Goal: Task Accomplishment & Management: Manage account settings

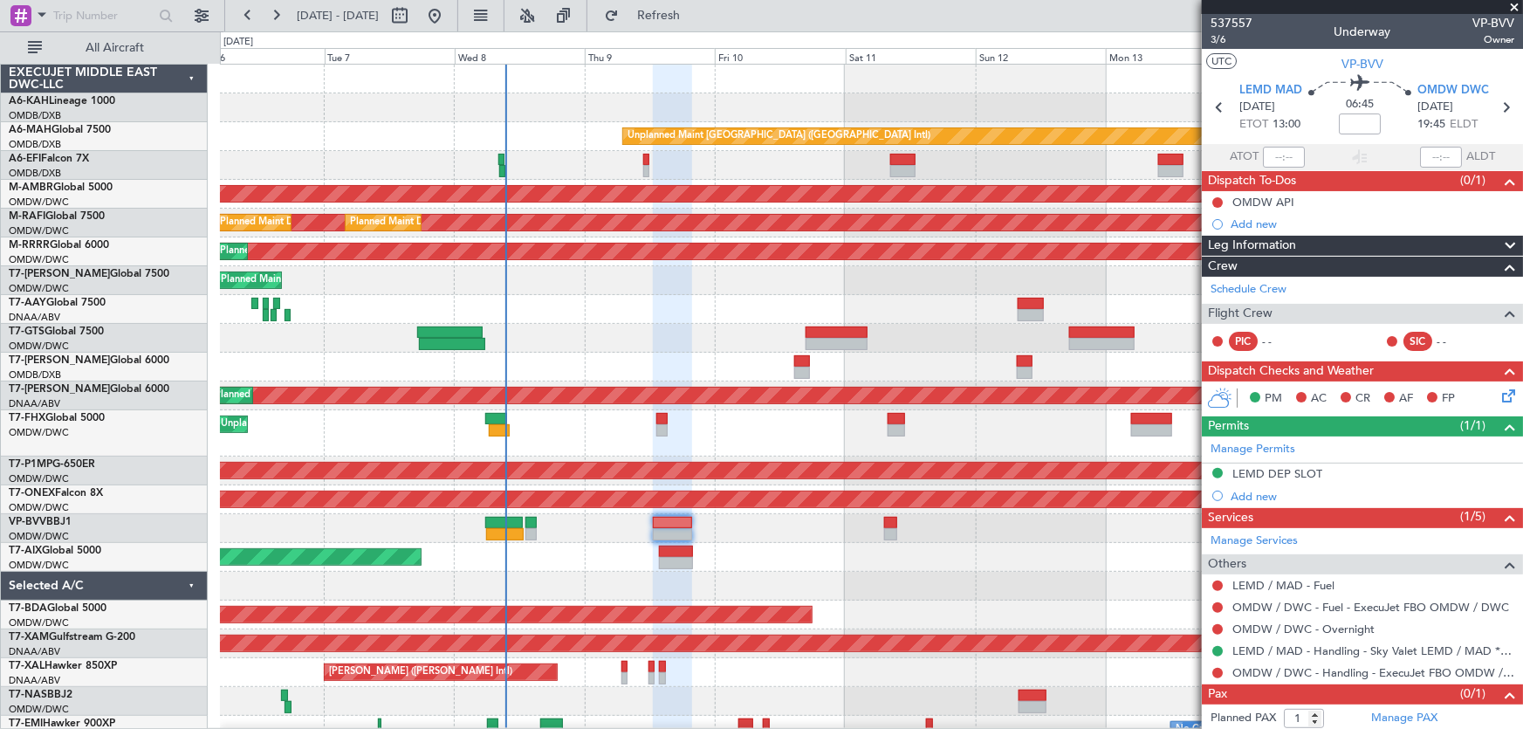
click at [1518, 9] on span at bounding box center [1514, 8] width 17 height 16
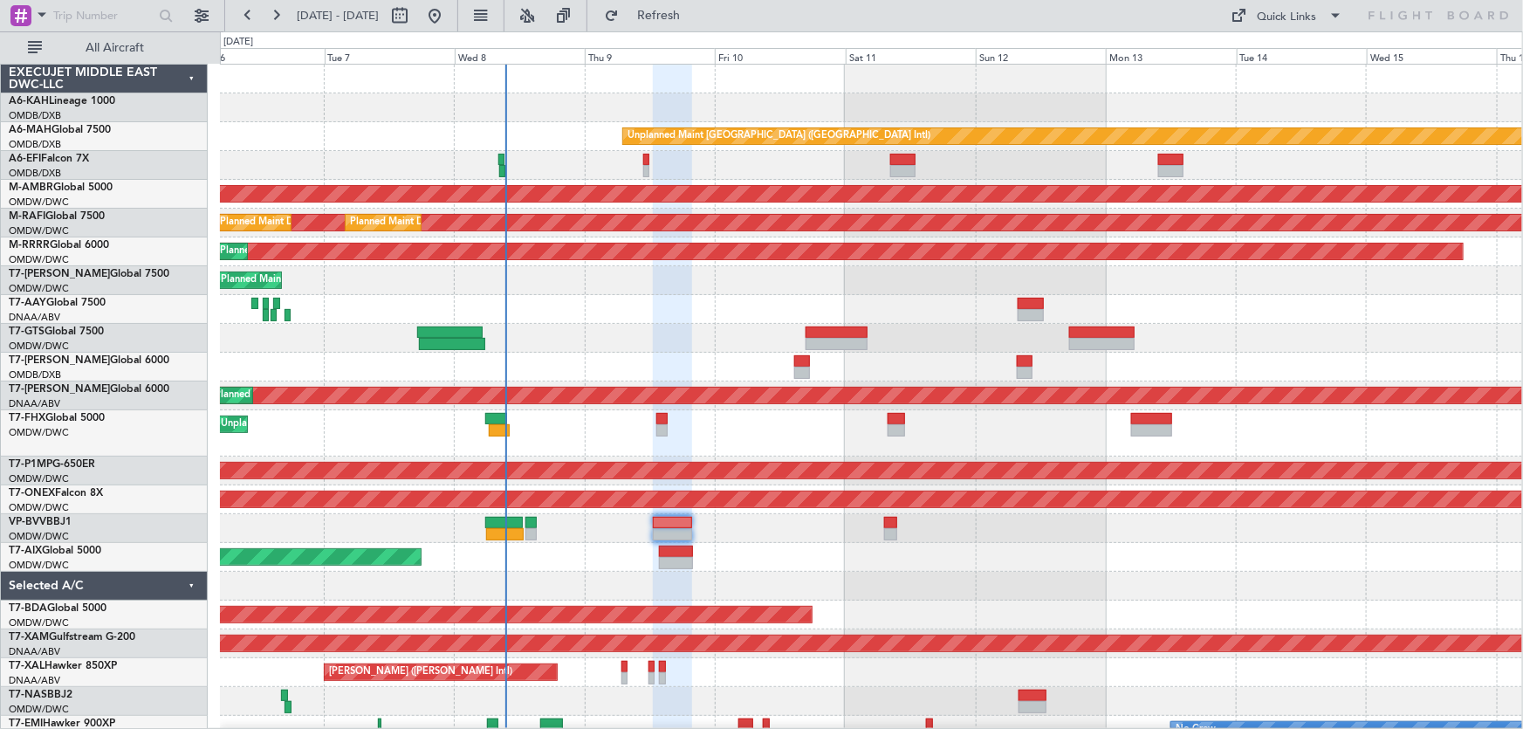
type input "0"
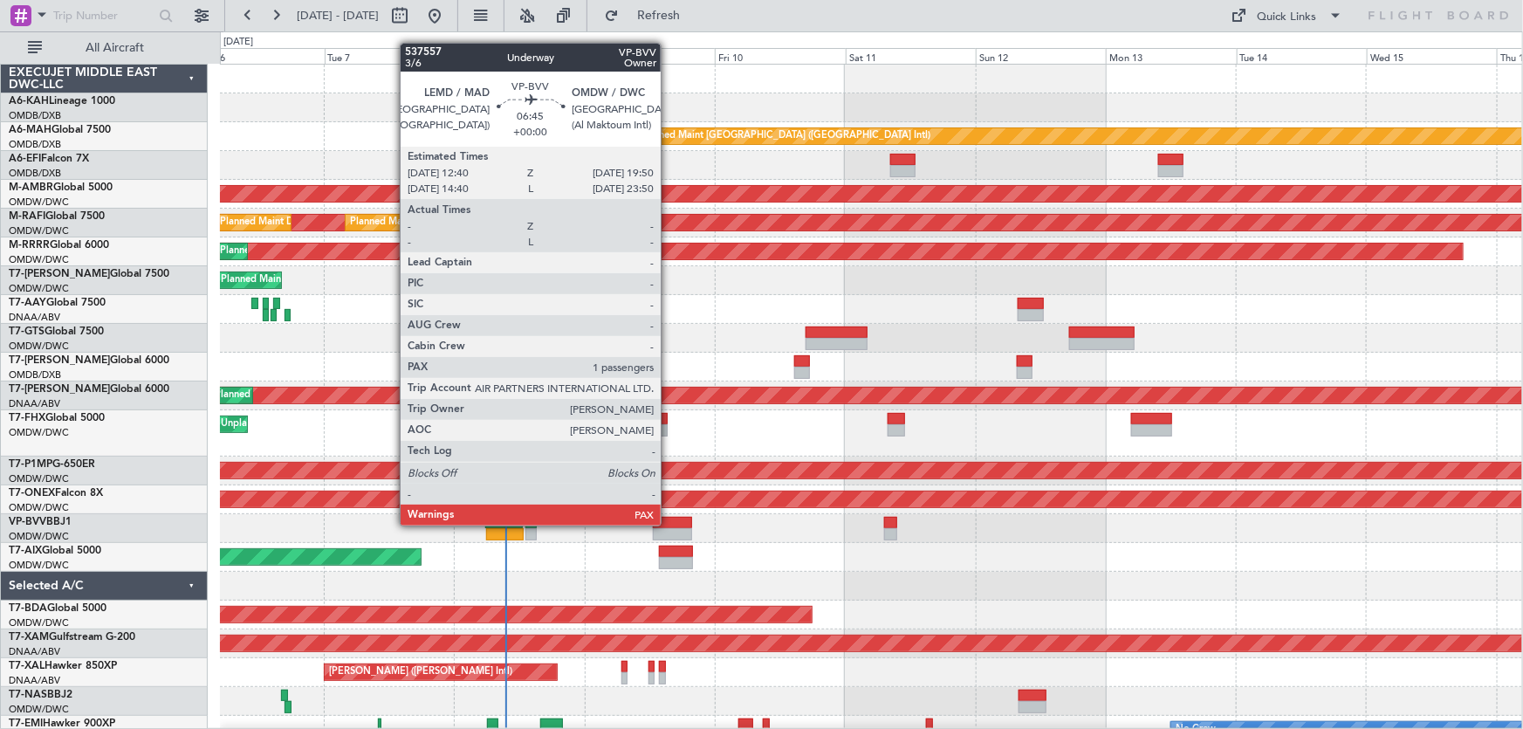
click at [669, 524] on div at bounding box center [672, 523] width 39 height 12
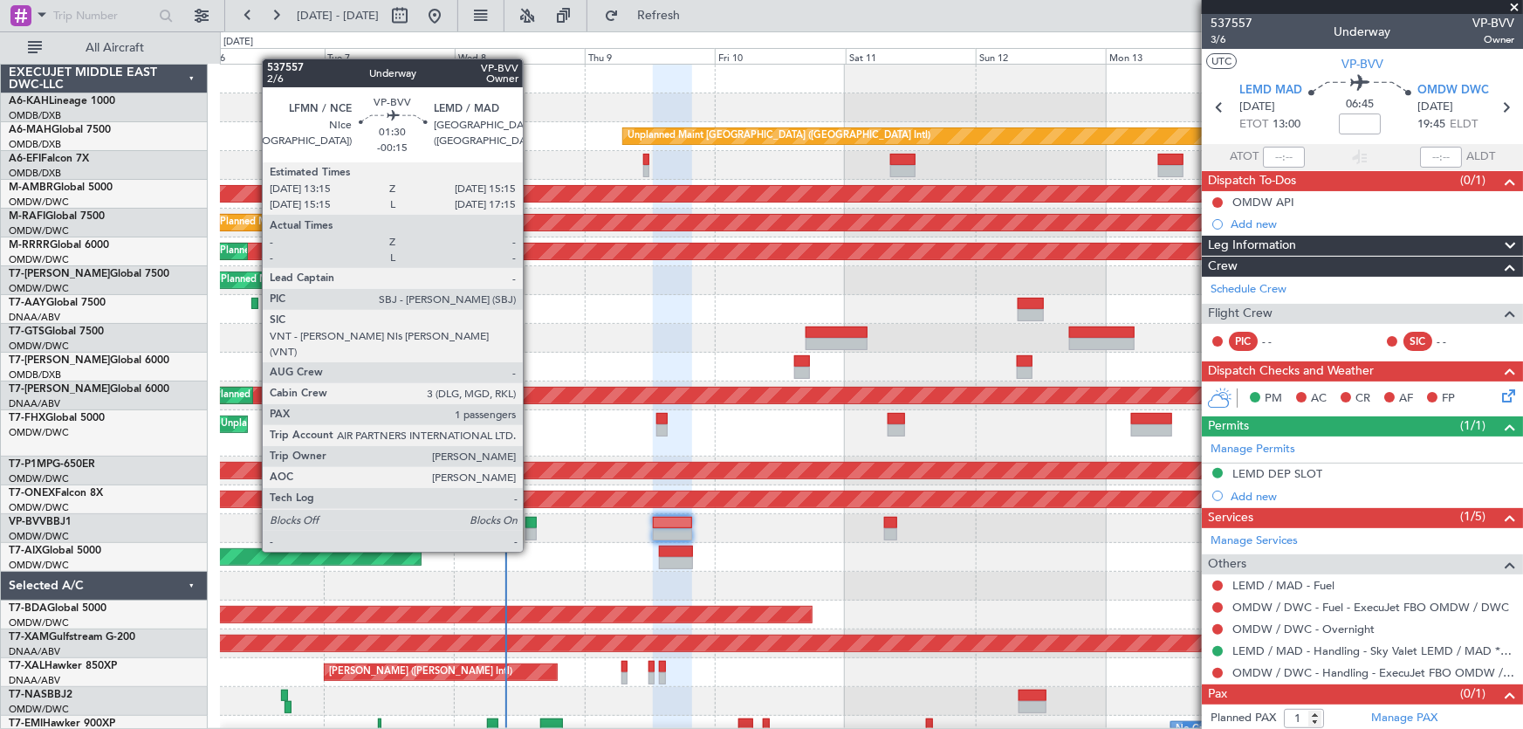
click at [531, 518] on div at bounding box center [530, 523] width 11 height 12
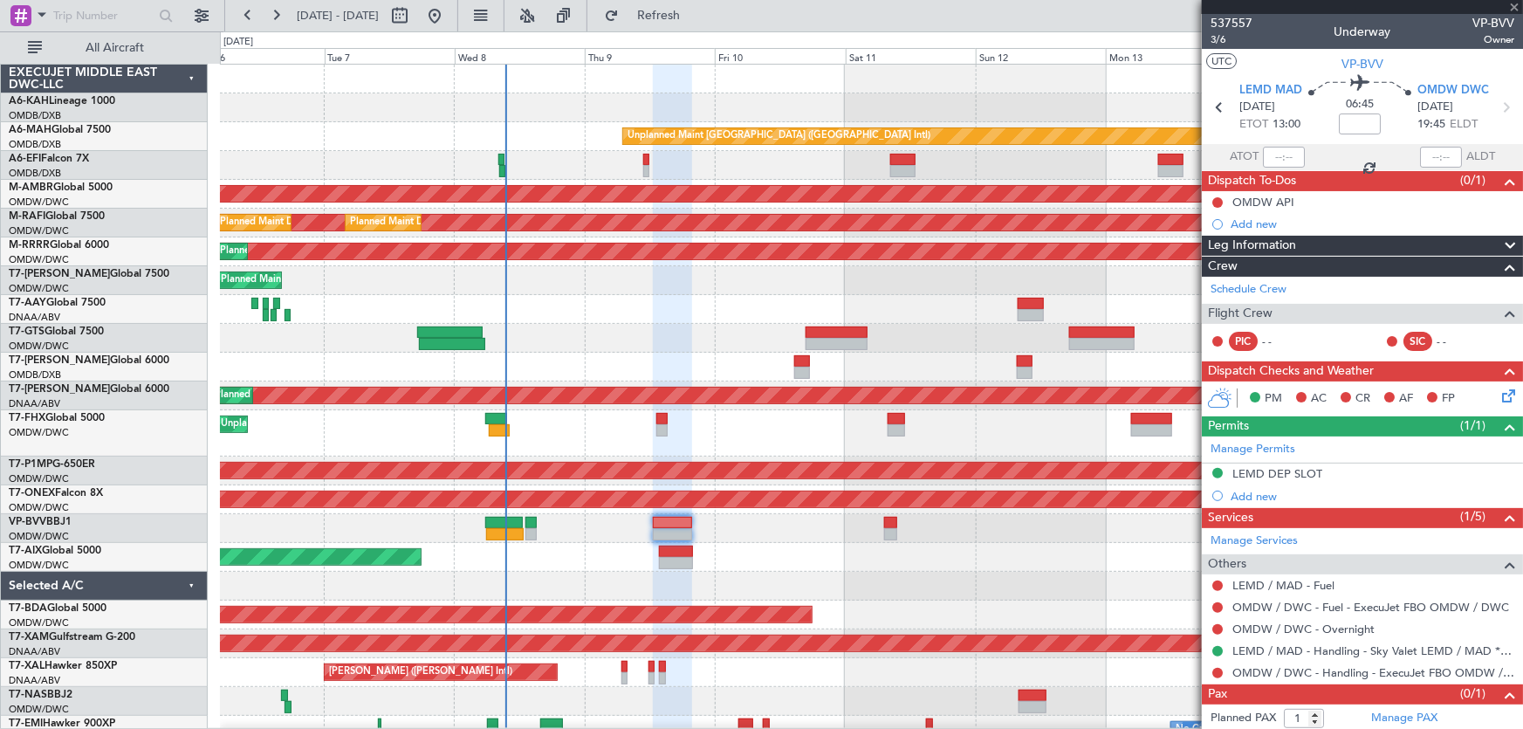
type input "-00:15"
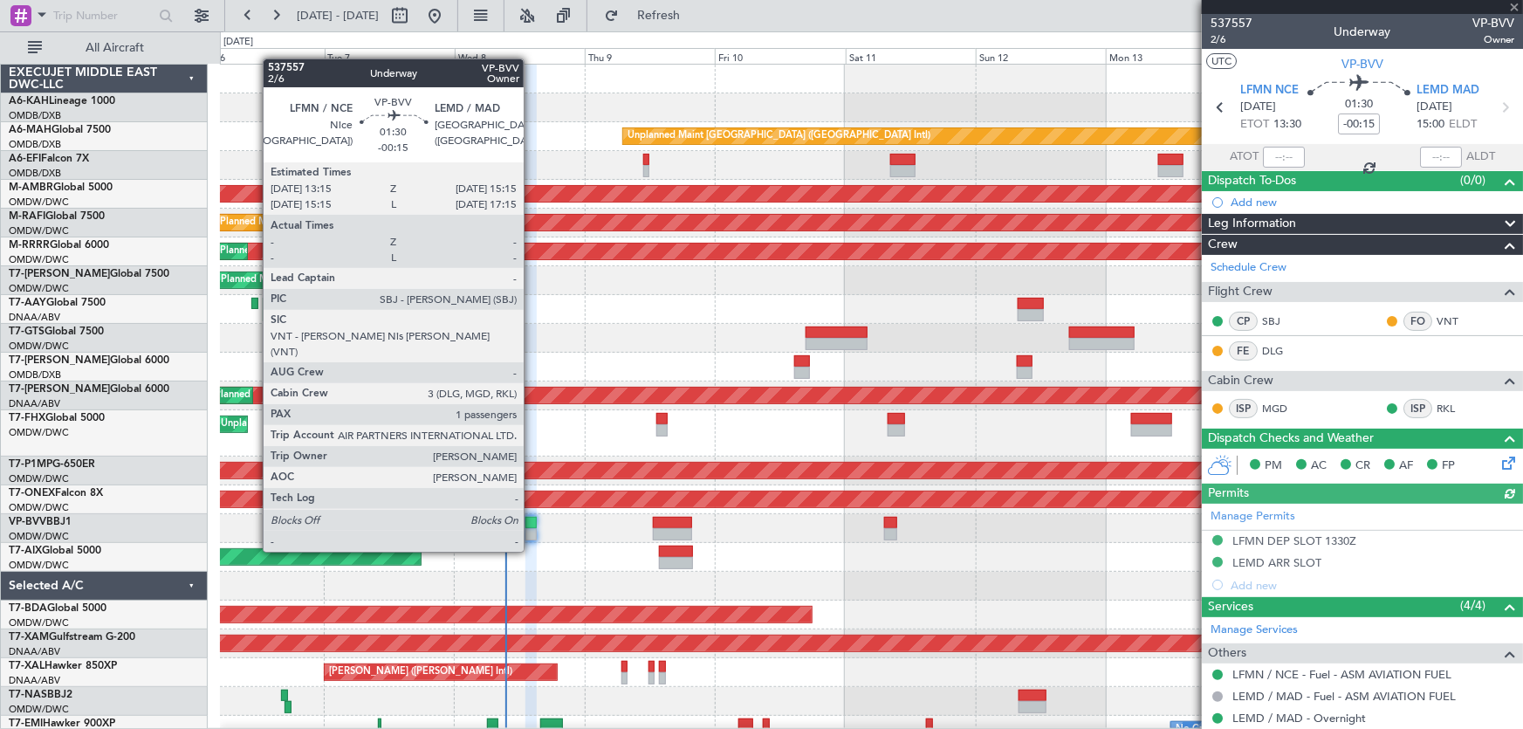
type input "Dherander Fithani (DHF)"
type input "7478"
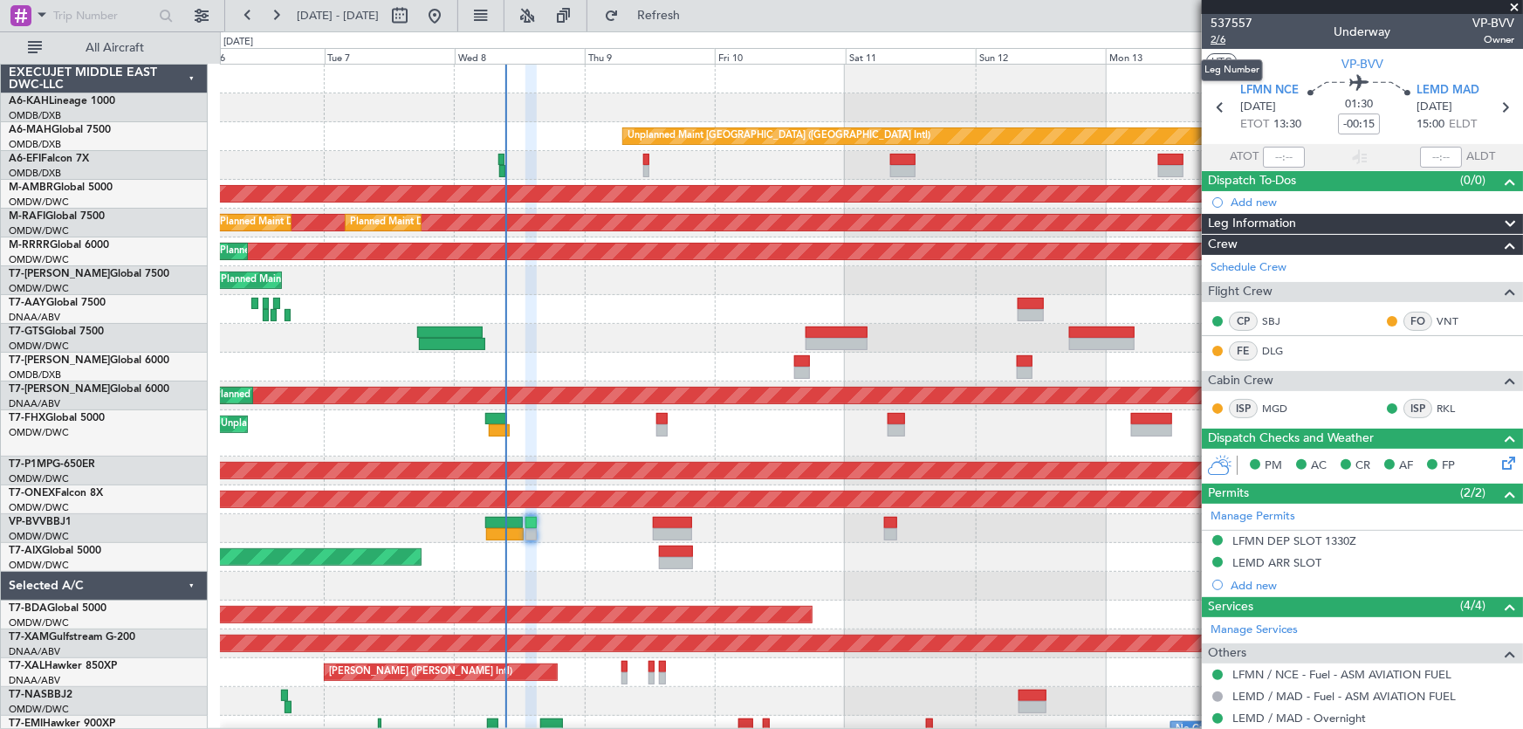
click at [1226, 40] on span "2/6" at bounding box center [1232, 39] width 42 height 15
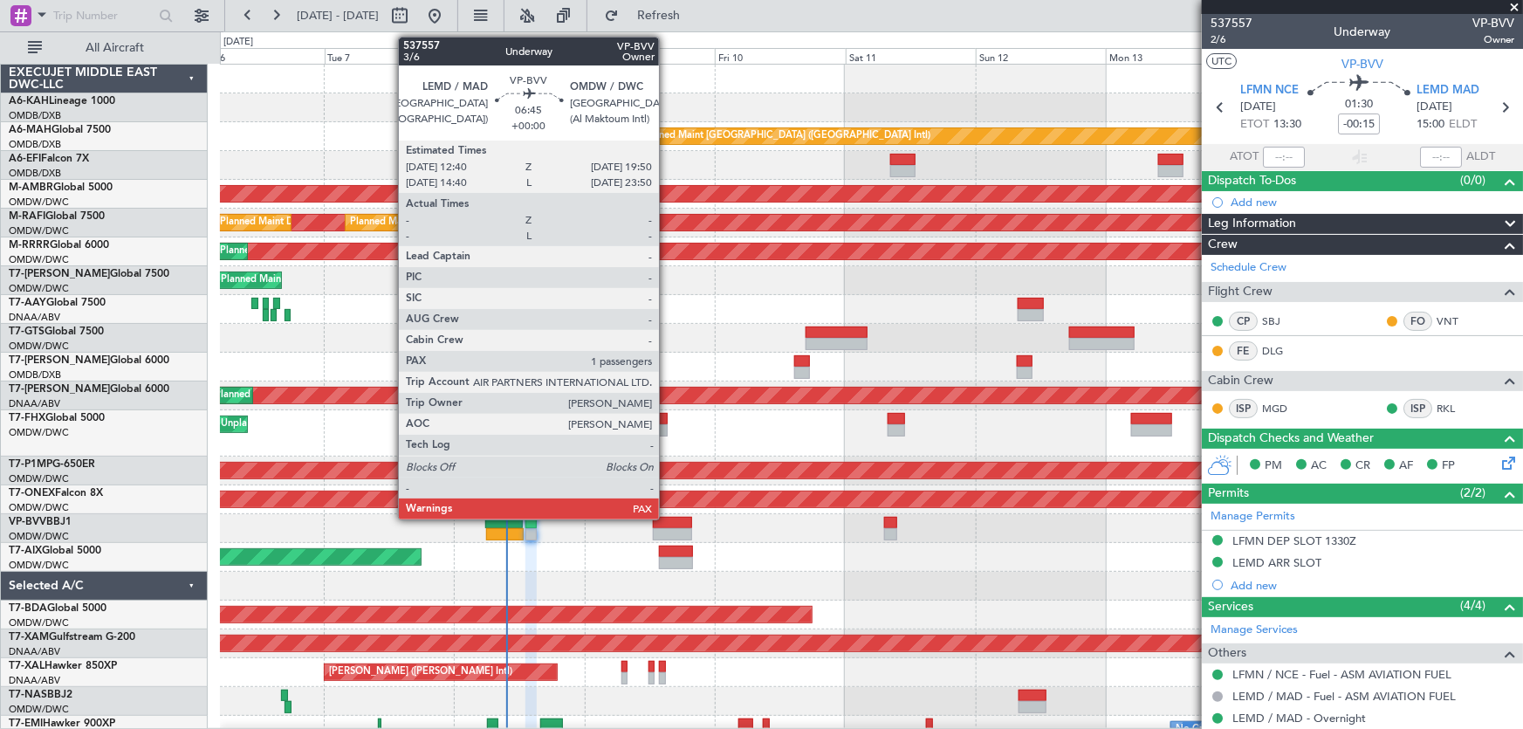
click at [668, 517] on div at bounding box center [672, 523] width 39 height 12
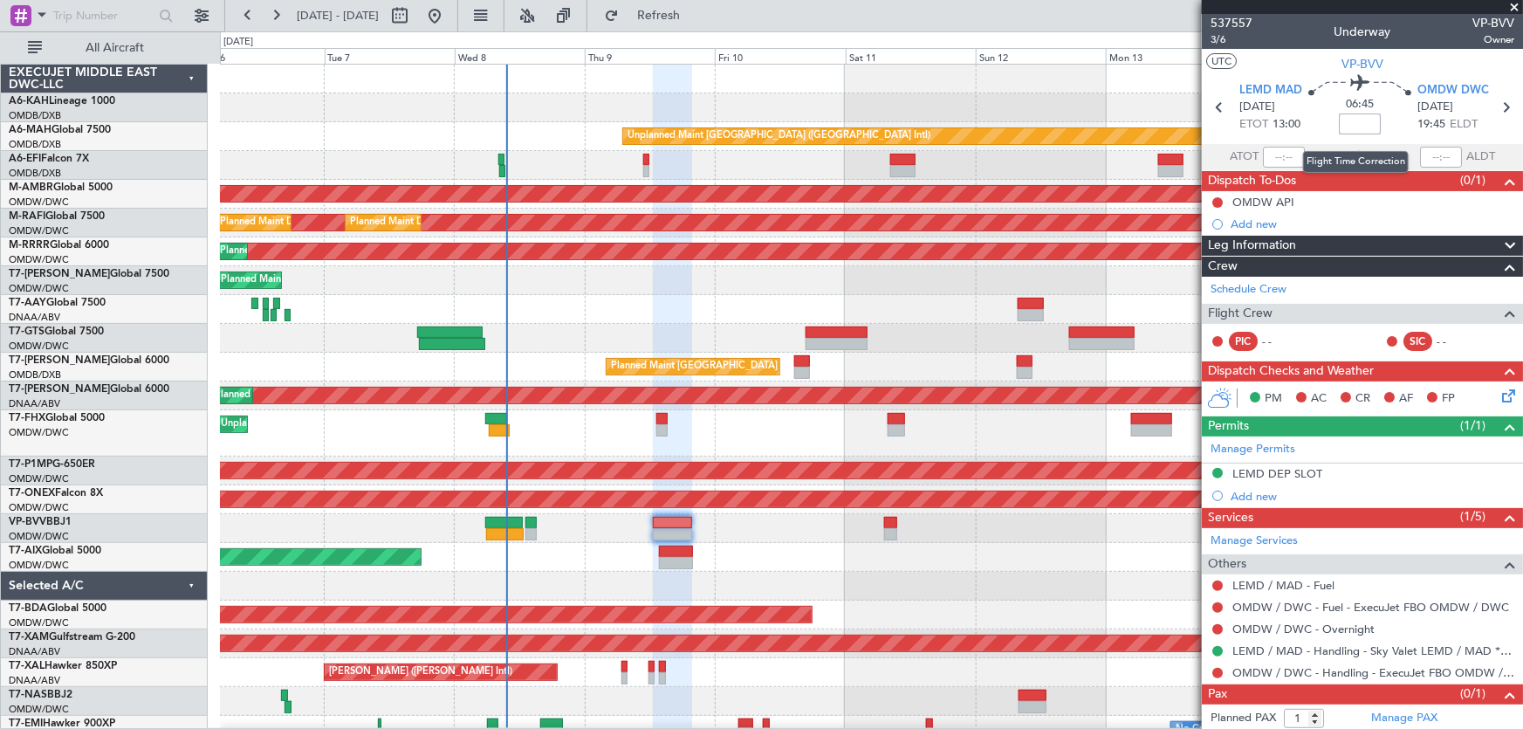
click at [1358, 129] on input at bounding box center [1360, 123] width 42 height 21
click at [1287, 128] on span "13:00" at bounding box center [1287, 124] width 28 height 17
click at [1307, 127] on div "06:45" at bounding box center [1359, 107] width 115 height 65
click at [1225, 35] on span "3/6" at bounding box center [1232, 39] width 42 height 15
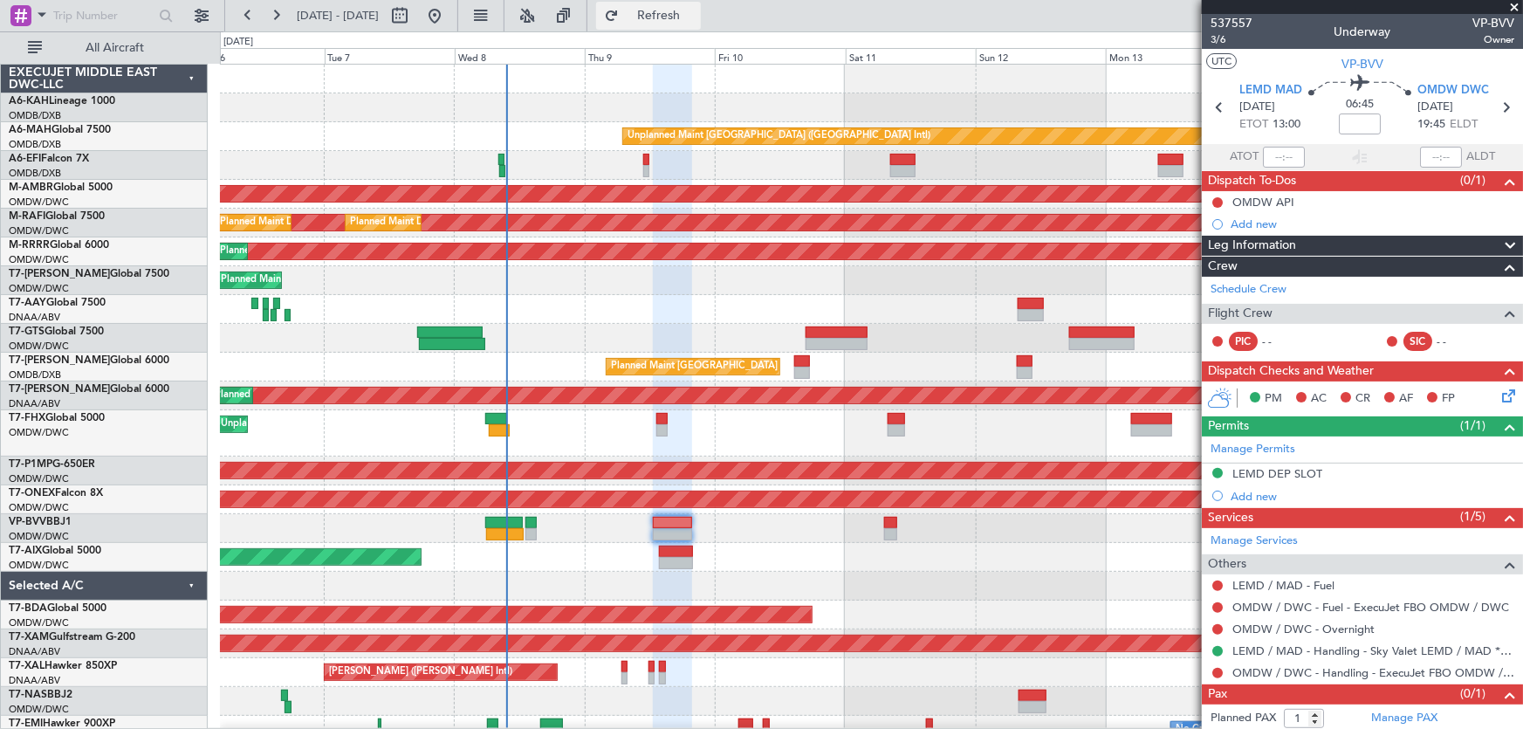
click at [689, 17] on span "Refresh" at bounding box center [658, 16] width 73 height 12
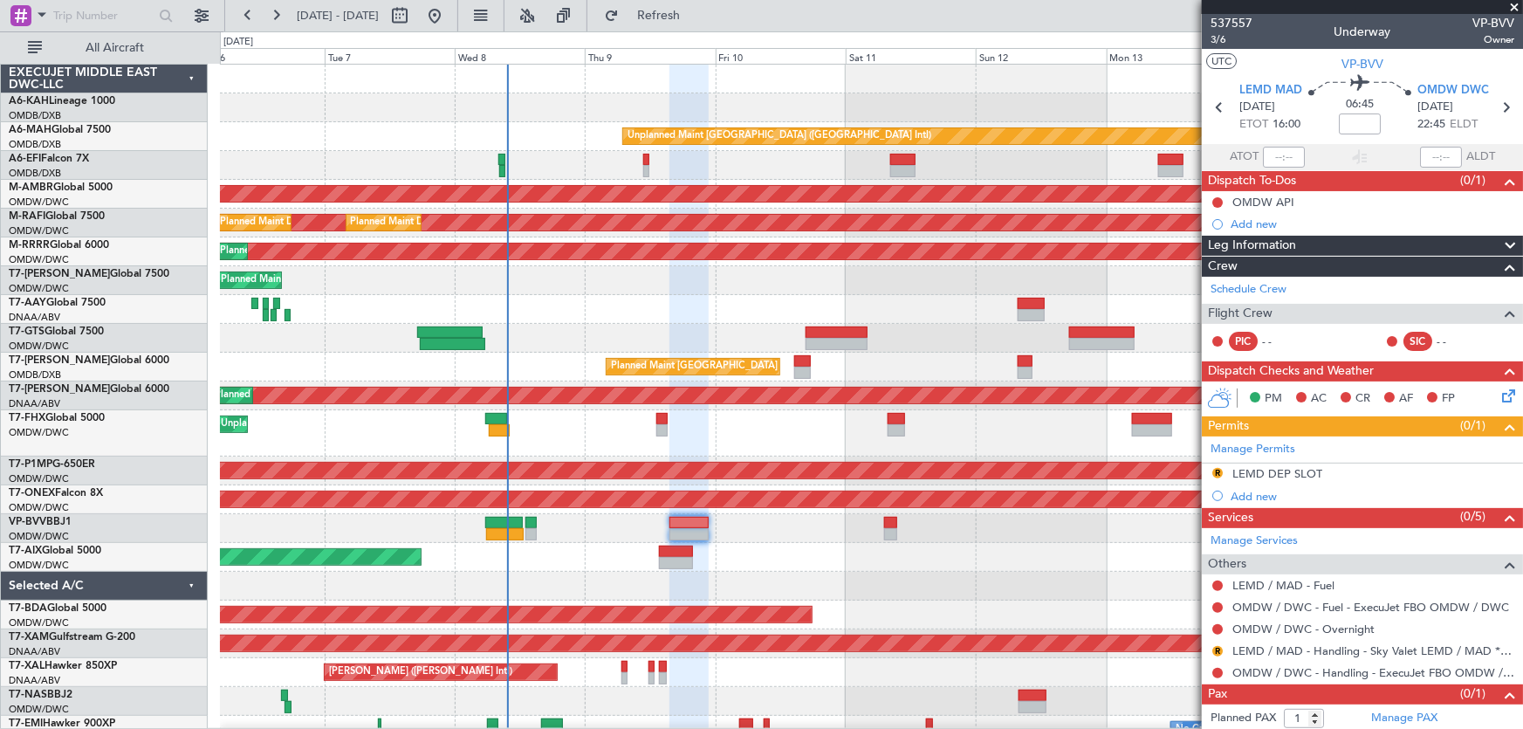
click at [1509, 5] on span at bounding box center [1514, 8] width 17 height 16
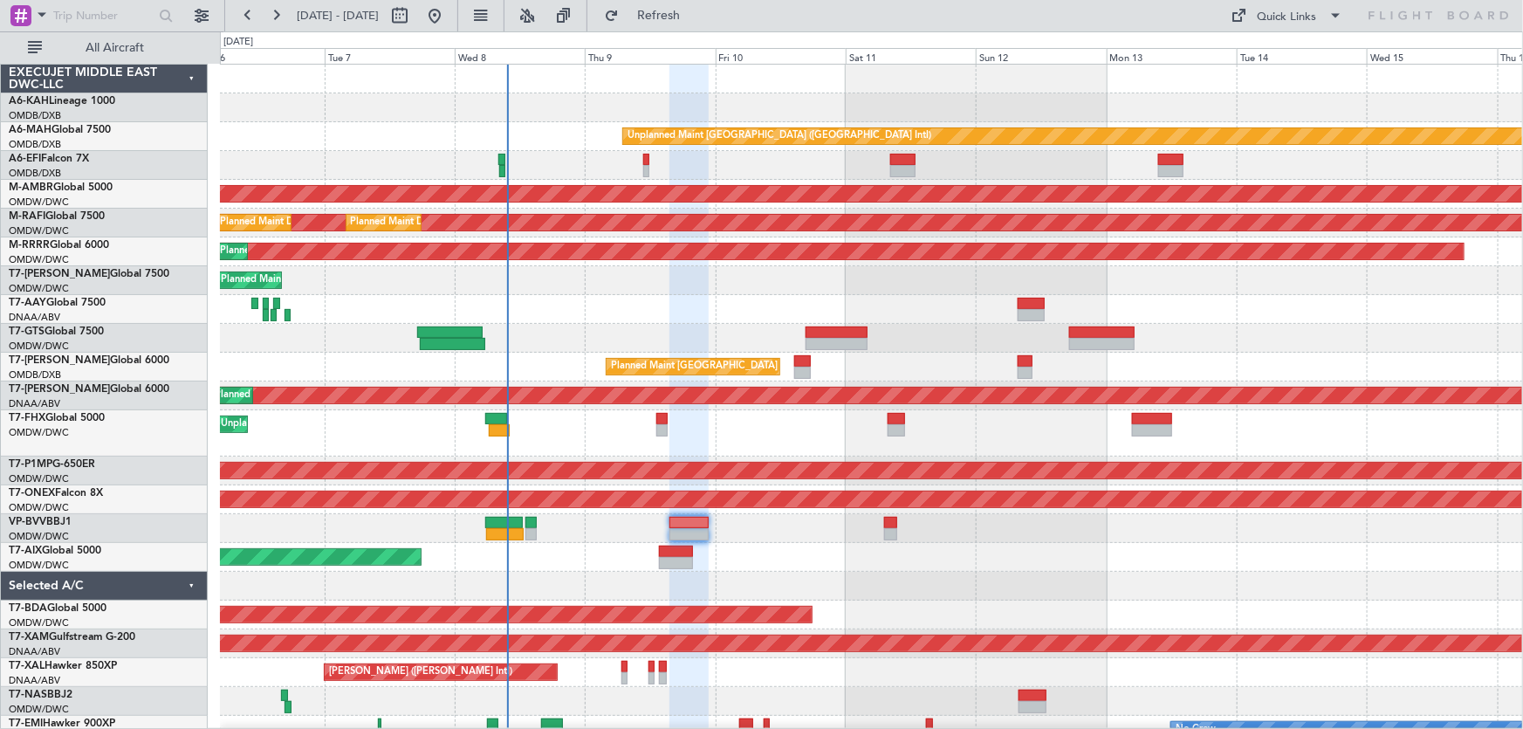
type input "0"
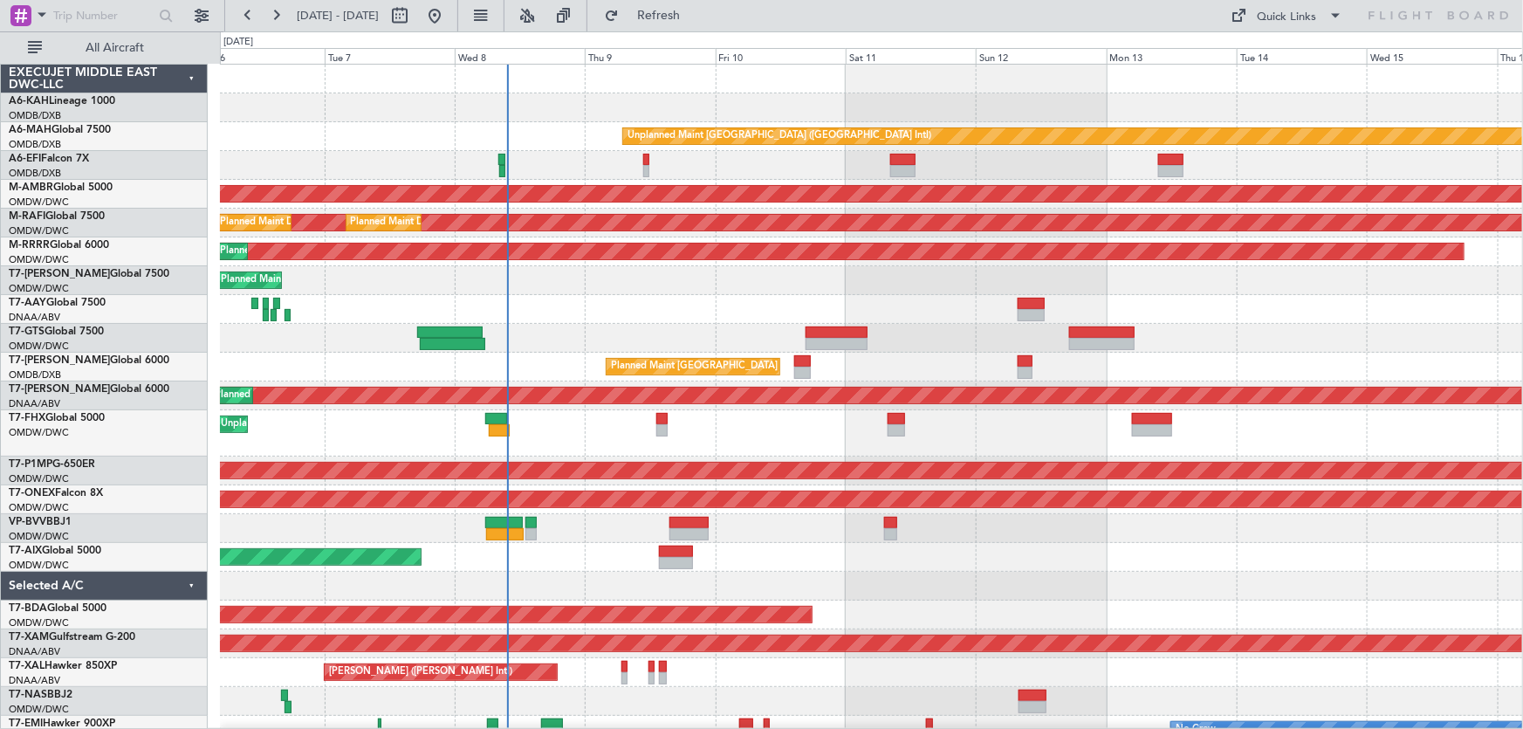
click at [680, 0] on fb-refresh-button "Refresh" at bounding box center [648, 15] width 122 height 31
click at [680, 11] on span "Refresh" at bounding box center [658, 16] width 73 height 12
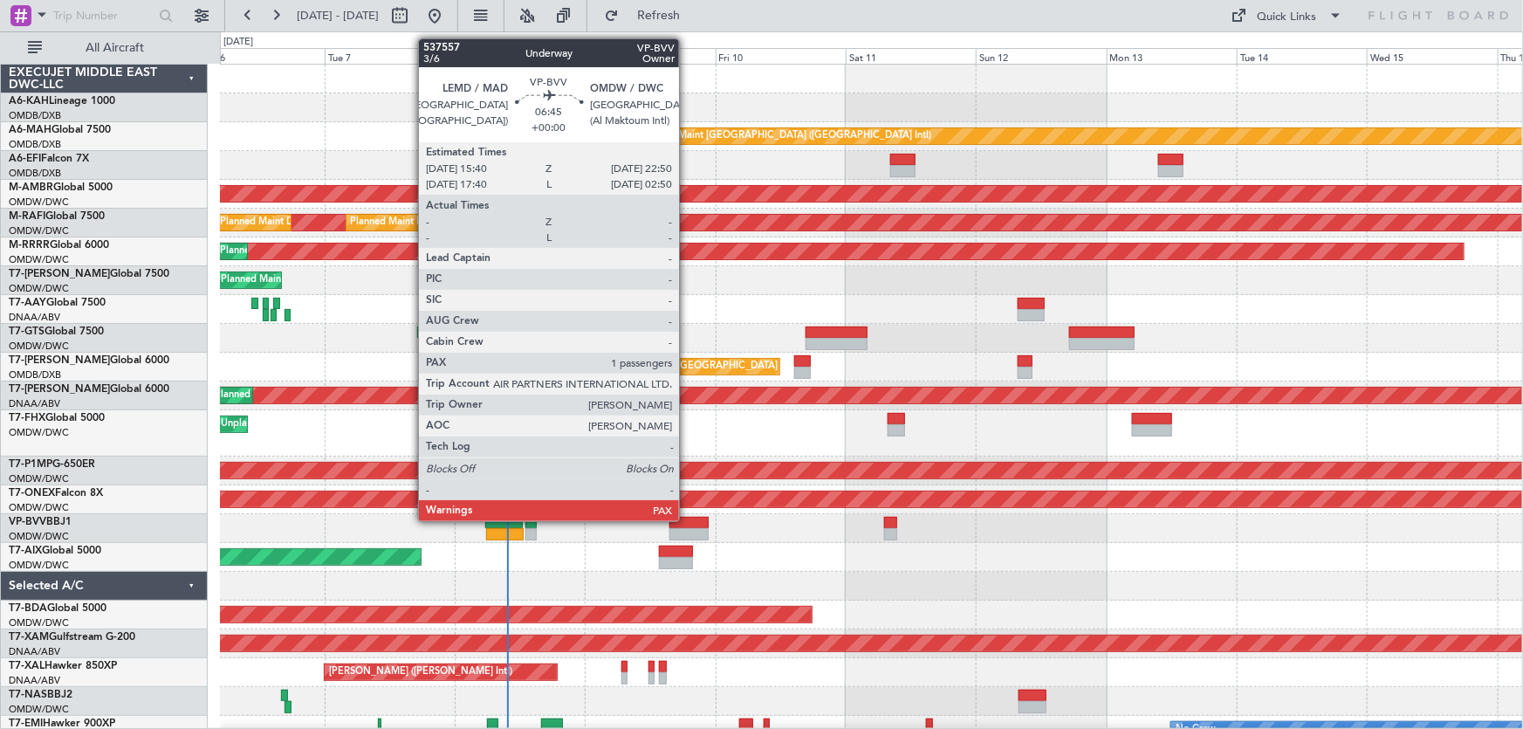
click at [688, 519] on div at bounding box center [688, 523] width 39 height 12
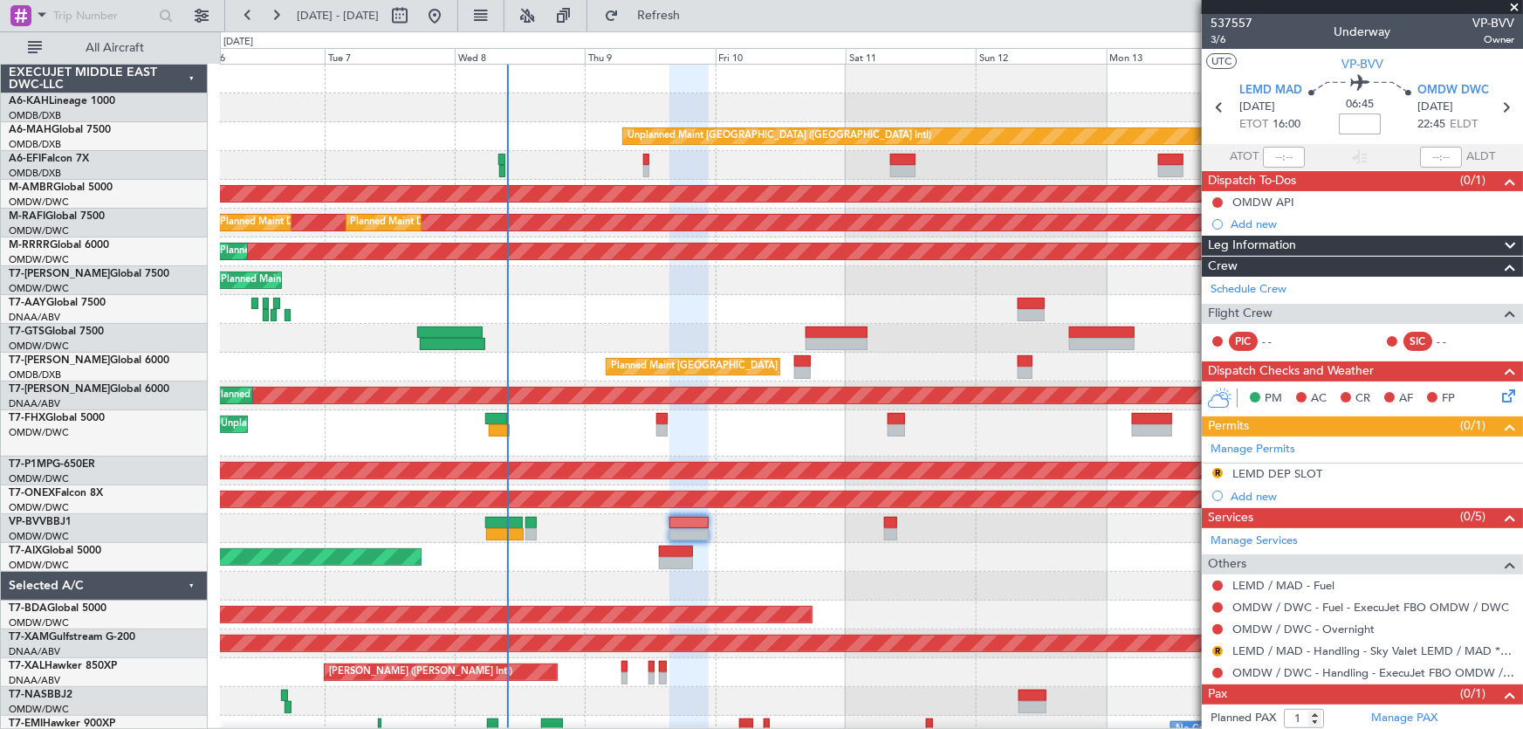
click at [1347, 130] on input at bounding box center [1360, 123] width 42 height 21
type input "+00:30"
click at [1371, 127] on input "+00:30" at bounding box center [1360, 123] width 42 height 21
click at [1362, 124] on input "+00:30" at bounding box center [1360, 123] width 42 height 21
type input "+00:35"
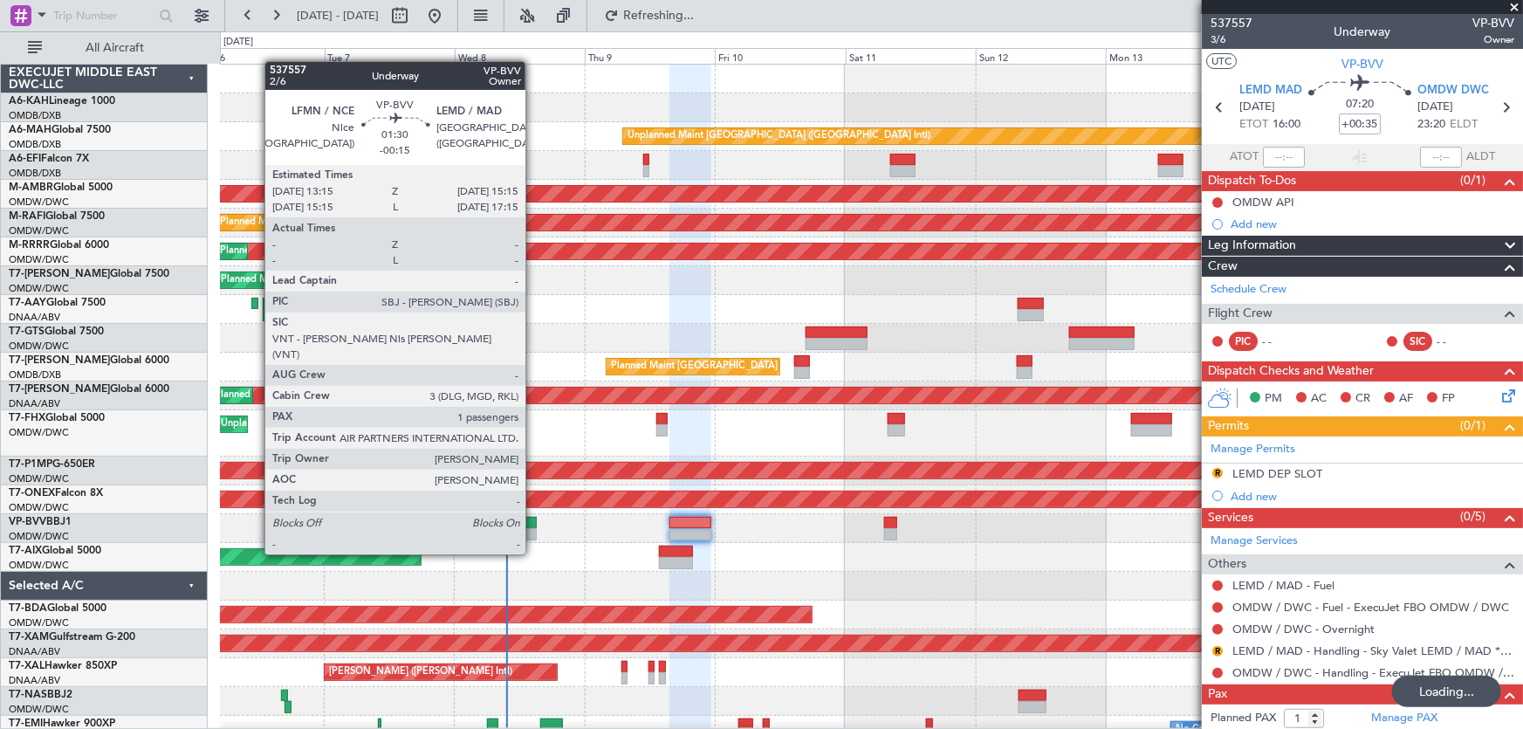
click at [533, 521] on div at bounding box center [530, 523] width 11 height 12
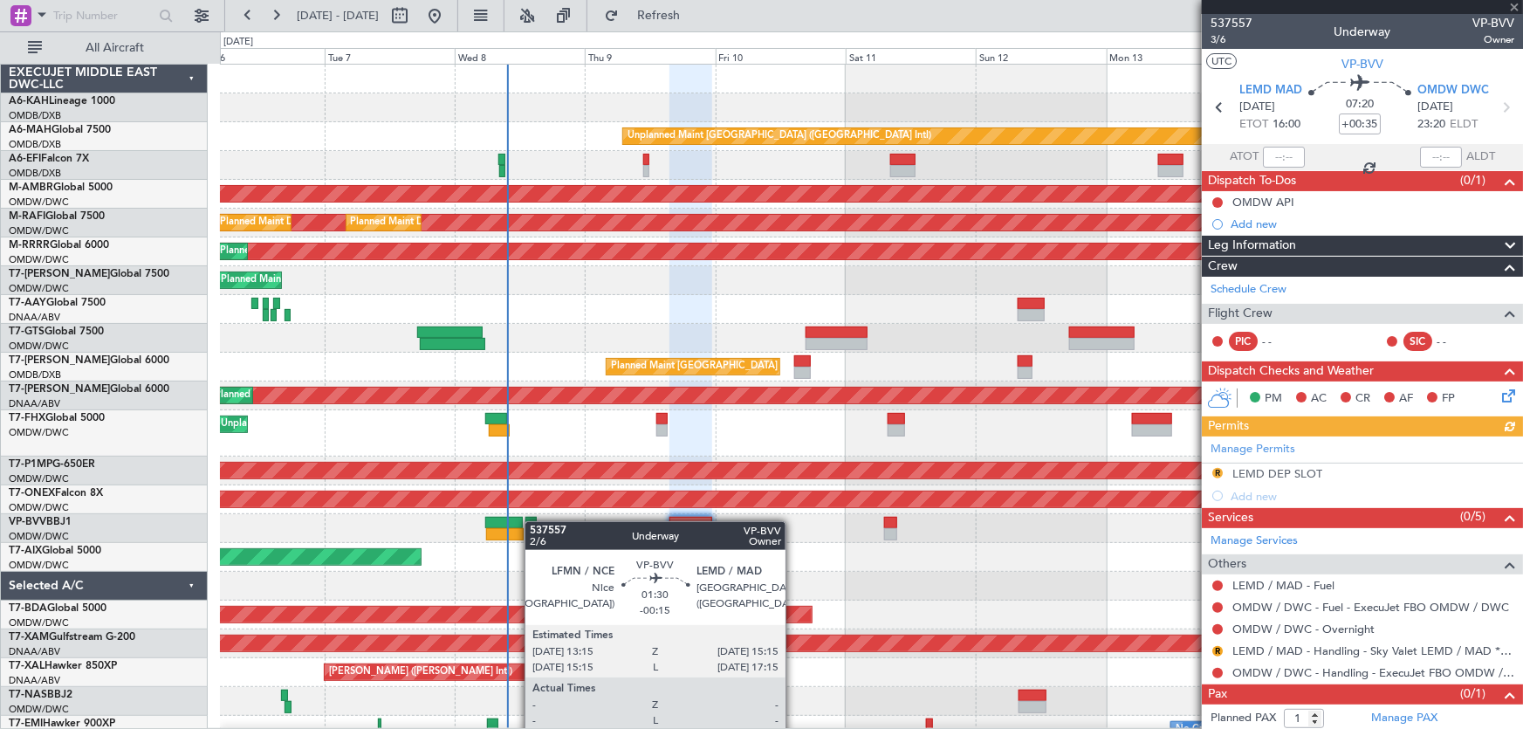
type input "-00:15"
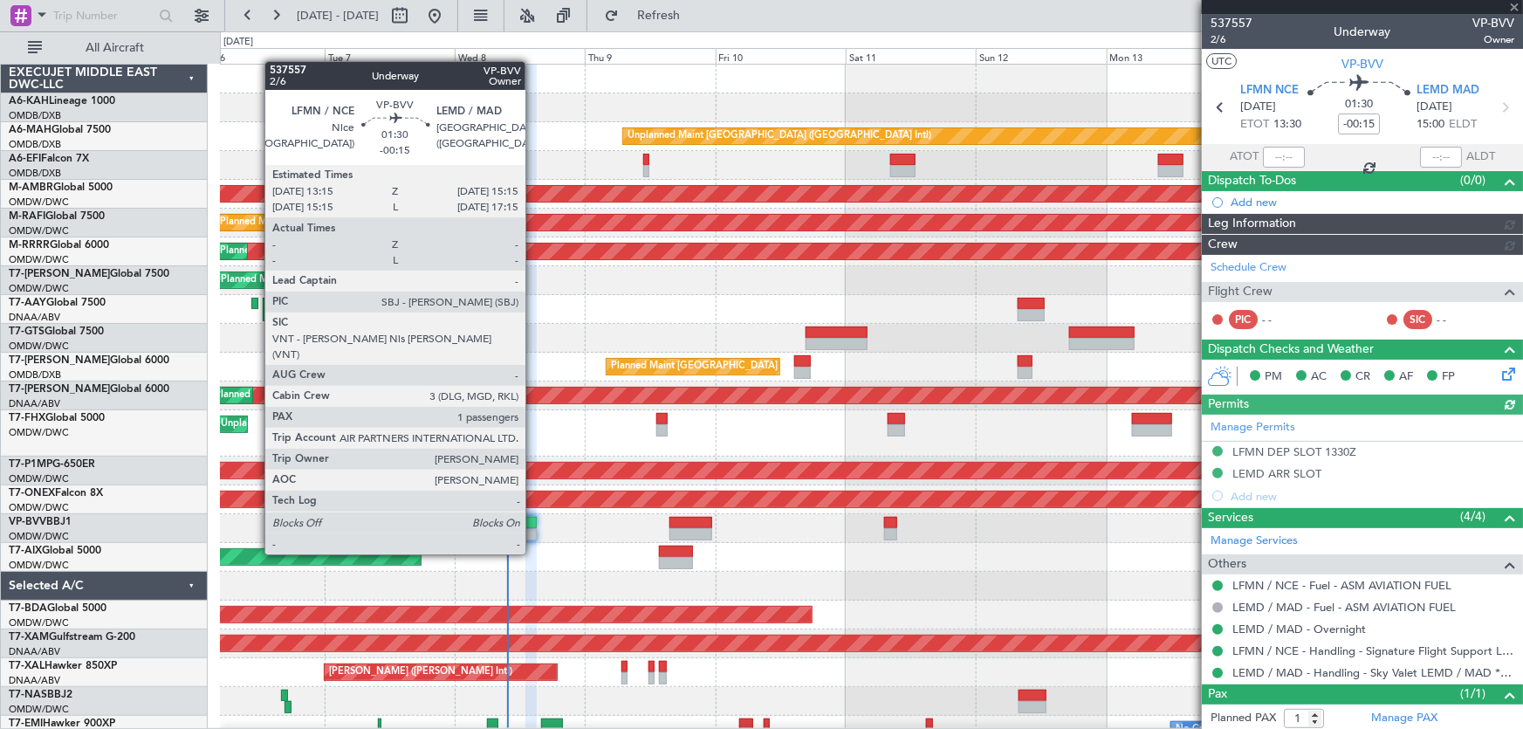
type input "Dherander Fithani (DHF)"
type input "7478"
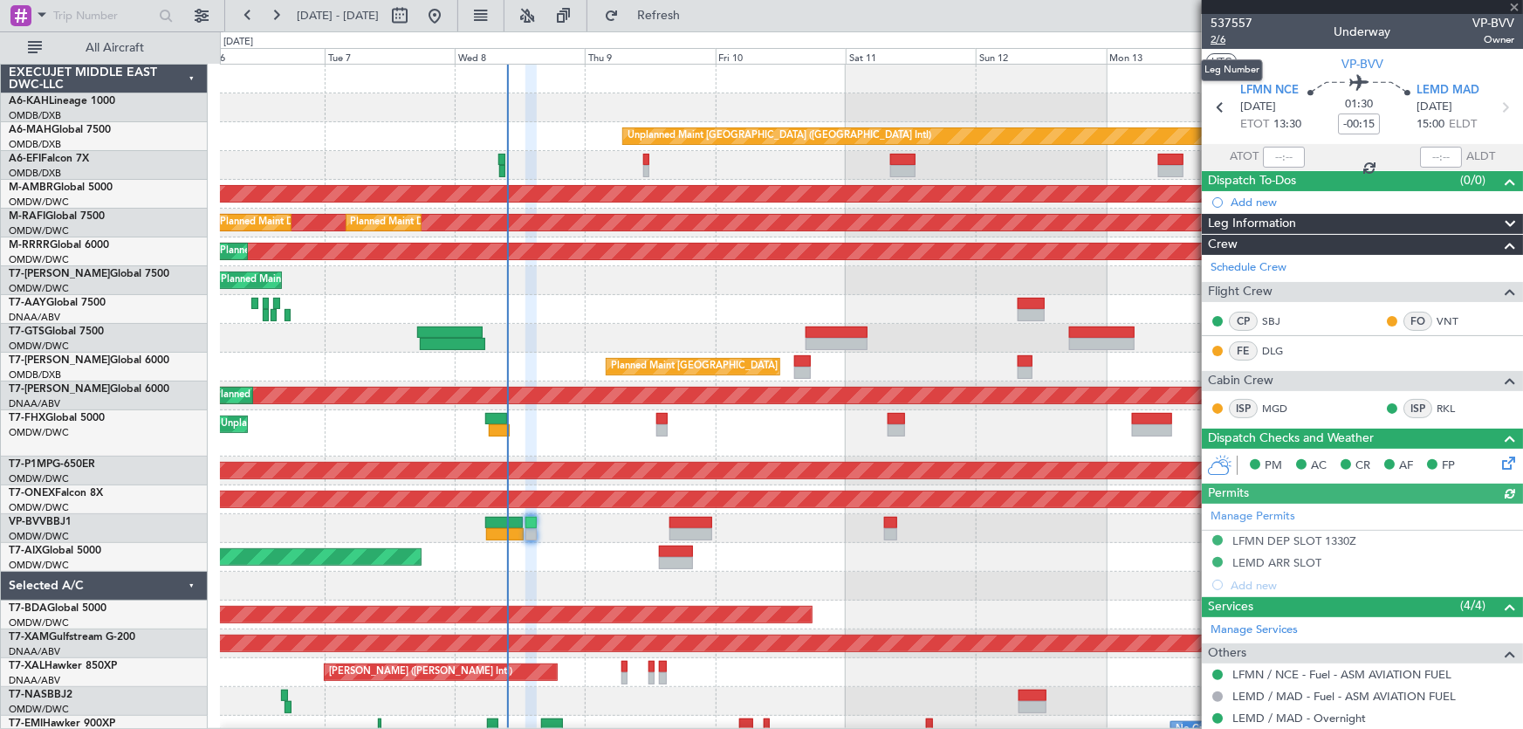
click at [1222, 38] on span "2/6" at bounding box center [1232, 39] width 42 height 15
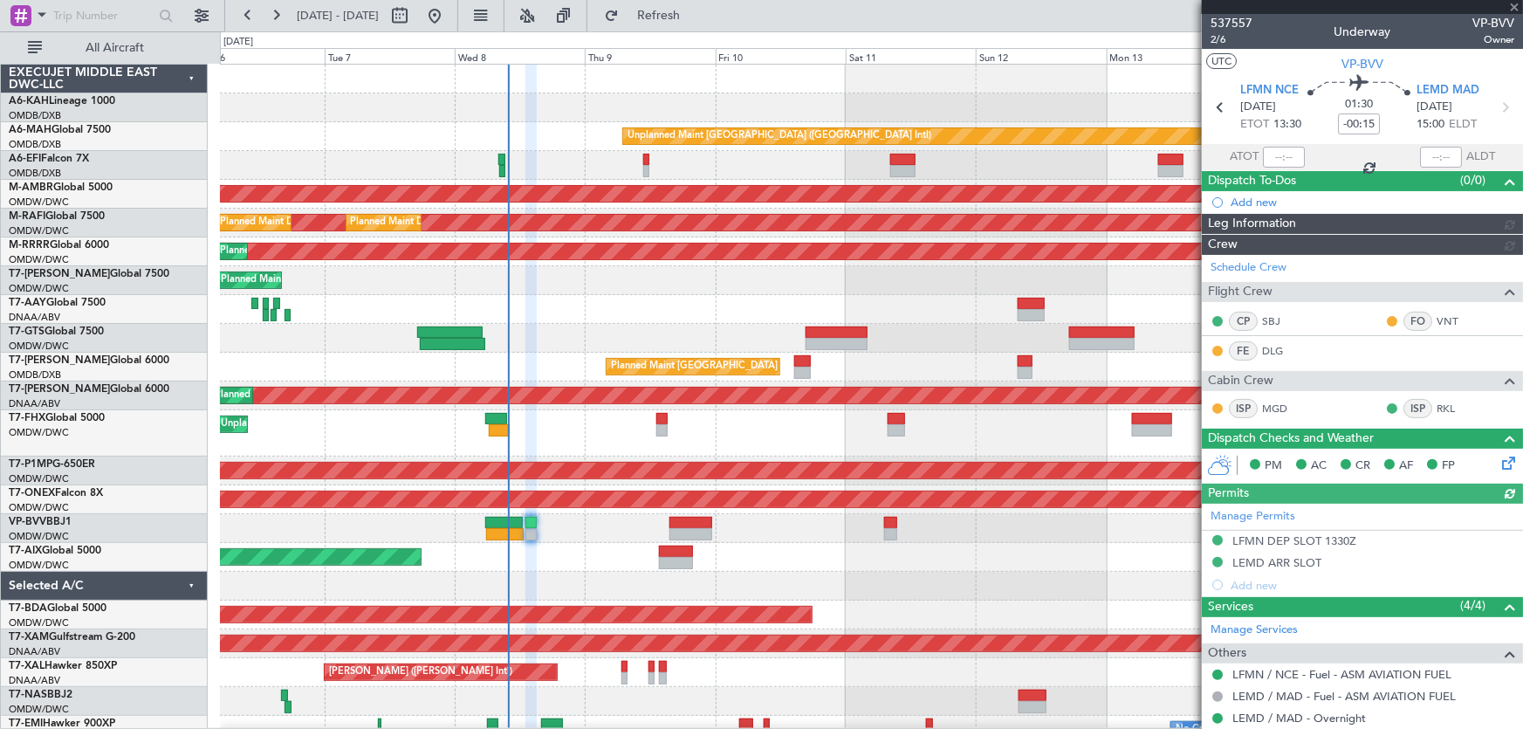
type input "Dherander Fithani (DHF)"
type input "7478"
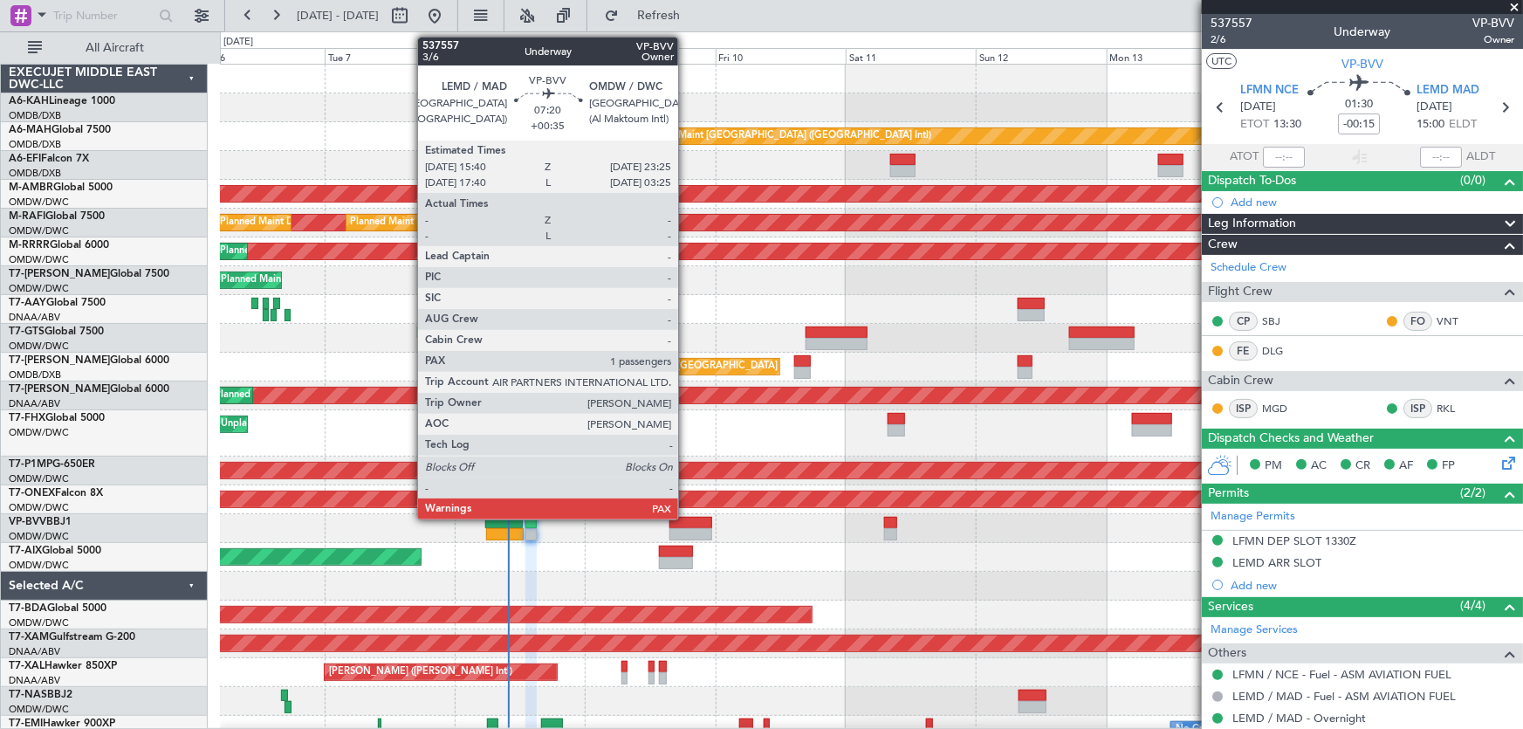
click at [686, 518] on div at bounding box center [690, 523] width 43 height 12
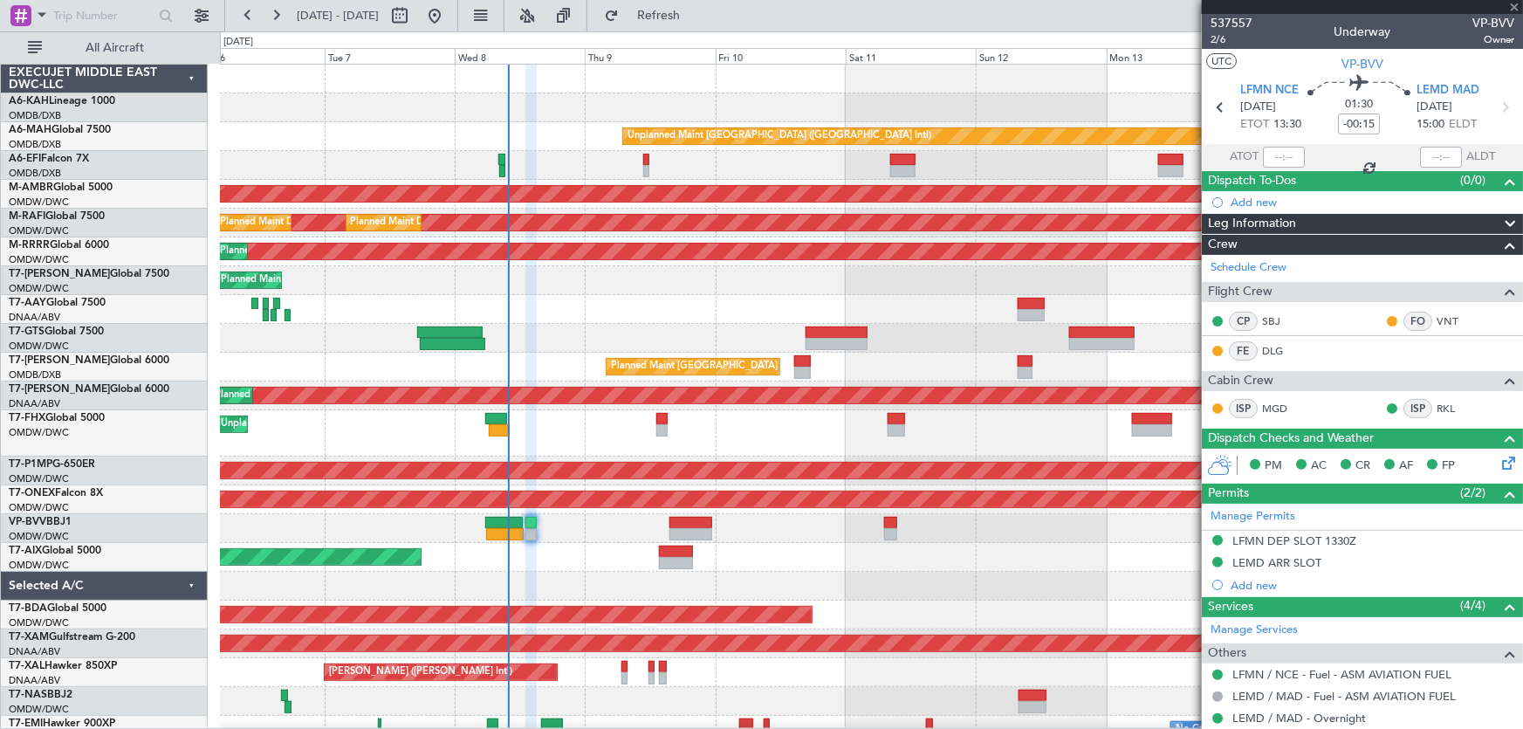
type input "+00:35"
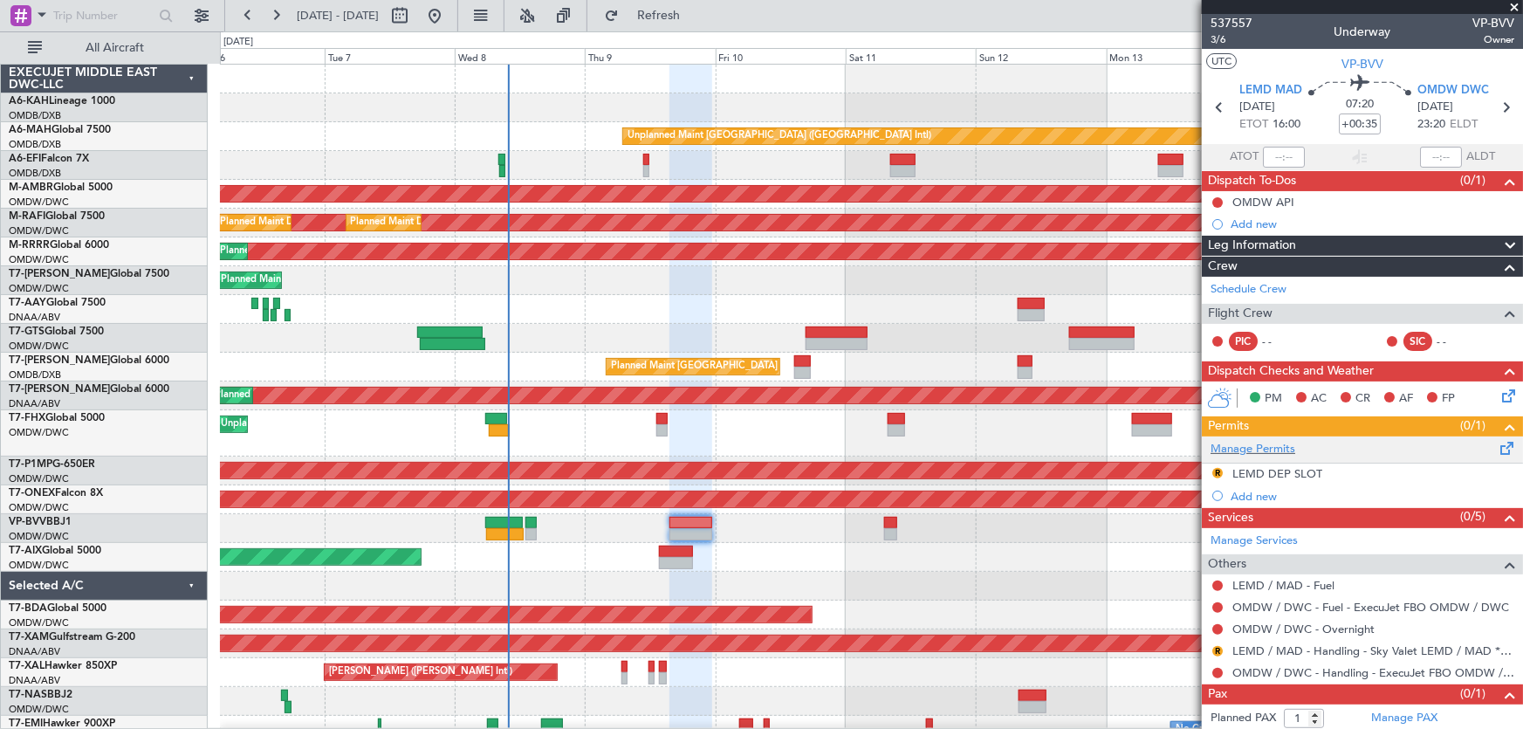
click at [1343, 446] on div "Manage Permits" at bounding box center [1362, 449] width 321 height 26
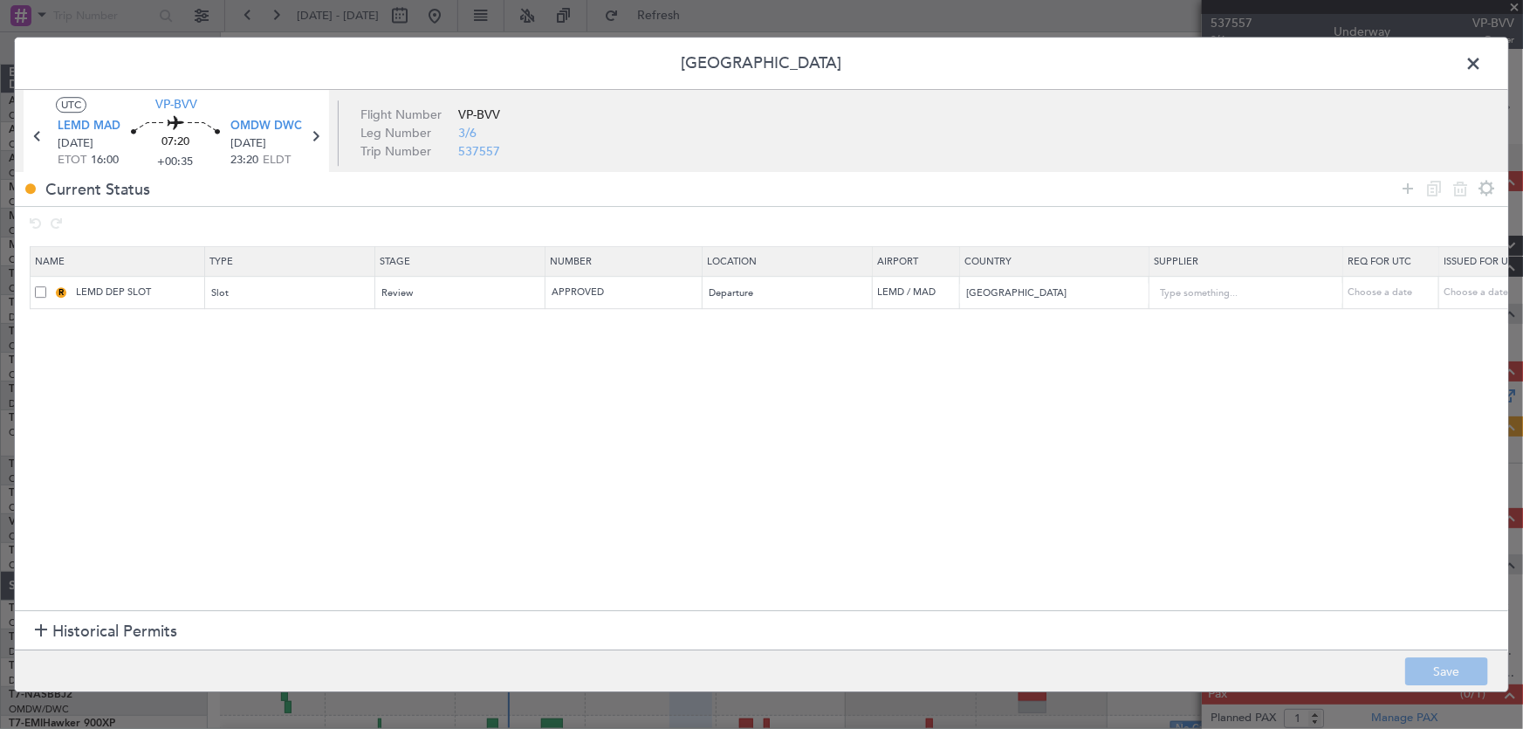
drag, startPoint x: 76, startPoint y: 634, endPoint x: 113, endPoint y: 610, distance: 44.3
click at [77, 634] on span "Historical Permits" at bounding box center [114, 632] width 125 height 24
click at [142, 473] on span "Historical Permits" at bounding box center [114, 468] width 125 height 24
click at [1410, 188] on icon at bounding box center [1407, 188] width 21 height 21
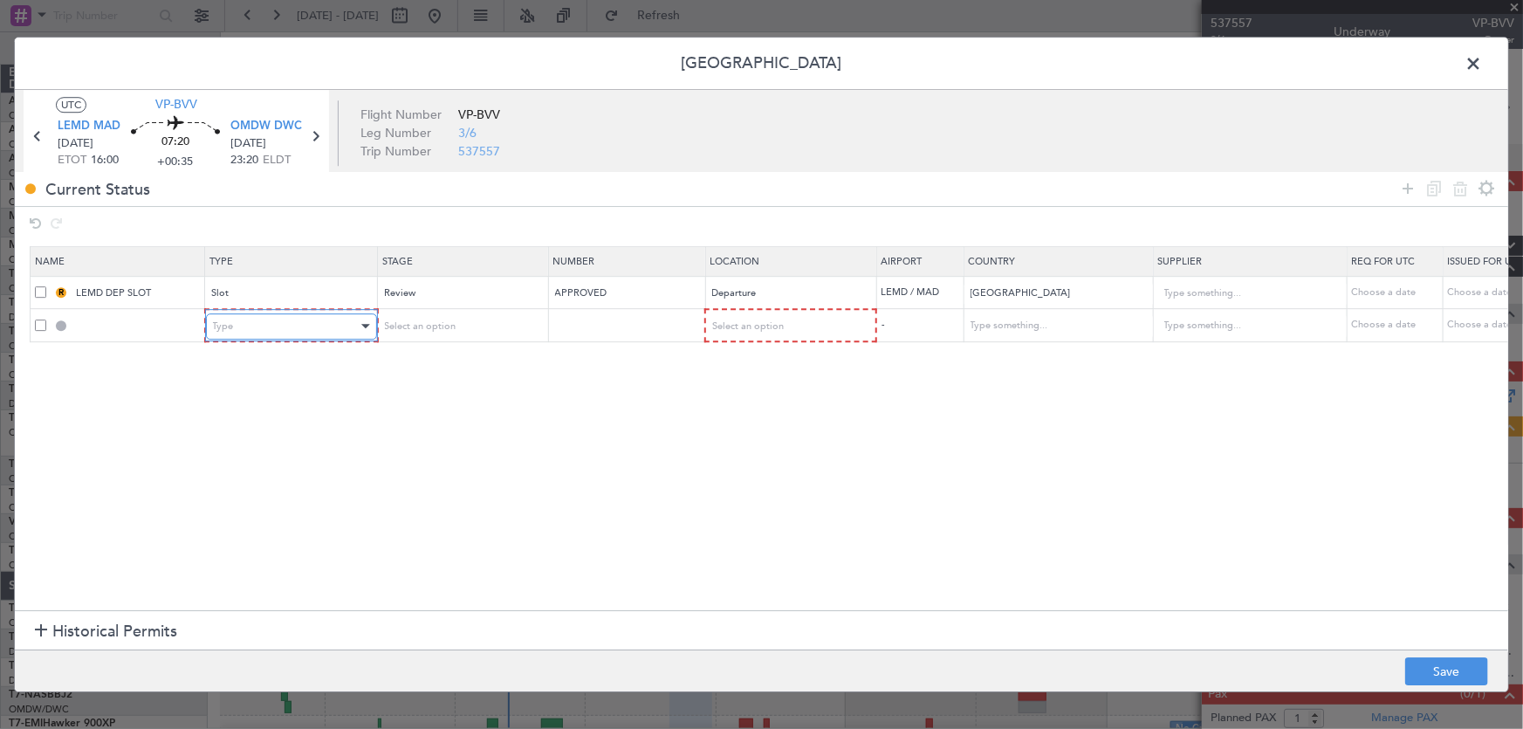
click at [254, 326] on div "Type" at bounding box center [285, 326] width 145 height 26
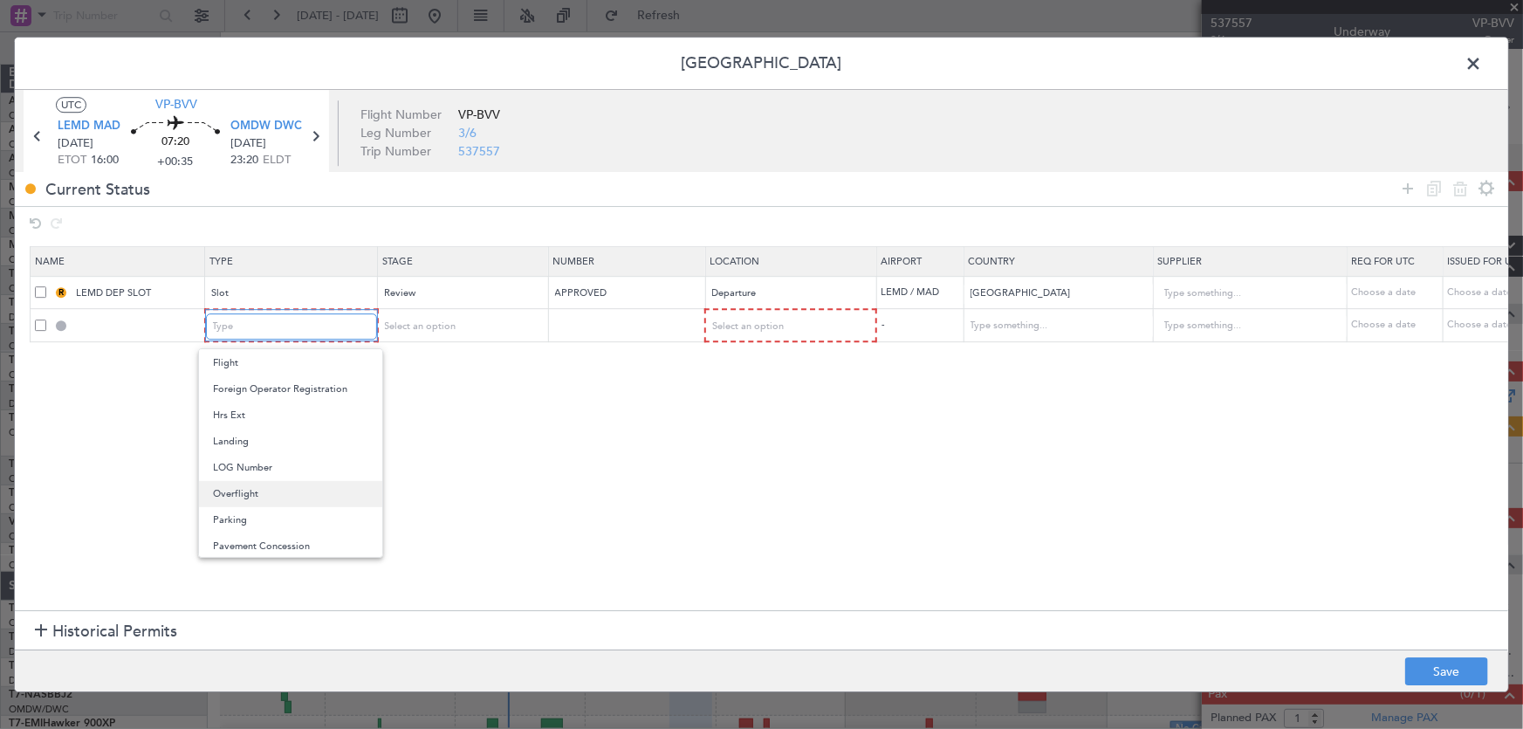
scroll to position [396, 0]
click at [266, 441] on span "Overflight" at bounding box center [290, 437] width 155 height 26
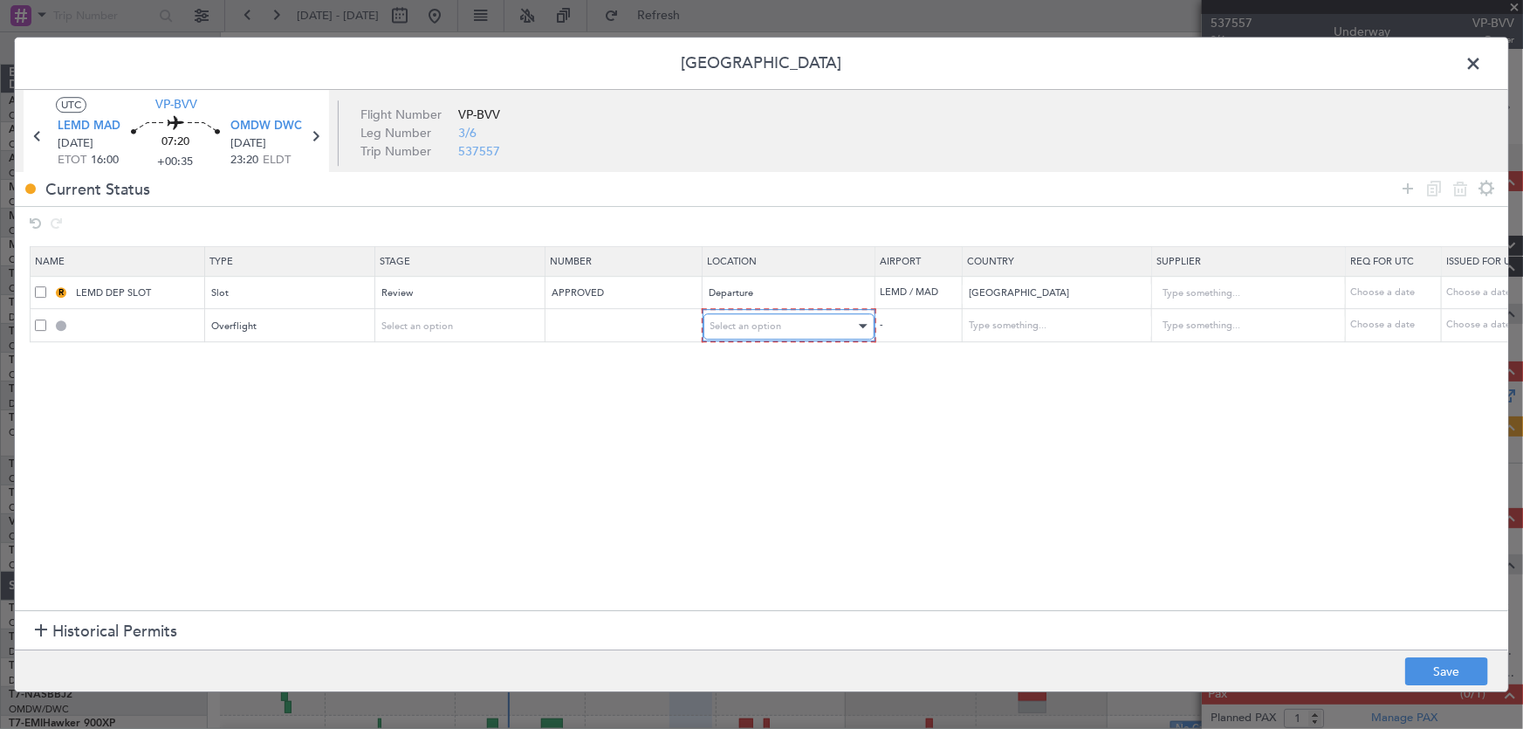
click at [724, 323] on span "Select an option" at bounding box center [746, 325] width 72 height 13
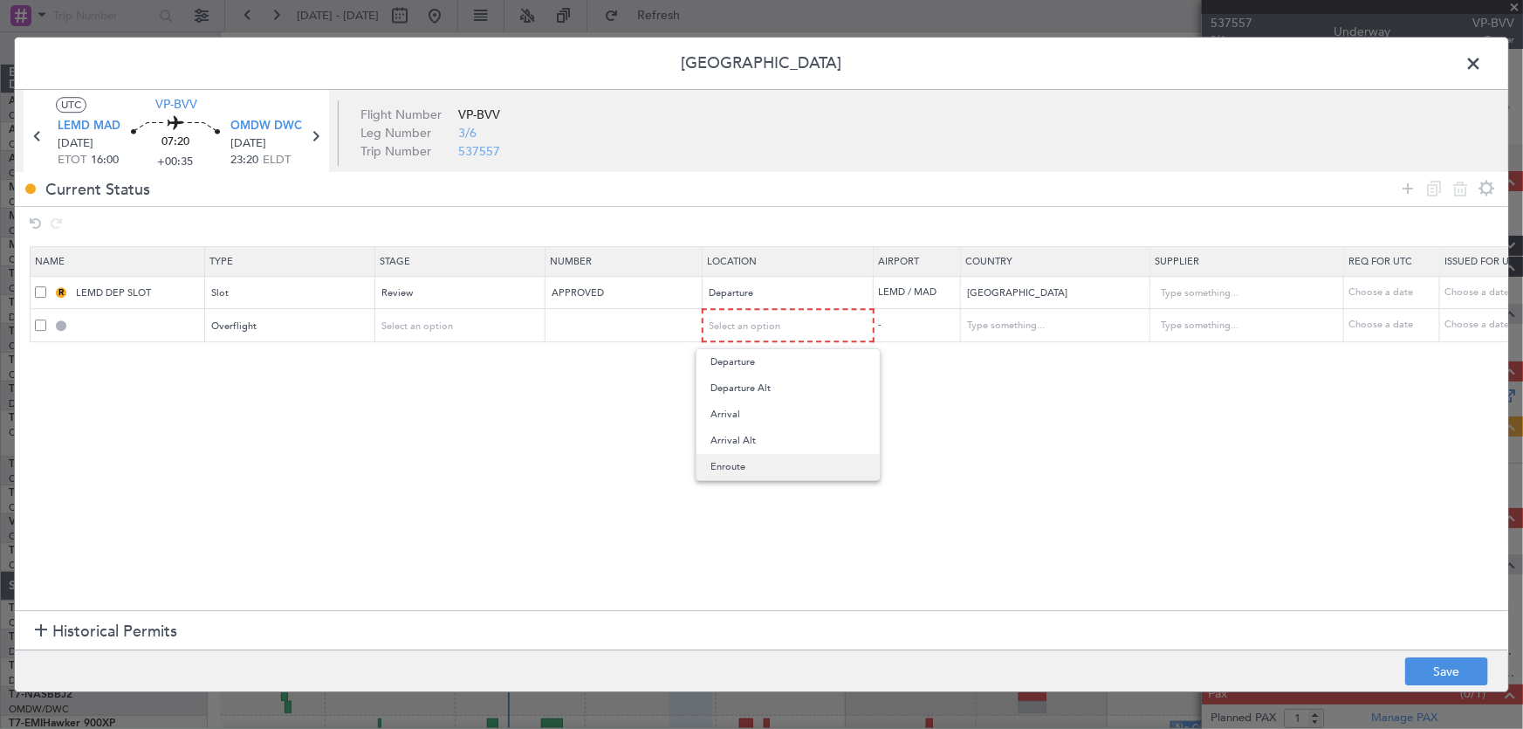
click at [740, 456] on span "Enroute" at bounding box center [787, 467] width 155 height 26
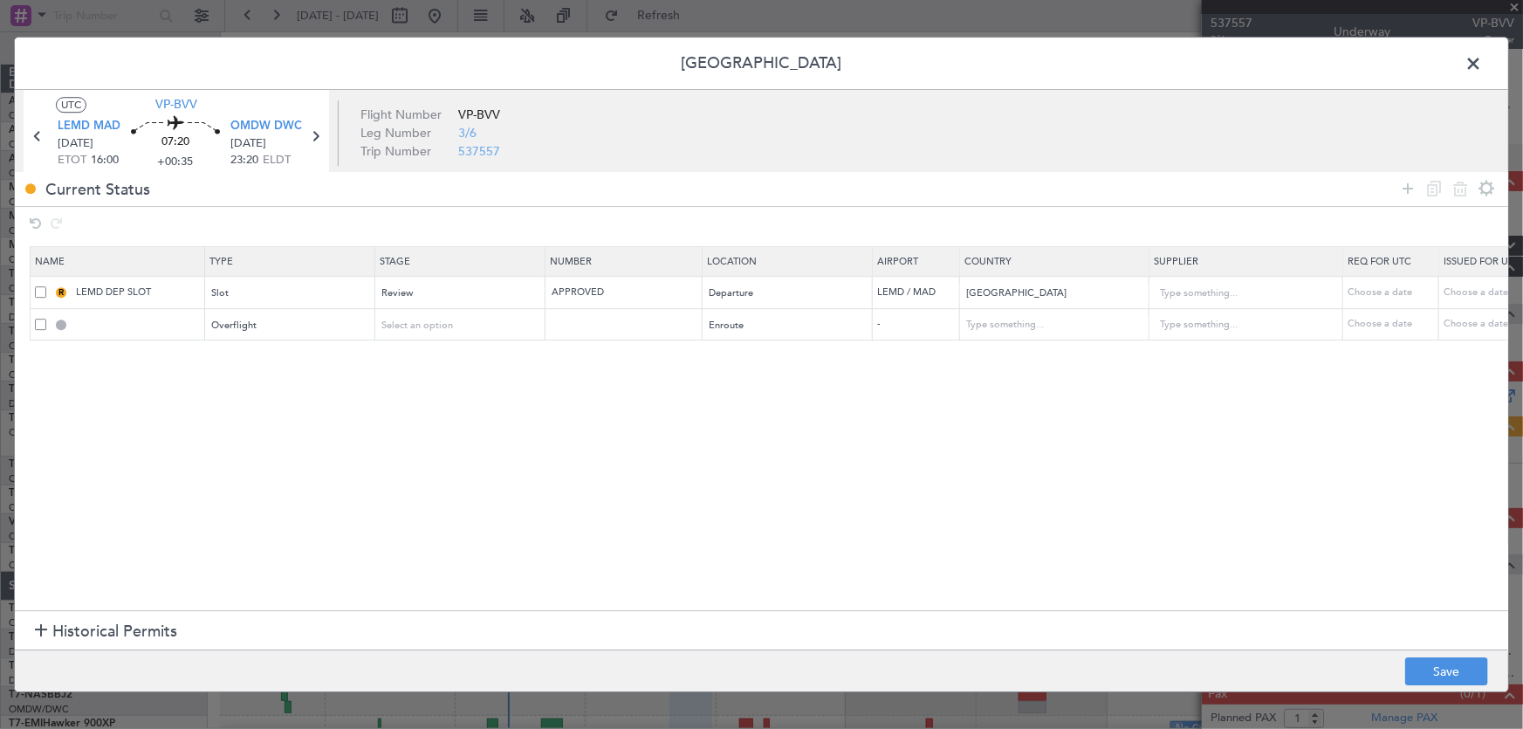
click at [920, 404] on section "Name Type Stage Number Location Airport Country Supplier Req For Utc Issued For…" at bounding box center [761, 427] width 1493 height 368
click at [1053, 331] on input "text" at bounding box center [1045, 325] width 157 height 26
click at [1017, 349] on span "[GEOGRAPHIC_DATA]" at bounding box center [1054, 353] width 162 height 26
type input "[GEOGRAPHIC_DATA]"
click at [962, 421] on section "Name Type Stage Number Location Airport Country Supplier Req For Utc Issued For…" at bounding box center [761, 427] width 1493 height 368
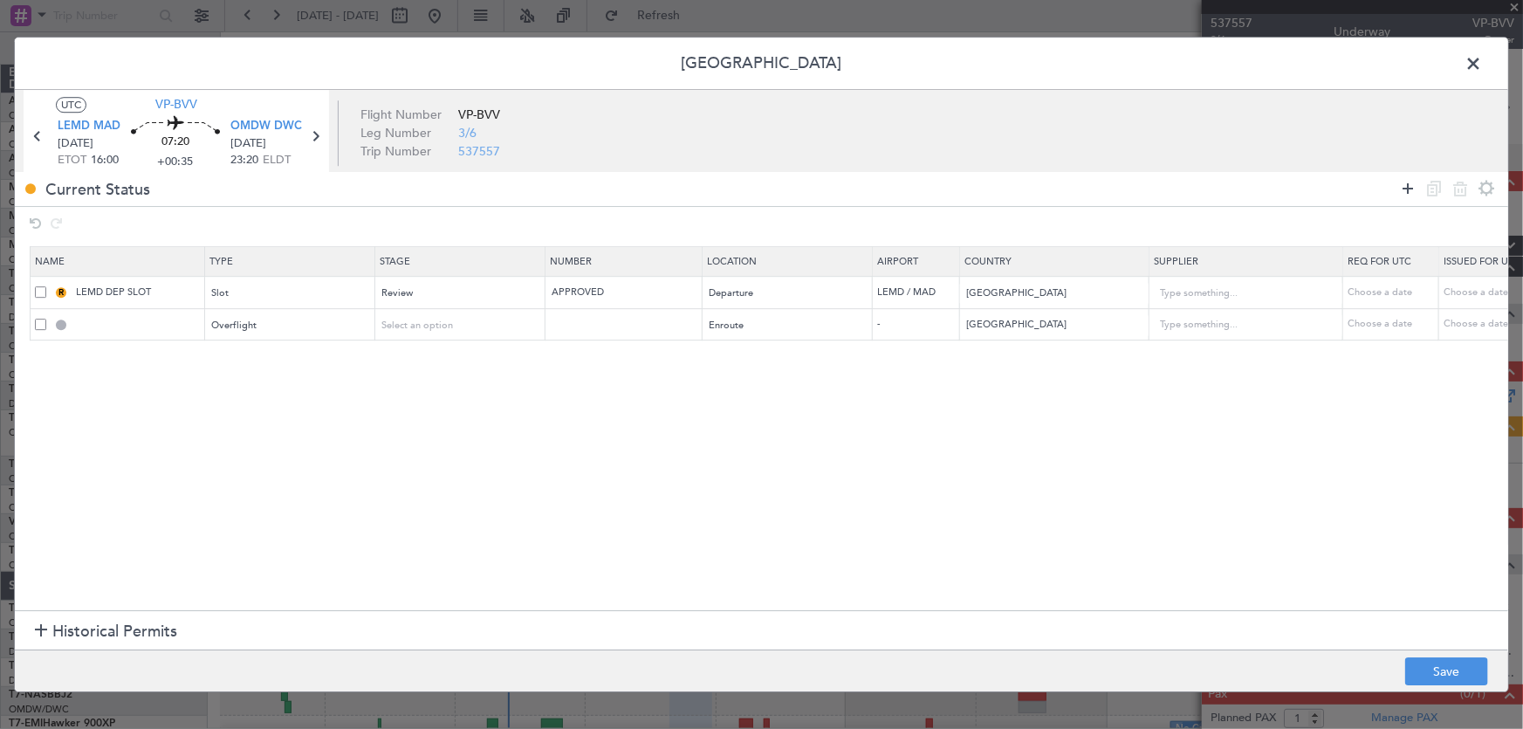
click at [1411, 189] on icon at bounding box center [1407, 188] width 21 height 21
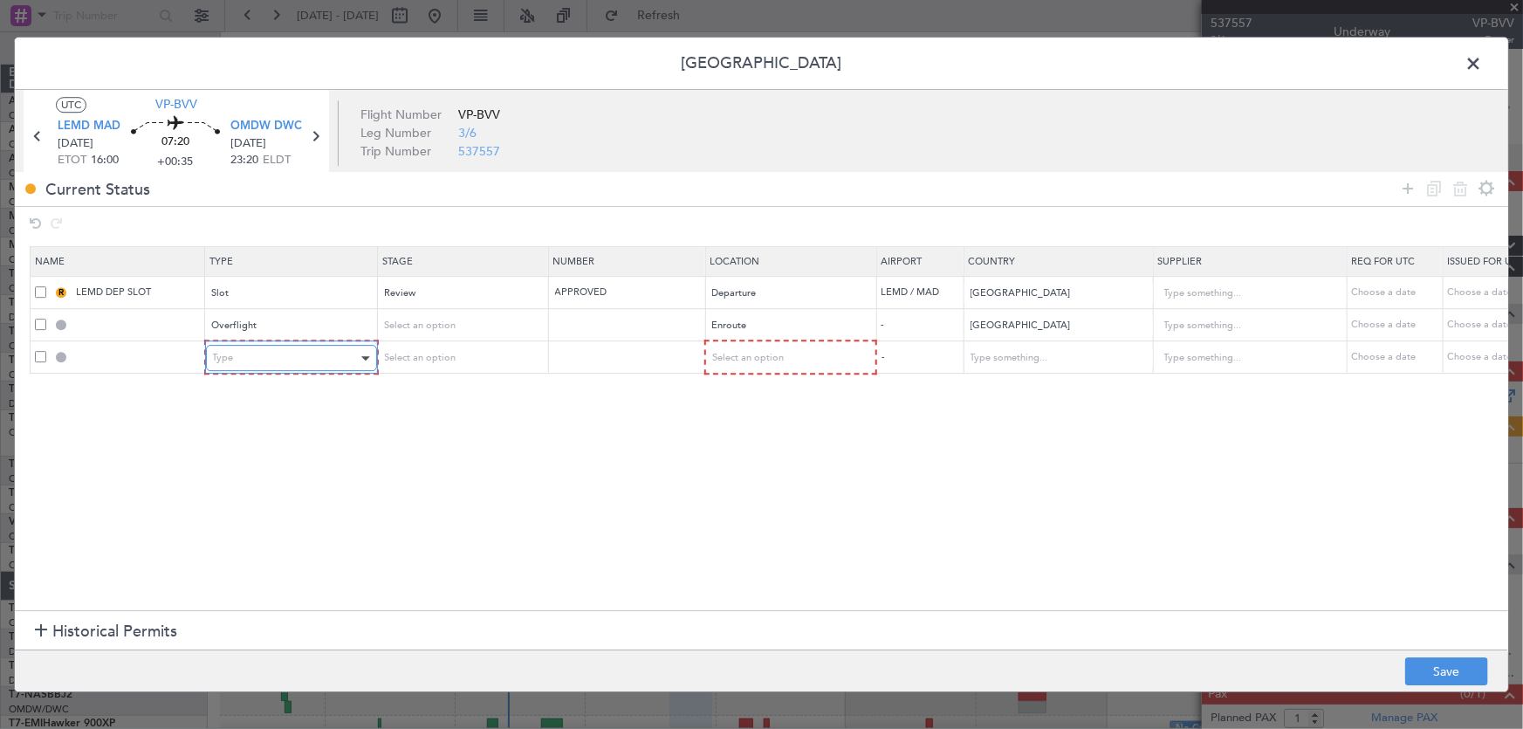
click at [241, 354] on div "Type" at bounding box center [285, 358] width 145 height 26
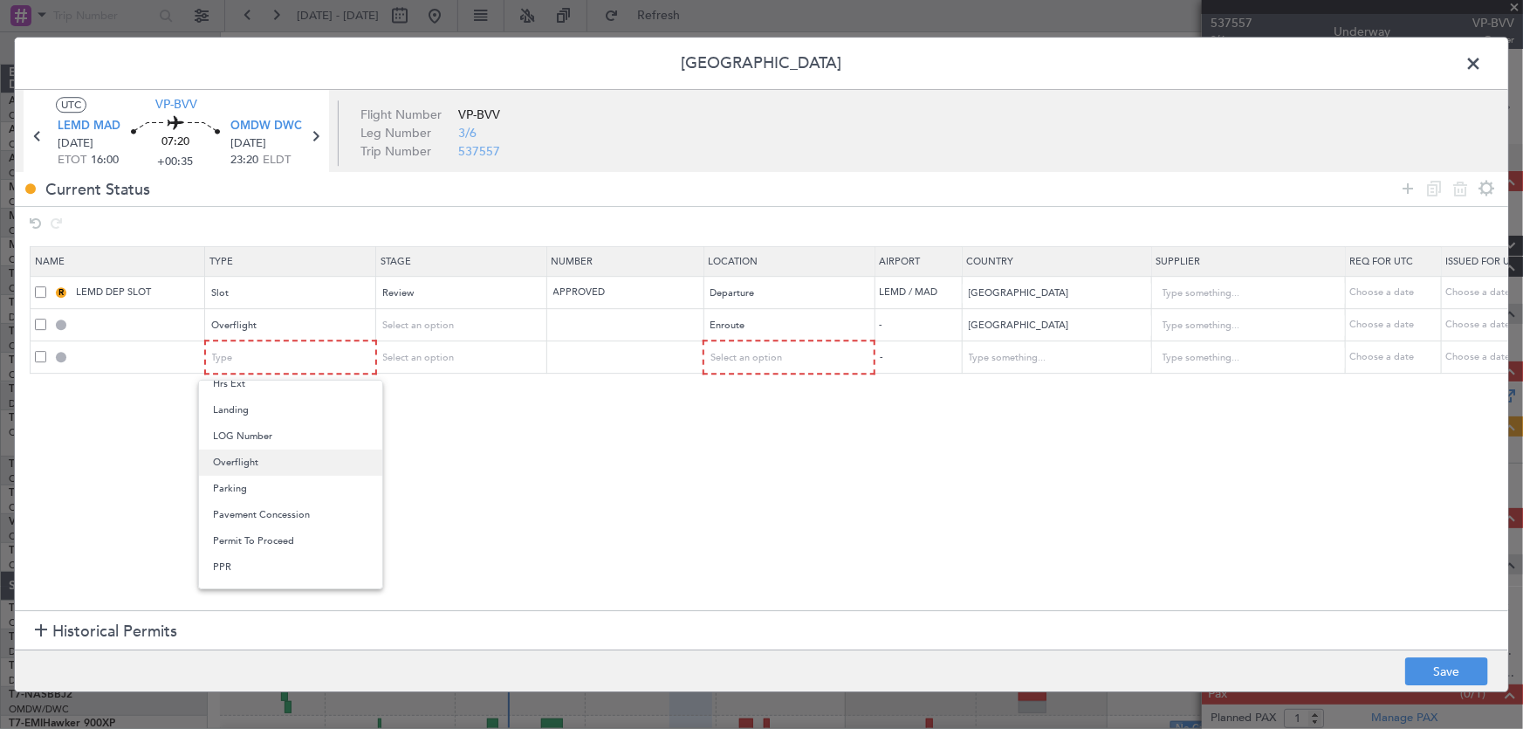
click at [246, 471] on span "Overflight" at bounding box center [290, 463] width 155 height 26
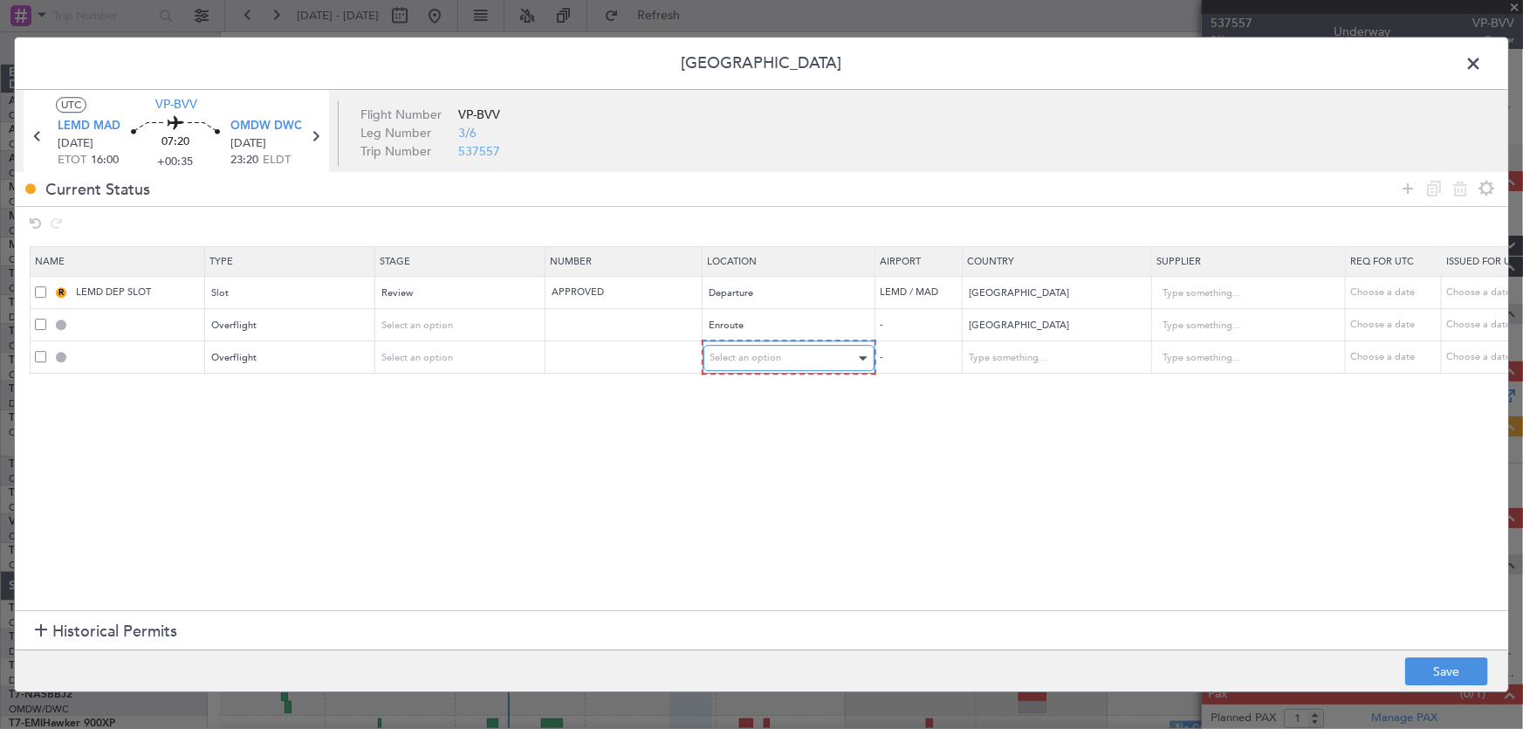
click at [756, 347] on div "Select an option" at bounding box center [782, 358] width 145 height 26
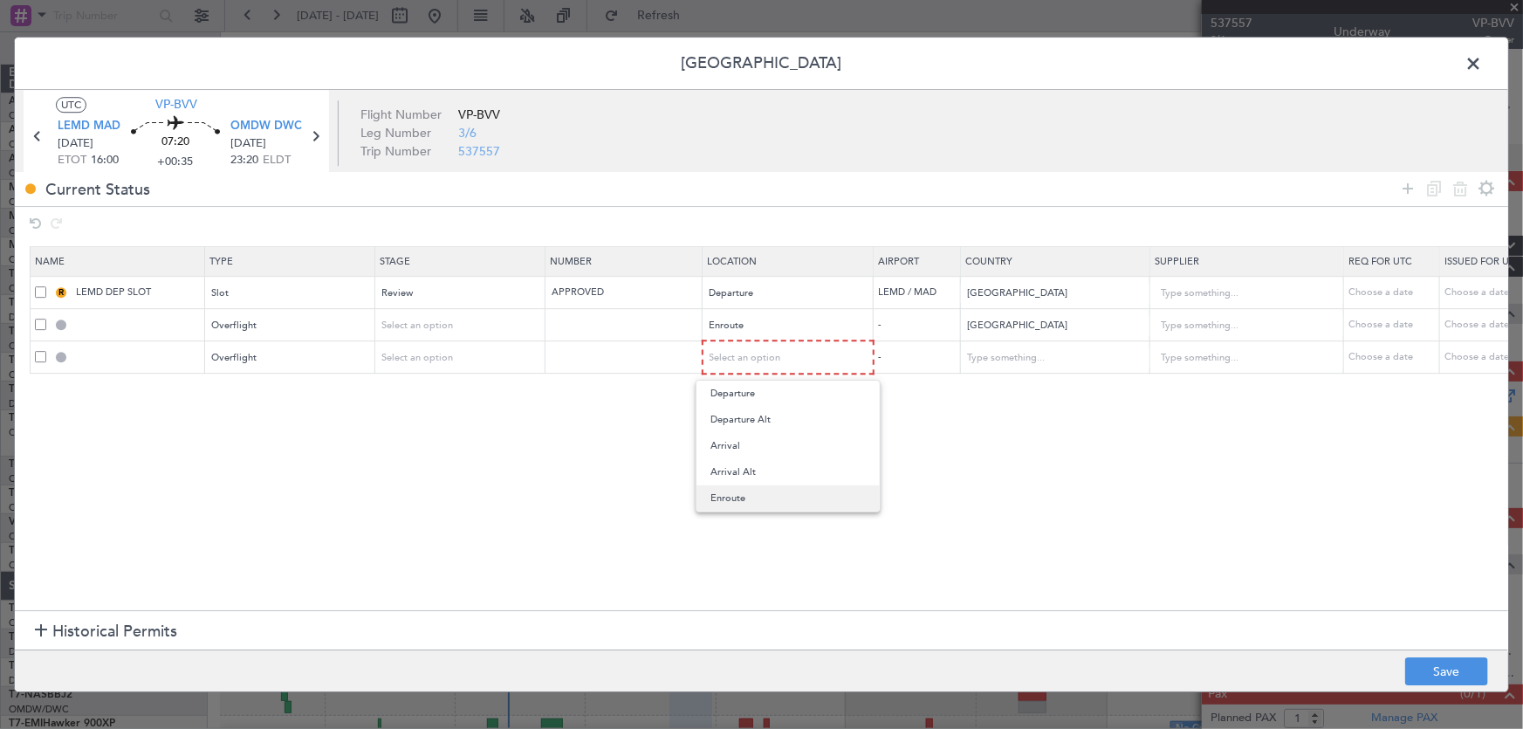
click at [724, 494] on span "Enroute" at bounding box center [787, 498] width 155 height 26
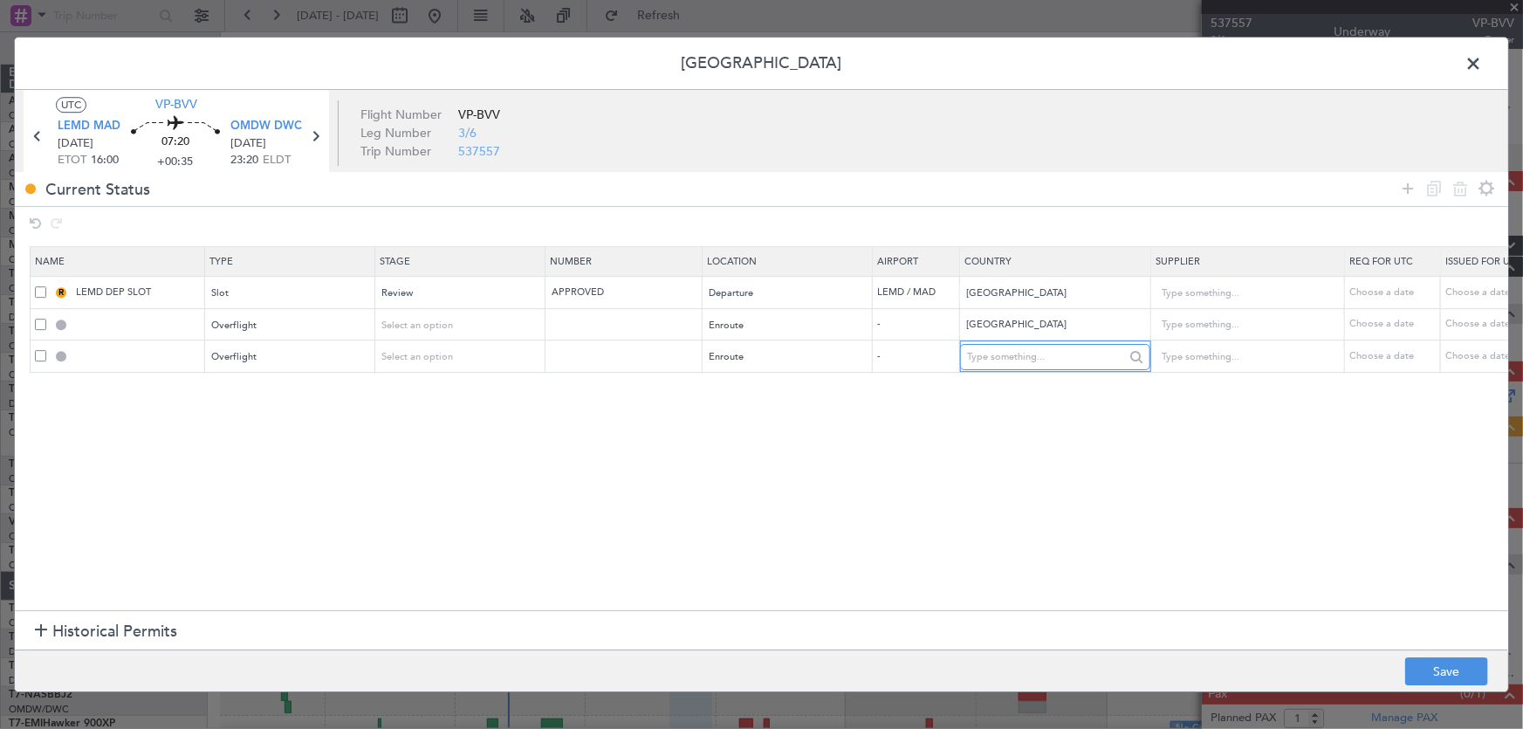
click at [1006, 353] on input "text" at bounding box center [1045, 357] width 157 height 26
click at [1001, 388] on span "[GEOGRAPHIC_DATA]" at bounding box center [1054, 385] width 162 height 26
type input "[GEOGRAPHIC_DATA]"
click at [970, 418] on section "Name Type Stage Number Location Airport Country Supplier Req For Utc Issued For…" at bounding box center [761, 427] width 1493 height 368
click at [1397, 183] on icon at bounding box center [1407, 188] width 21 height 21
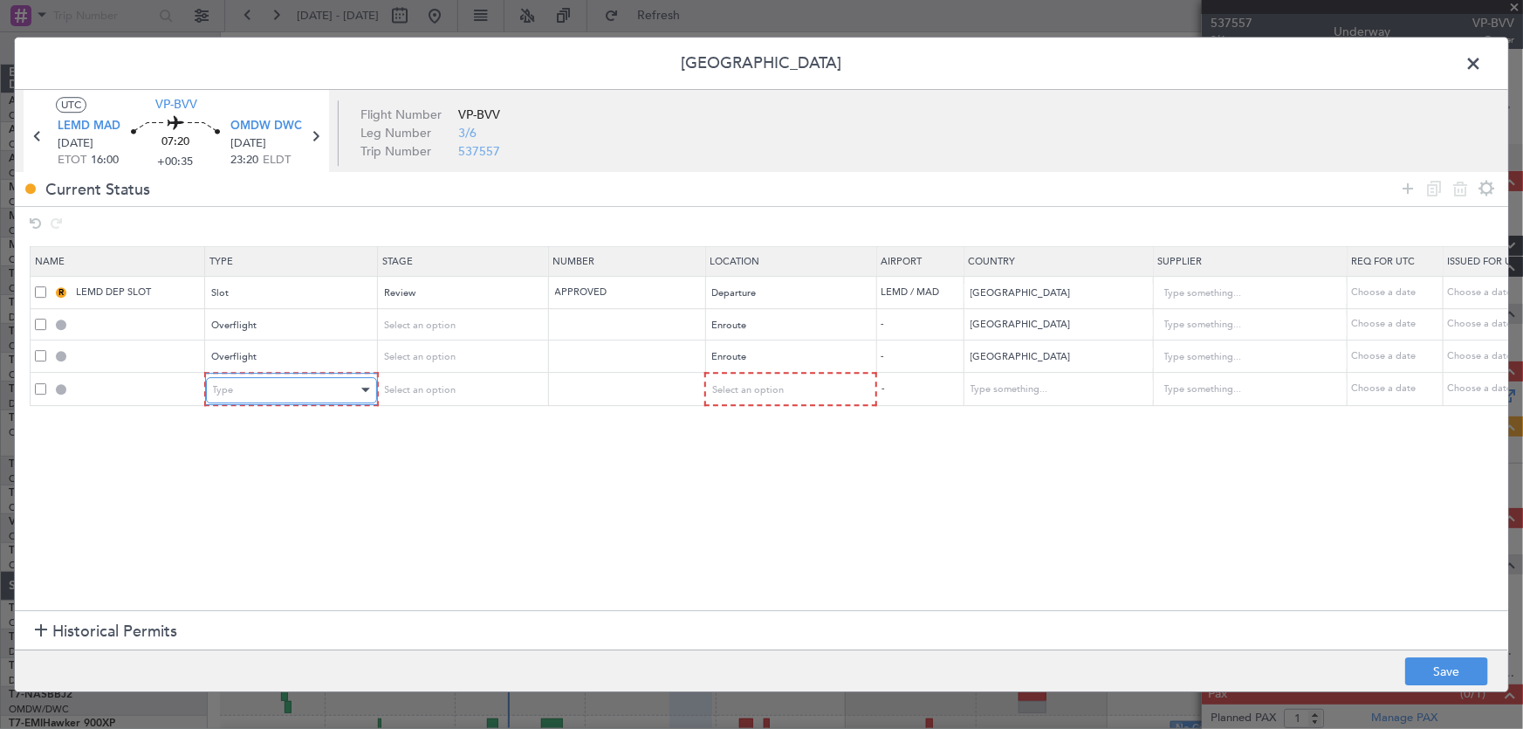
click at [263, 401] on div "Type" at bounding box center [285, 390] width 145 height 26
click at [540, 489] on div at bounding box center [761, 364] width 1523 height 729
click at [317, 387] on div "Type" at bounding box center [285, 390] width 145 height 26
click at [473, 464] on div at bounding box center [761, 364] width 1523 height 729
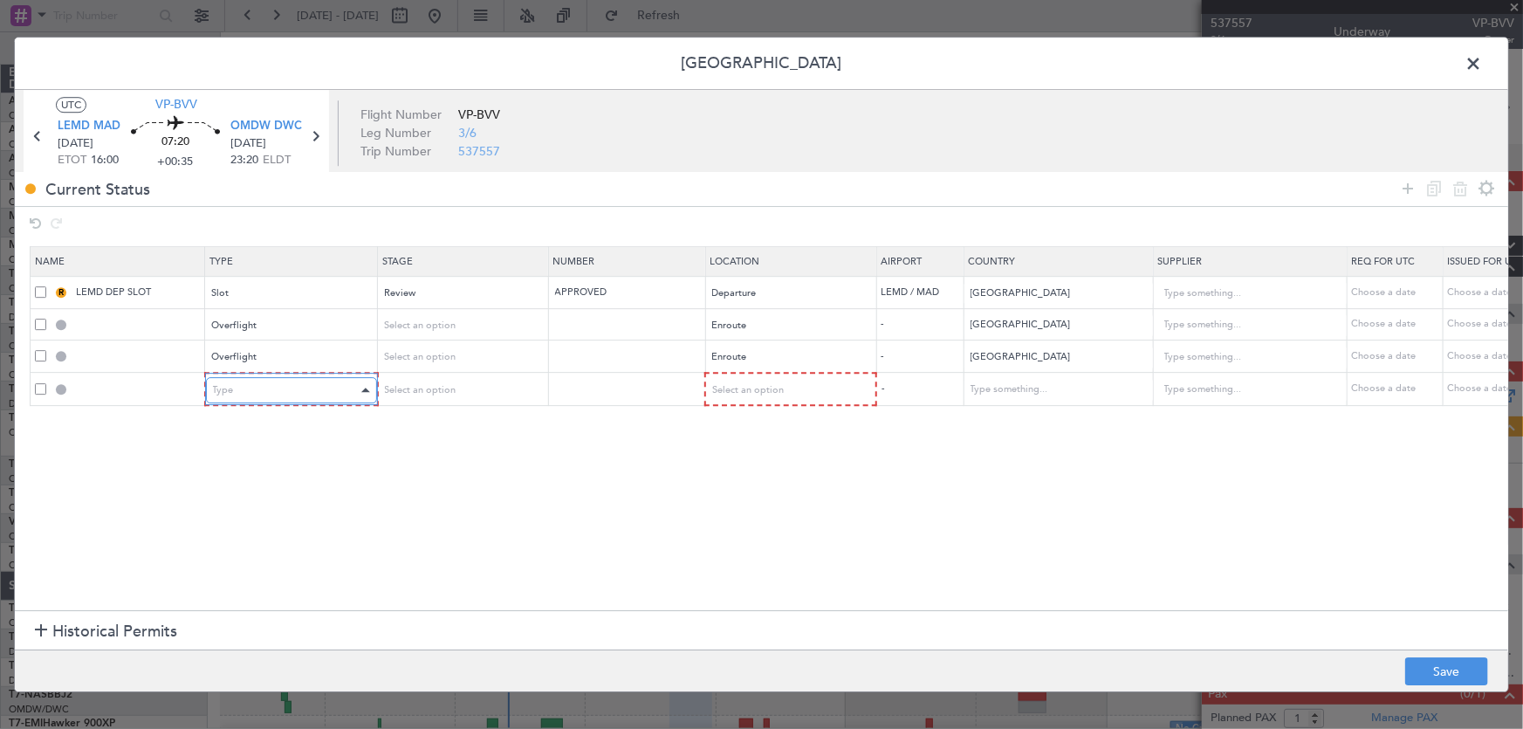
click at [334, 384] on div "Type" at bounding box center [285, 390] width 145 height 26
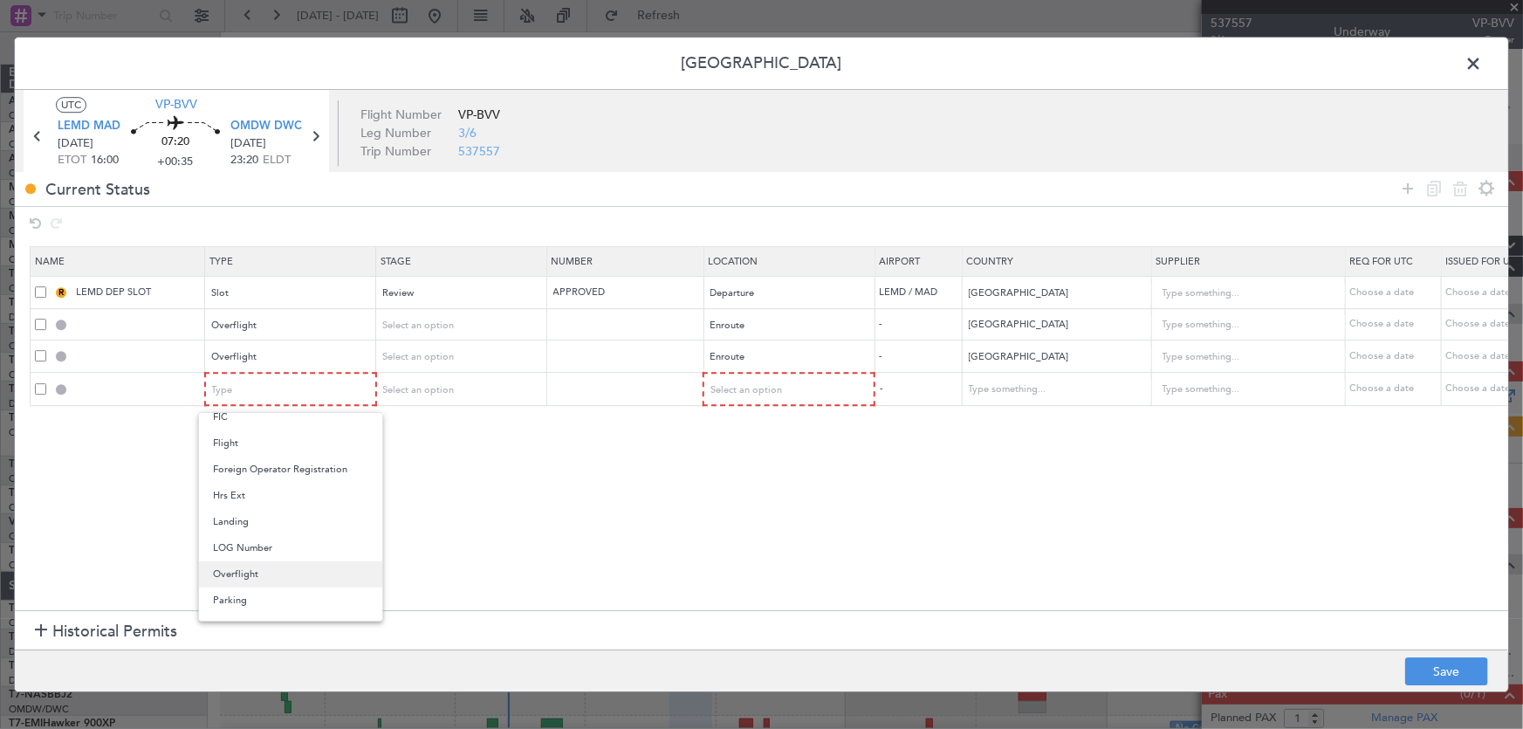
click at [251, 567] on span "Overflight" at bounding box center [290, 574] width 155 height 26
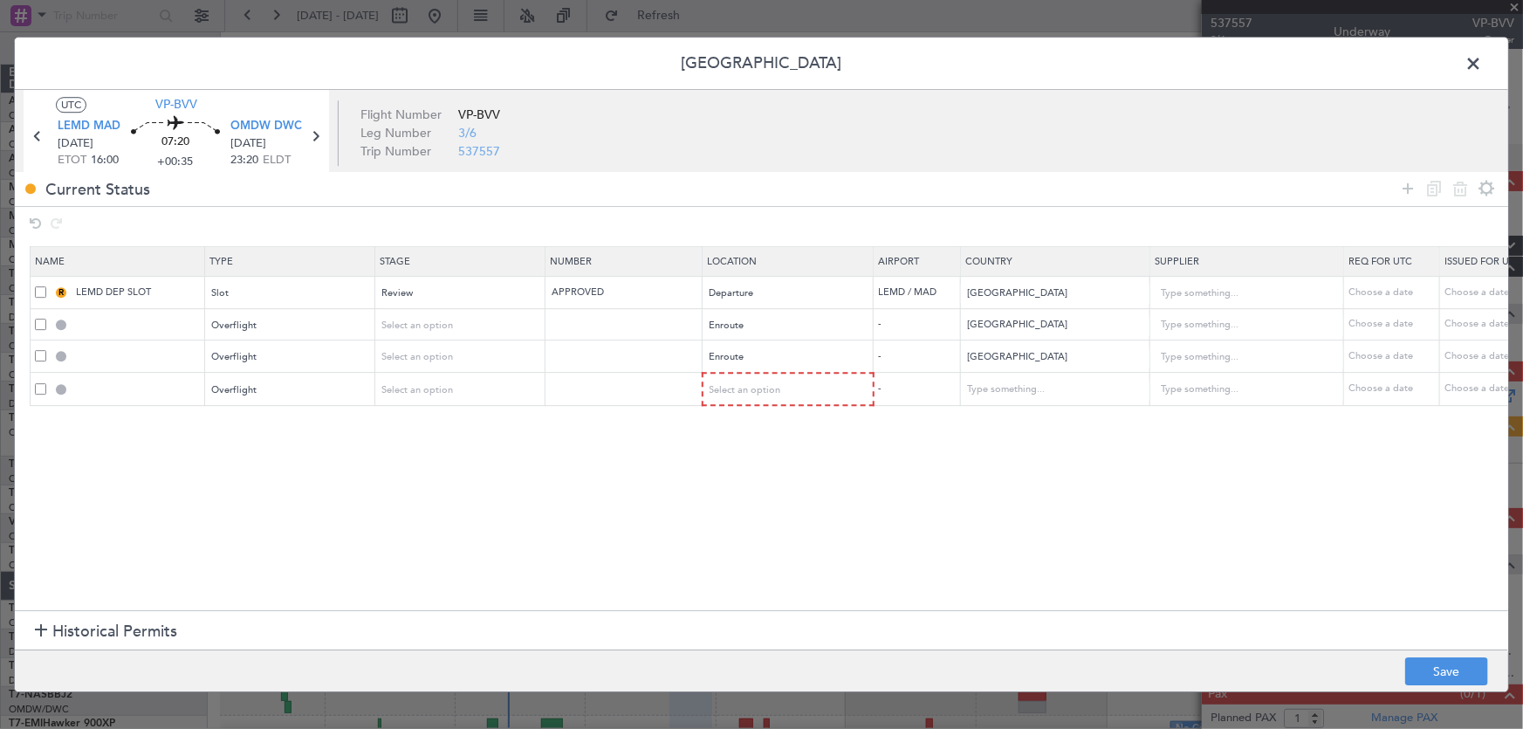
click at [379, 539] on section "Name Type Stage Number Location Airport Country Supplier Req For Utc Issued For…" at bounding box center [761, 427] width 1493 height 368
click at [746, 397] on div "Select an option" at bounding box center [782, 390] width 145 height 26
click at [744, 526] on span "Enroute" at bounding box center [787, 531] width 155 height 26
click at [1041, 394] on input "text" at bounding box center [1045, 389] width 157 height 26
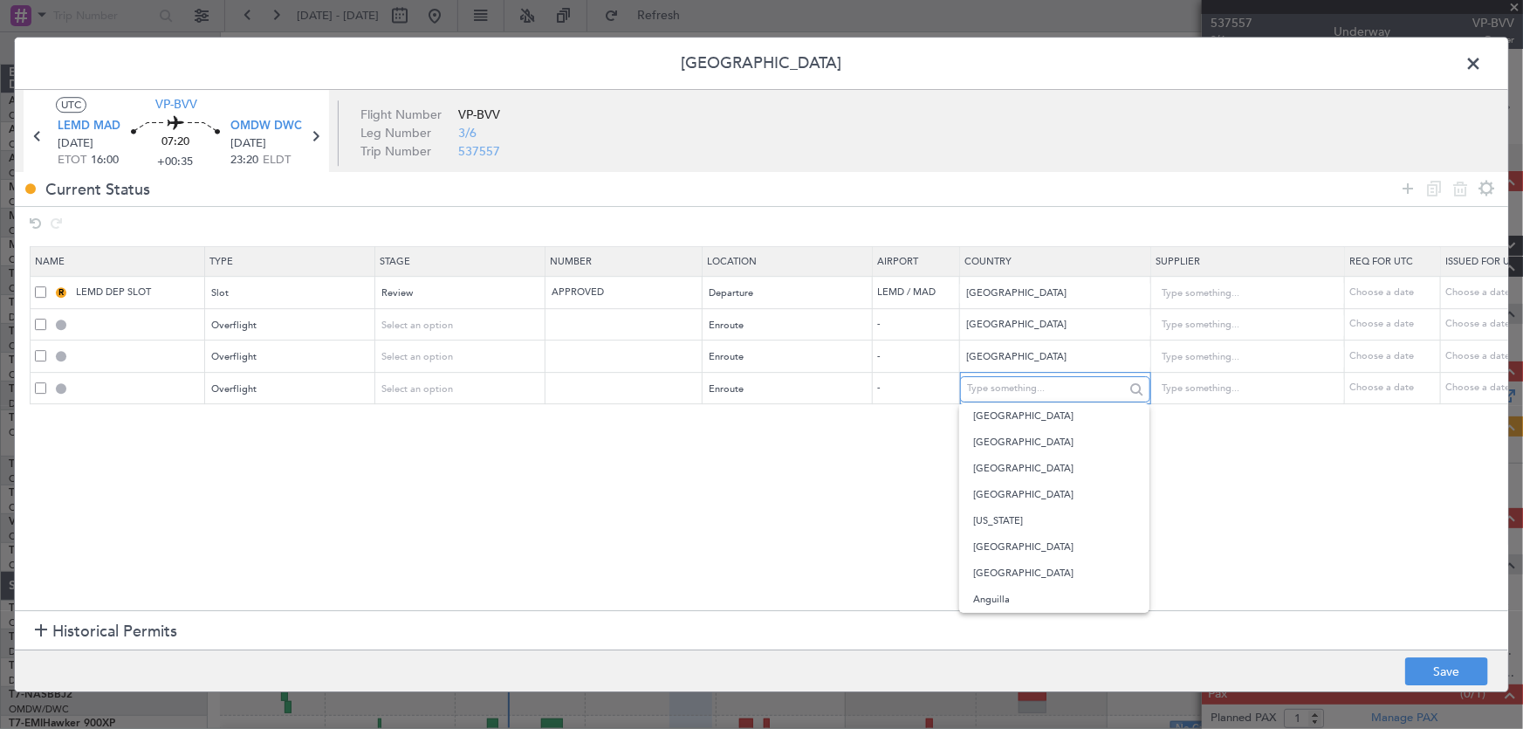
click at [1060, 384] on input "text" at bounding box center [1045, 389] width 157 height 26
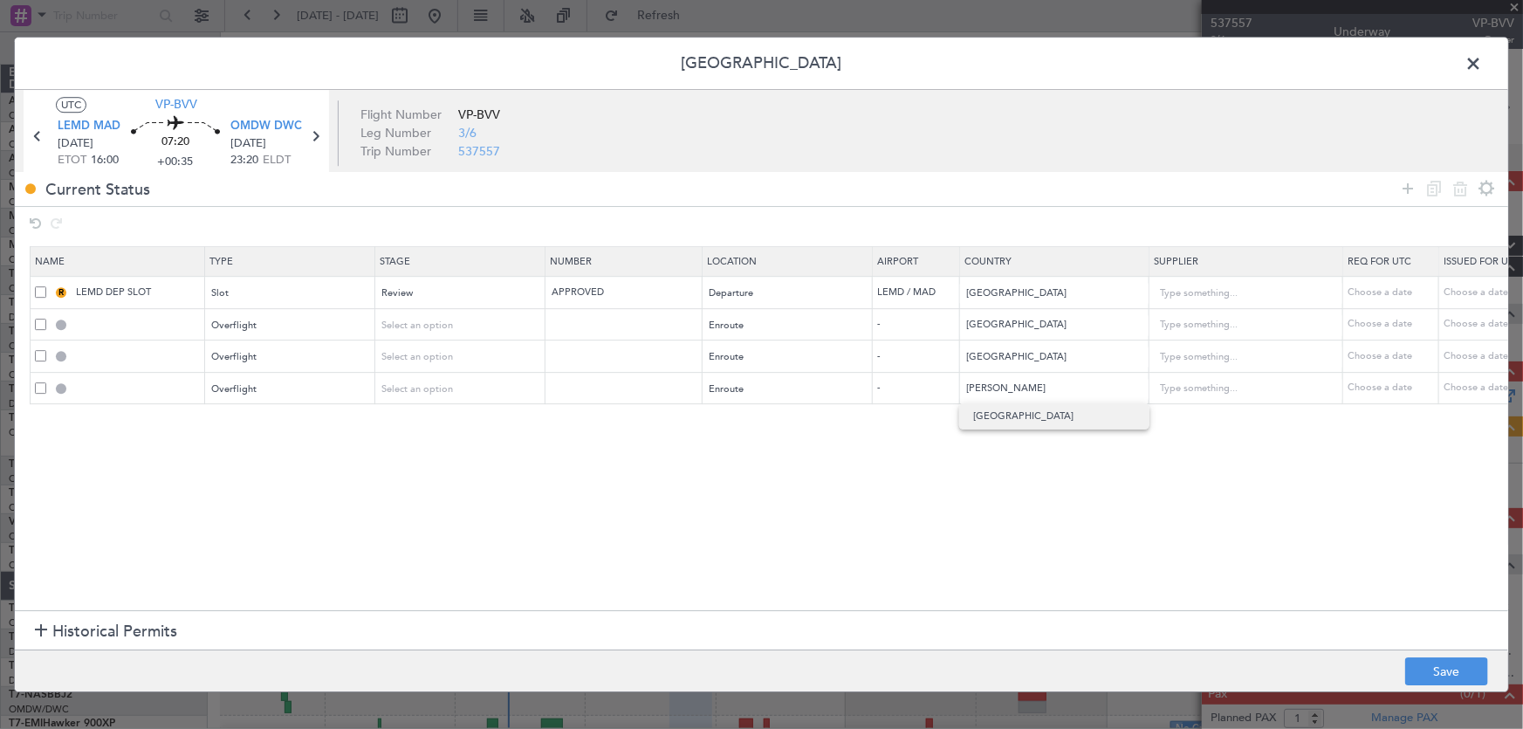
click at [1022, 410] on span "[GEOGRAPHIC_DATA]" at bounding box center [1054, 416] width 162 height 26
type input "[GEOGRAPHIC_DATA]"
click at [915, 466] on section "Name Type Stage Number Location Airport Country Supplier Req For Utc Issued For…" at bounding box center [761, 427] width 1493 height 368
click at [75, 627] on span "Historical Permits" at bounding box center [114, 632] width 125 height 24
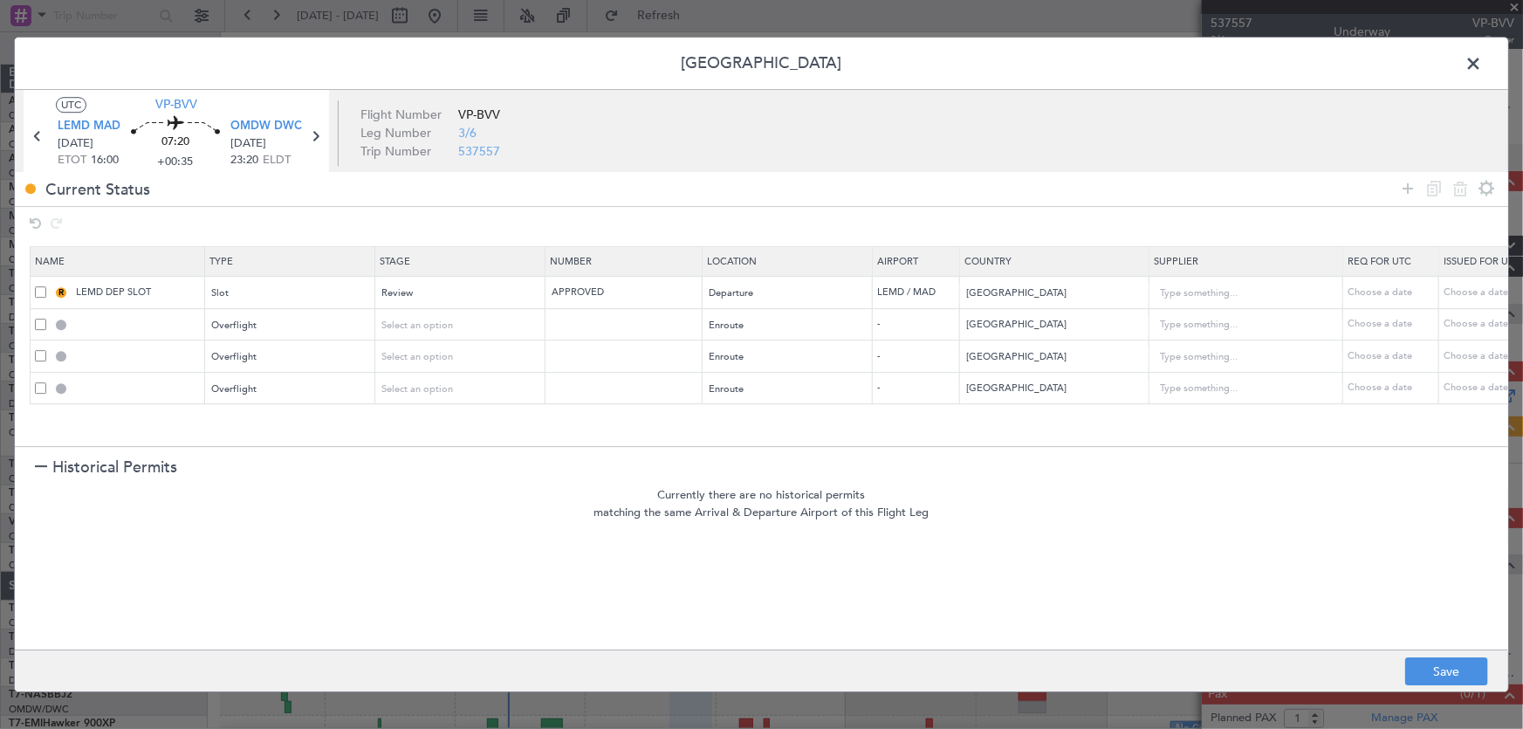
click at [89, 473] on span "Historical Permits" at bounding box center [114, 468] width 125 height 24
click at [1405, 183] on icon at bounding box center [1407, 188] width 21 height 21
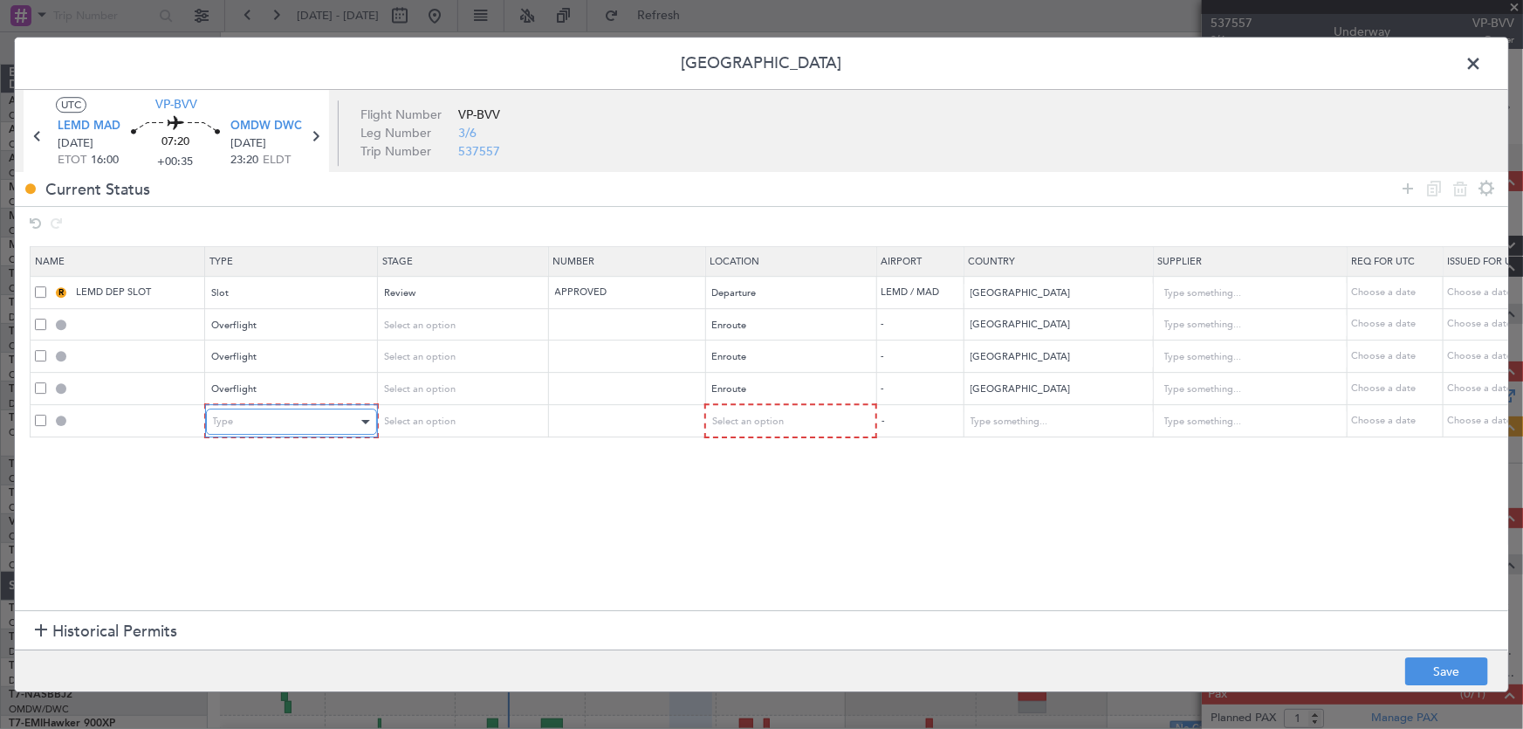
click at [271, 419] on div "Type" at bounding box center [285, 421] width 145 height 26
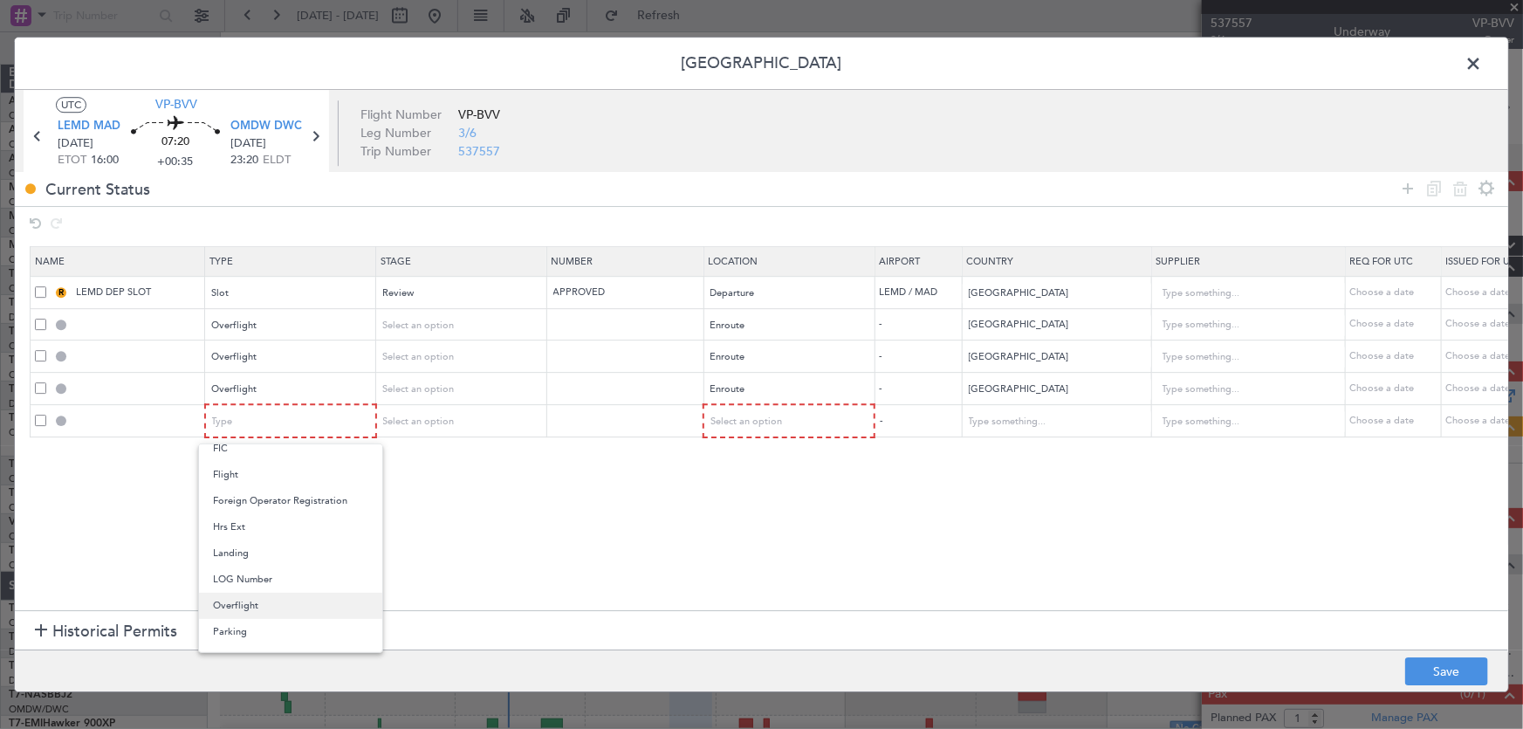
click at [271, 602] on span "Overflight" at bounding box center [290, 606] width 155 height 26
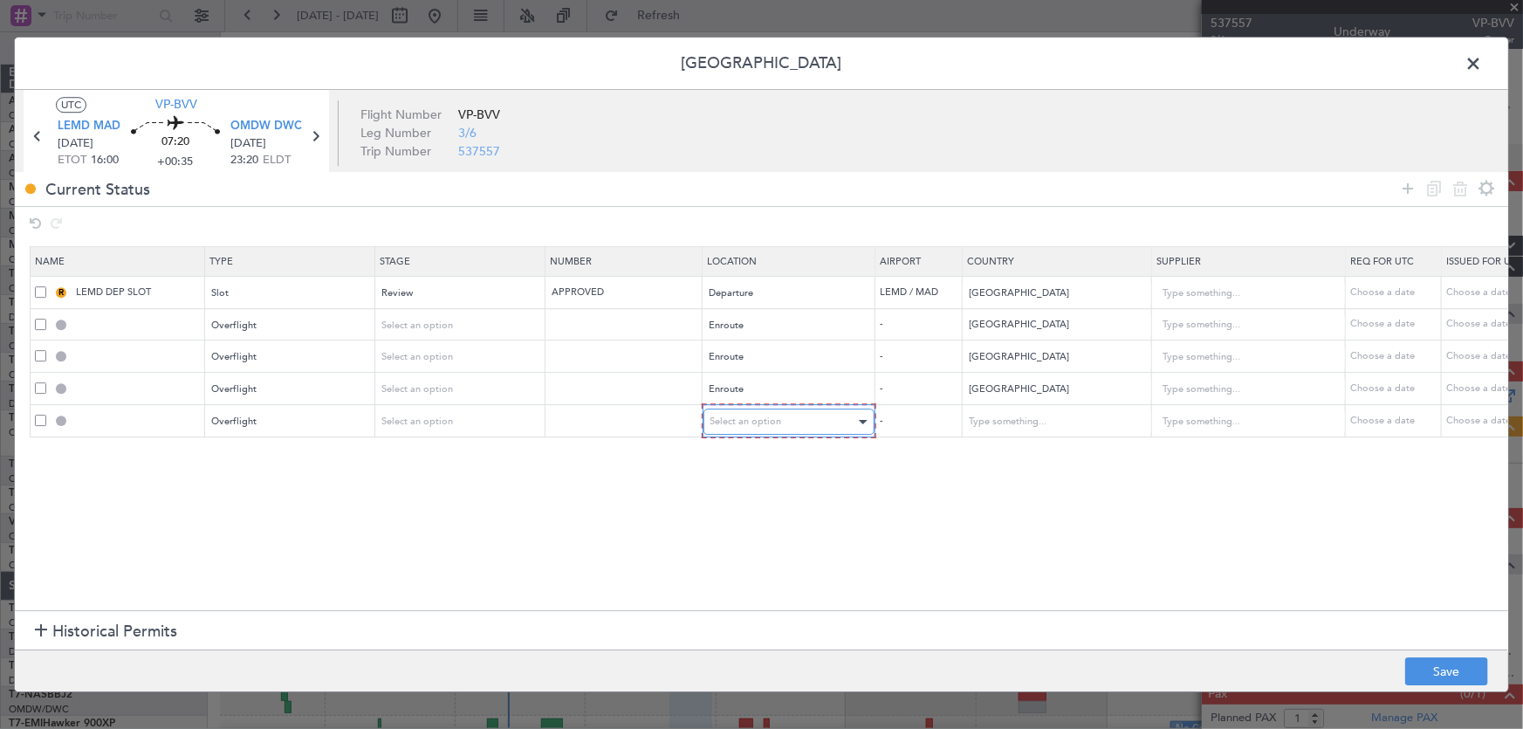
click at [776, 423] on span "Select an option" at bounding box center [746, 421] width 72 height 13
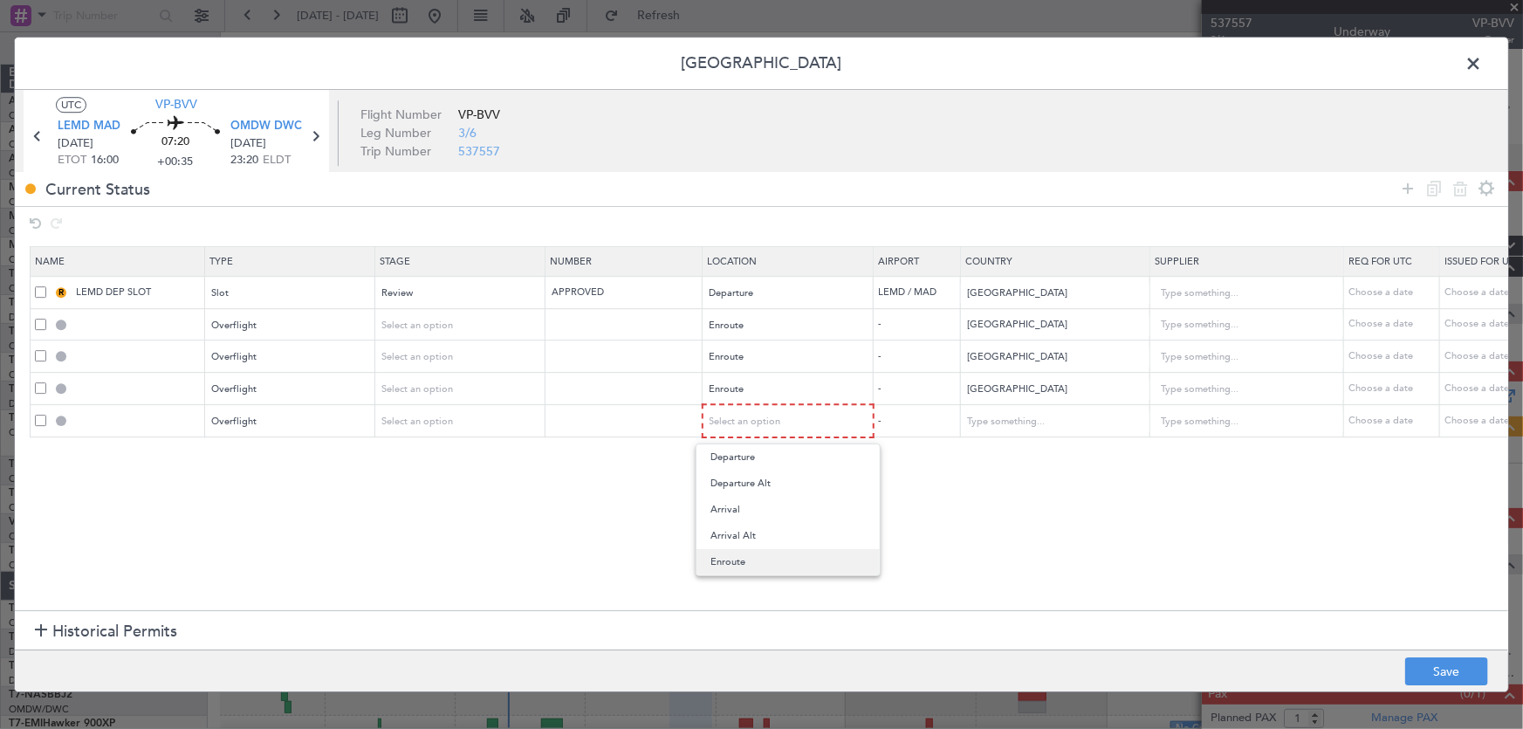
click at [780, 559] on span "Enroute" at bounding box center [787, 562] width 155 height 26
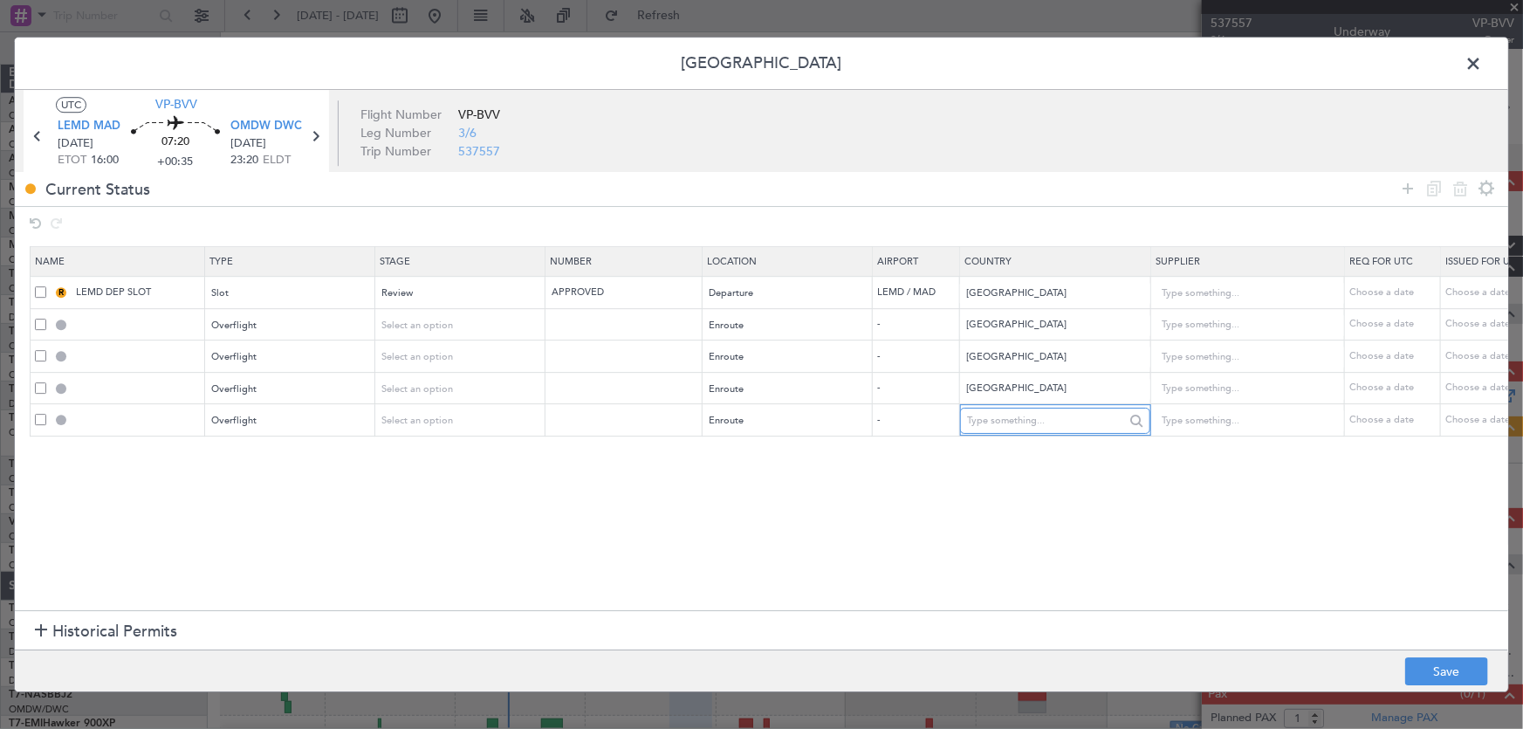
click at [993, 421] on input "text" at bounding box center [1045, 421] width 157 height 26
click at [983, 455] on span "[GEOGRAPHIC_DATA]" at bounding box center [1054, 448] width 162 height 26
type input "[GEOGRAPHIC_DATA]"
click at [1411, 191] on icon at bounding box center [1407, 188] width 21 height 21
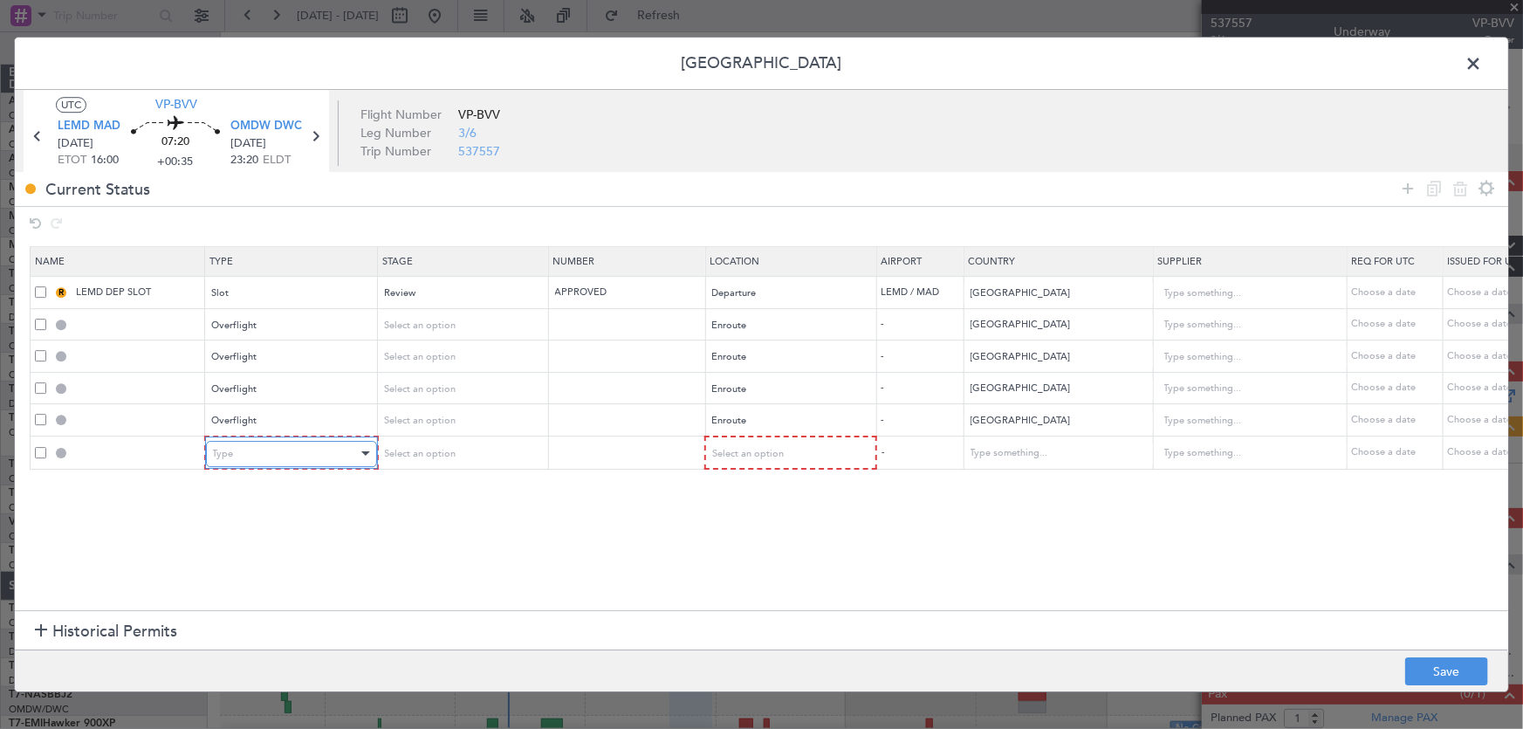
click at [296, 458] on div "Type" at bounding box center [285, 454] width 145 height 26
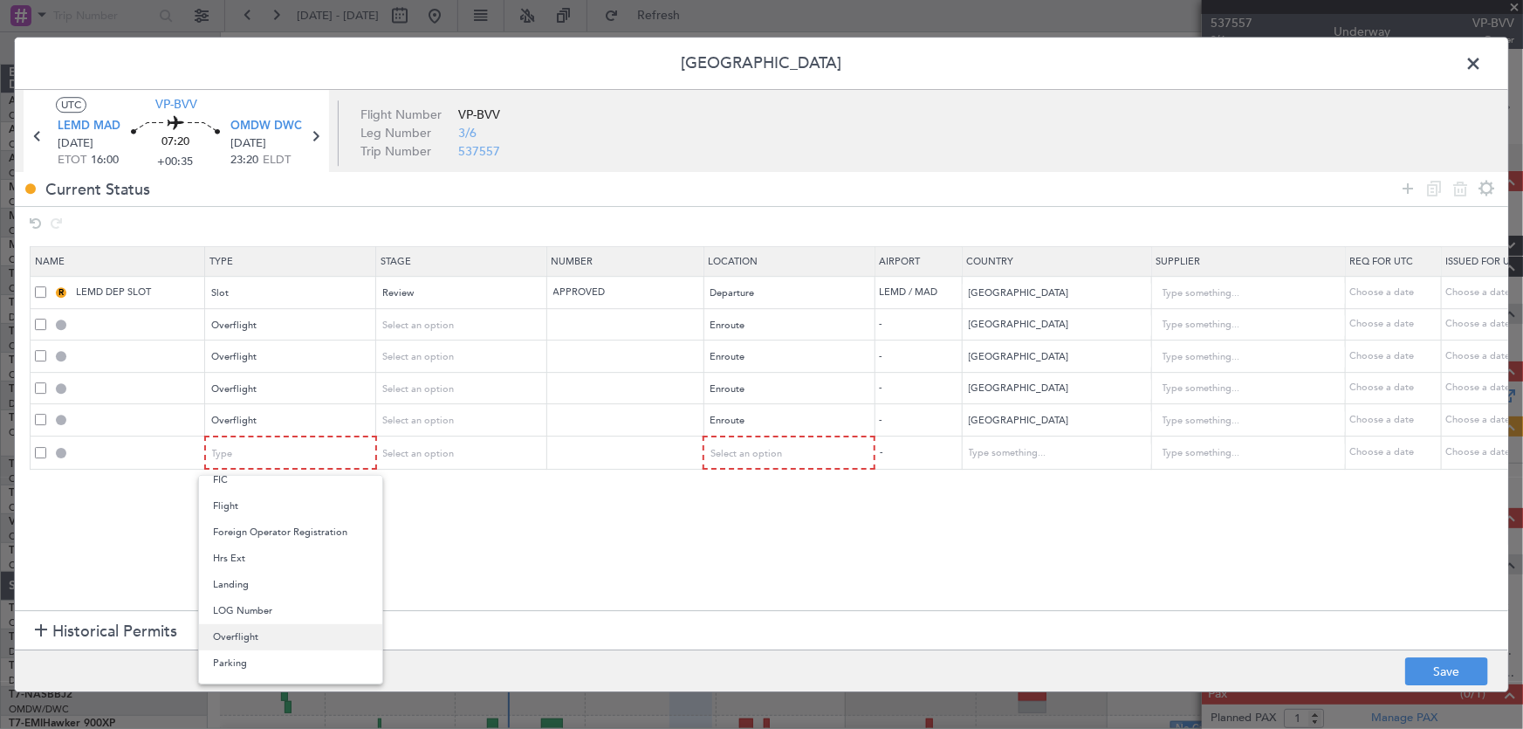
click at [268, 634] on span "Overflight" at bounding box center [290, 637] width 155 height 26
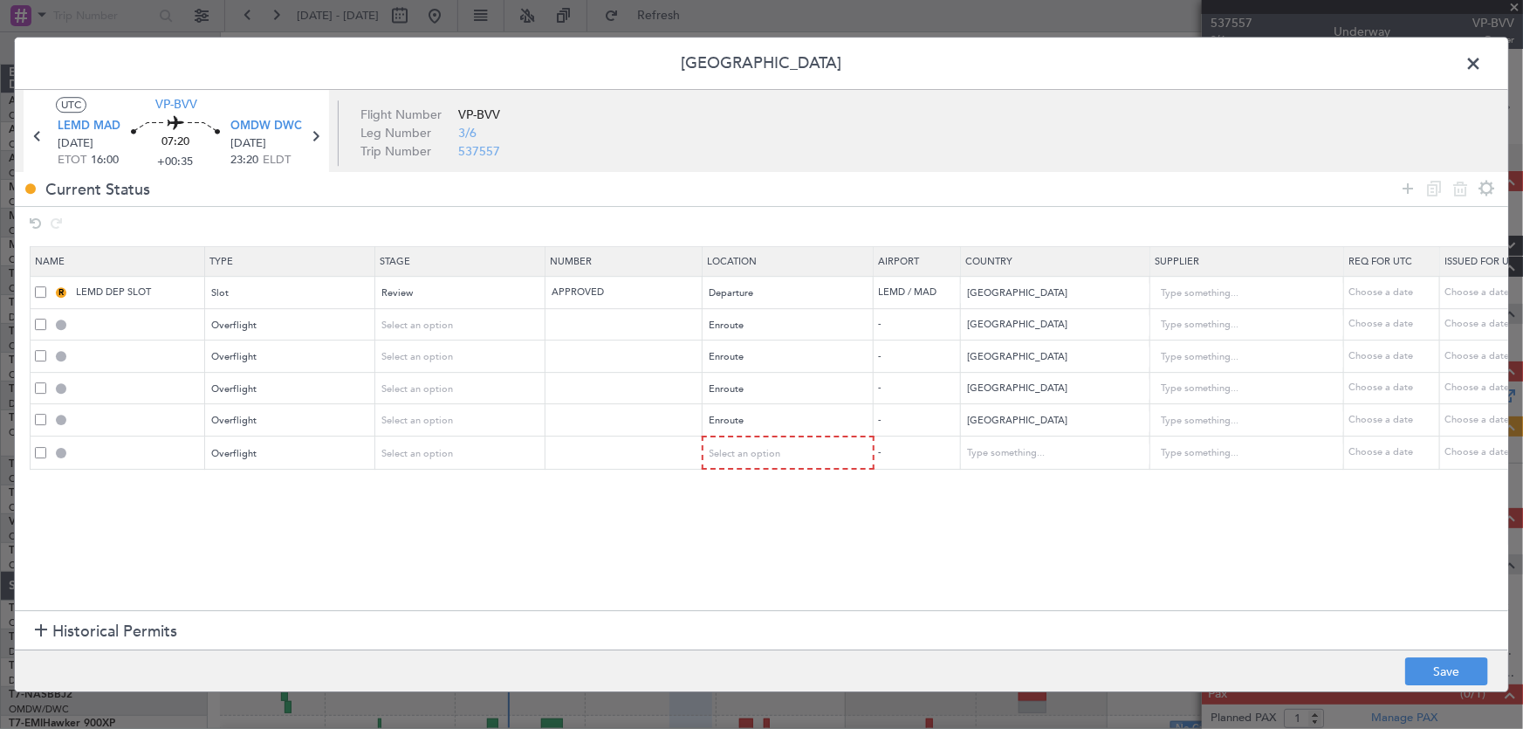
click at [476, 469] on section "Name Type Stage Number Location Airport Country Supplier Req For Utc Issued For…" at bounding box center [761, 427] width 1493 height 368
click at [771, 451] on span "Select an option" at bounding box center [746, 453] width 72 height 13
click at [750, 596] on span "Enroute" at bounding box center [787, 593] width 155 height 26
click at [988, 444] on input "text" at bounding box center [1045, 453] width 157 height 26
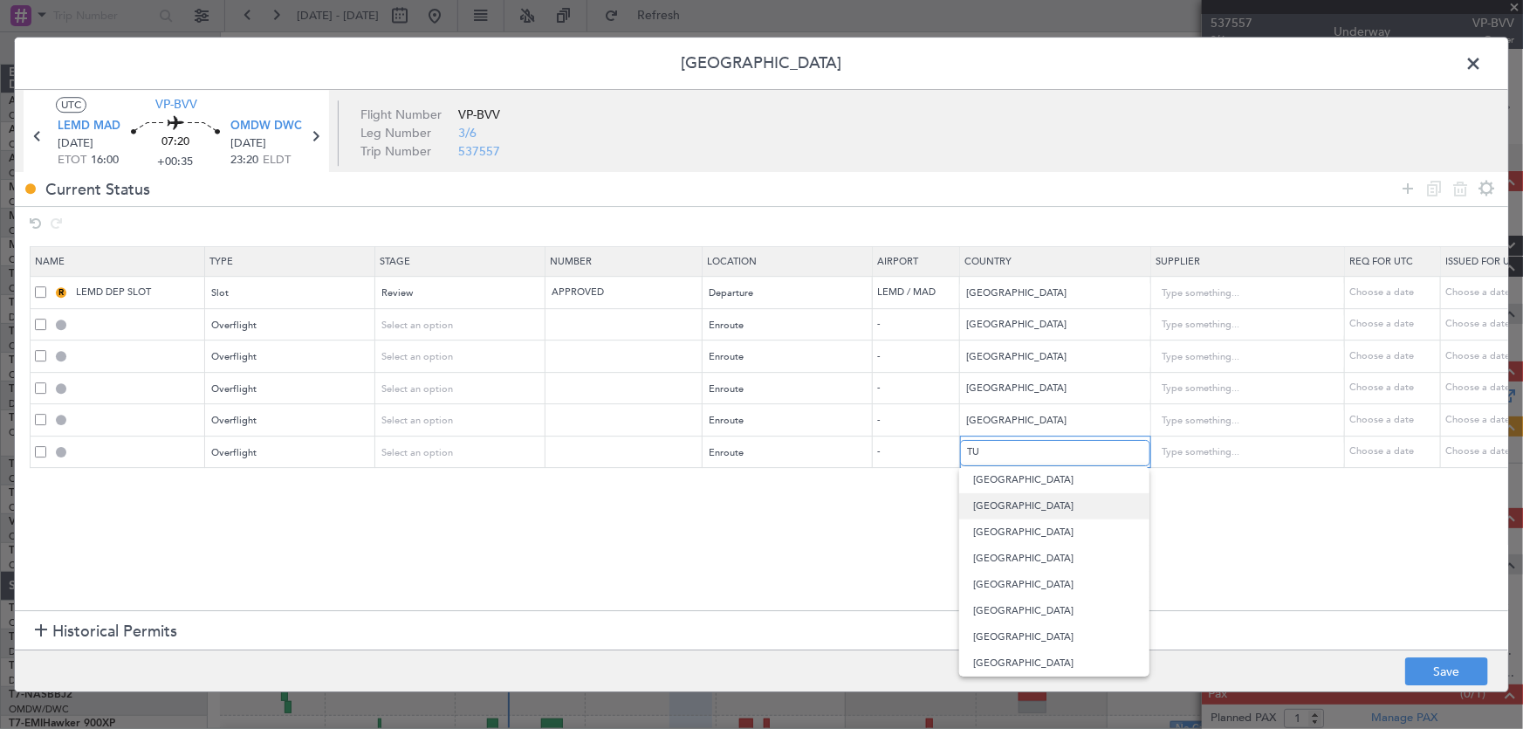
type input "T"
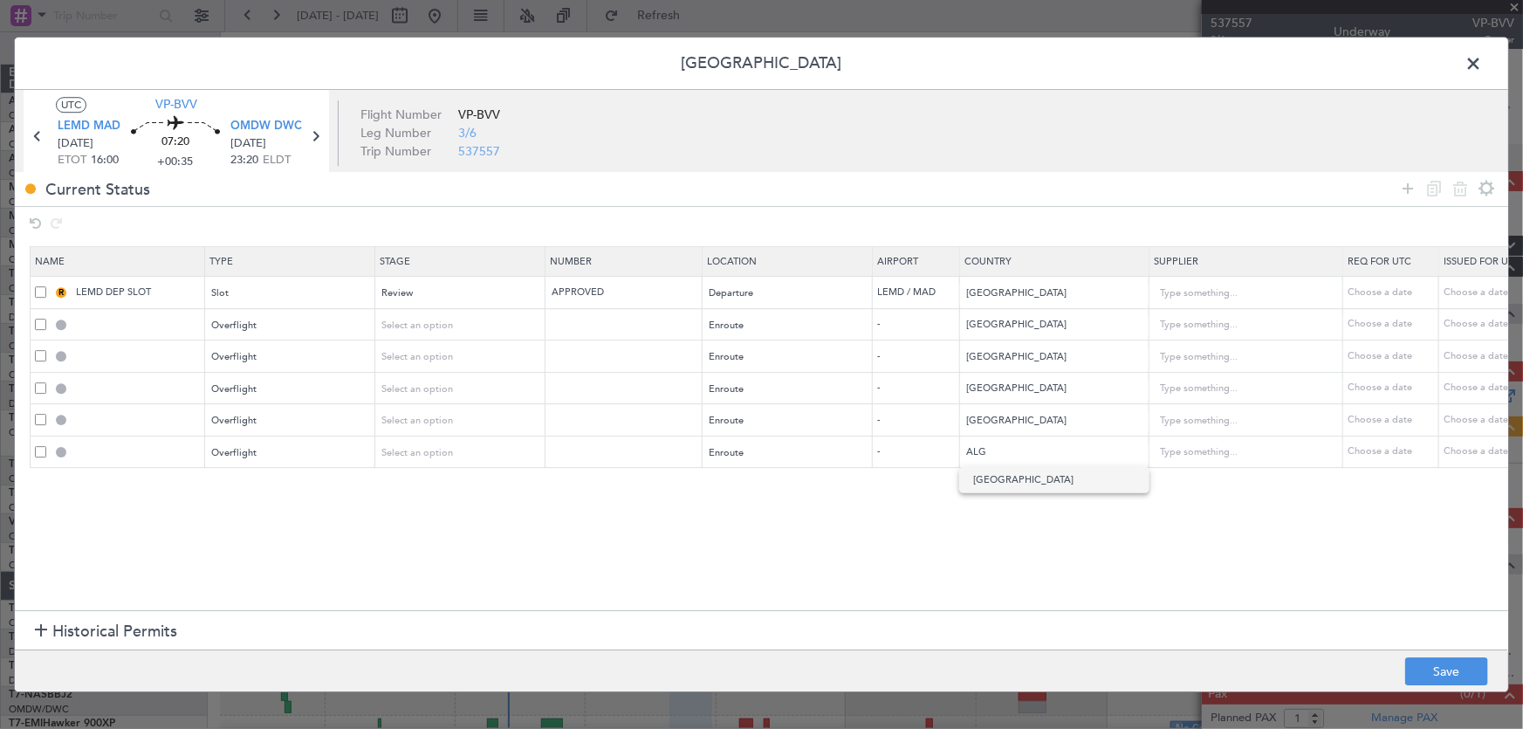
click at [987, 484] on span "[GEOGRAPHIC_DATA]" at bounding box center [1054, 480] width 162 height 26
type input "[GEOGRAPHIC_DATA]"
click at [1404, 189] on icon at bounding box center [1407, 188] width 21 height 21
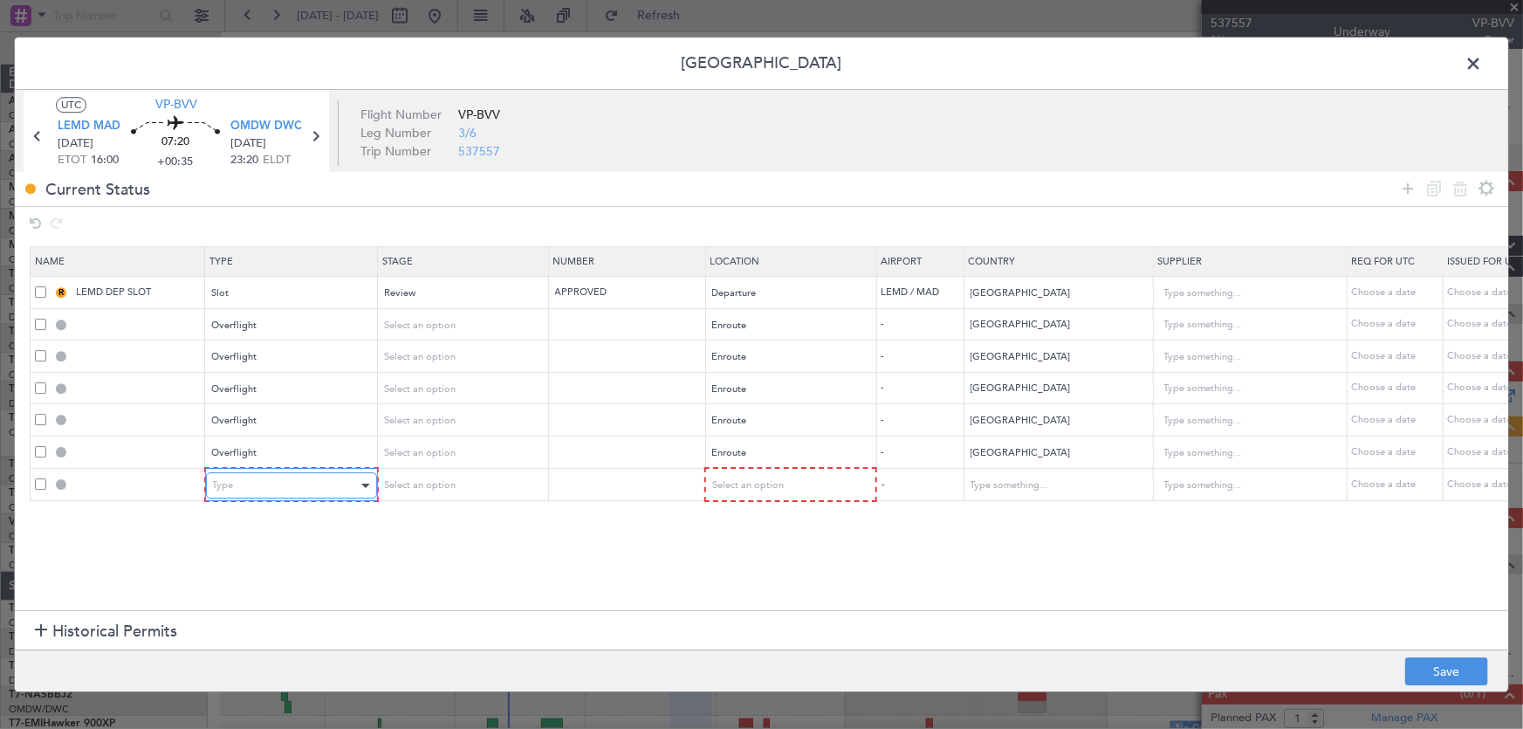
click at [251, 481] on div "Type" at bounding box center [285, 485] width 145 height 26
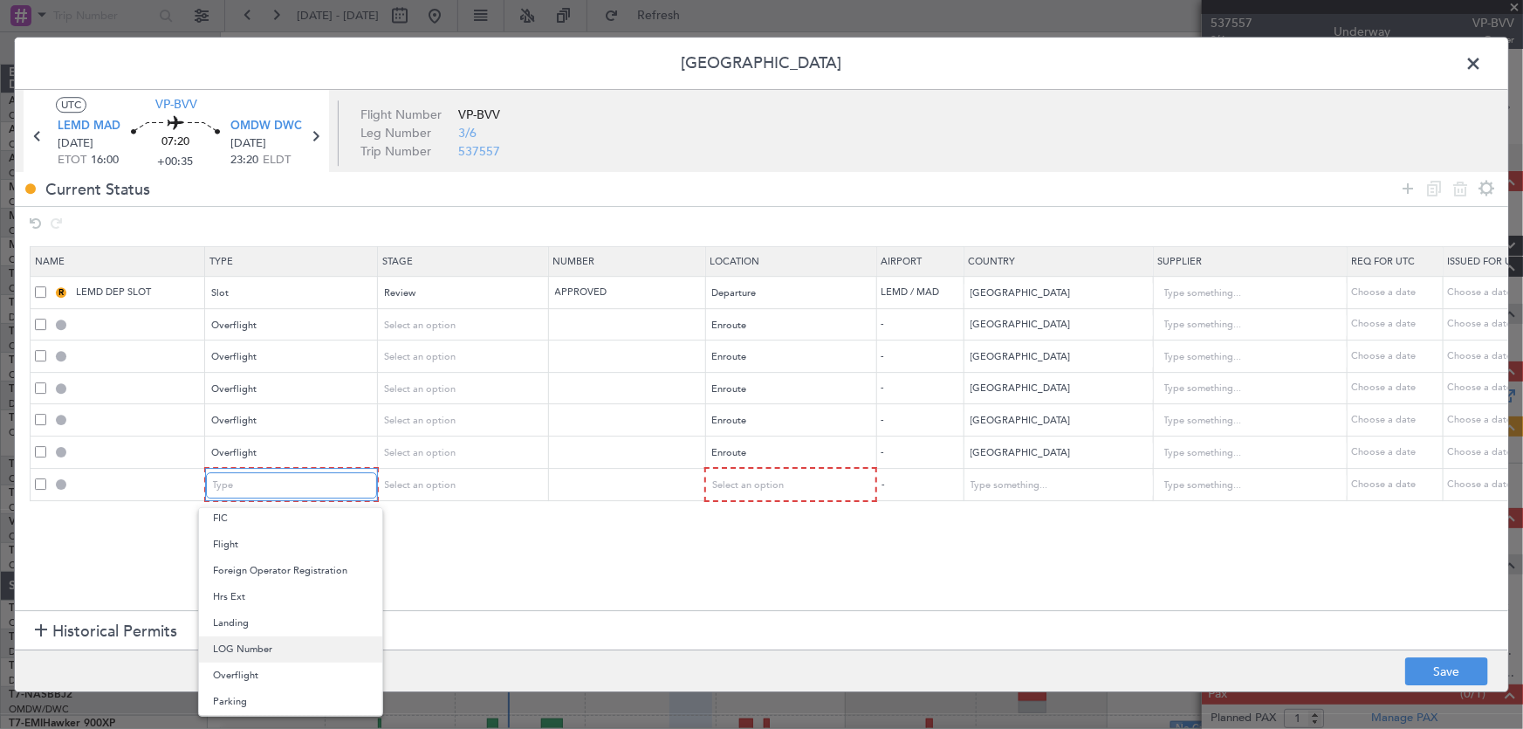
scroll to position [396, 0]
click at [230, 590] on span "Overflight" at bounding box center [290, 596] width 155 height 26
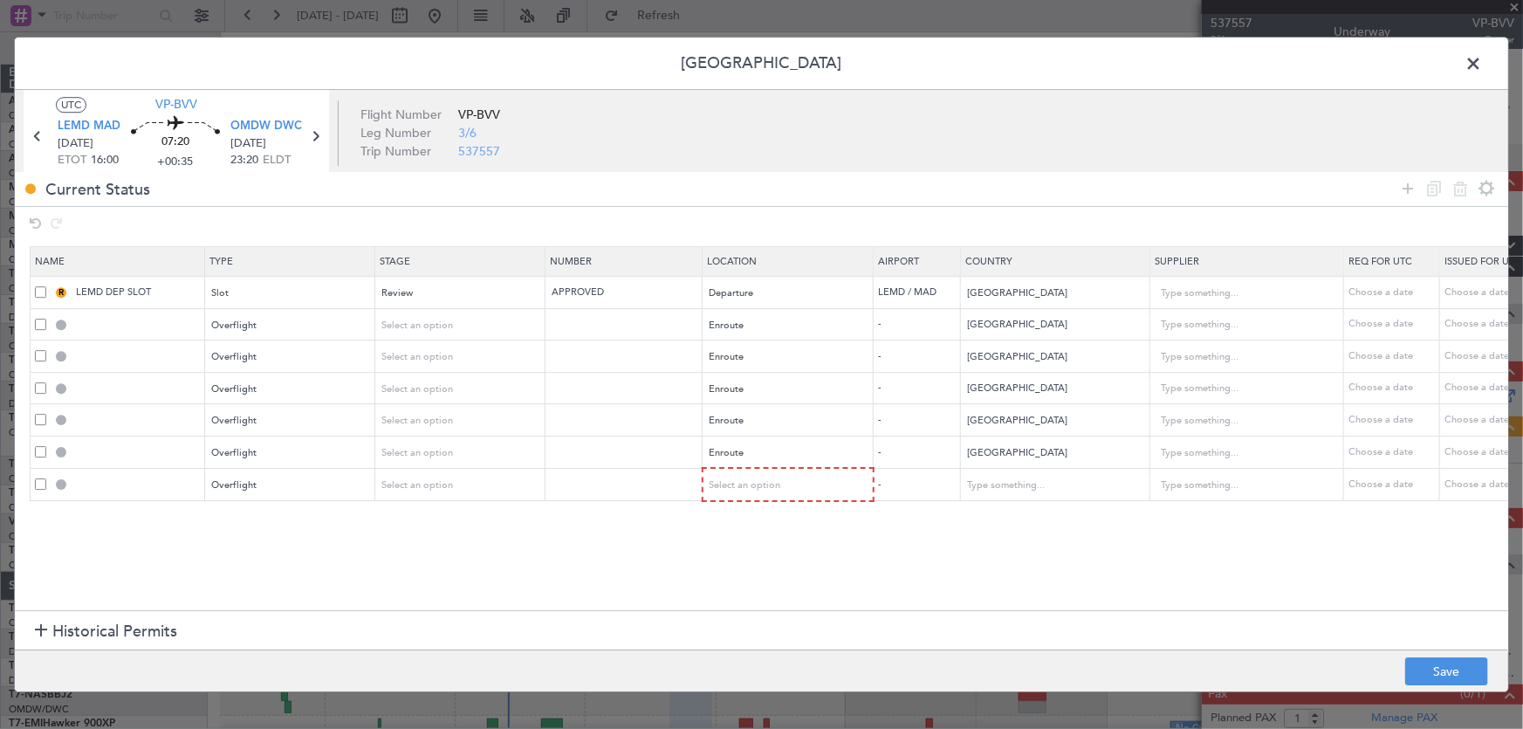
click at [413, 532] on section "Name Type Stage Number Location Airport Country Supplier Req For Utc Issued For…" at bounding box center [761, 427] width 1493 height 368
click at [733, 490] on div "Select an option" at bounding box center [782, 485] width 145 height 26
click at [762, 623] on span "Enroute" at bounding box center [787, 626] width 155 height 26
drag, startPoint x: 792, startPoint y: 530, endPoint x: 976, endPoint y: 532, distance: 184.2
click at [793, 530] on section "Name Type Stage Number Location Airport Country Supplier Req For Utc Issued For…" at bounding box center [761, 427] width 1493 height 368
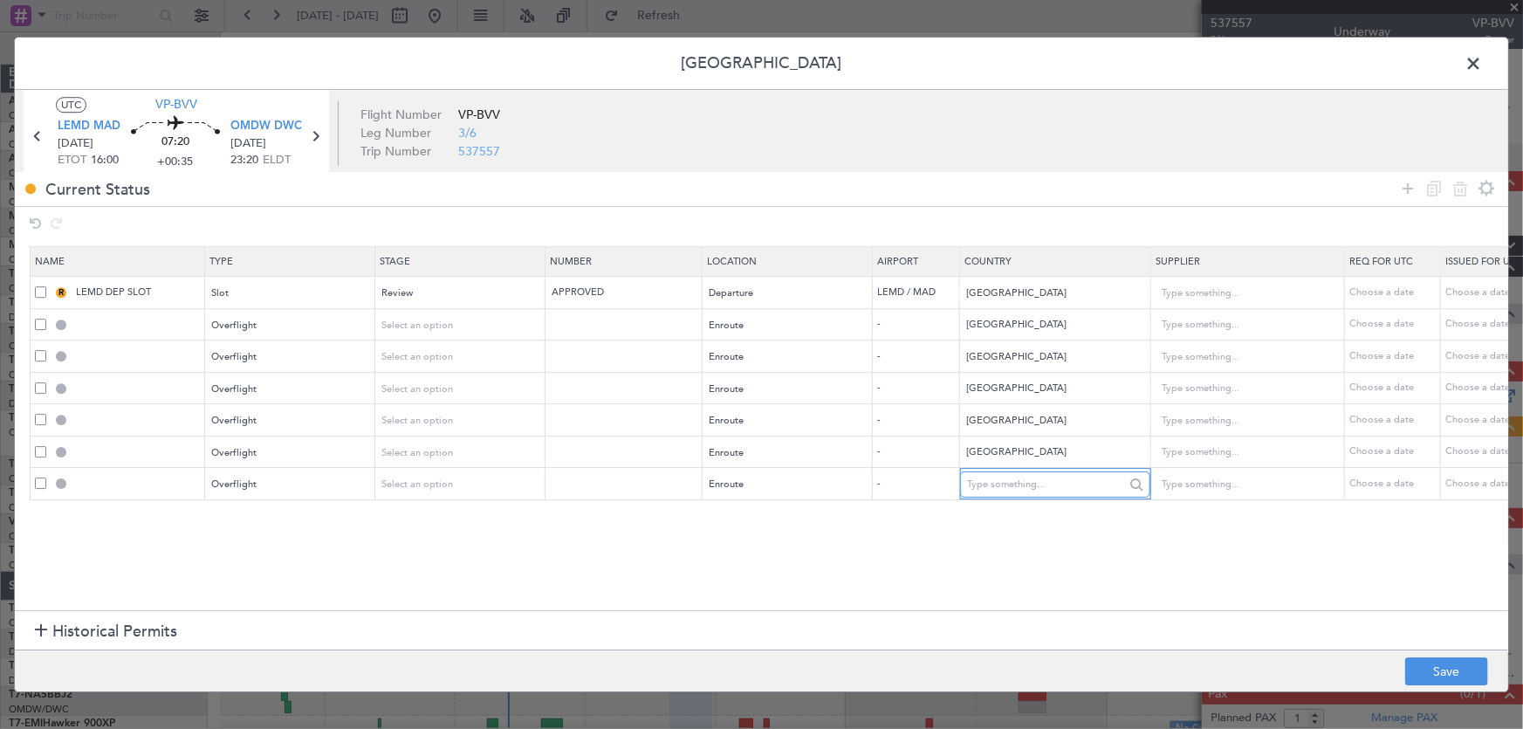
click at [1074, 485] on input "text" at bounding box center [1045, 484] width 157 height 26
click at [1037, 524] on span "[GEOGRAPHIC_DATA]" at bounding box center [1054, 511] width 162 height 26
type input "[GEOGRAPHIC_DATA]"
click at [1035, 538] on section "Name Type Stage Number Location Airport Country Supplier Req For Utc Issued For…" at bounding box center [761, 427] width 1493 height 368
click at [1409, 182] on icon at bounding box center [1407, 188] width 21 height 21
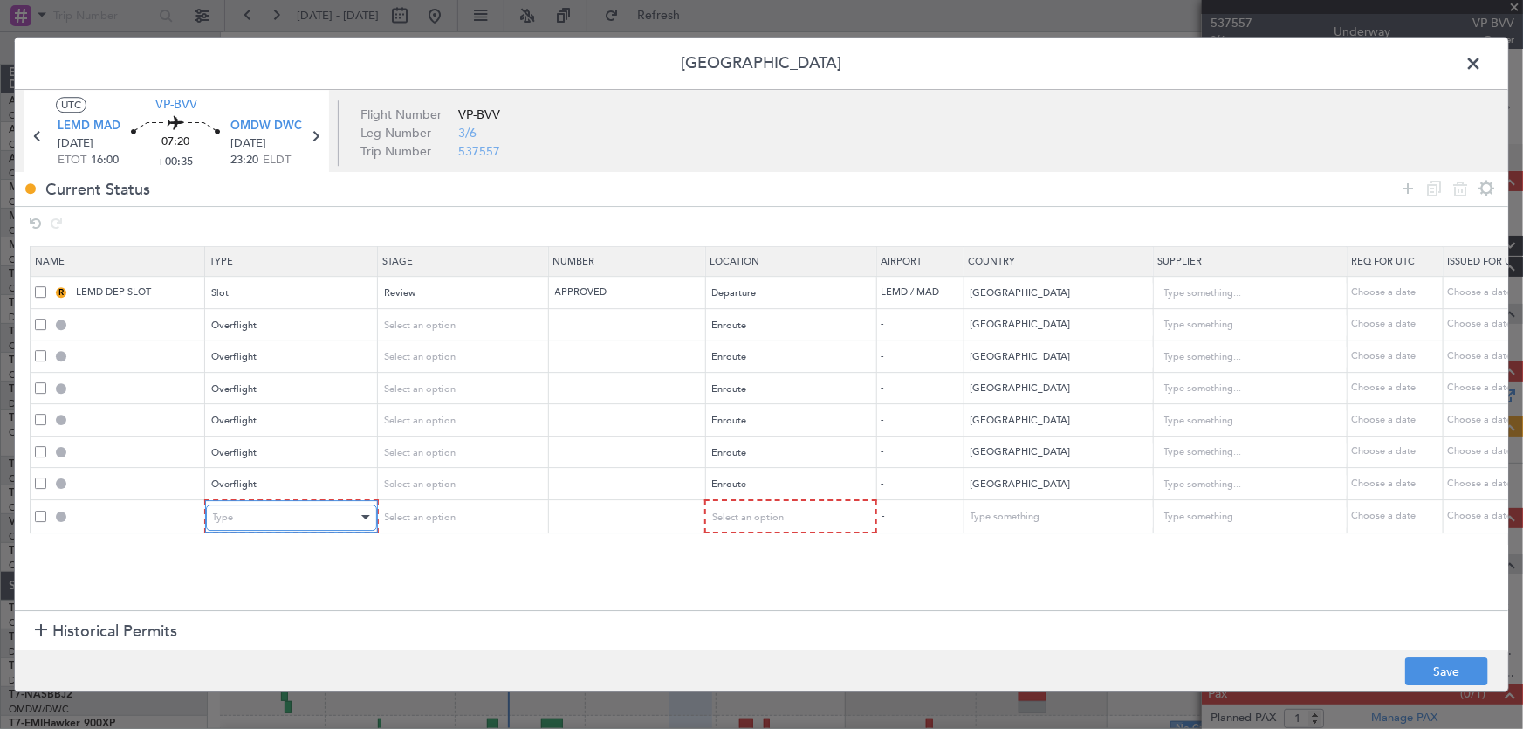
click at [290, 515] on div "Type" at bounding box center [285, 518] width 145 height 26
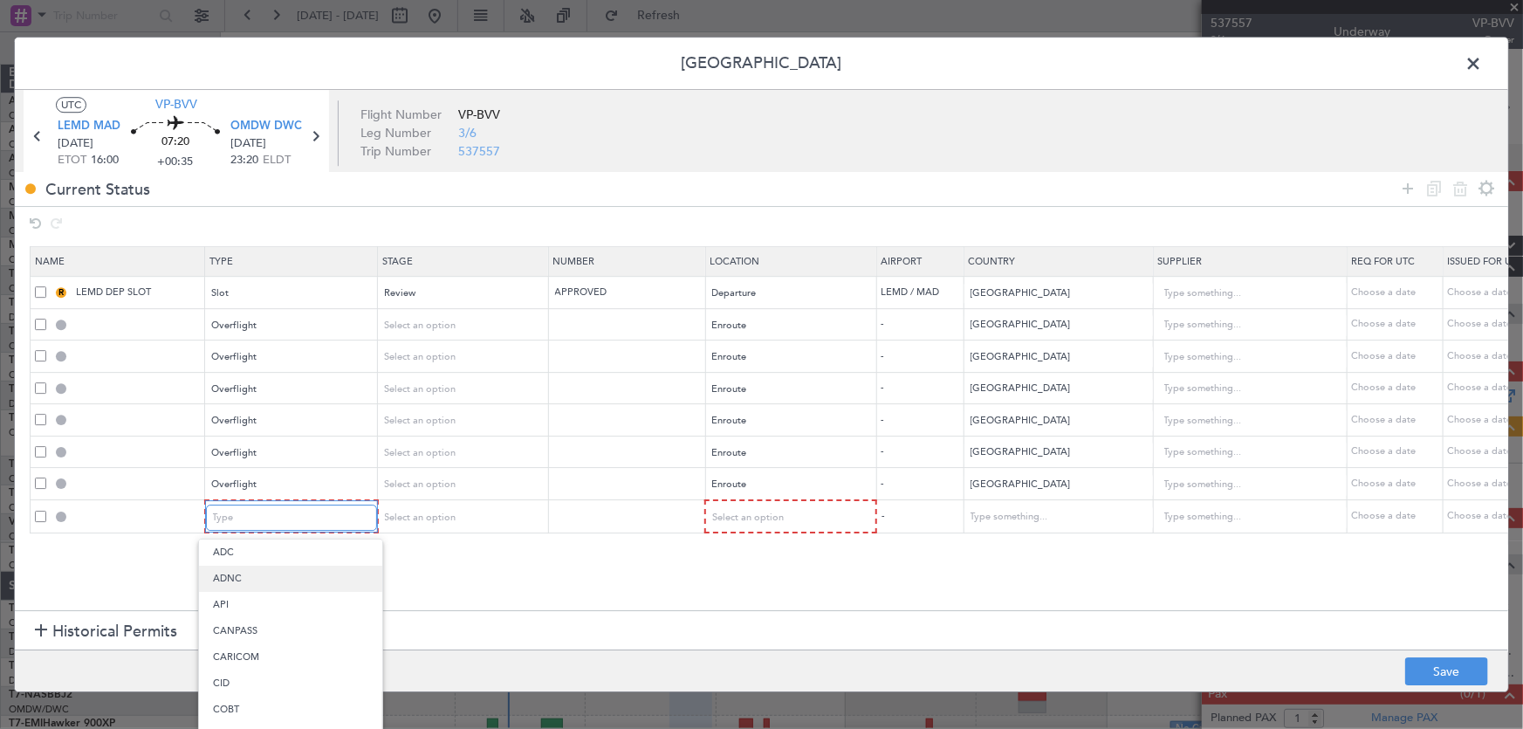
scroll to position [266, 0]
click at [272, 697] on span "Landing" at bounding box center [290, 705] width 155 height 26
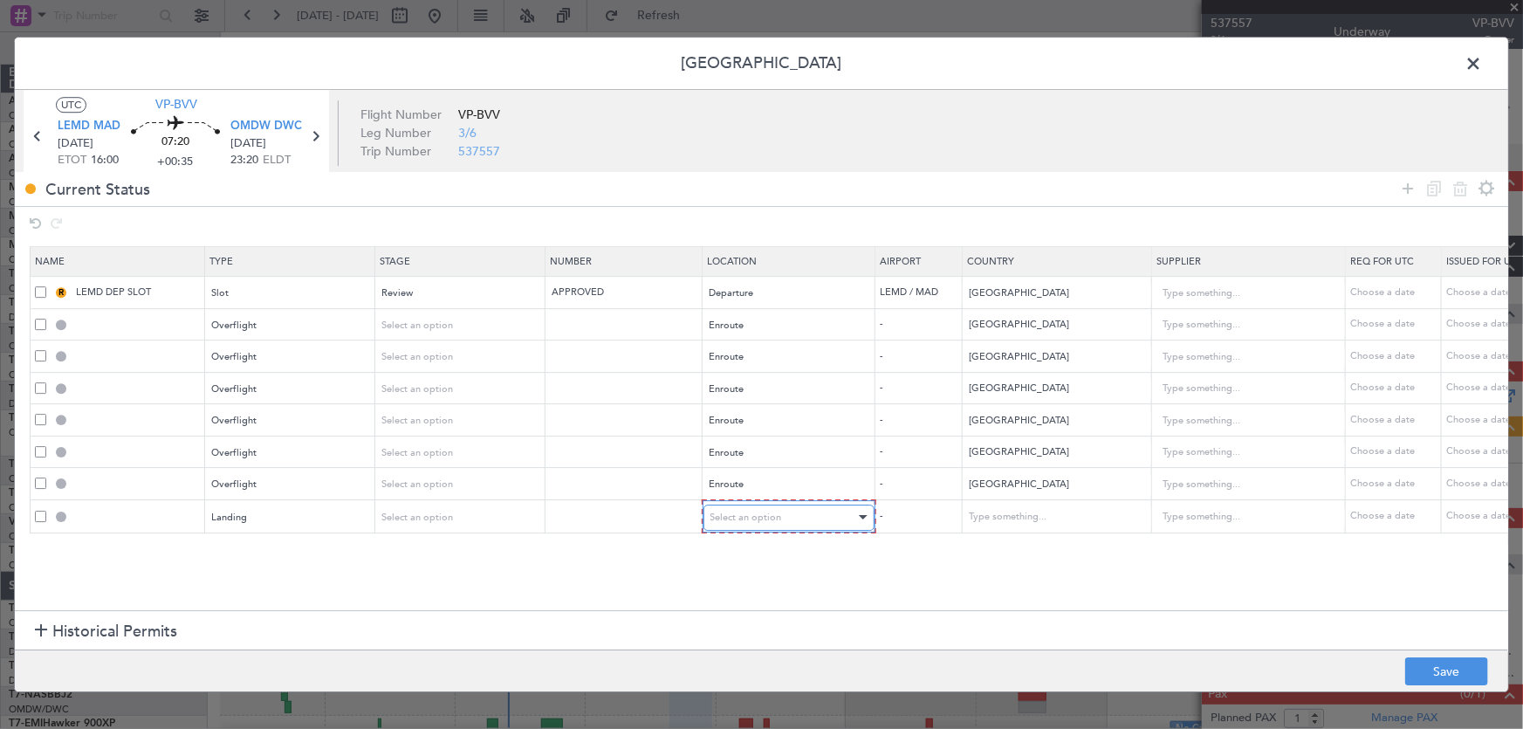
click at [754, 516] on span "Select an option" at bounding box center [746, 517] width 72 height 13
click at [746, 611] on span "Arrival" at bounding box center [787, 605] width 155 height 26
click at [1006, 510] on input "text" at bounding box center [1045, 517] width 157 height 26
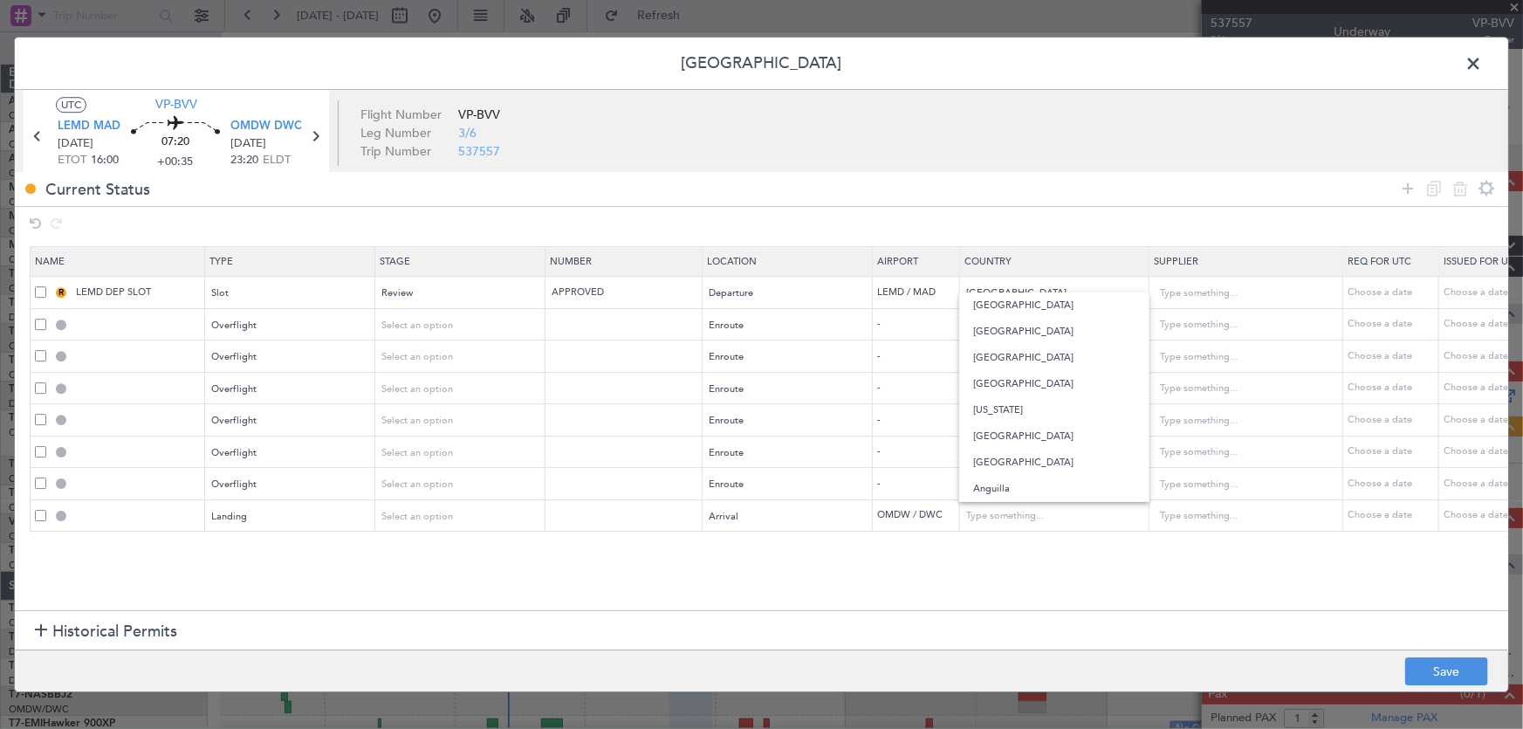
click at [1017, 570] on section "Name Type Stage Number Location Airport Country Supplier Req For Utc Issued For…" at bounding box center [761, 427] width 1493 height 368
click at [1450, 666] on button "Save" at bounding box center [1446, 671] width 83 height 28
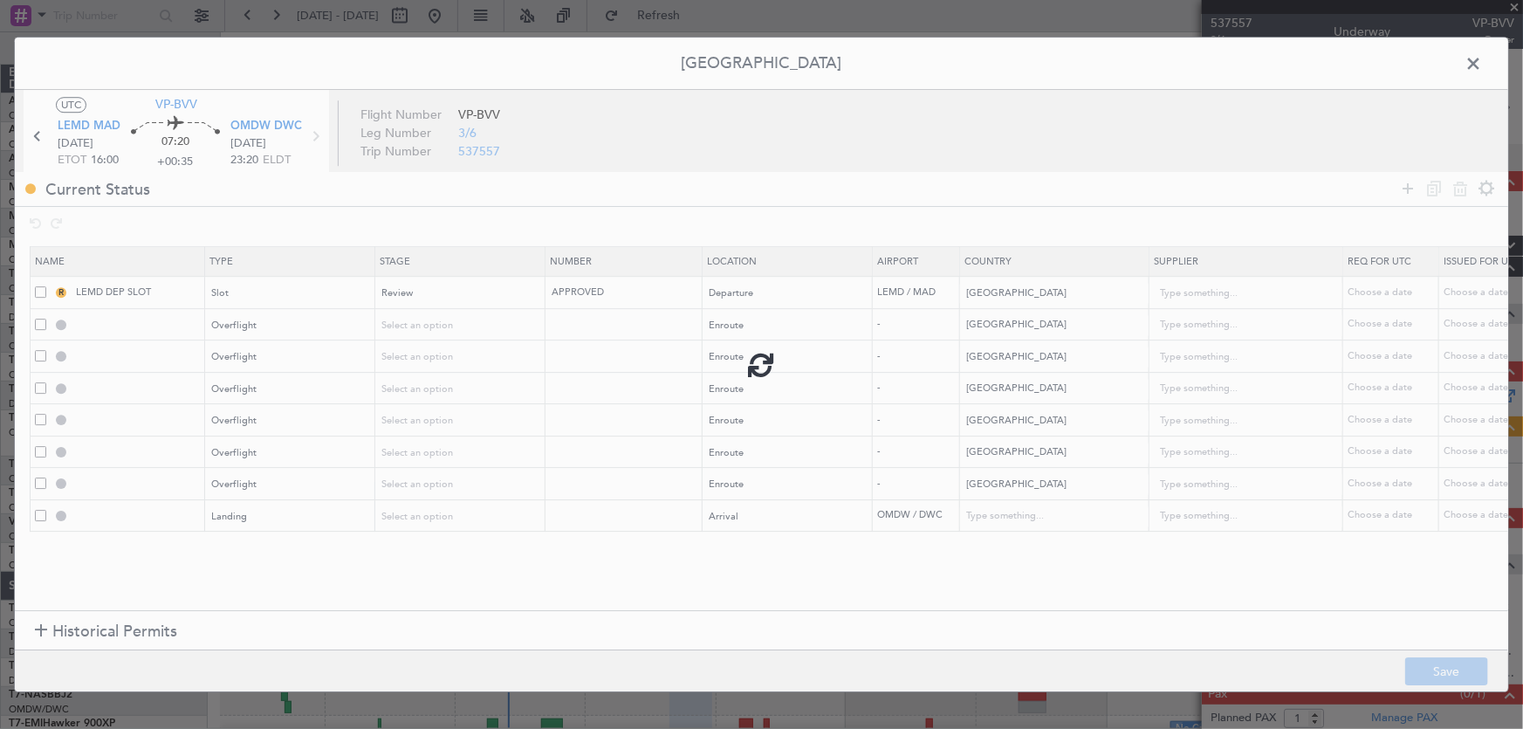
type input "EGYPT OVF"
type input "NNN"
type input "SAUDI ARABIA OVF"
type input "NNN"
type input "BAHRAIN OVF"
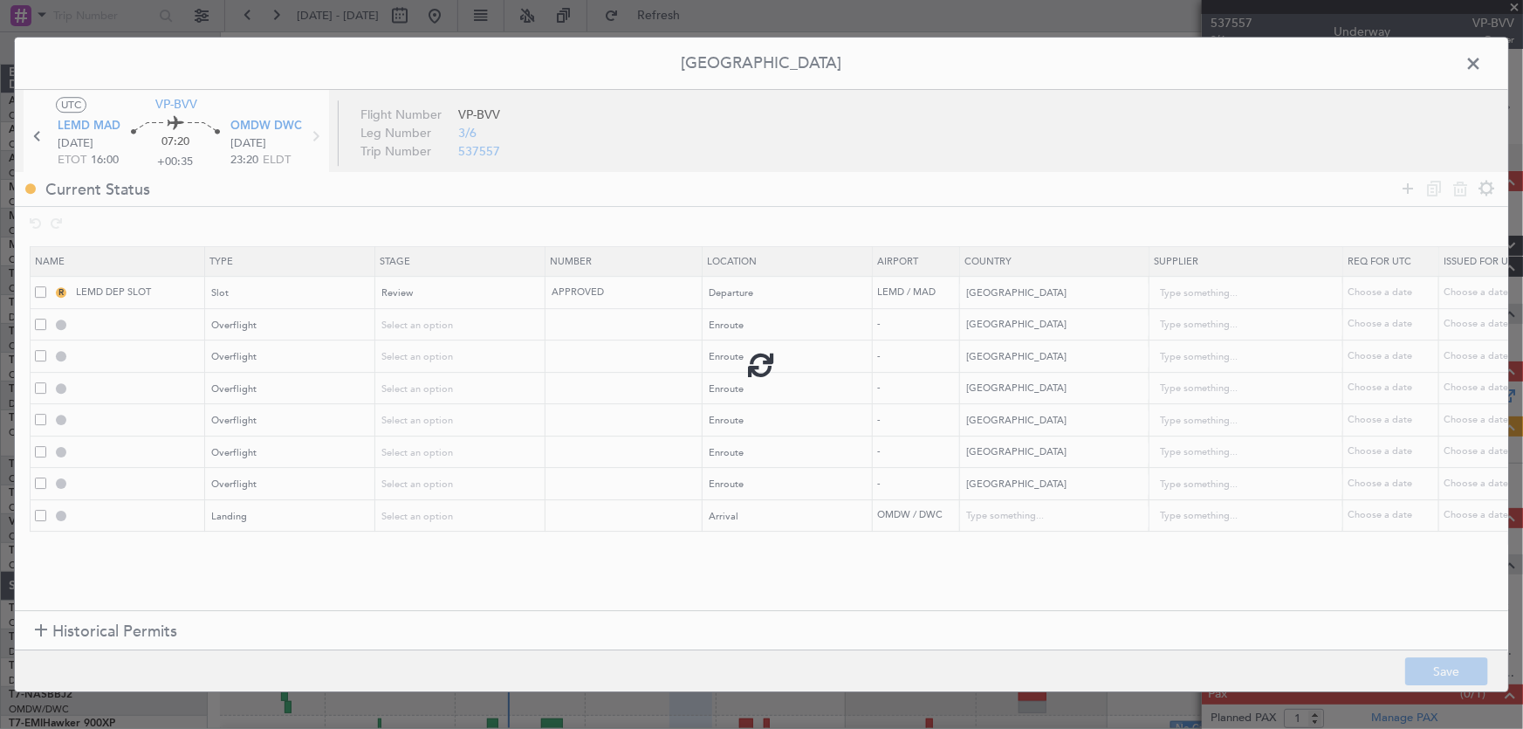
type input "NNN"
type input "QATAR OVF"
type input "NNN"
type input "2"
type input "ALGERIA OVF"
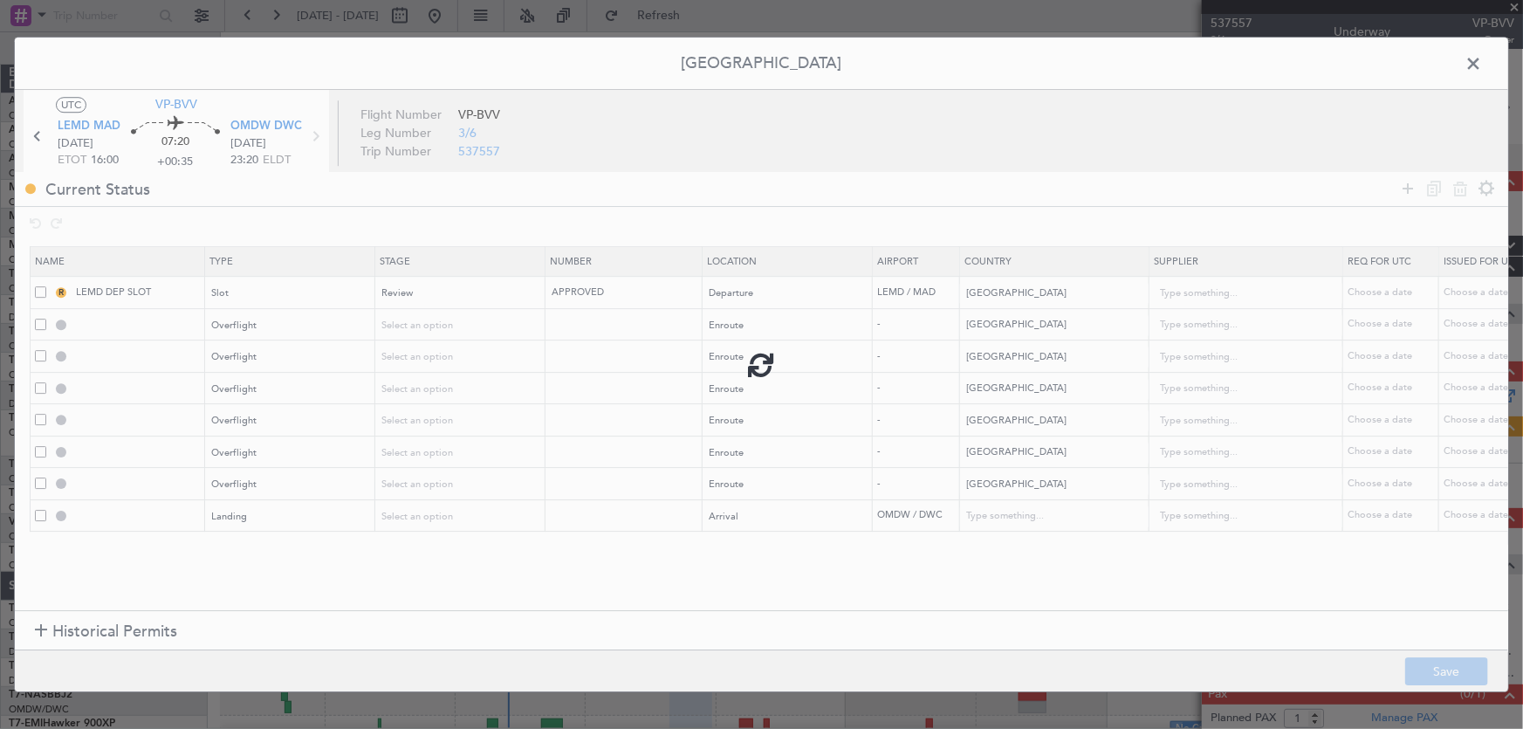
type input "NNN"
type input "TUNISIA OVF"
type input "NNN"
type input "OMDW LDG"
type input "[GEOGRAPHIC_DATA]"
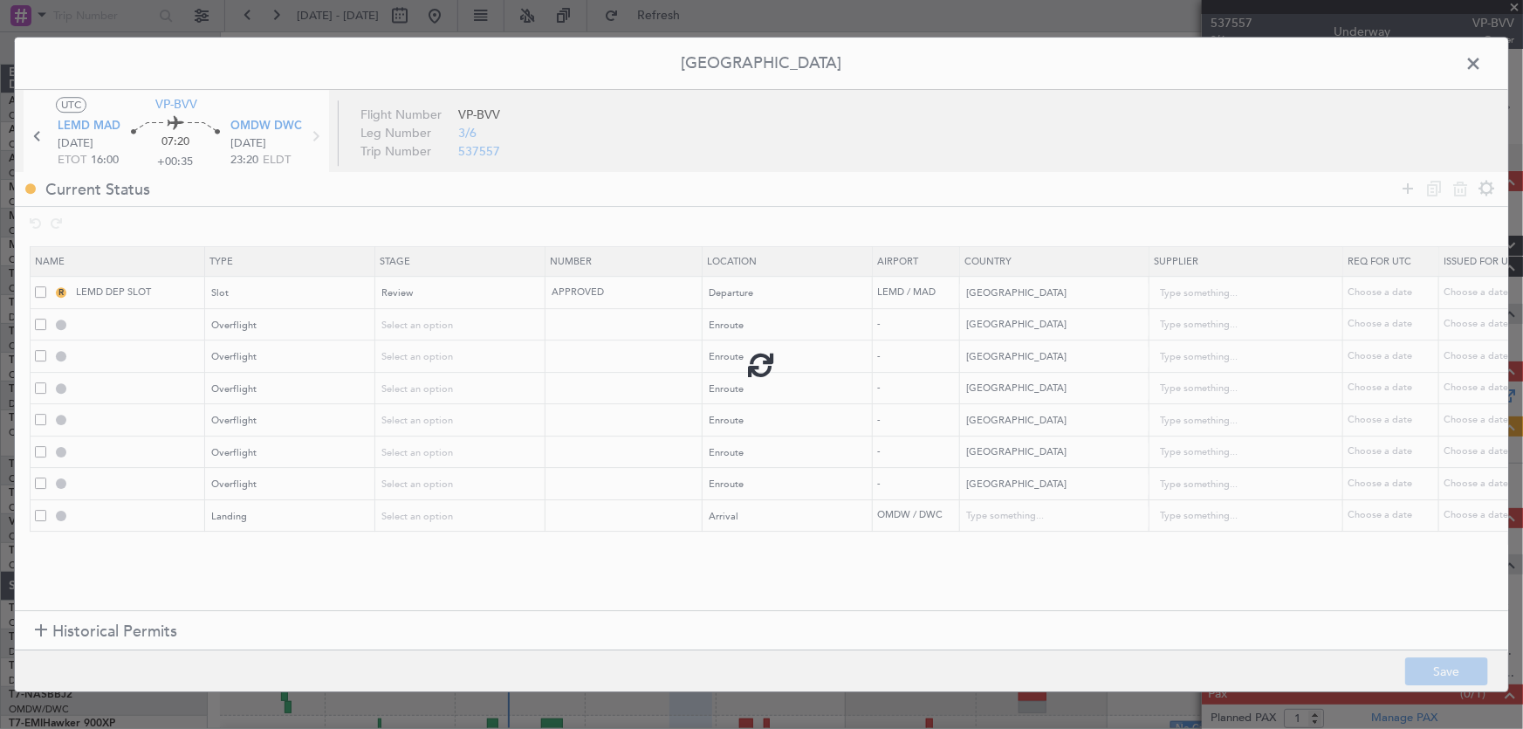
type input "NNN"
type input "1"
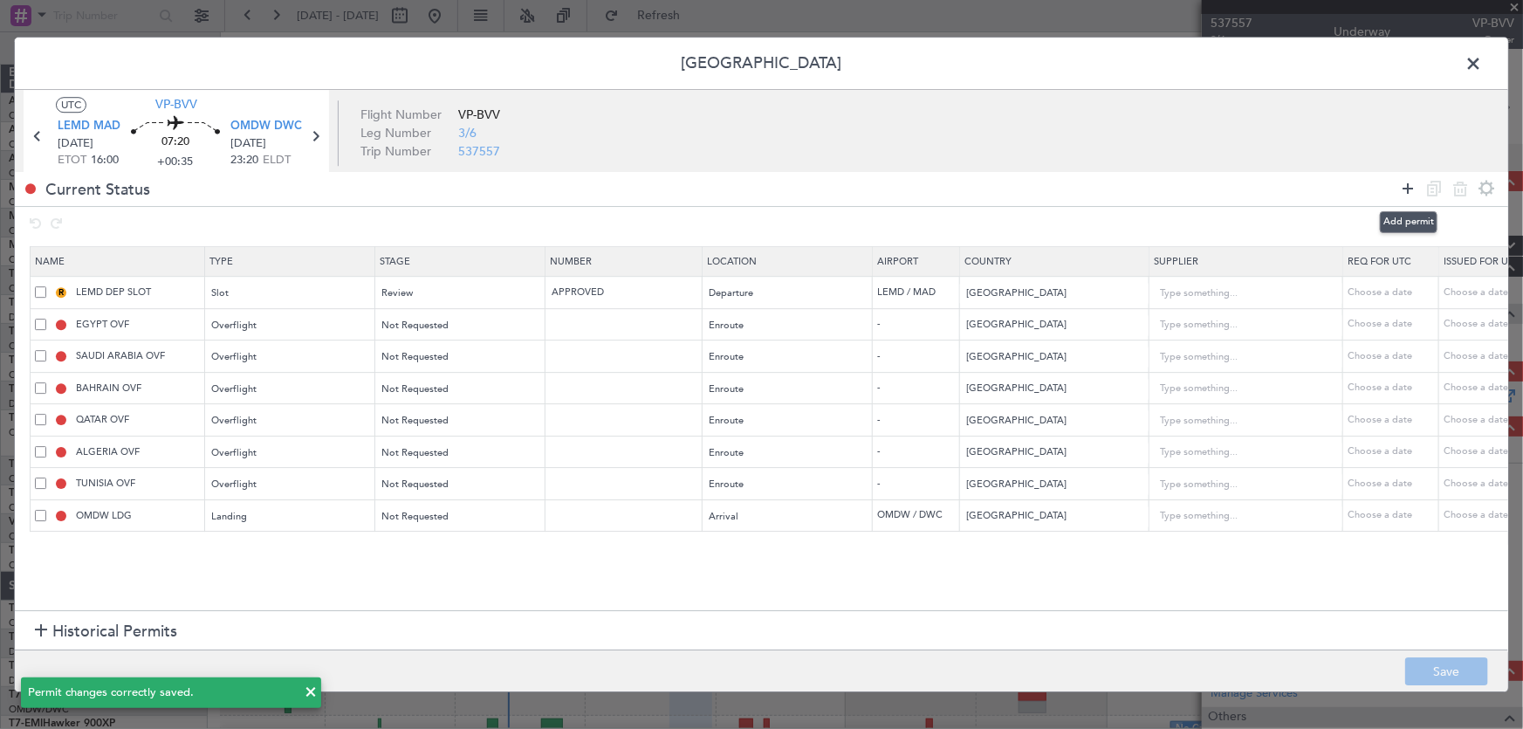
click at [1408, 186] on icon at bounding box center [1407, 188] width 21 height 21
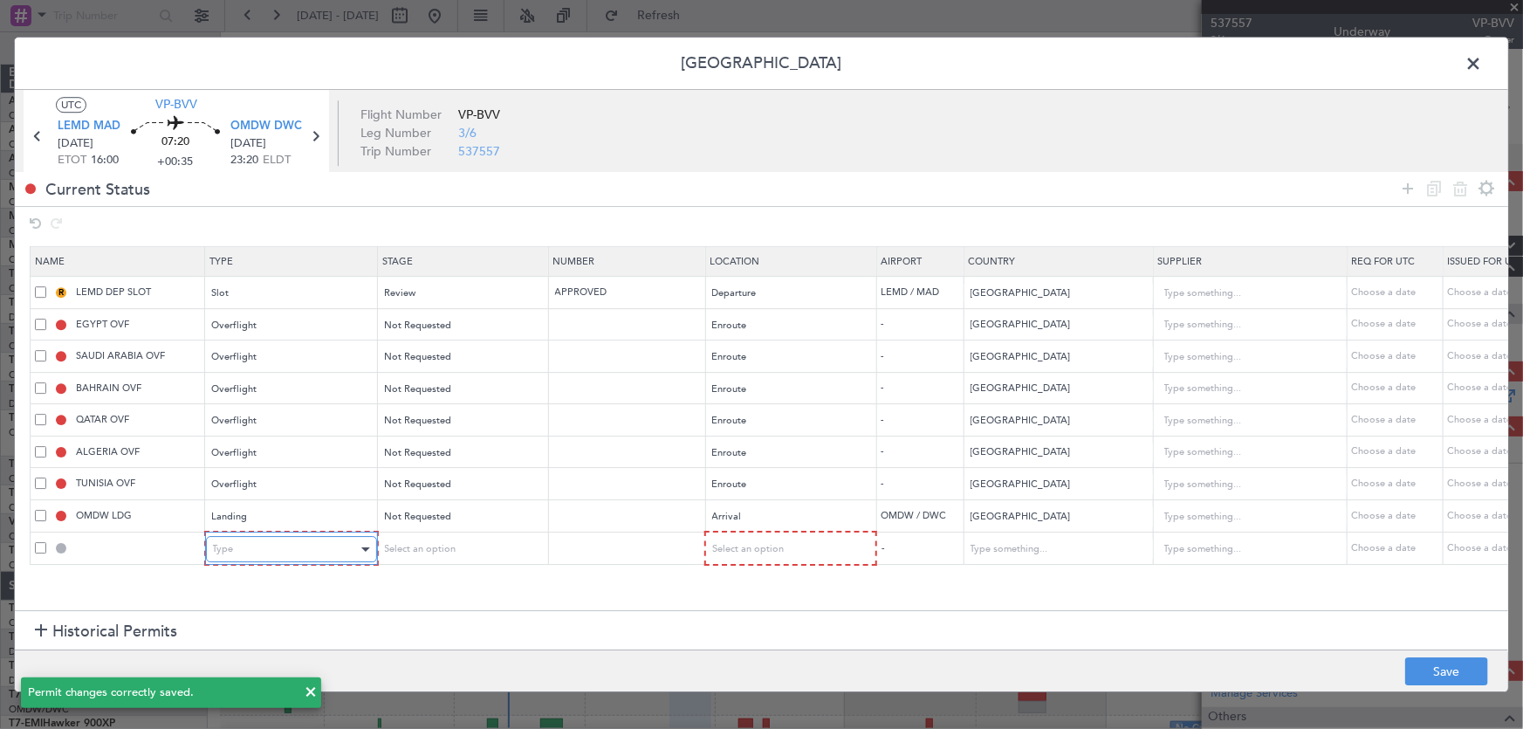
click at [239, 549] on div "Type" at bounding box center [285, 549] width 145 height 26
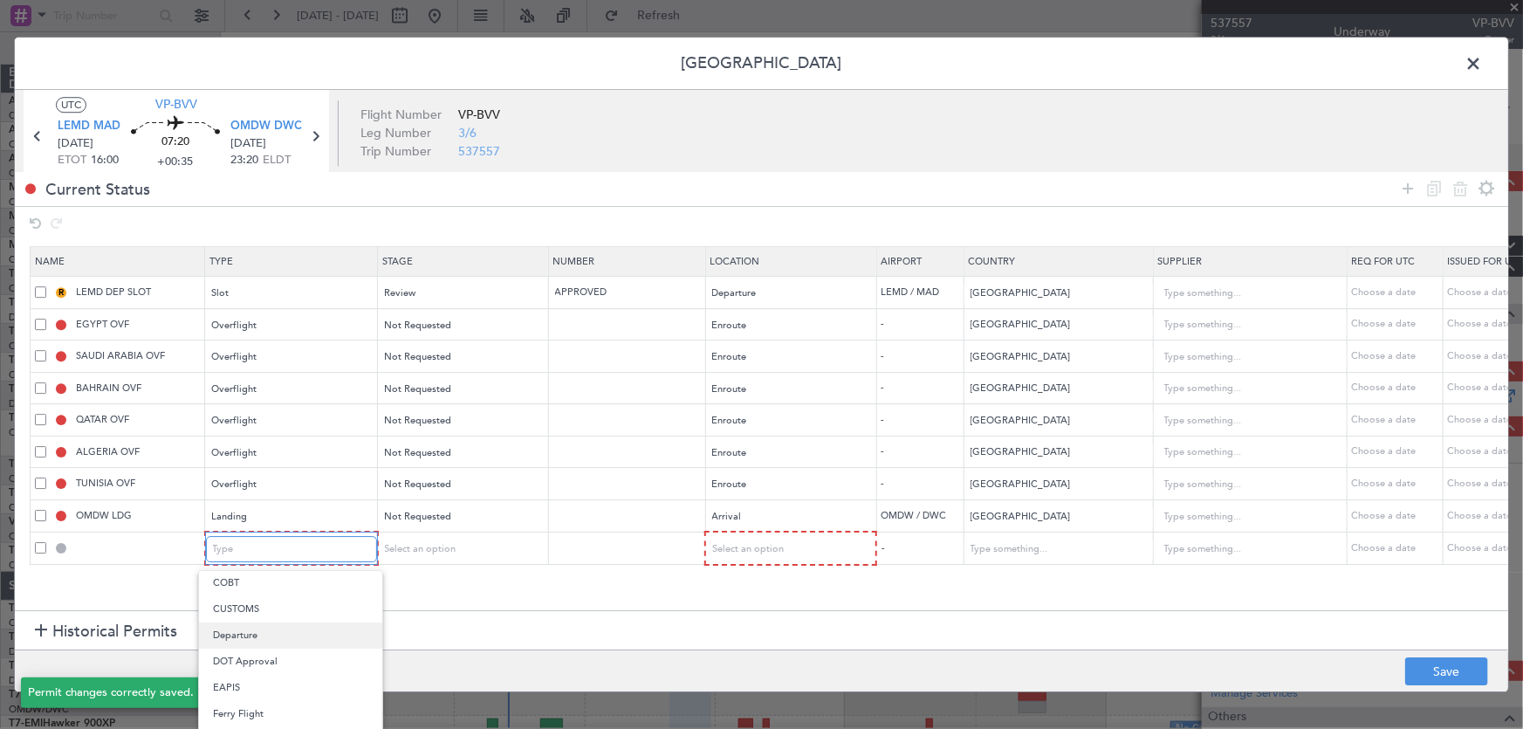
scroll to position [525, 0]
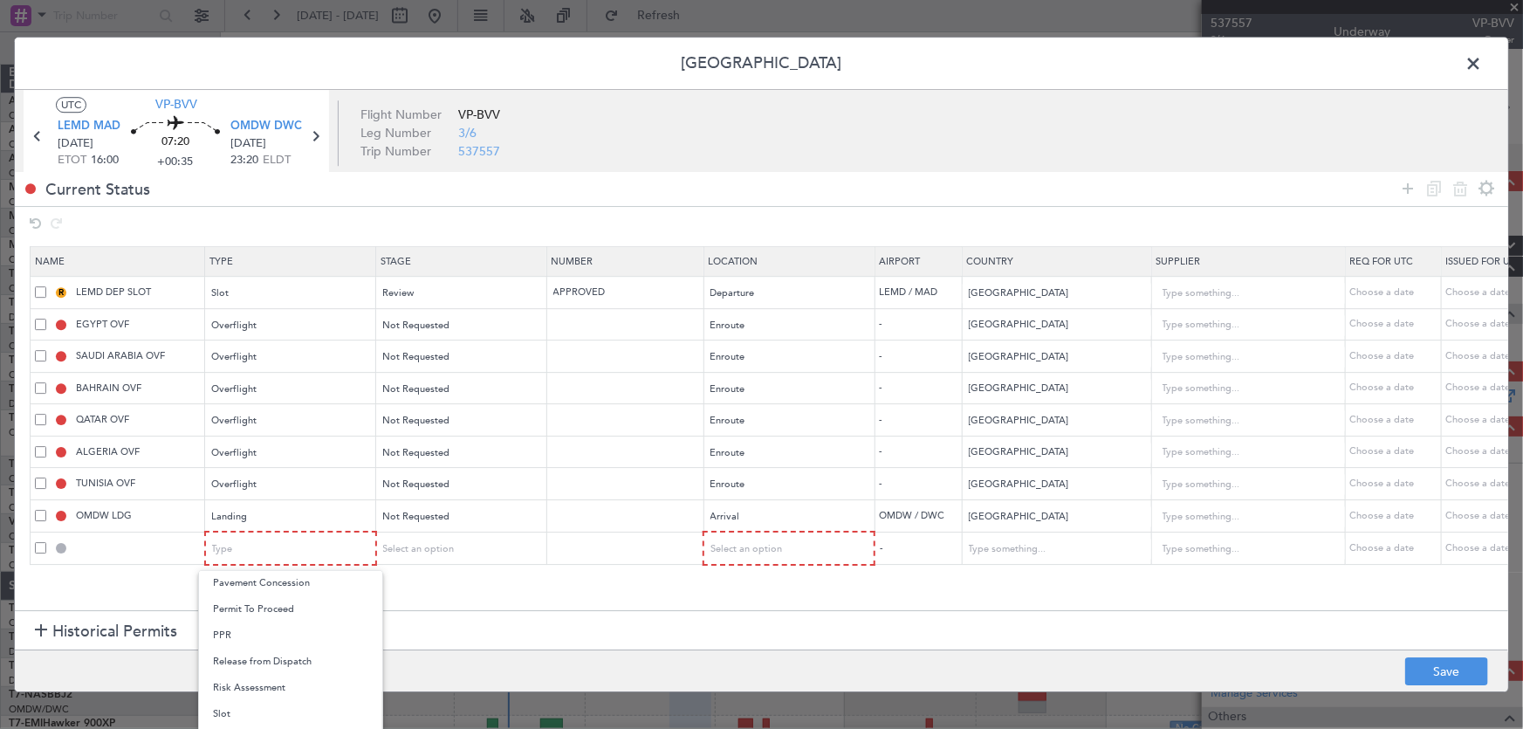
click at [266, 705] on span "Slot" at bounding box center [290, 714] width 155 height 26
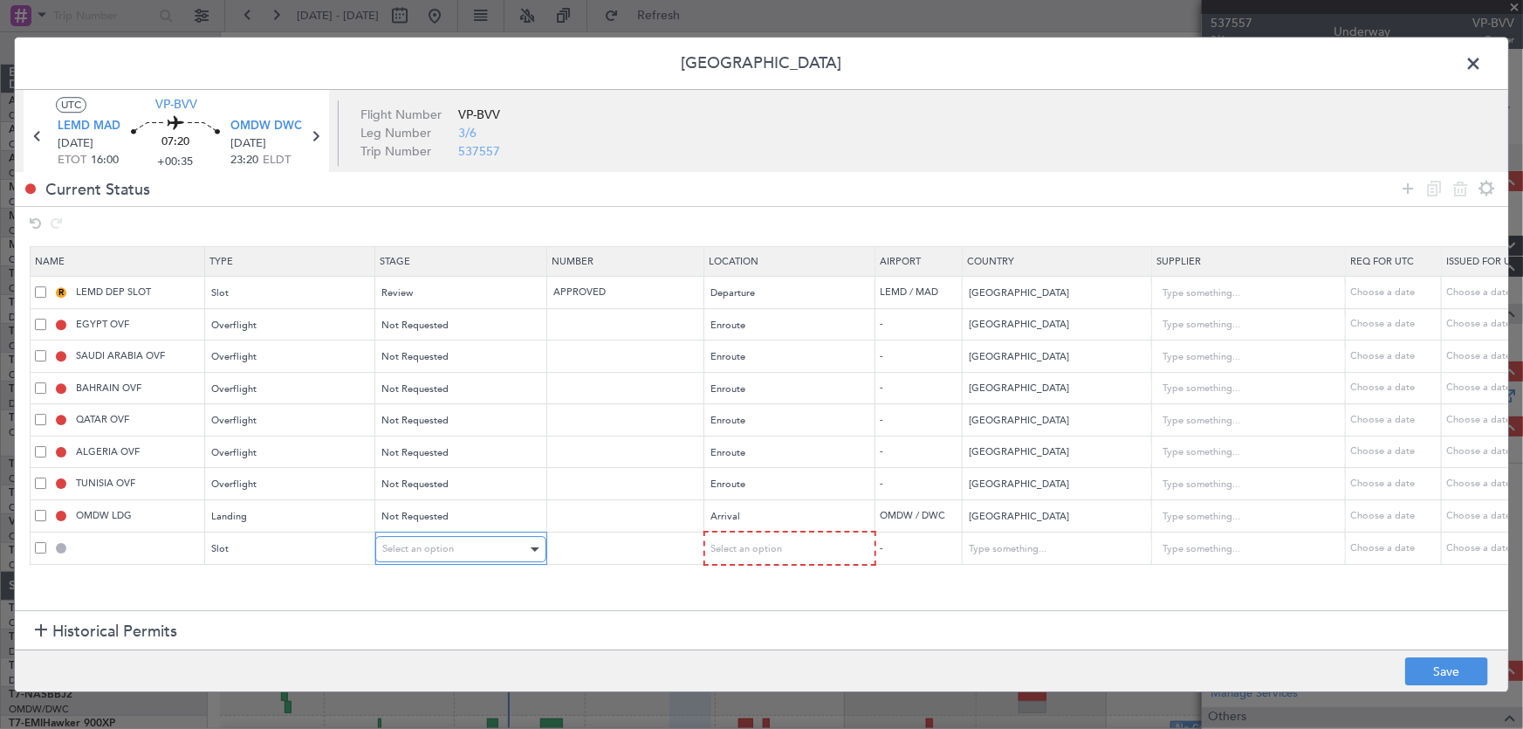
click at [441, 539] on div "Select an option" at bounding box center [454, 549] width 145 height 26
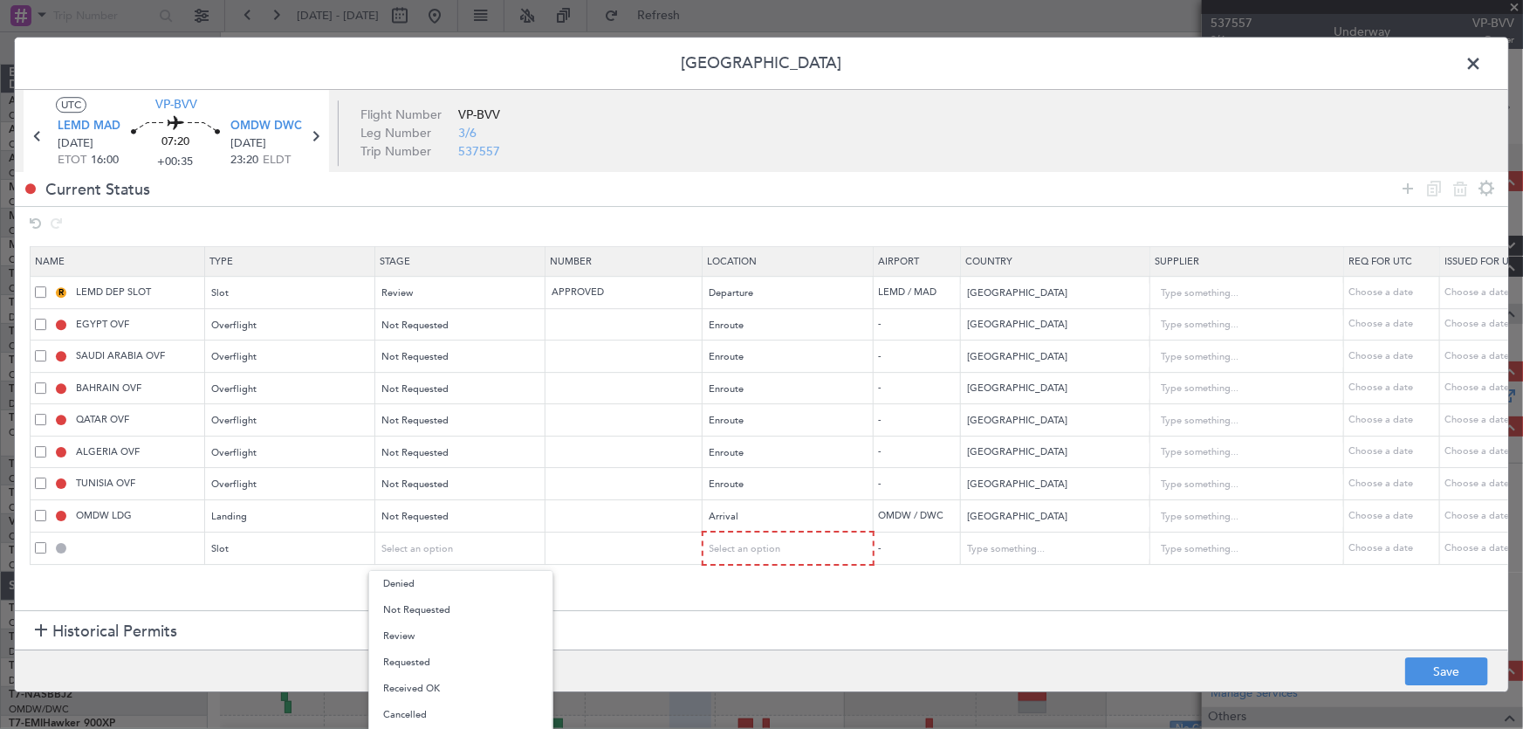
drag, startPoint x: 592, startPoint y: 583, endPoint x: 818, endPoint y: 585, distance: 226.1
click at [594, 584] on div at bounding box center [761, 364] width 1523 height 729
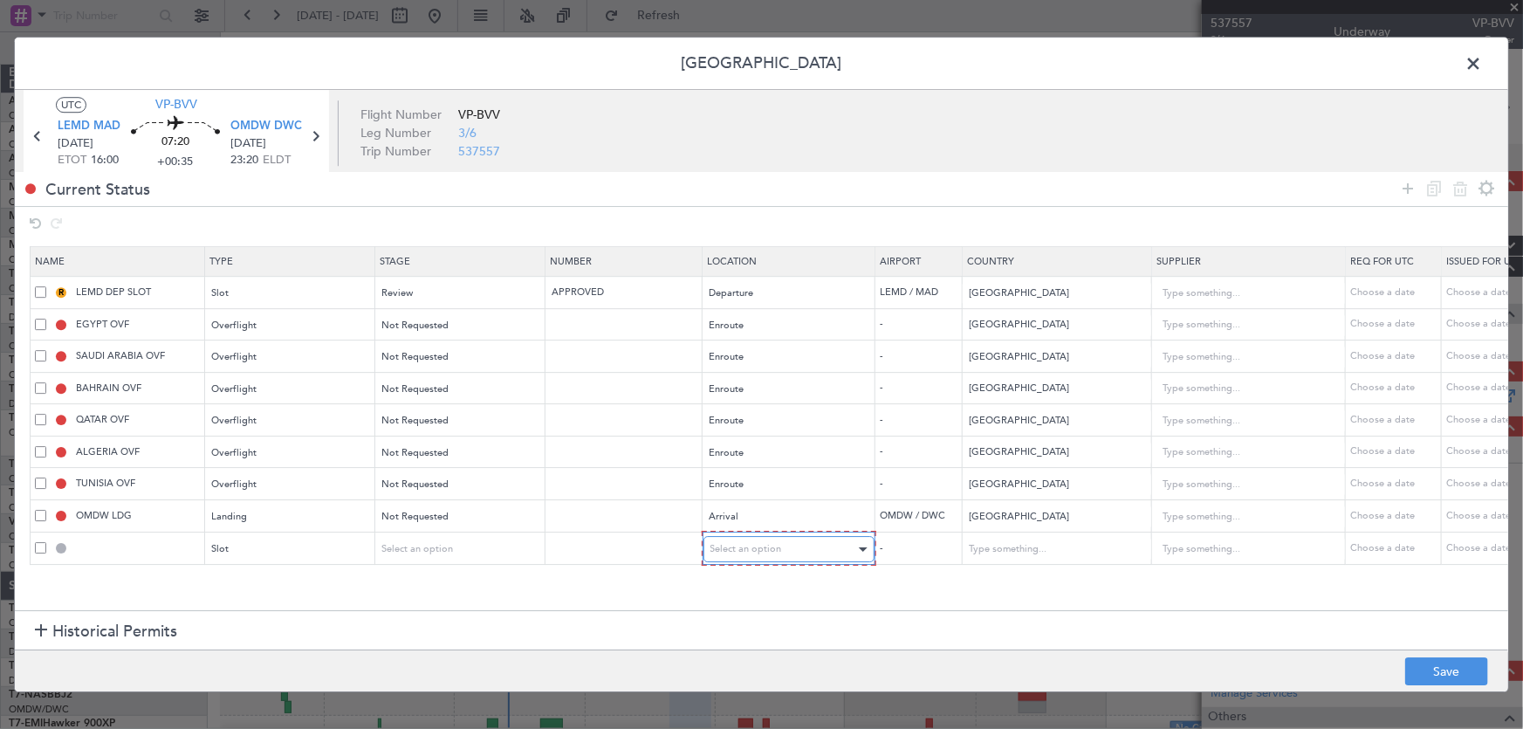
click at [829, 545] on div "Select an option" at bounding box center [782, 549] width 145 height 26
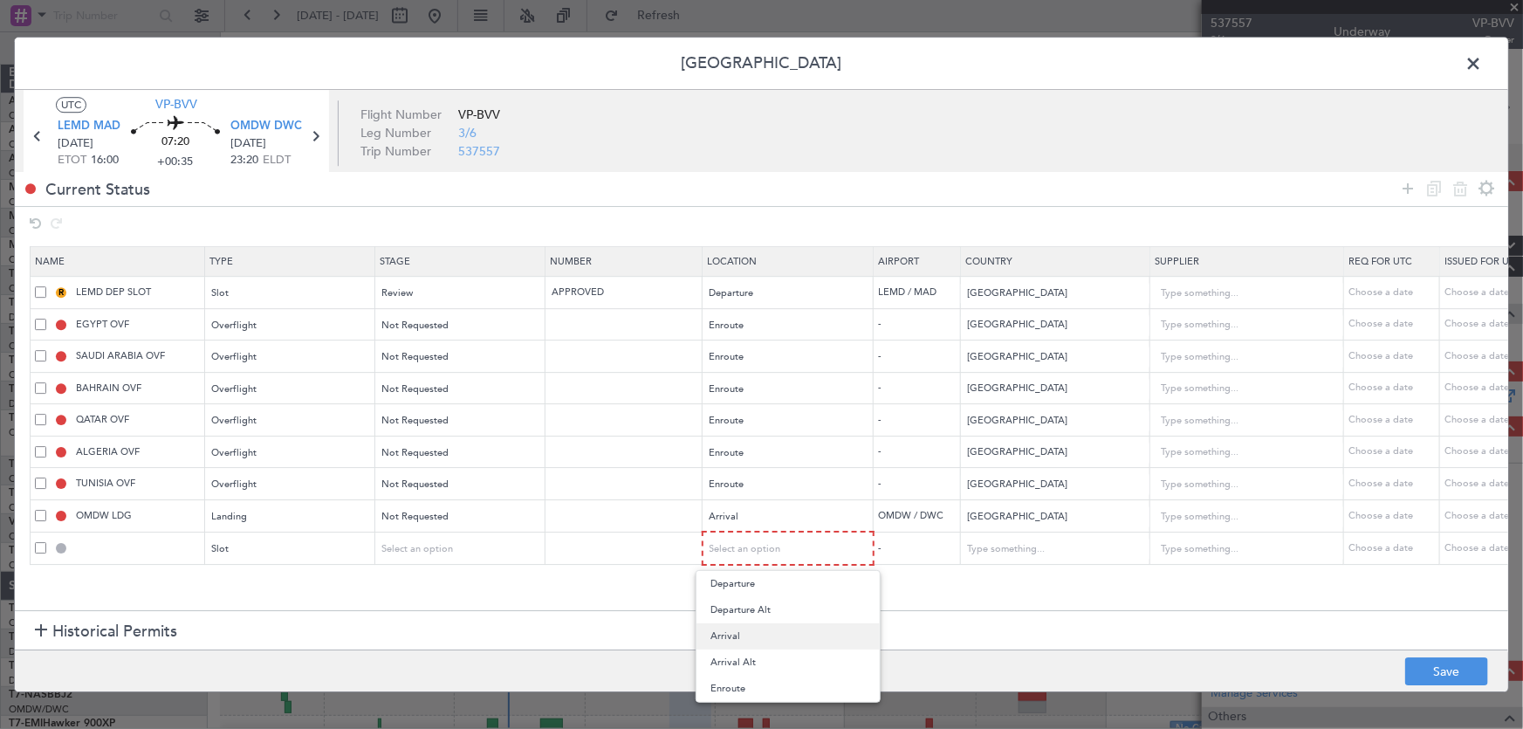
click at [748, 641] on span "Arrival" at bounding box center [787, 636] width 155 height 26
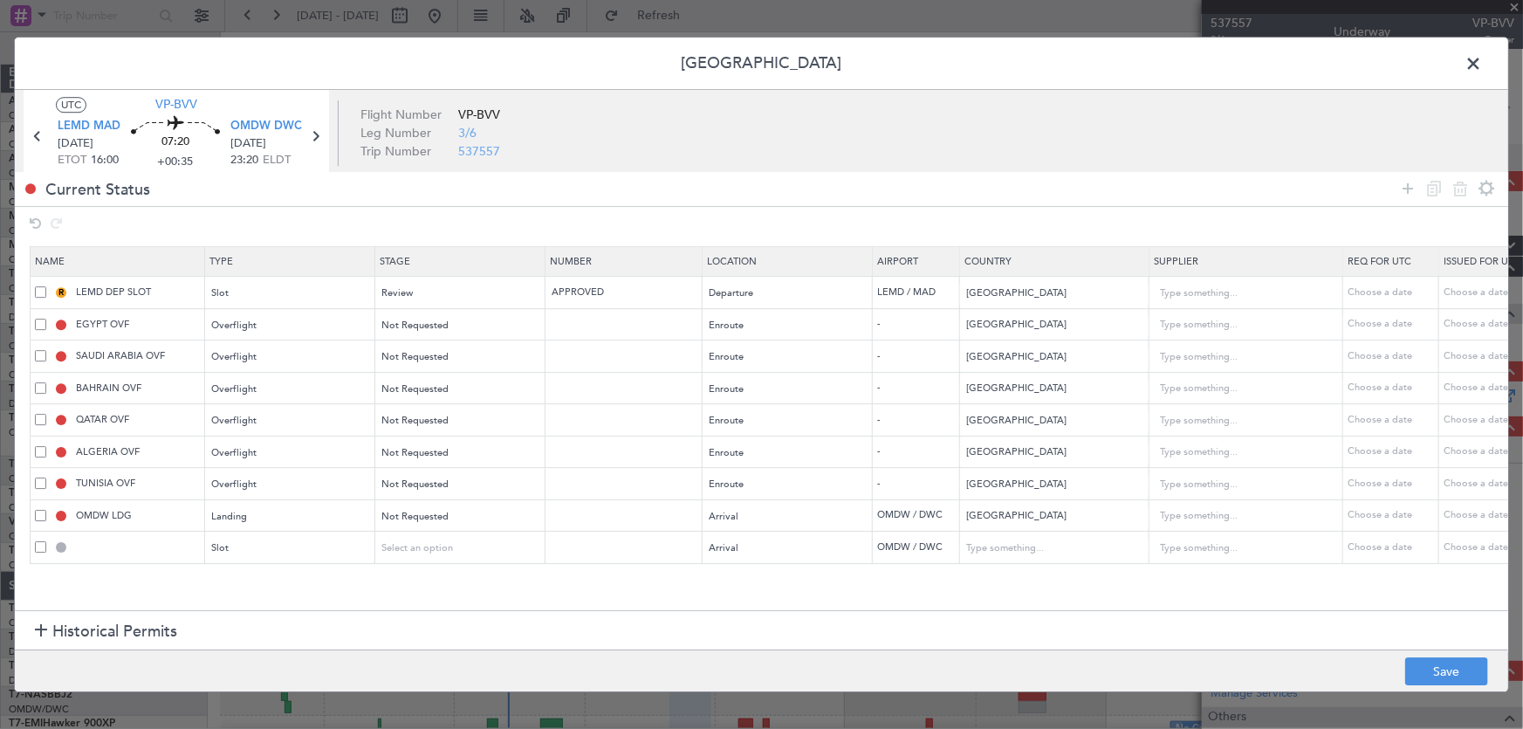
click at [671, 573] on section "Name Type Stage Number Location Airport Country Supplier Req For Utc Issued For…" at bounding box center [761, 427] width 1493 height 368
click at [1404, 185] on icon at bounding box center [1407, 188] width 21 height 21
click at [299, 574] on div "Type" at bounding box center [285, 581] width 145 height 26
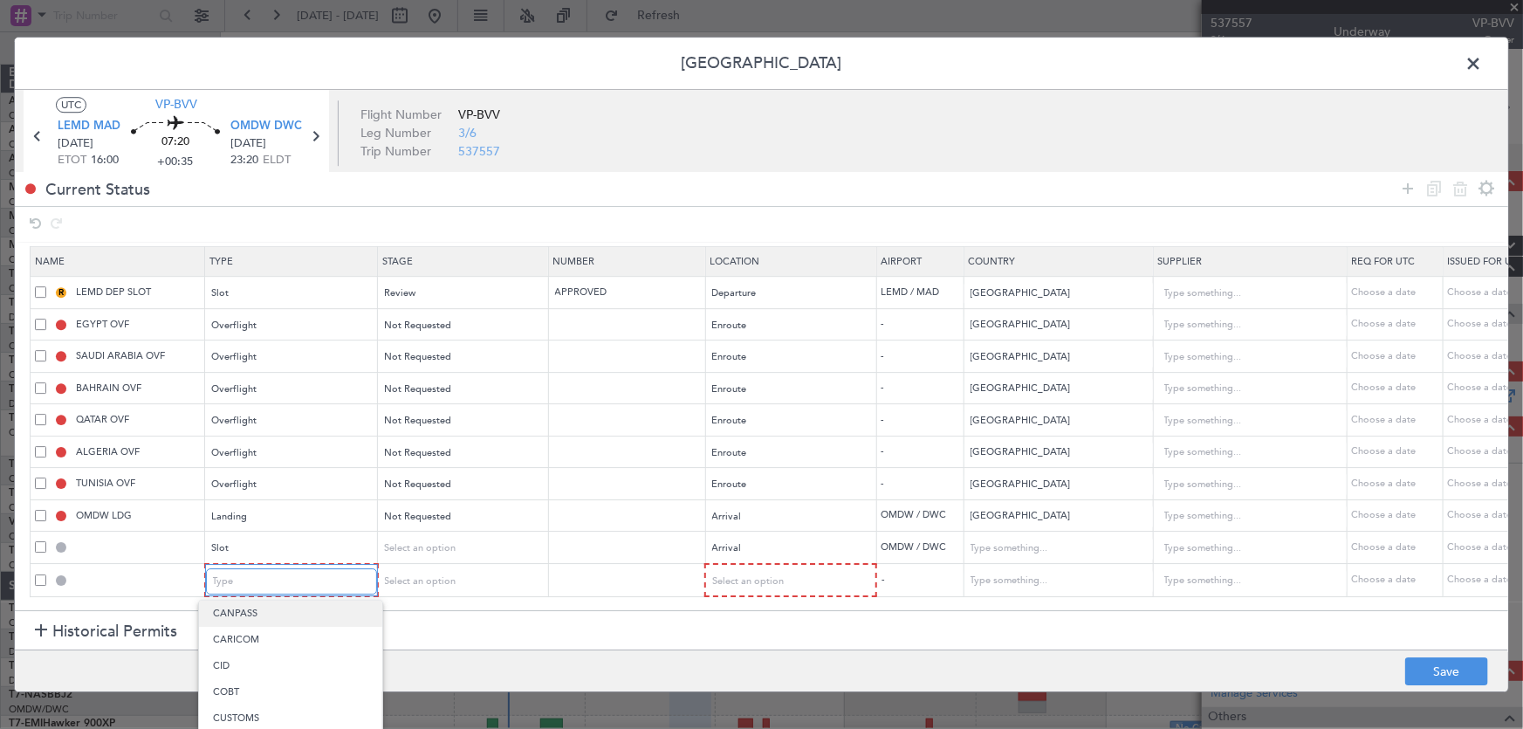
scroll to position [0, 0]
click at [268, 669] on span "API" at bounding box center [290, 666] width 155 height 26
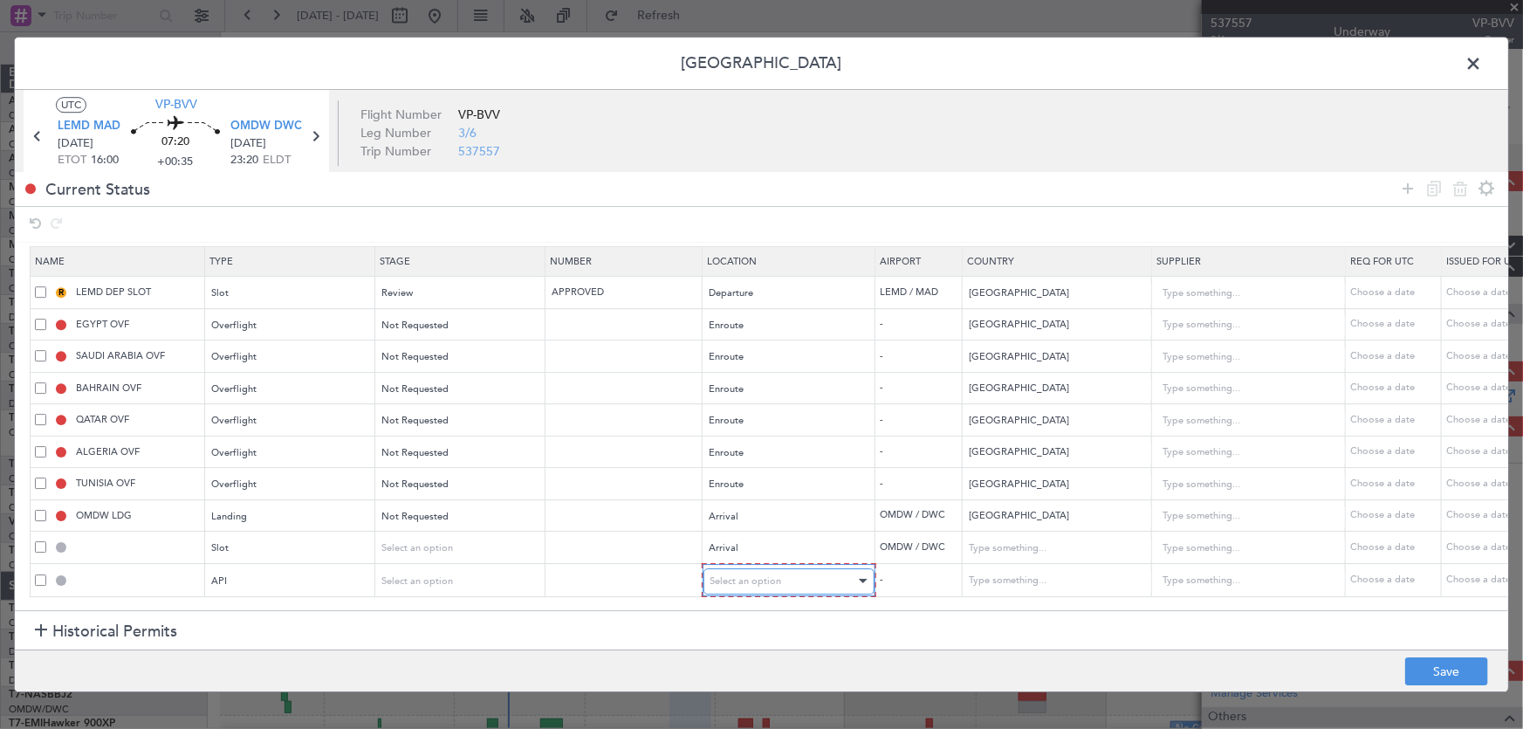
click at [772, 574] on span "Select an option" at bounding box center [746, 580] width 72 height 13
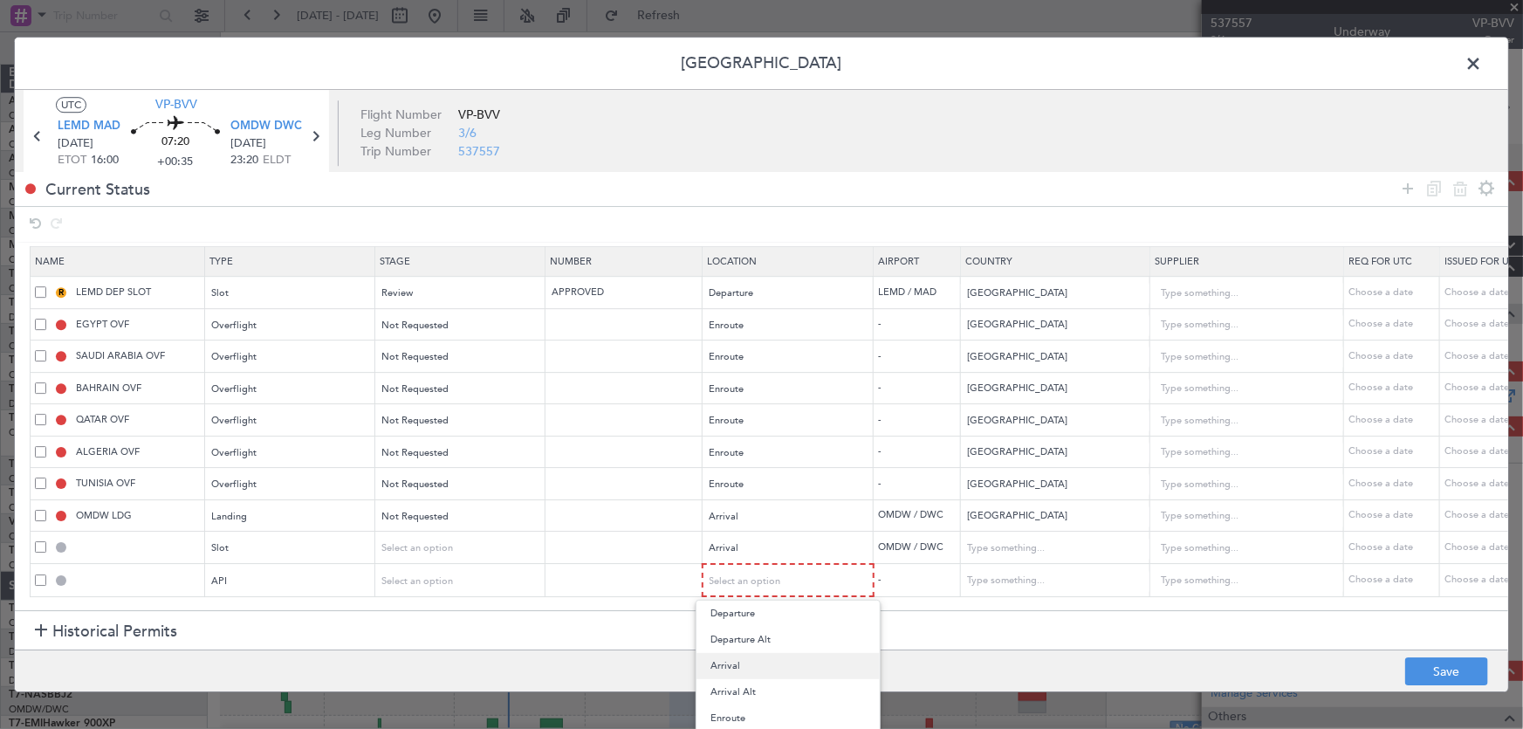
click at [724, 672] on span "Arrival" at bounding box center [787, 666] width 155 height 26
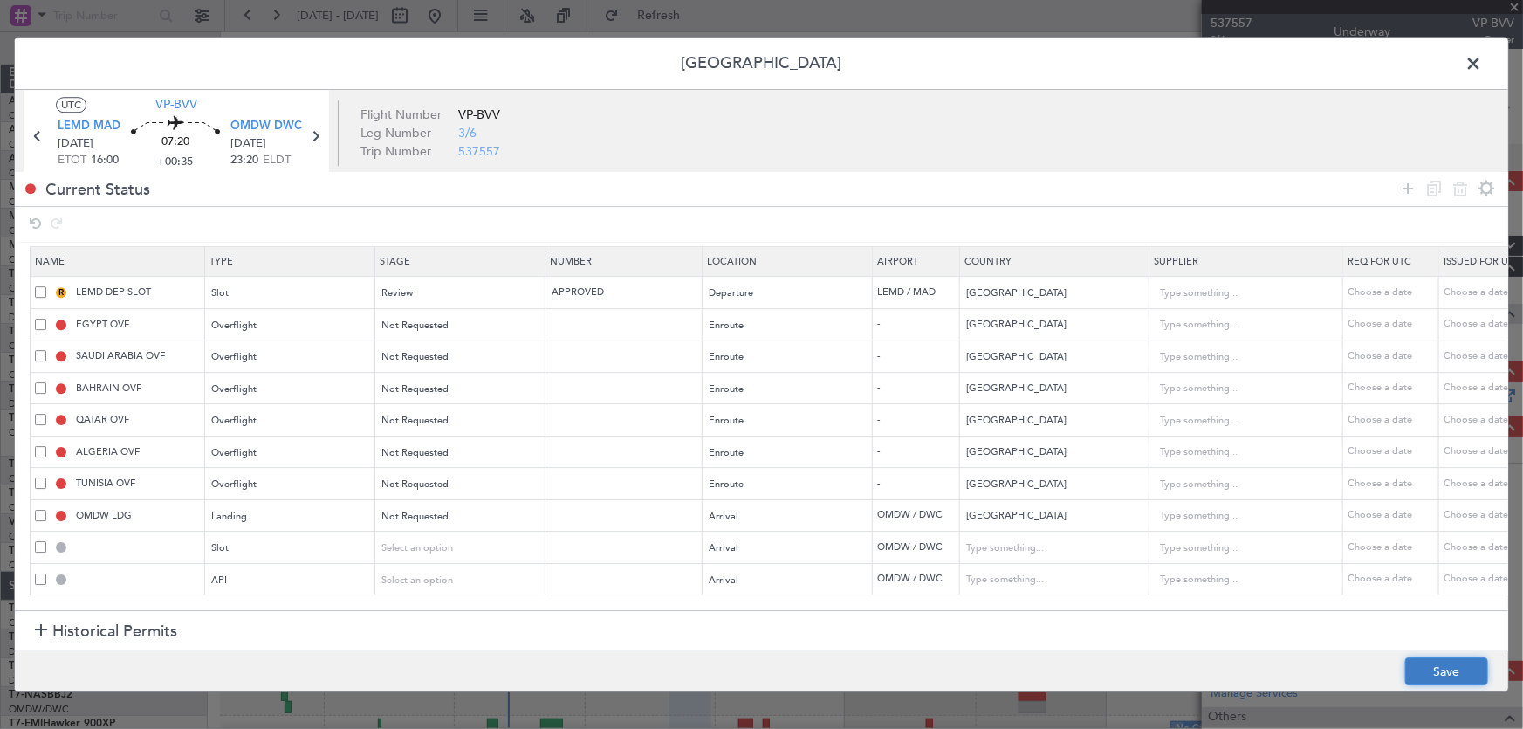
click at [1452, 667] on button "Save" at bounding box center [1446, 671] width 83 height 28
type input "OMDW ARR SLOT"
type input "[GEOGRAPHIC_DATA]"
type input "NNN"
type input "1"
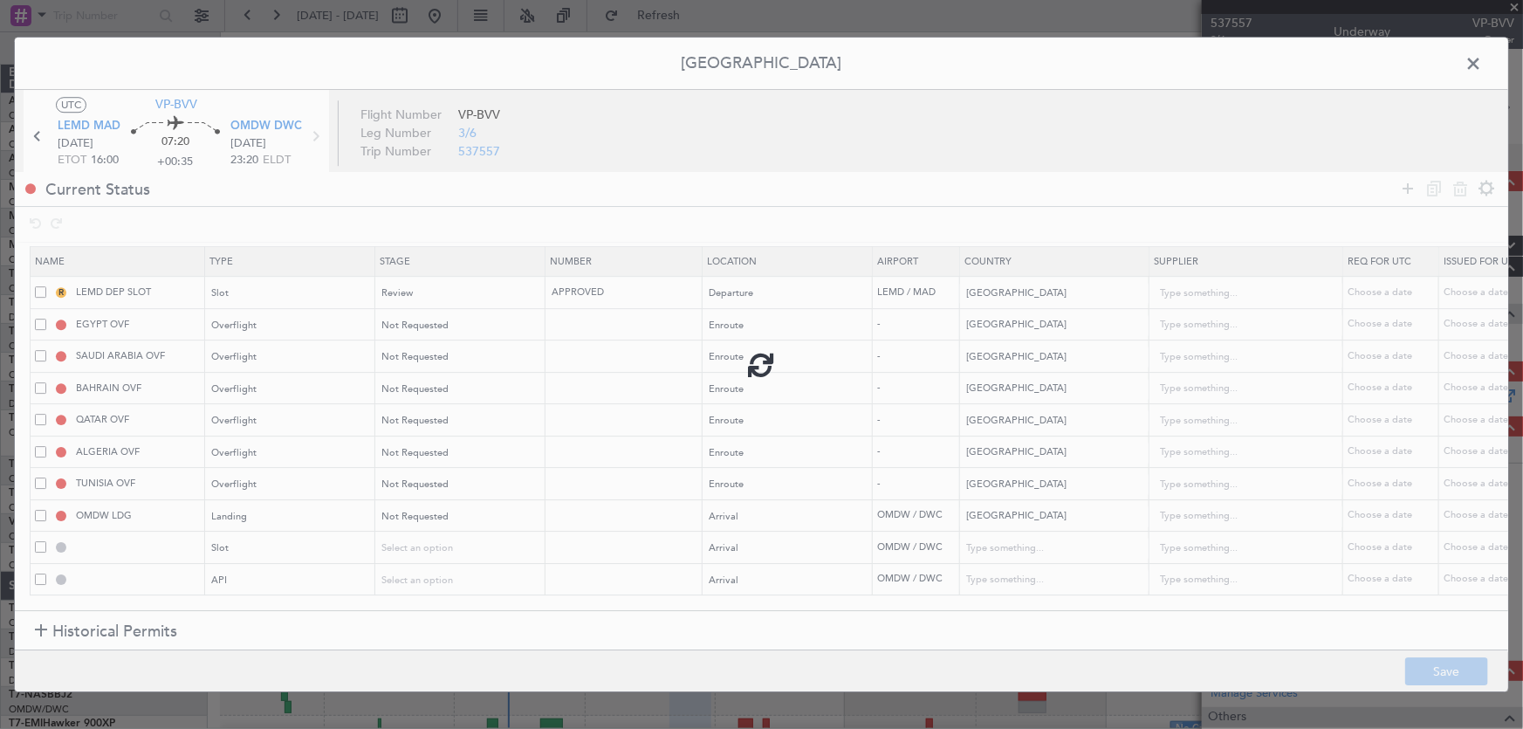
type input "OMDW ARR API"
type input "[GEOGRAPHIC_DATA]"
type input "NNN"
type input "1"
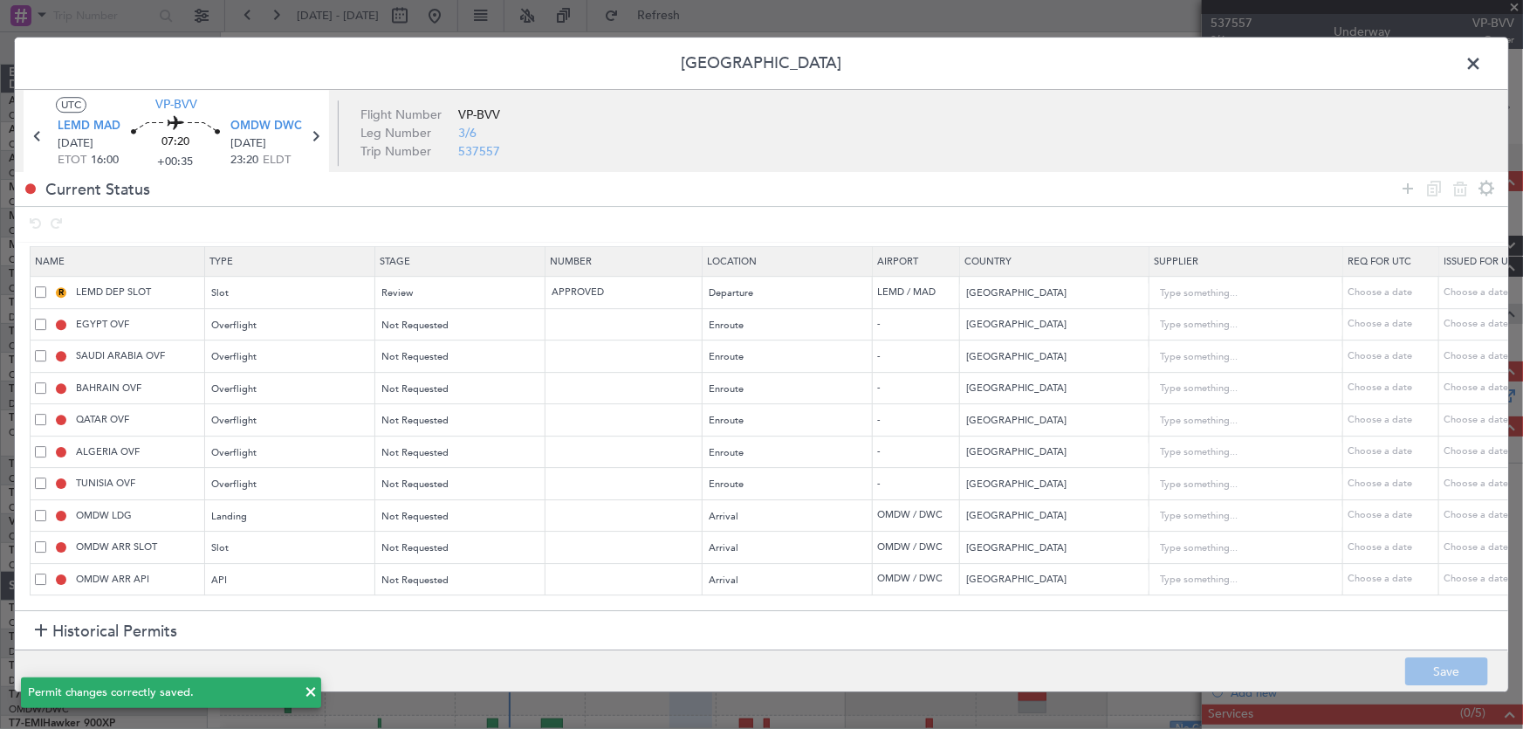
click at [1482, 63] on span at bounding box center [1482, 68] width 0 height 35
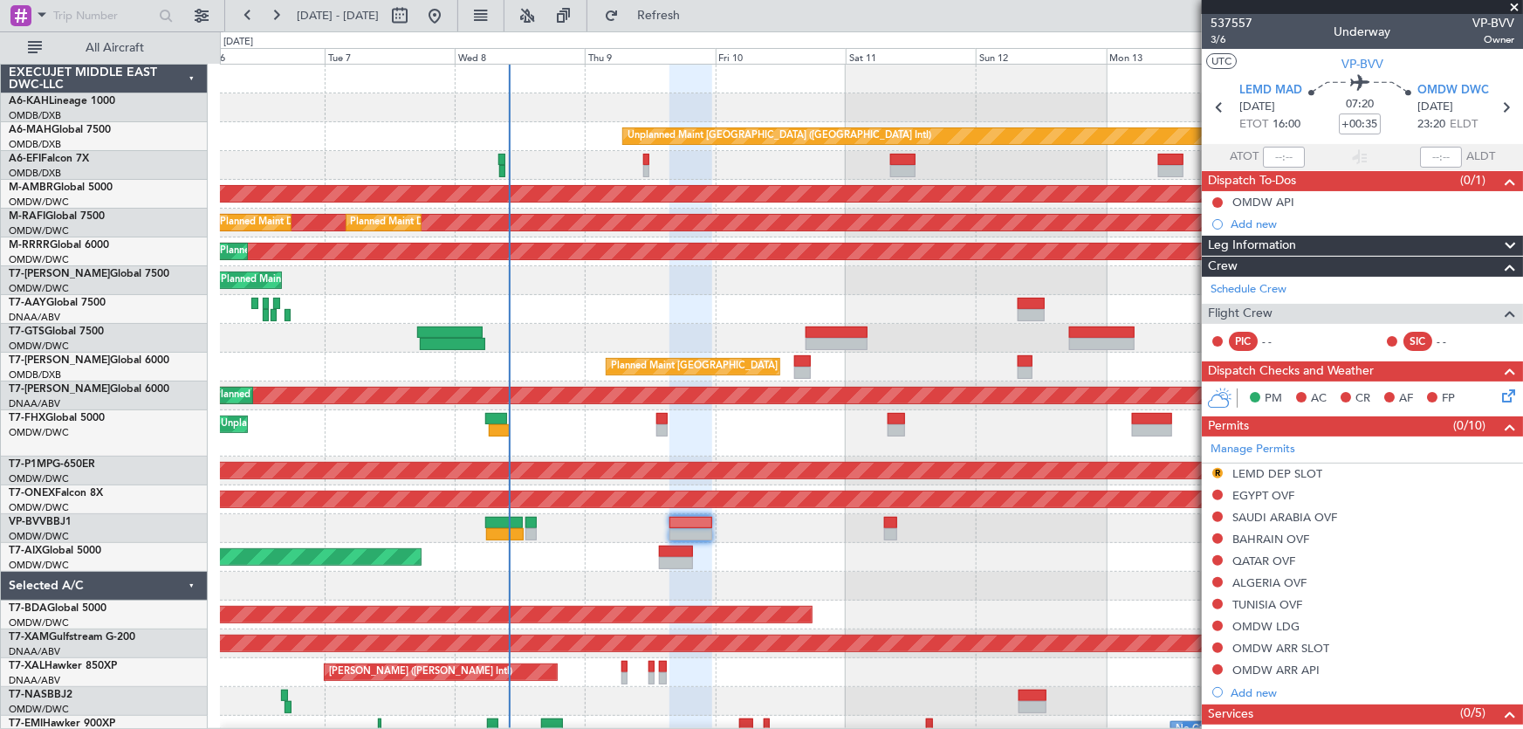
click at [1354, 121] on mat-tooltip-component "Flight Time" at bounding box center [1355, 136] width 80 height 46
click at [1353, 117] on input "+00:35" at bounding box center [1360, 123] width 42 height 21
click at [1213, 36] on span "3/6" at bounding box center [1232, 39] width 42 height 15
click at [1494, 106] on icon at bounding box center [1505, 107] width 23 height 23
type input "+00:10"
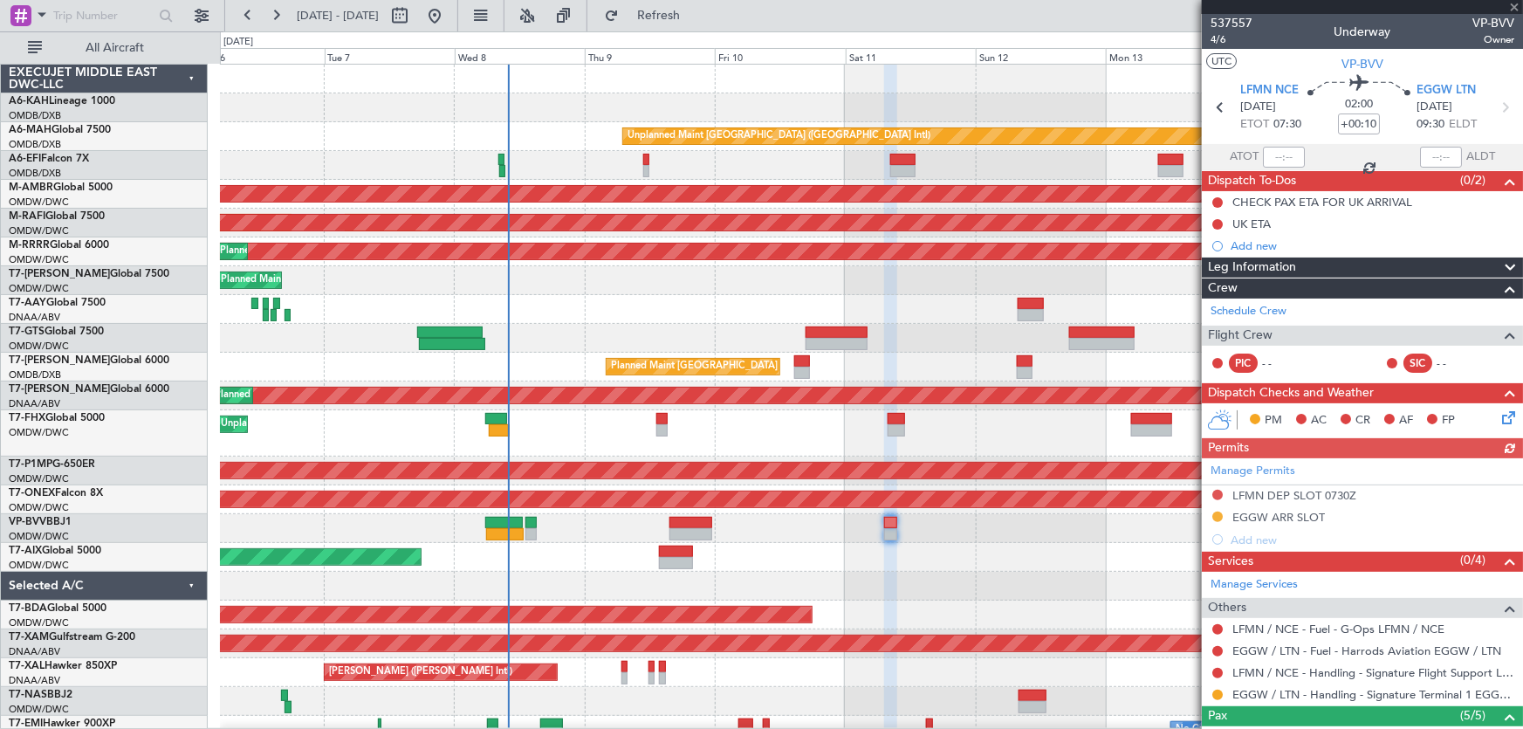
click at [1512, 3] on div at bounding box center [1362, 7] width 321 height 14
click at [1511, 3] on span at bounding box center [1514, 8] width 17 height 16
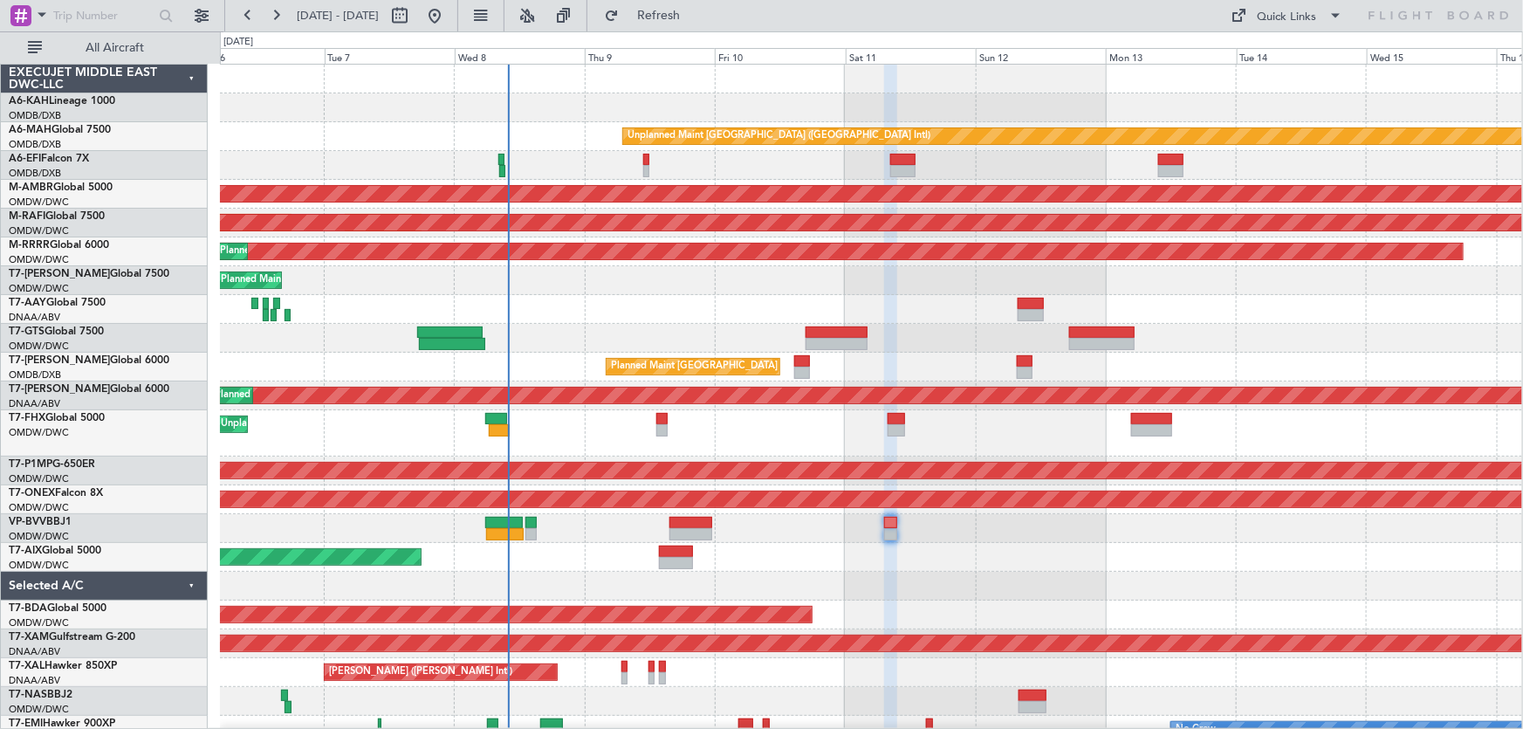
type input "0"
click at [924, 559] on div "Planned Maint Dubai (Al Maktoum Intl)" at bounding box center [871, 557] width 1302 height 29
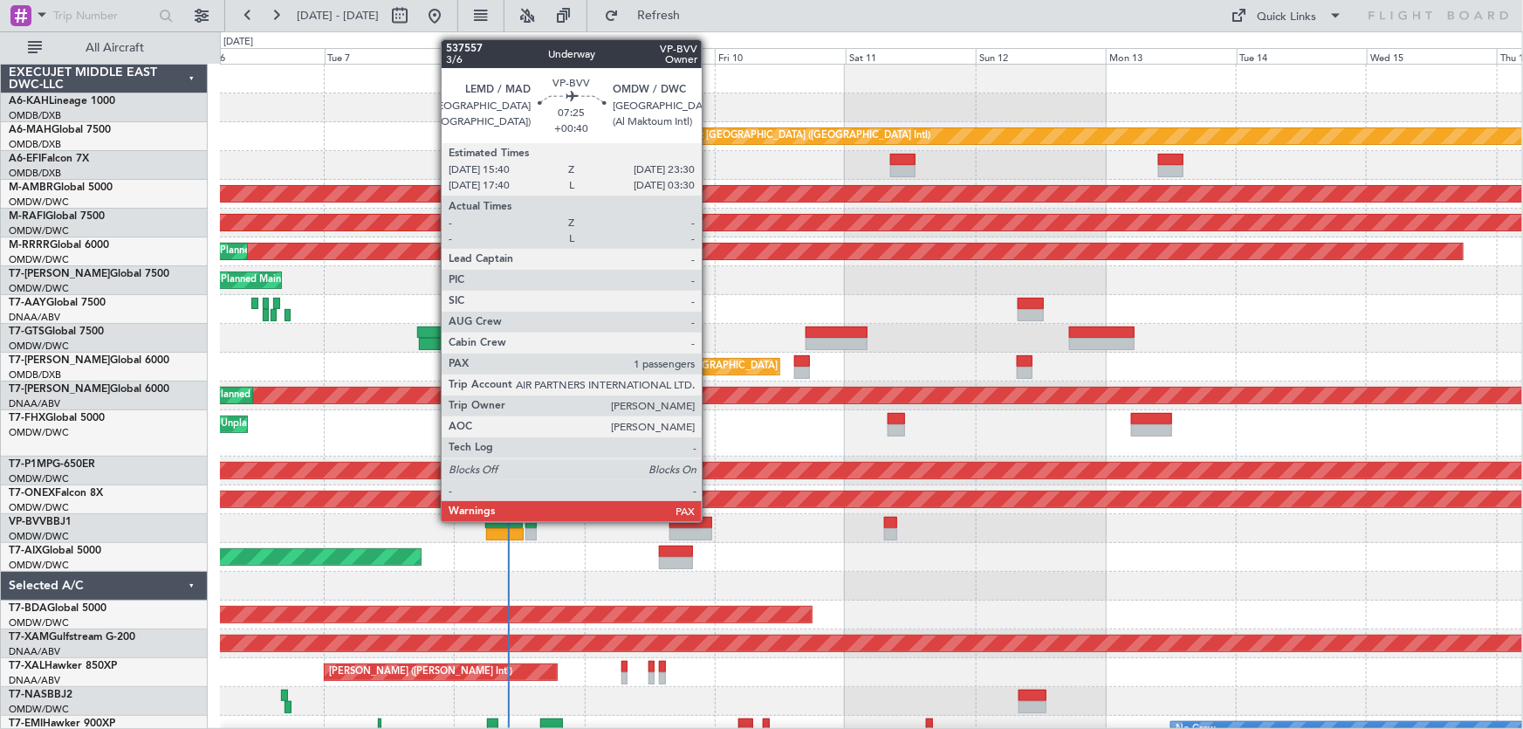
click at [710, 520] on div at bounding box center [690, 523] width 43 height 12
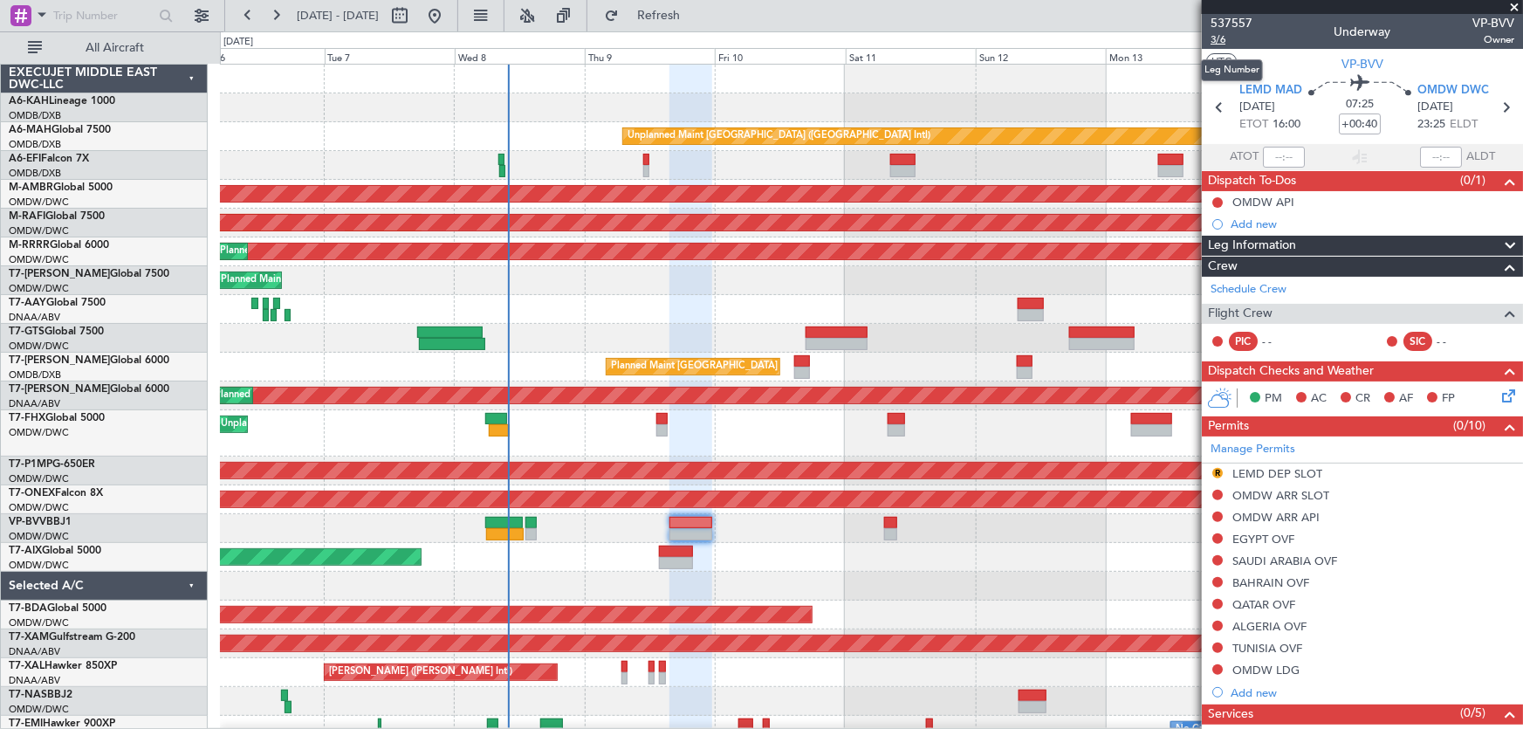
click at [1226, 42] on span "3/6" at bounding box center [1232, 39] width 42 height 15
click at [696, 21] on span "Refresh" at bounding box center [658, 16] width 73 height 12
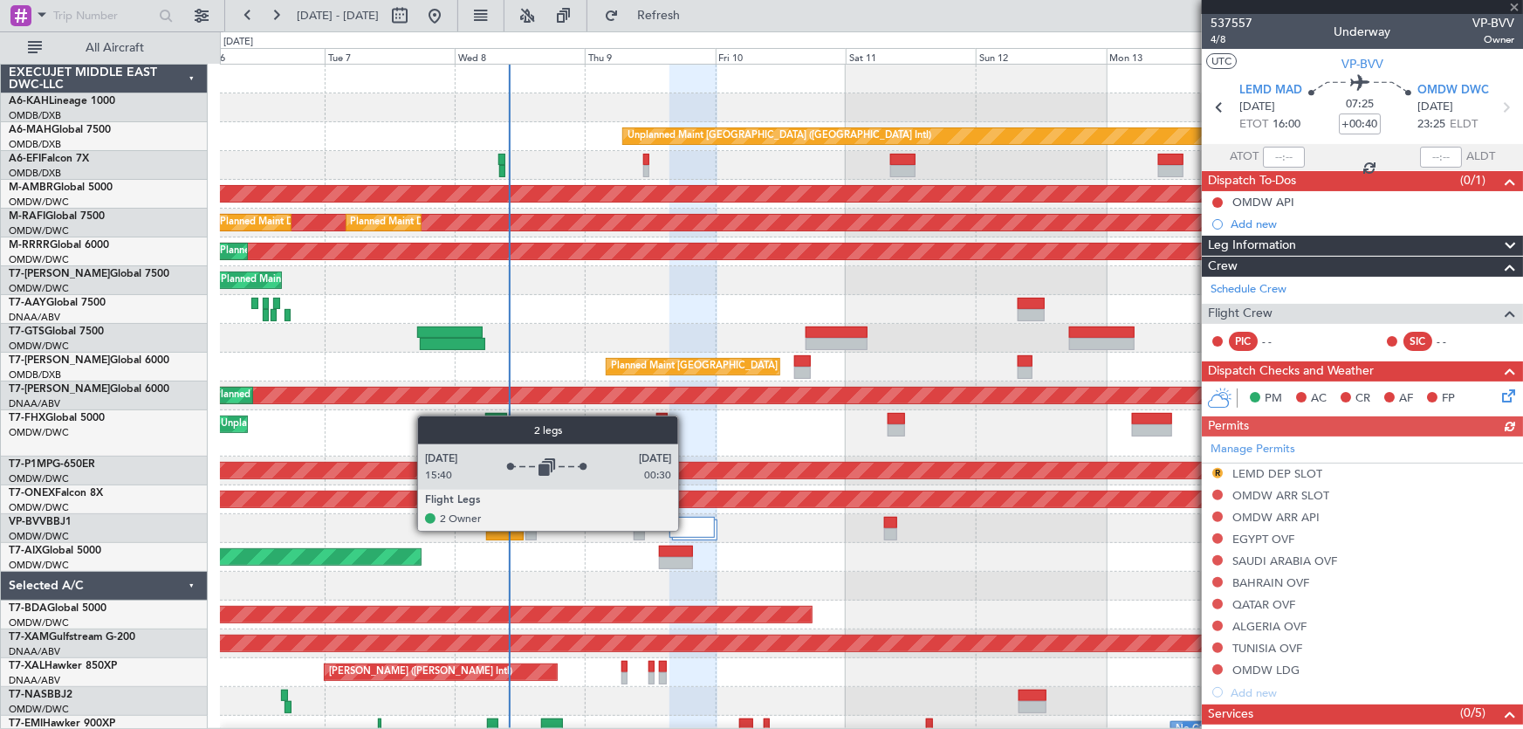
click at [686, 529] on div at bounding box center [691, 527] width 45 height 21
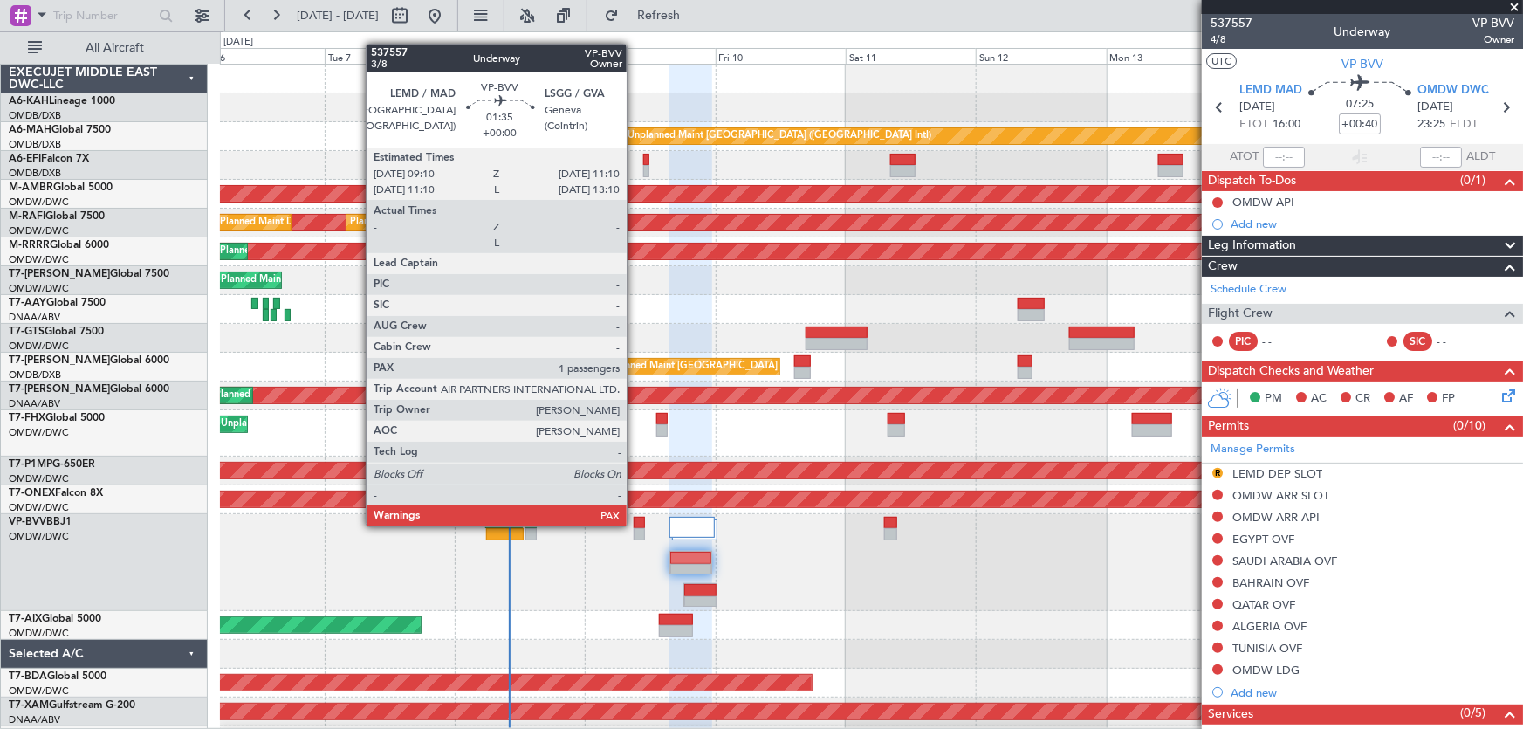
click at [635, 525] on div at bounding box center [639, 523] width 11 height 12
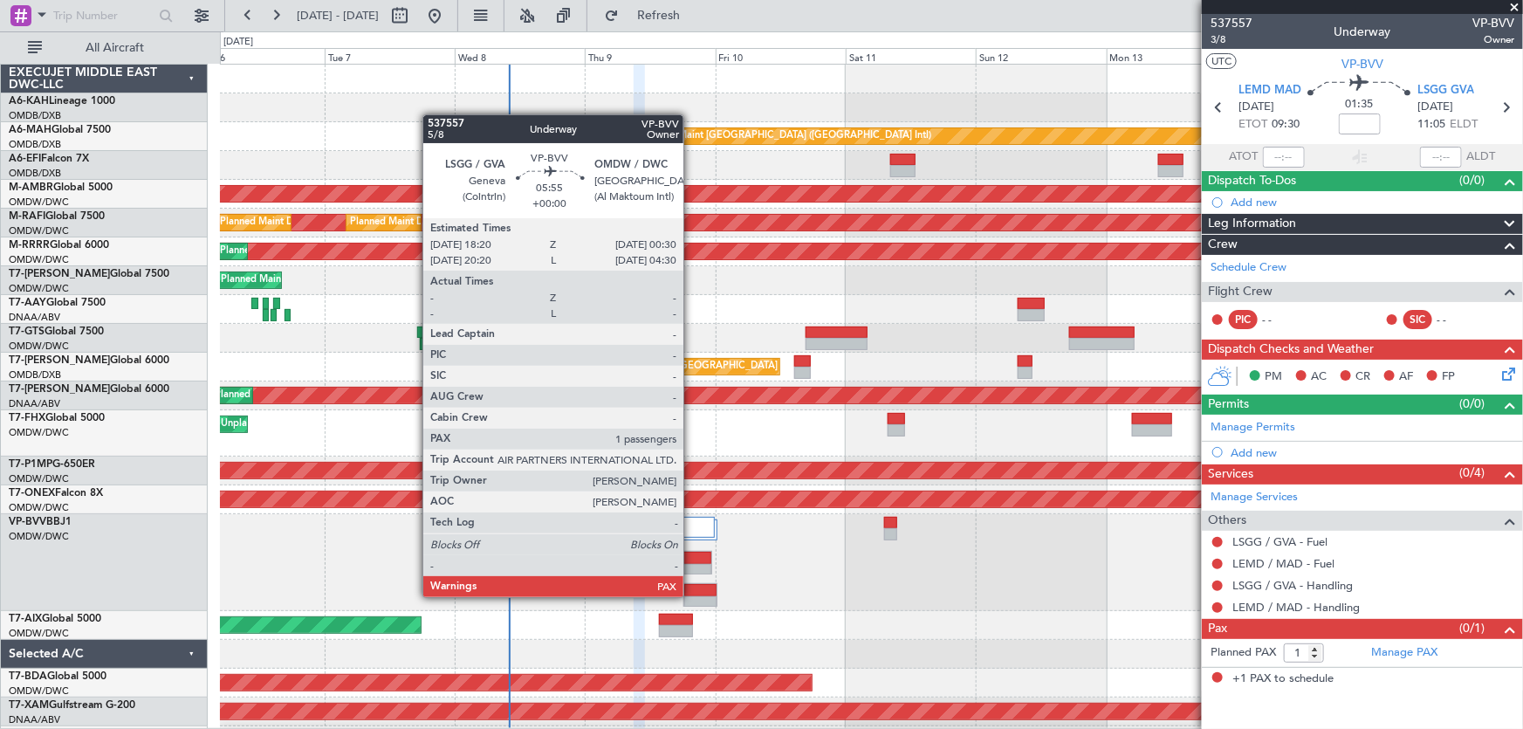
click at [691, 596] on div at bounding box center [700, 602] width 32 height 12
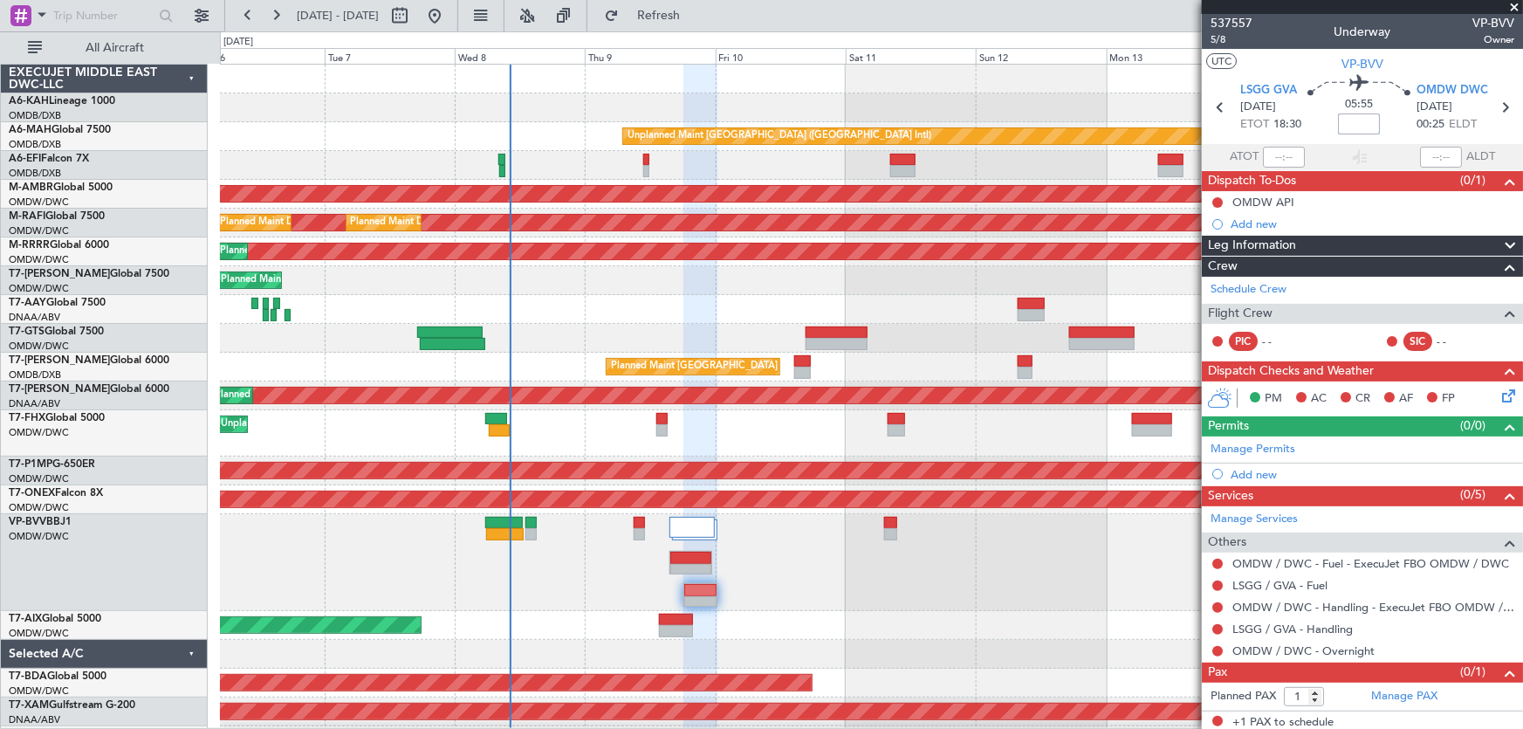
click at [1350, 125] on input at bounding box center [1359, 123] width 42 height 21
type input "+00:55"
click at [1214, 44] on span "5/8" at bounding box center [1232, 39] width 42 height 15
click at [701, 27] on button "Refresh" at bounding box center [648, 16] width 105 height 28
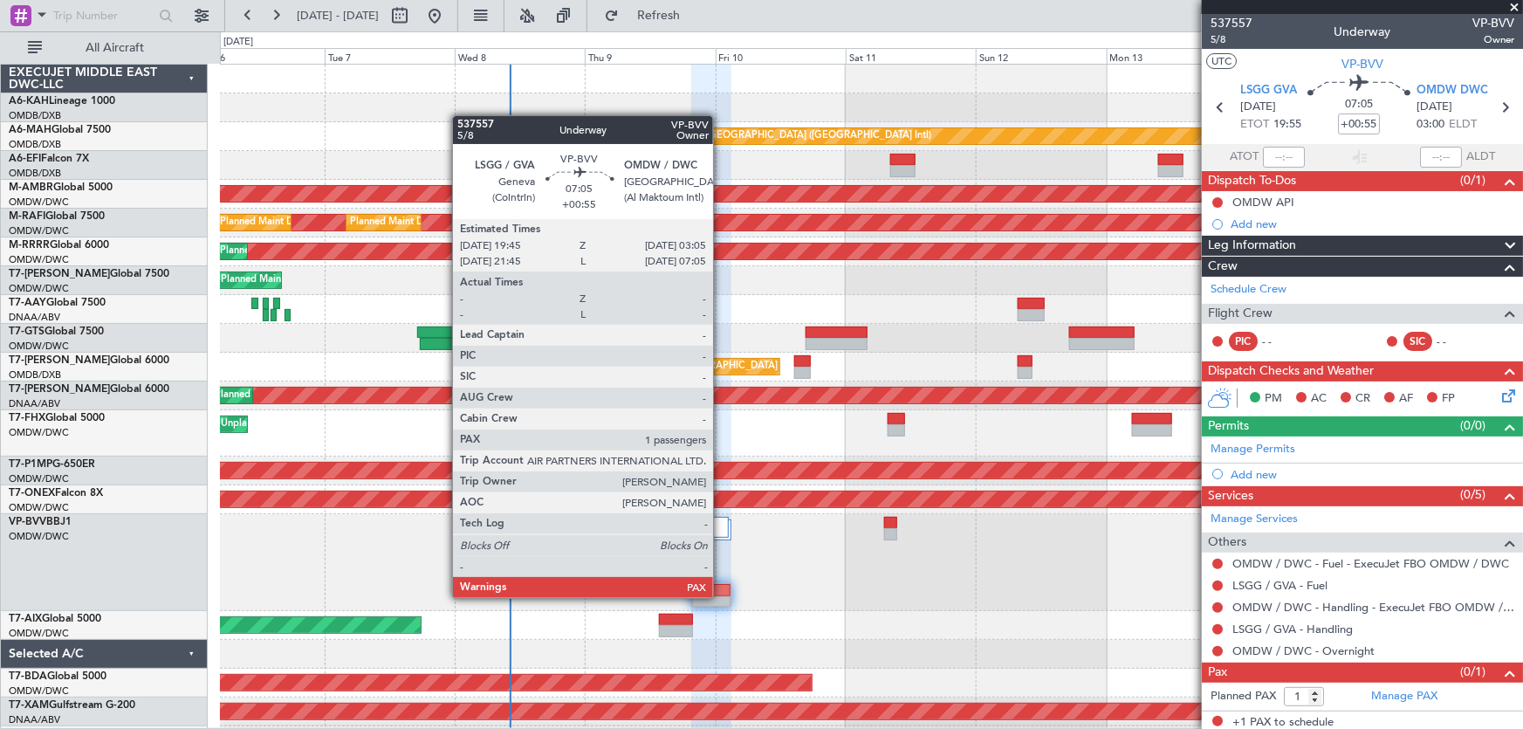
click at [721, 596] on div at bounding box center [711, 602] width 38 height 12
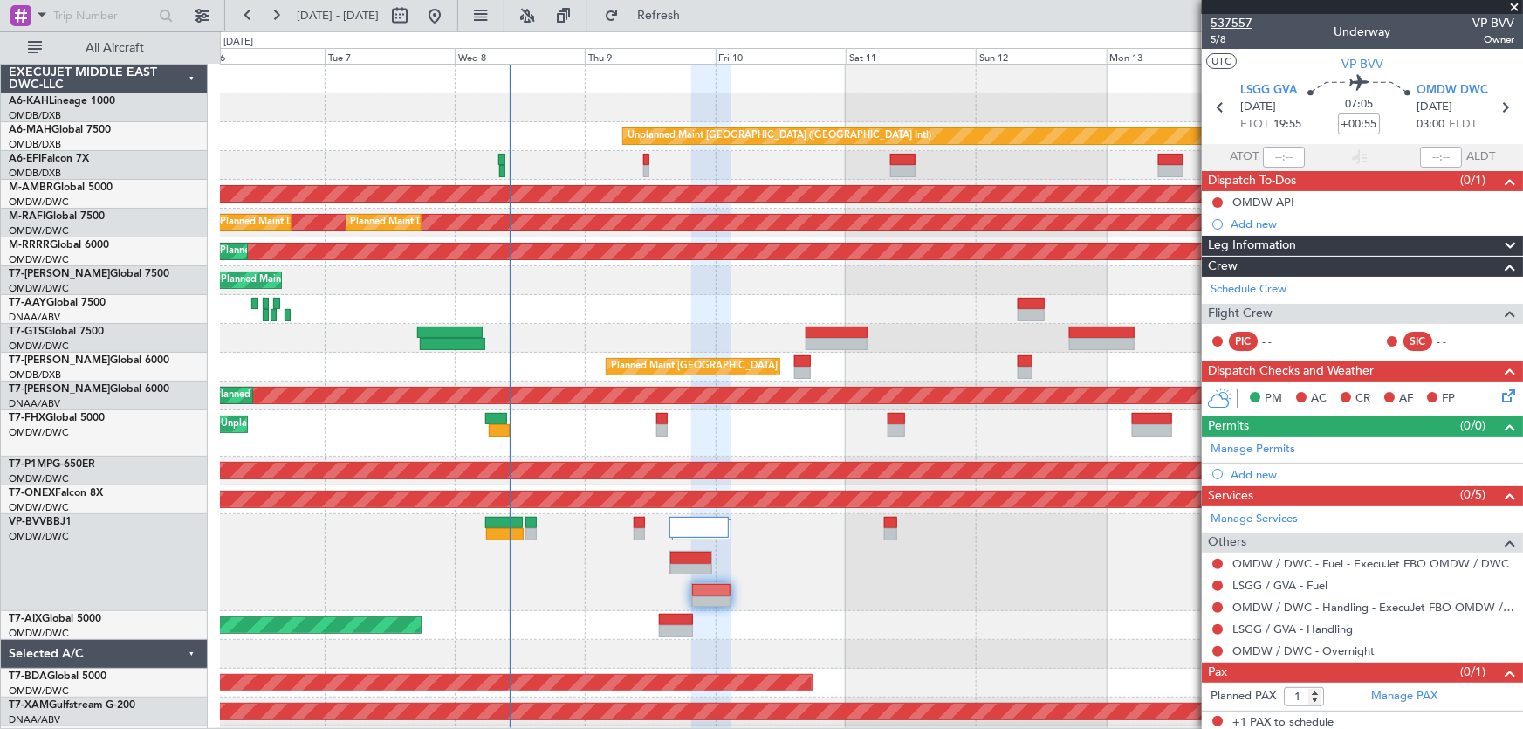
click at [1231, 26] on span "537557" at bounding box center [1232, 23] width 42 height 18
click at [1215, 40] on span "5/8" at bounding box center [1232, 39] width 42 height 15
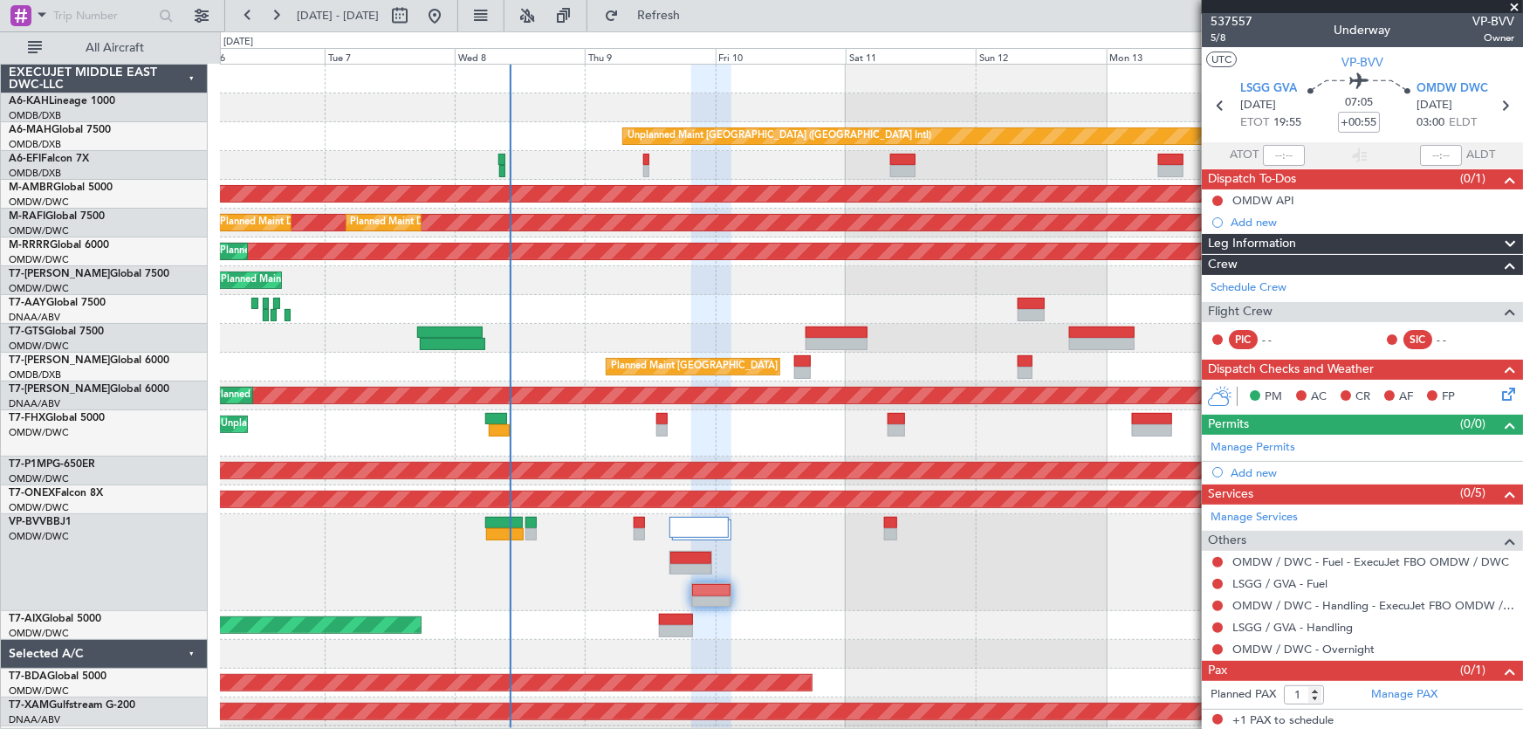
scroll to position [3, 0]
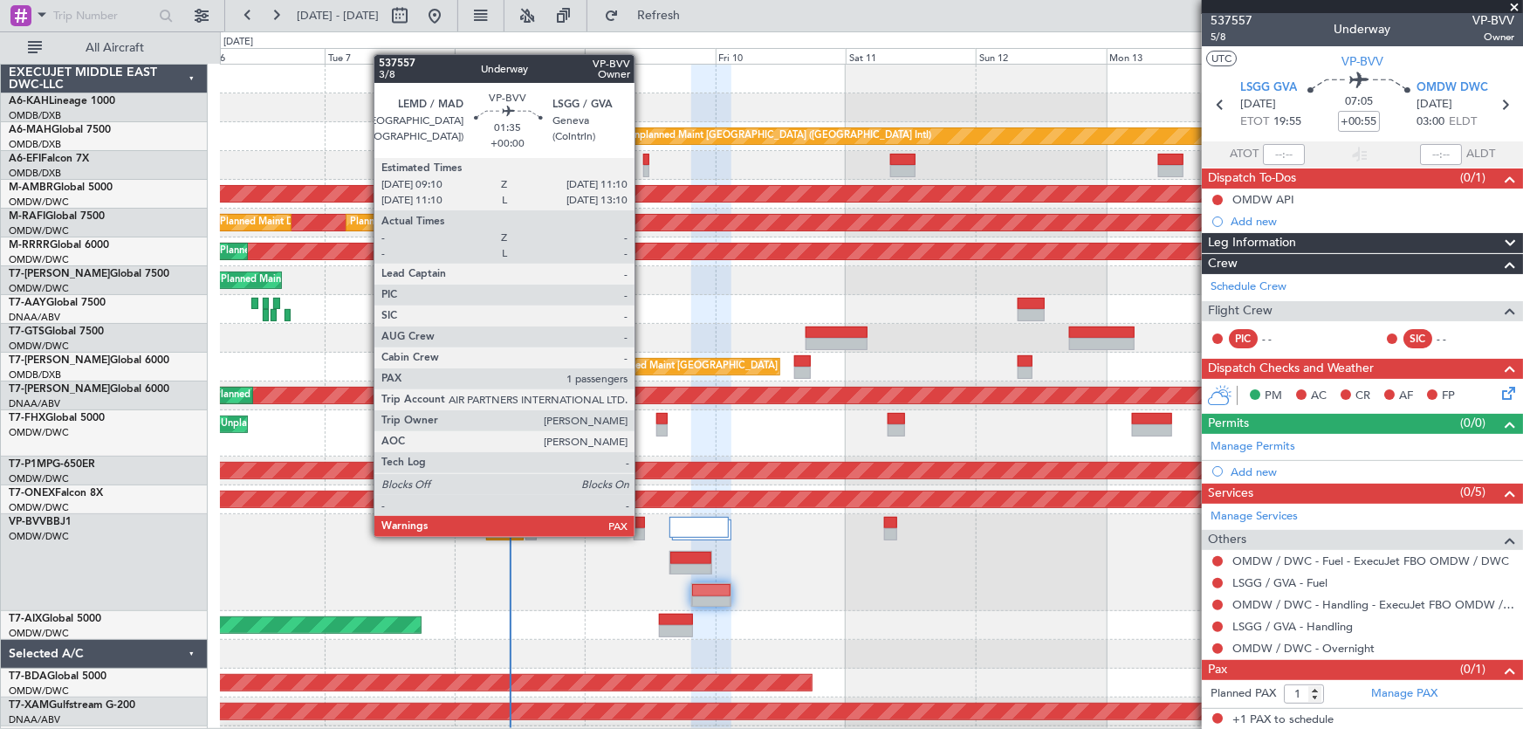
click at [642, 535] on div at bounding box center [639, 534] width 11 height 12
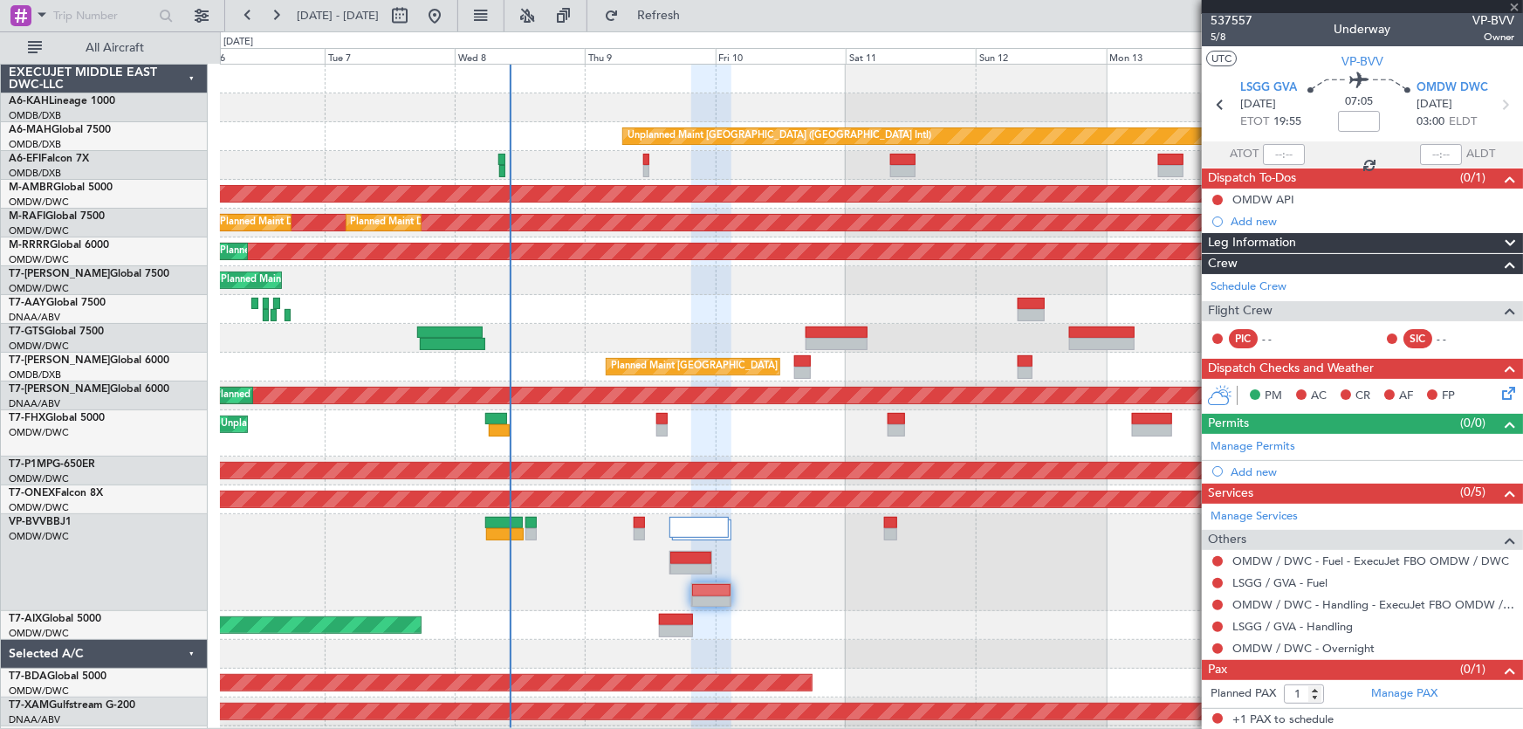
scroll to position [0, 0]
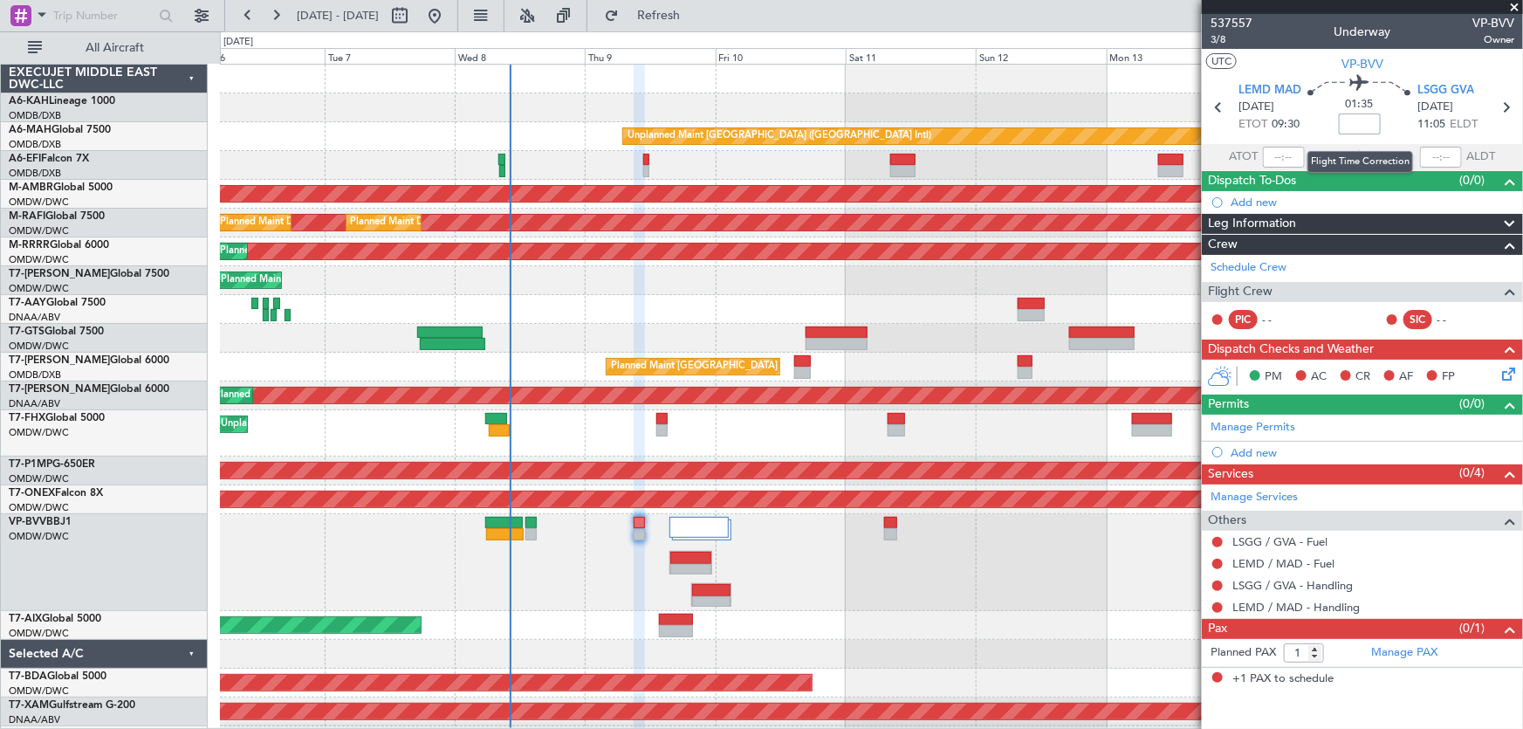
click at [1347, 124] on input at bounding box center [1360, 123] width 42 height 21
click at [1257, 90] on span "LEMD MAD" at bounding box center [1270, 90] width 63 height 17
click at [1435, 82] on span "LSGG GVA" at bounding box center [1445, 90] width 57 height 17
click at [776, 438] on div "Unplanned Maint [GEOGRAPHIC_DATA] (Al Maktoum Intl) Planned Maint [GEOGRAPHIC_D…" at bounding box center [871, 433] width 1303 height 46
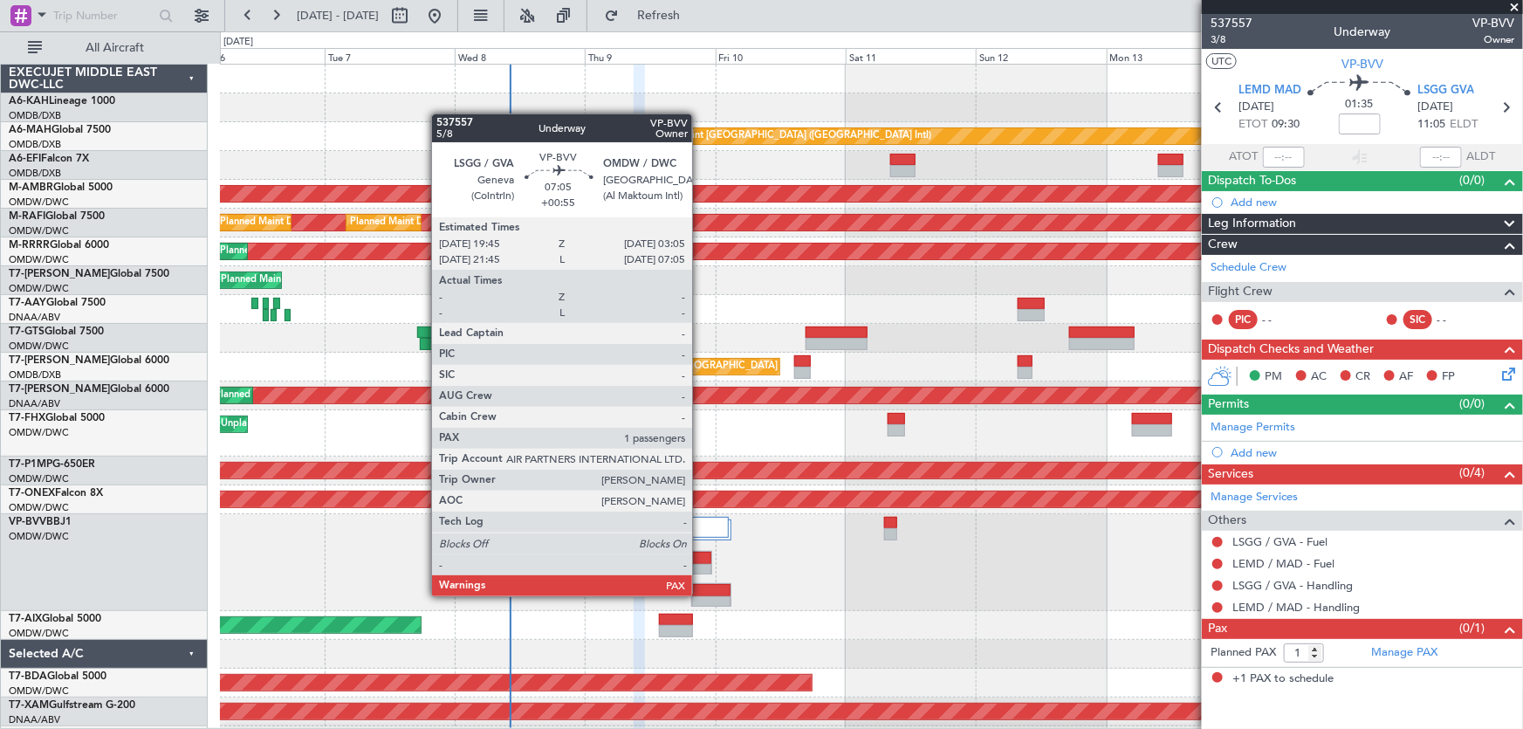
click at [700, 596] on div at bounding box center [711, 602] width 38 height 12
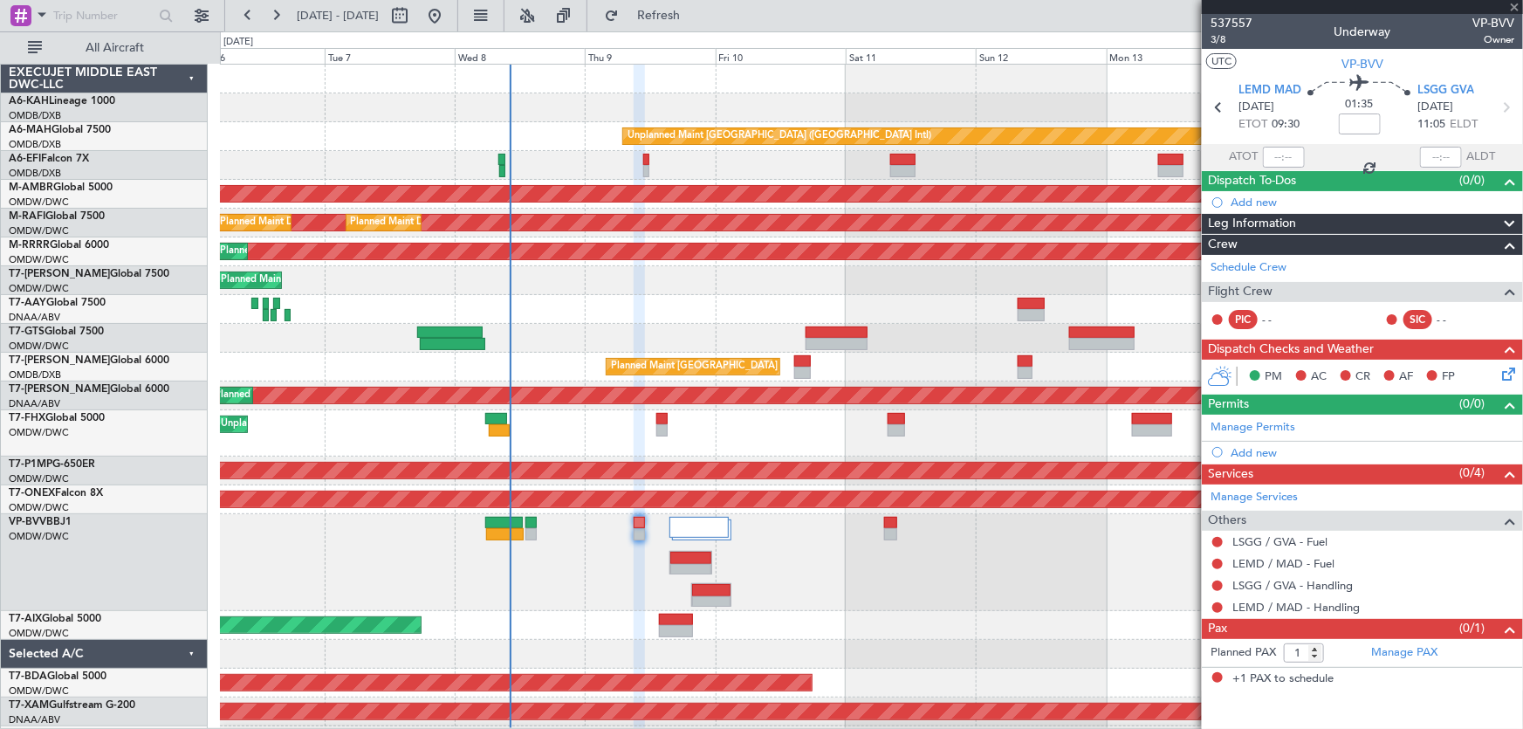
type input "+00:55"
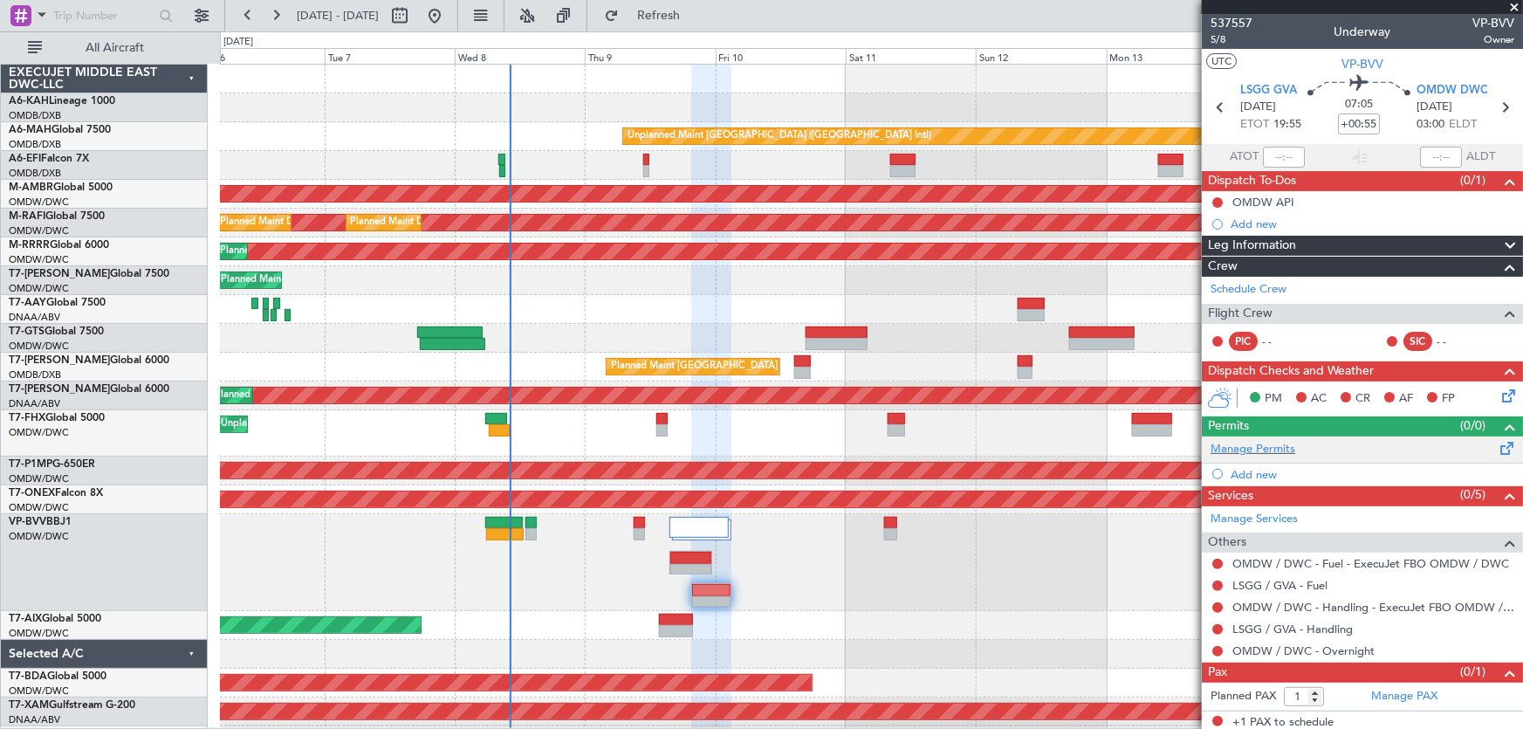
click at [1470, 446] on div "Manage Permits" at bounding box center [1362, 449] width 321 height 26
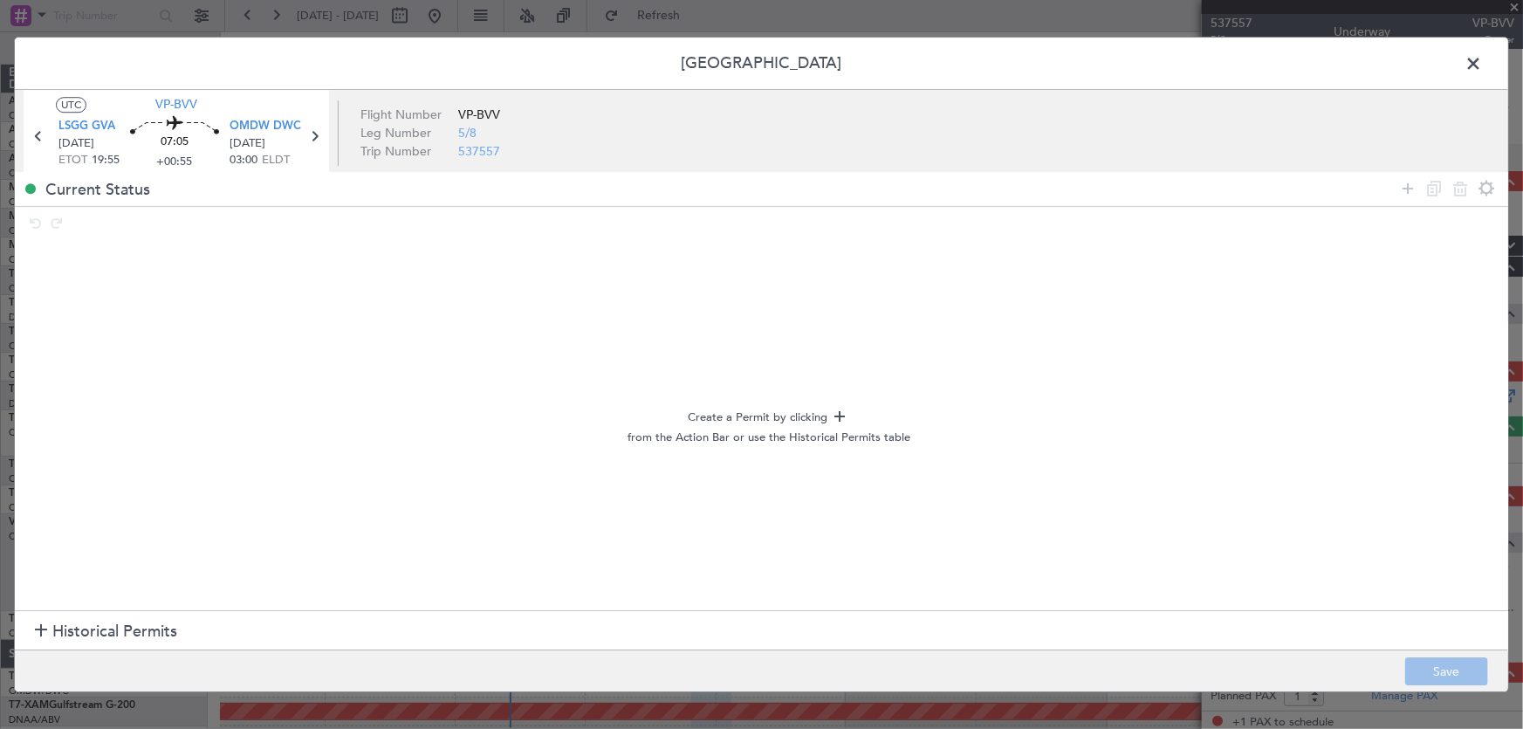
drag, startPoint x: 154, startPoint y: 628, endPoint x: 195, endPoint y: 564, distance: 76.5
click at [155, 629] on span "Historical Permits" at bounding box center [114, 632] width 125 height 24
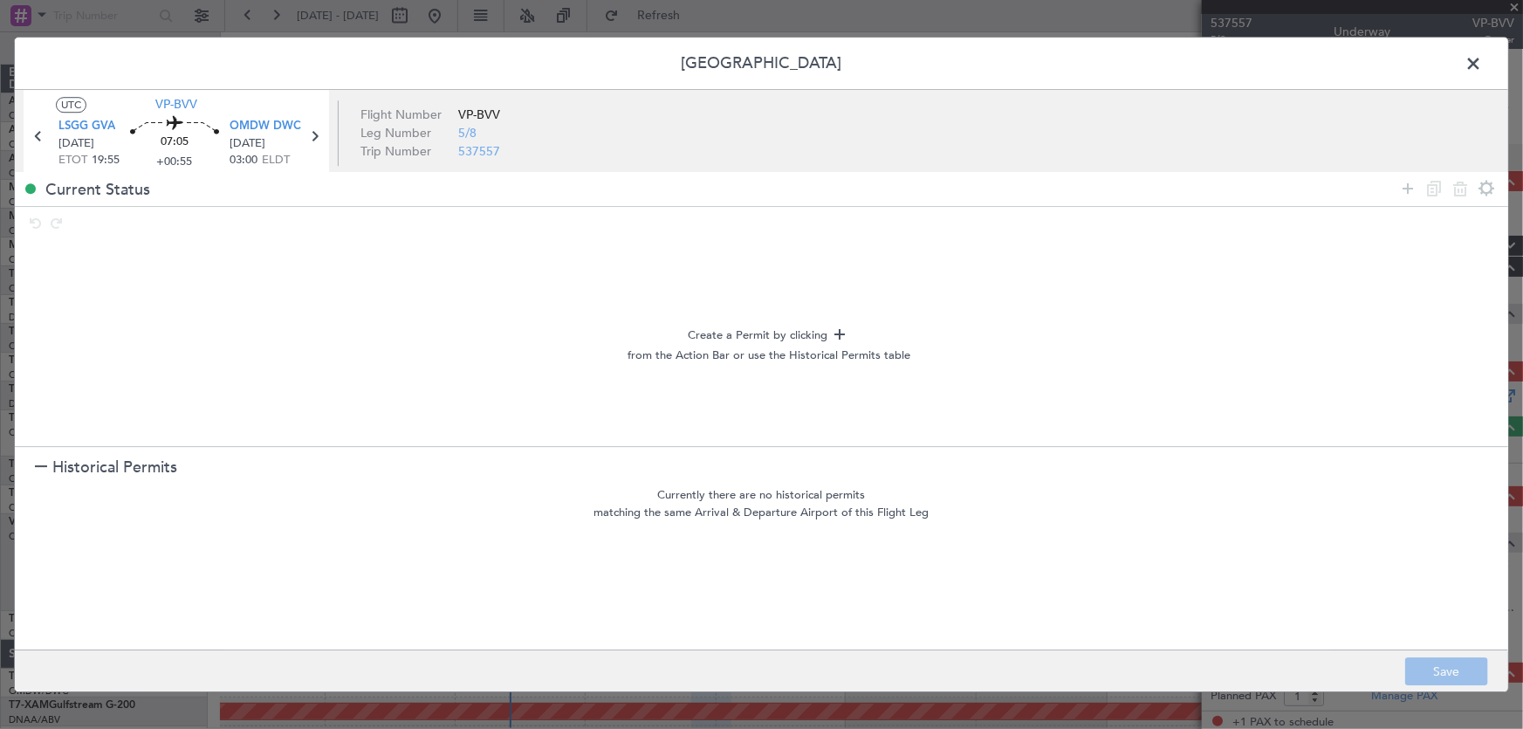
click at [335, 477] on section "Historical Permits" at bounding box center [761, 468] width 1493 height 42
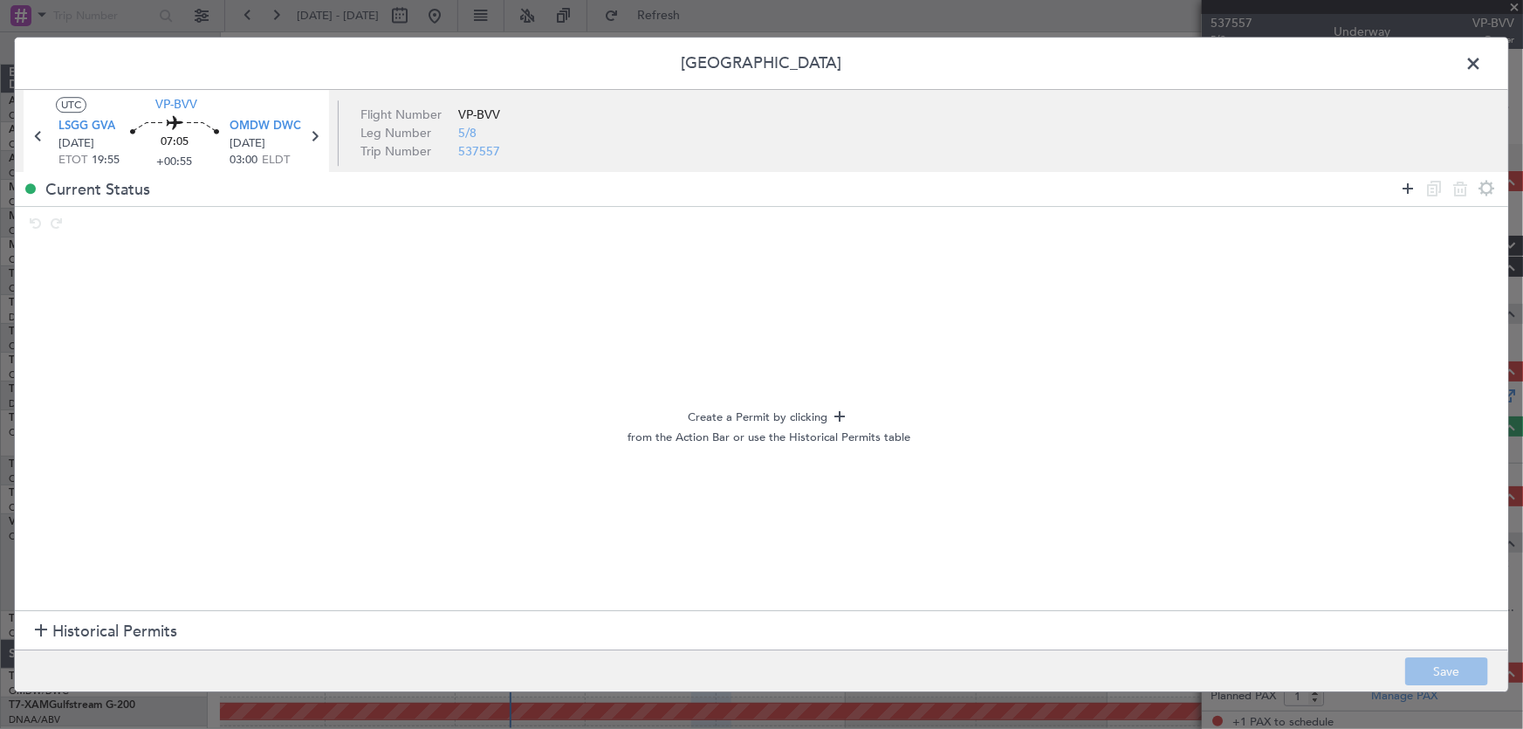
click at [1404, 191] on icon at bounding box center [1407, 188] width 21 height 21
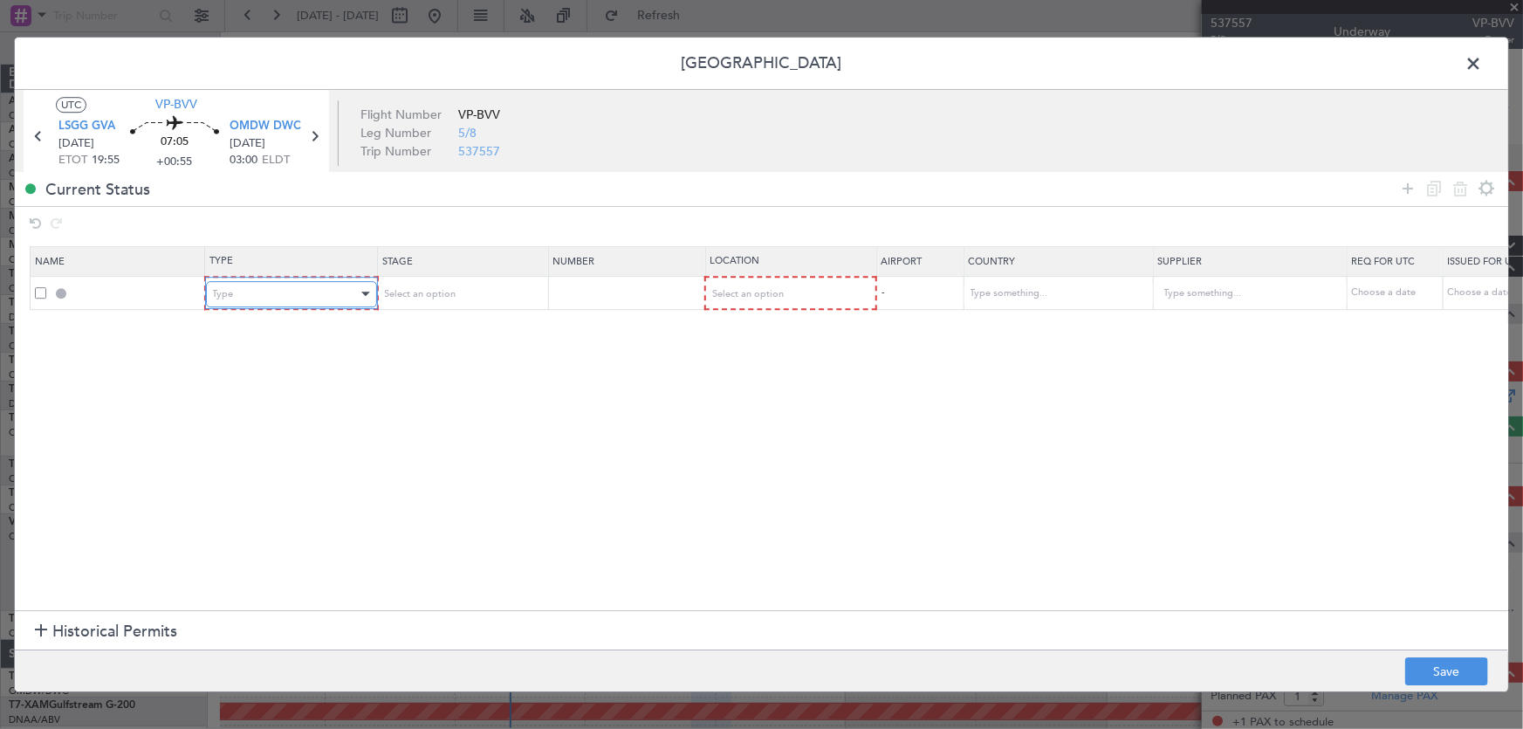
click at [307, 293] on div "Type" at bounding box center [285, 294] width 145 height 26
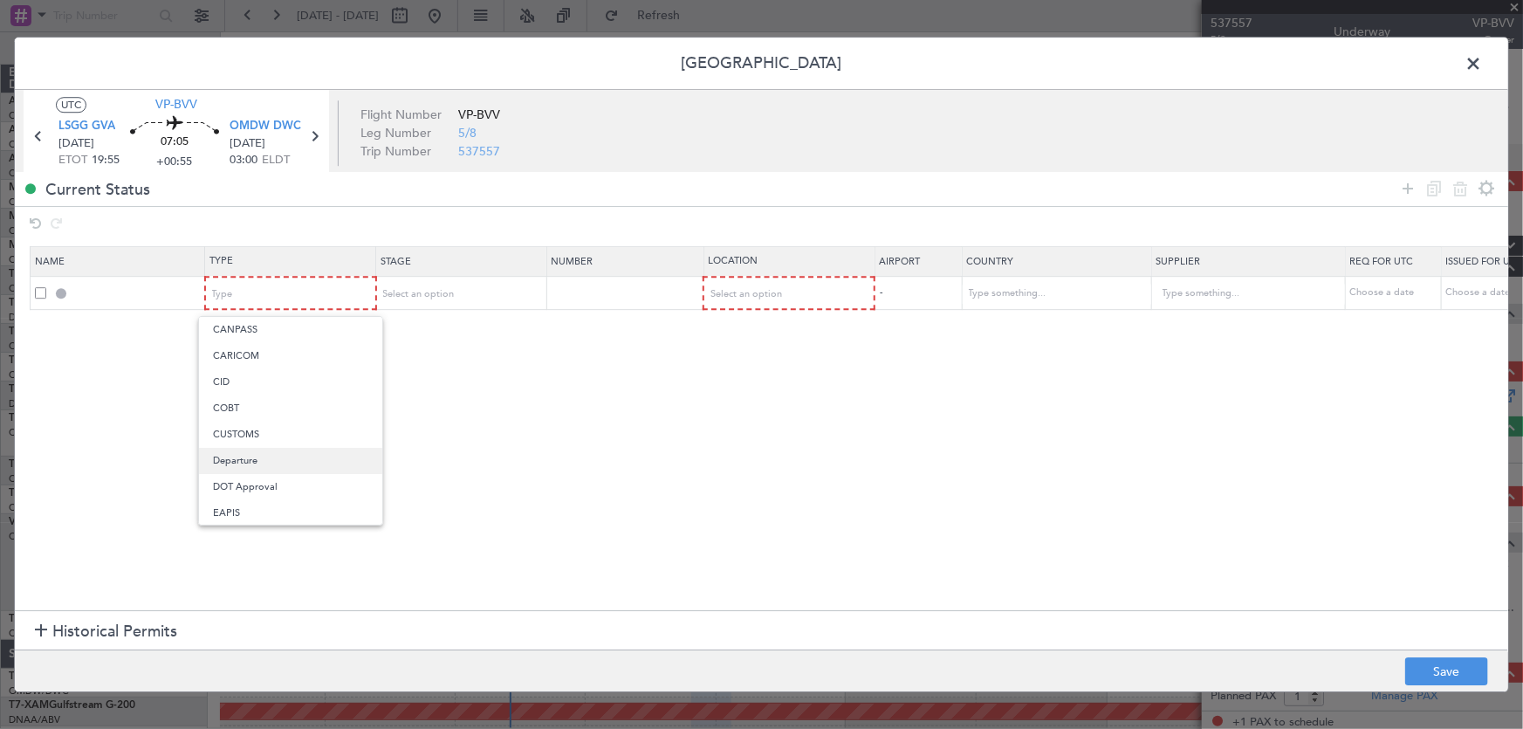
click at [263, 461] on span "Departure" at bounding box center [290, 461] width 155 height 26
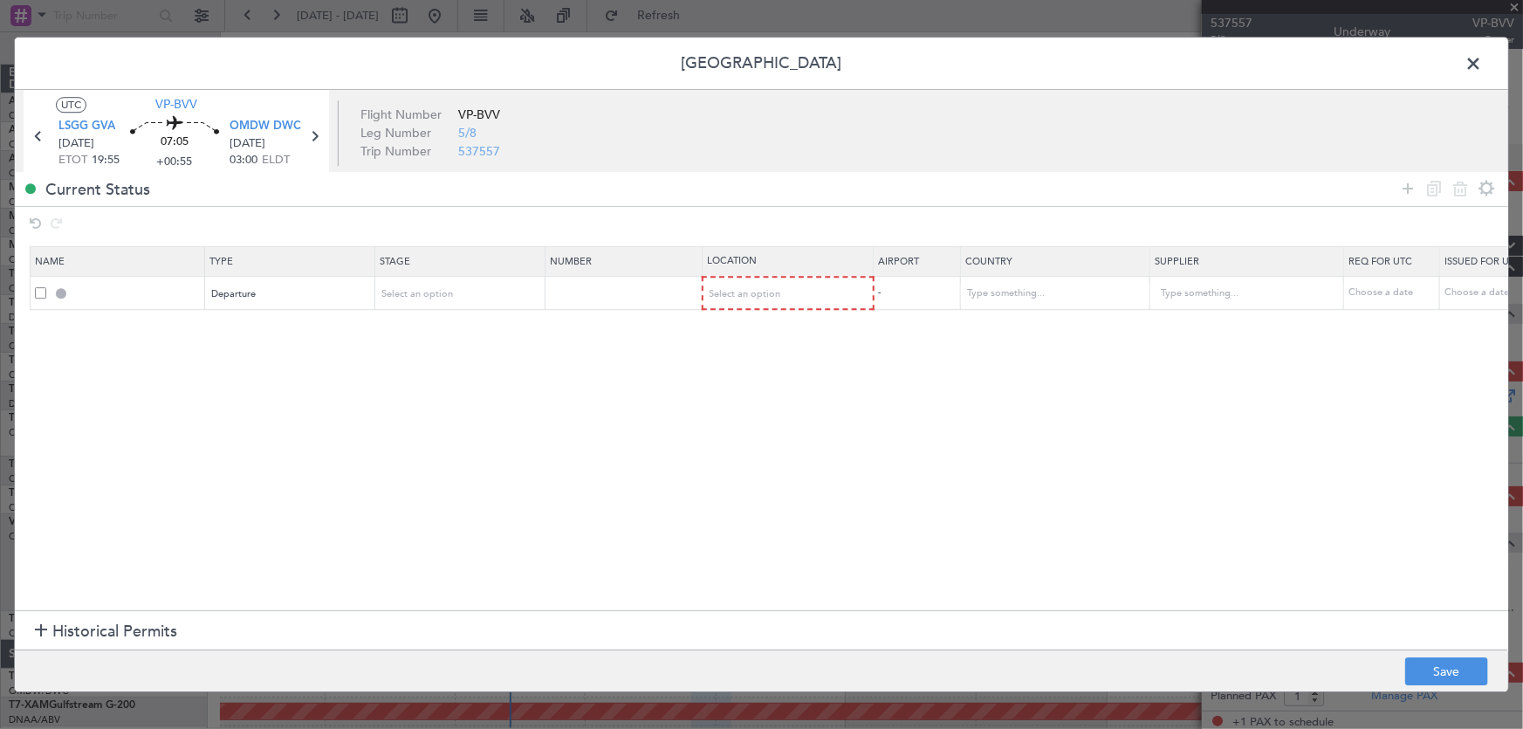
click at [446, 457] on section "Name Type Stage Number Location Airport Country Supplier Req For Utc Issued For…" at bounding box center [761, 427] width 1493 height 368
click at [801, 295] on div "Select an option" at bounding box center [782, 294] width 145 height 26
click at [759, 327] on span "Departure" at bounding box center [787, 330] width 155 height 26
click at [576, 396] on section "Name Type Stage Number Location Airport Country Supplier Req For Utc Issued For…" at bounding box center [761, 427] width 1493 height 368
click at [314, 291] on div "Departure" at bounding box center [284, 293] width 145 height 26
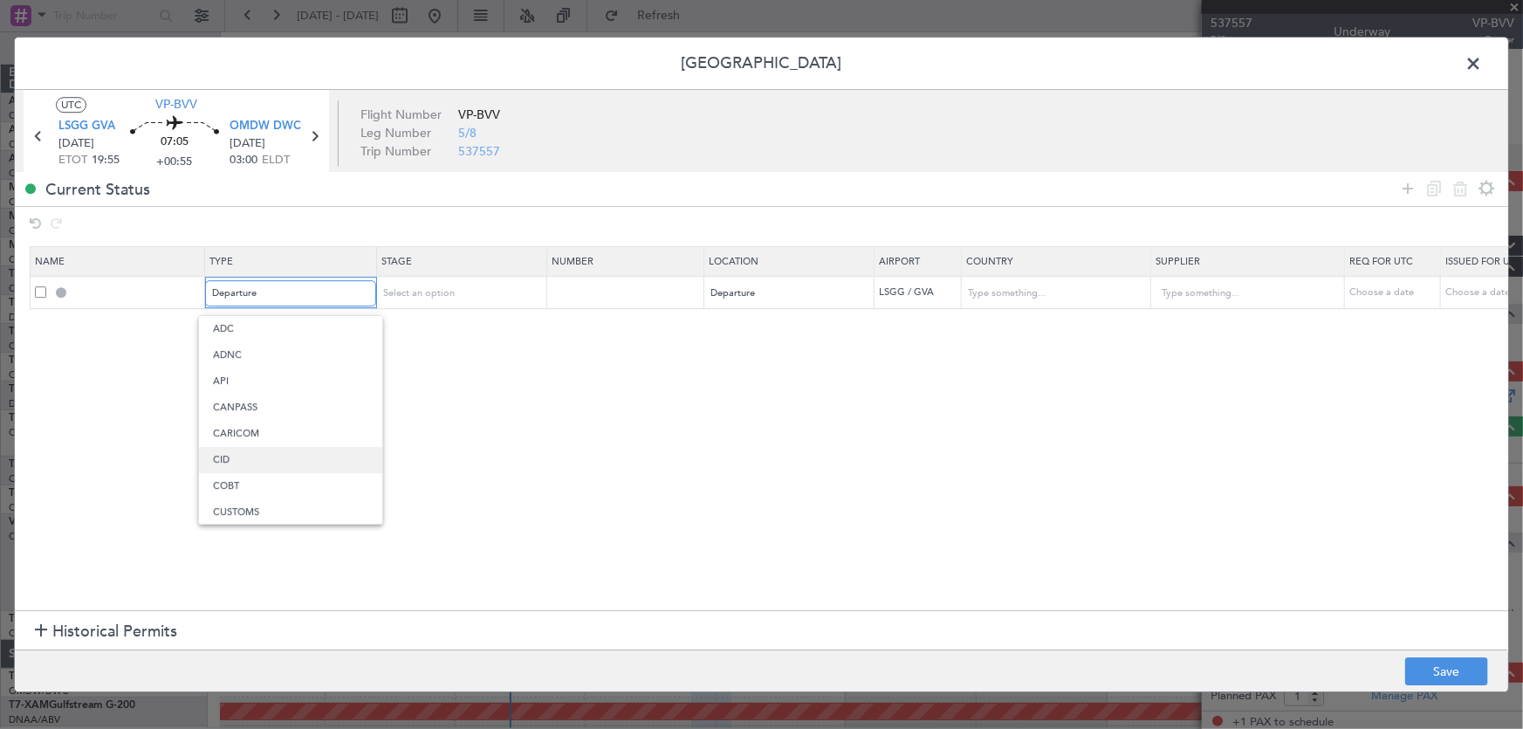
scroll to position [133, 0]
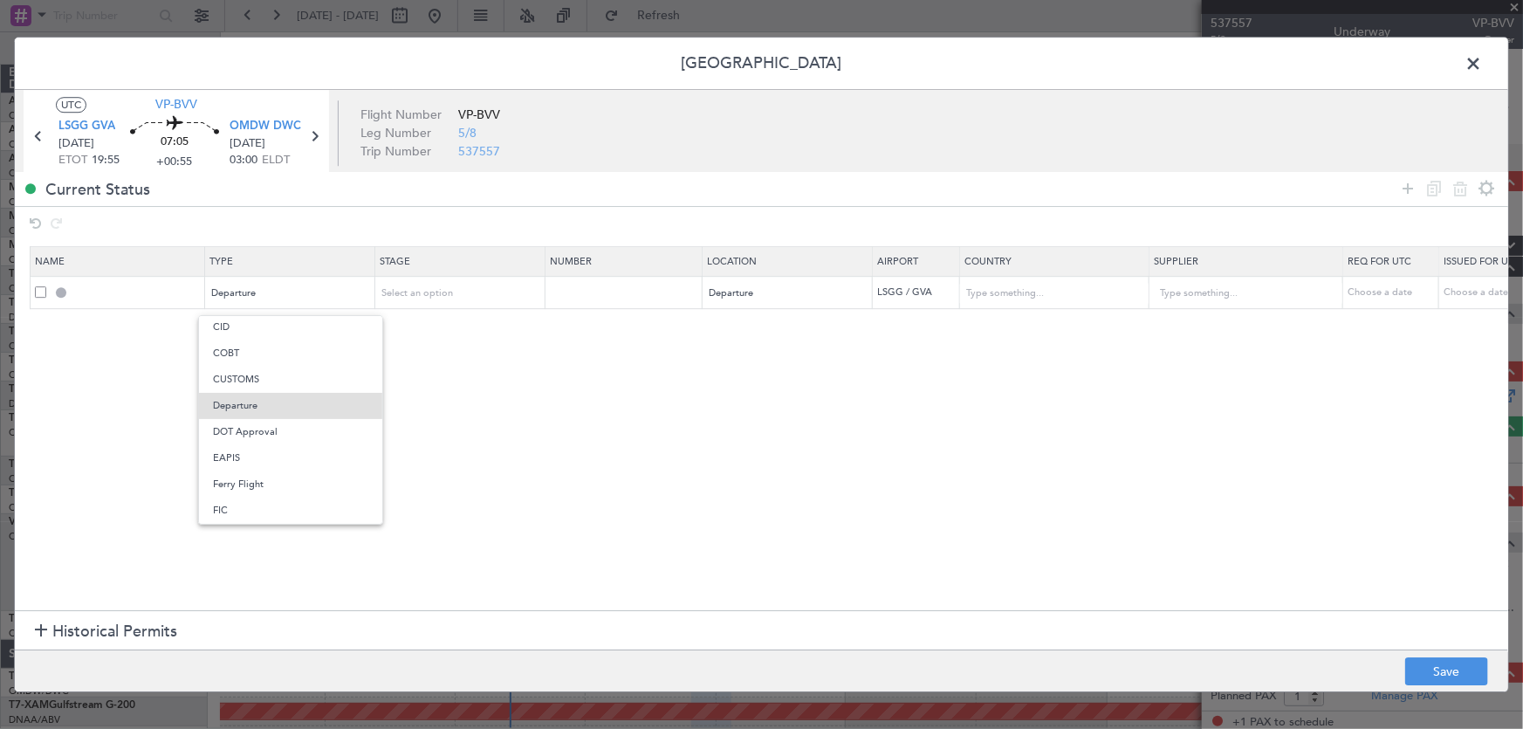
click at [634, 381] on div at bounding box center [761, 364] width 1523 height 729
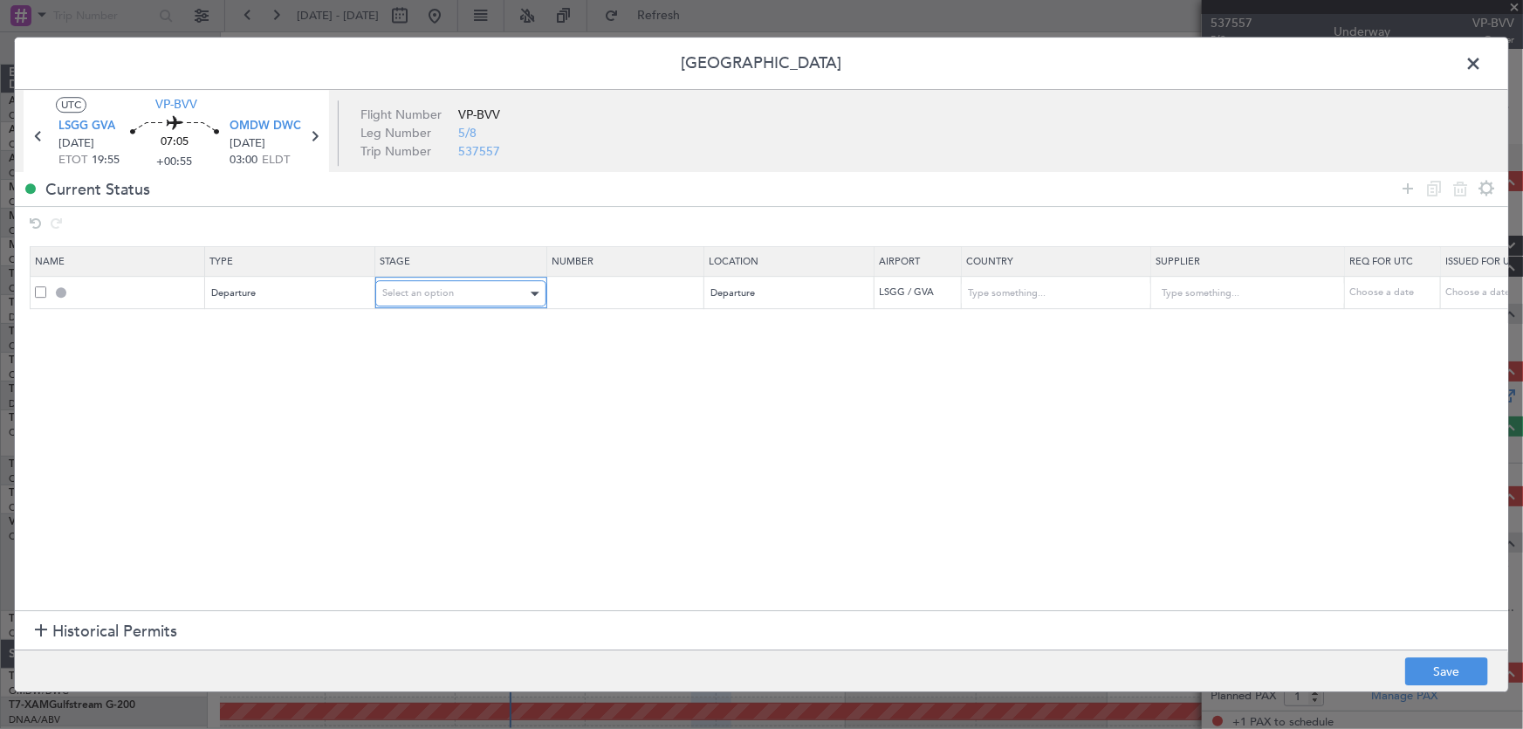
click at [467, 299] on div "Select an option" at bounding box center [454, 293] width 145 height 26
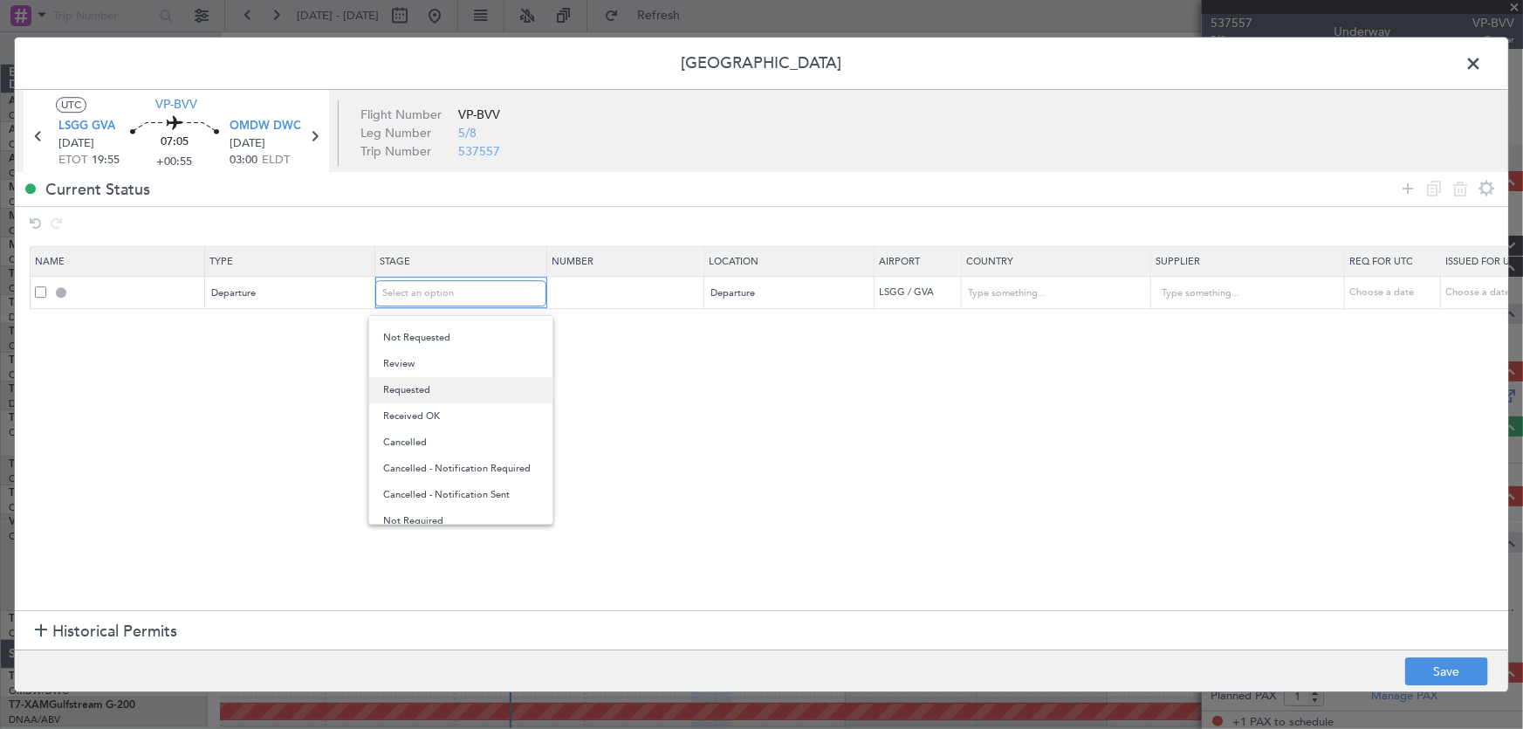
scroll to position [27, 0]
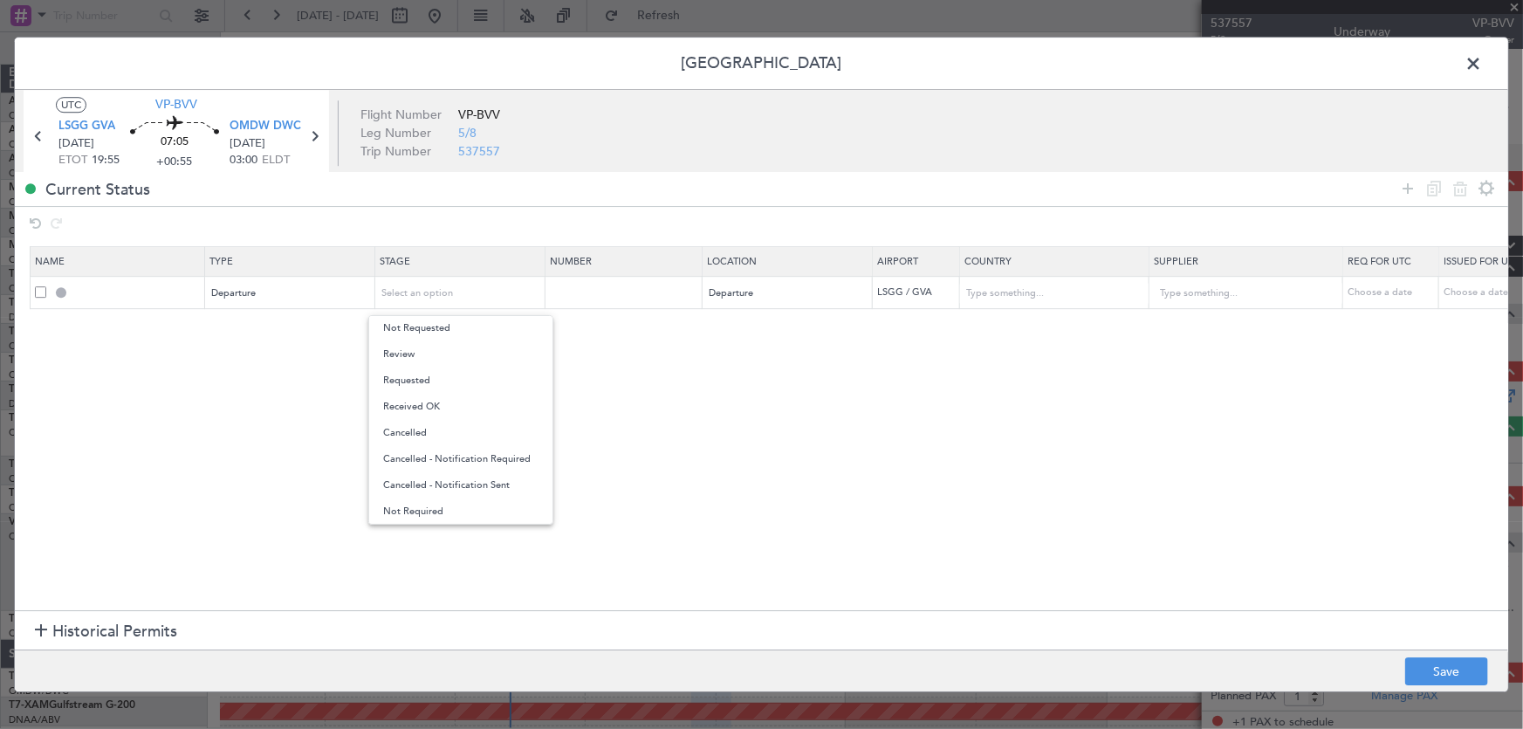
click at [781, 418] on div at bounding box center [761, 364] width 1523 height 729
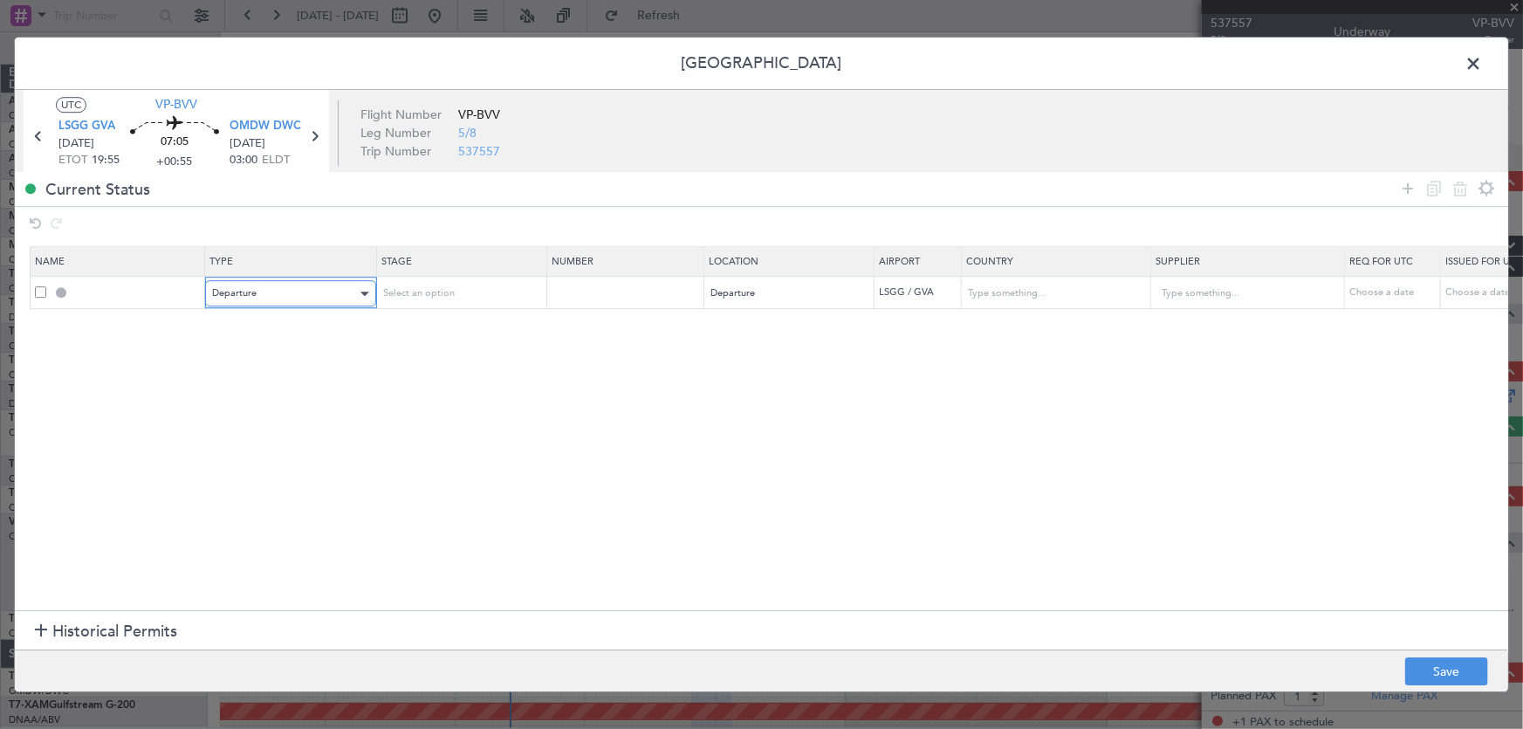
click at [341, 294] on div "Departure" at bounding box center [284, 293] width 145 height 26
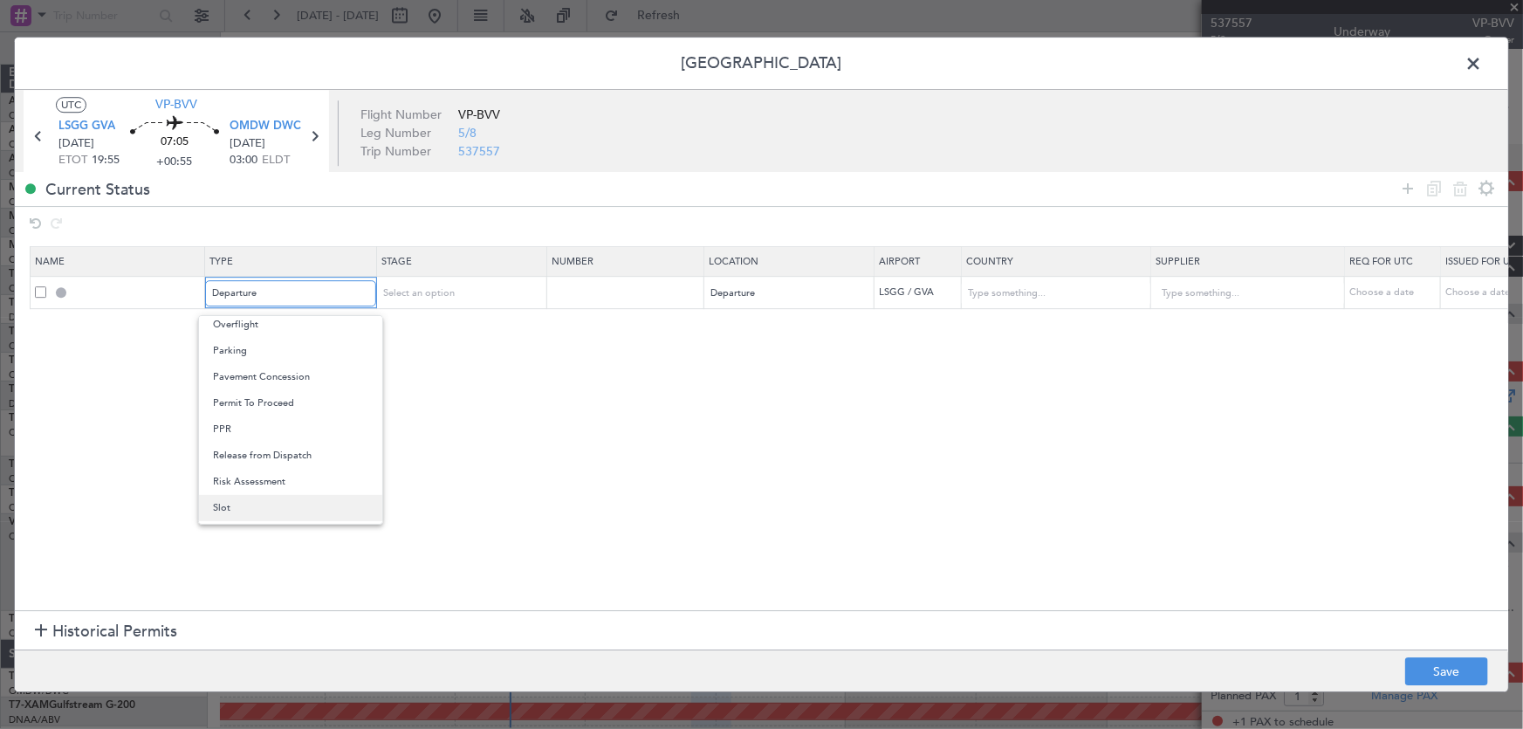
scroll to position [525, 0]
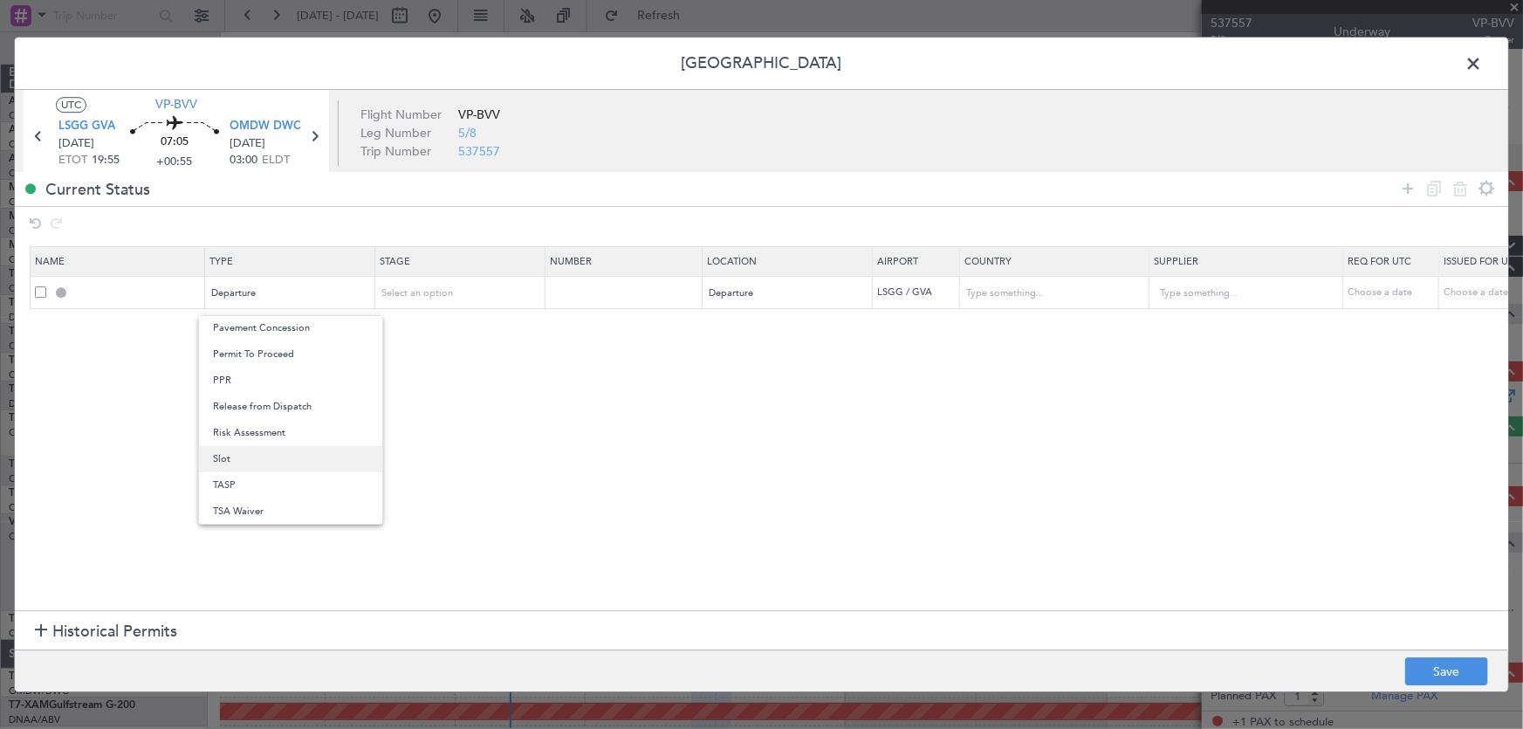
click at [305, 455] on span "Slot" at bounding box center [290, 459] width 155 height 26
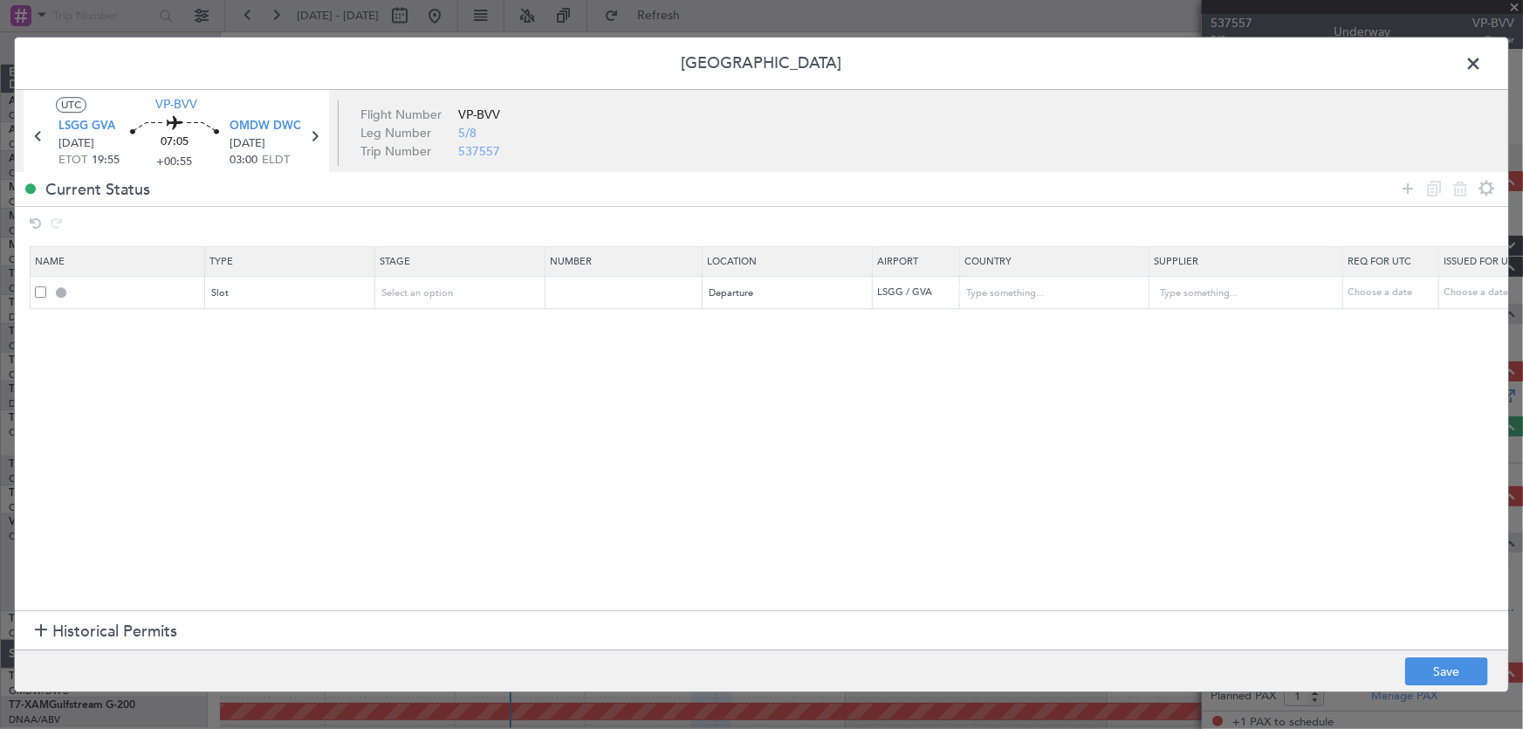
click at [598, 403] on section "Name Type Stage Number Location Airport Country Supplier Req For Utc Issued For…" at bounding box center [761, 427] width 1493 height 368
click at [1409, 182] on icon at bounding box center [1407, 188] width 21 height 21
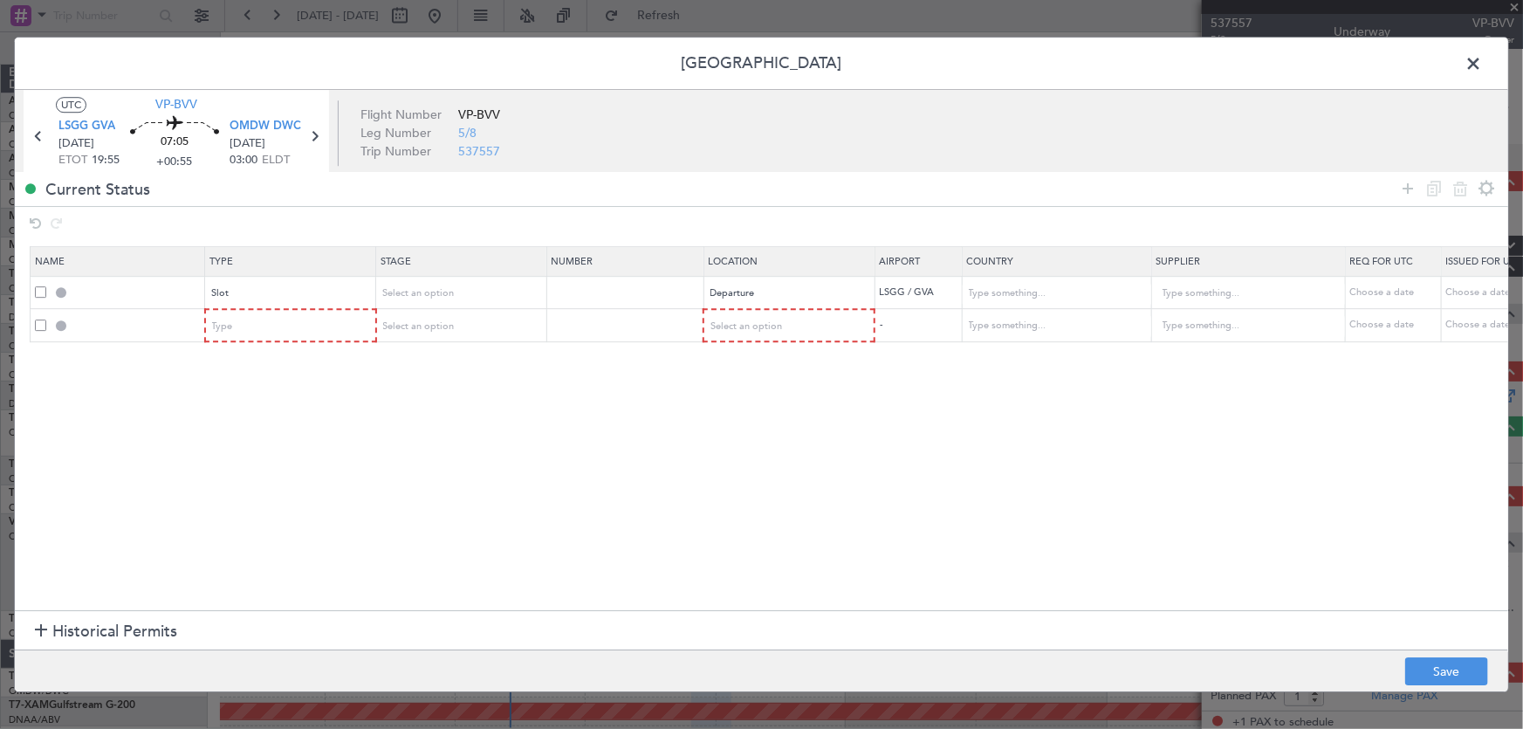
click at [157, 652] on footer "Save" at bounding box center [761, 670] width 1493 height 42
click at [157, 639] on span "Historical Permits" at bounding box center [114, 632] width 125 height 24
click at [159, 469] on span "Historical Permits" at bounding box center [114, 468] width 125 height 24
click at [292, 332] on div "Type" at bounding box center [285, 326] width 145 height 26
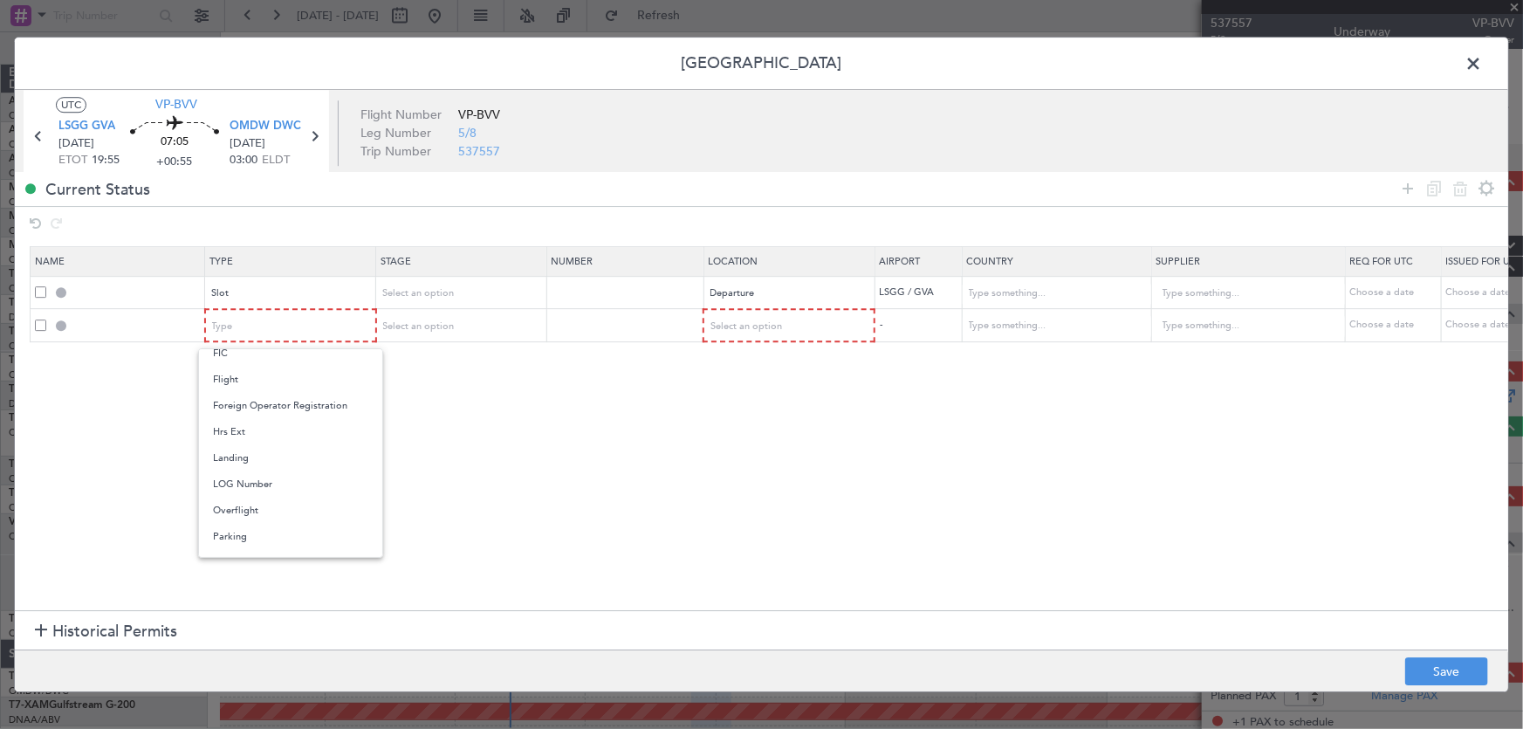
click at [279, 505] on span "Overflight" at bounding box center [290, 511] width 155 height 26
click at [502, 408] on section "Name Type Stage Number Location Airport Country Supplier Req For Utc Issued For…" at bounding box center [761, 427] width 1493 height 368
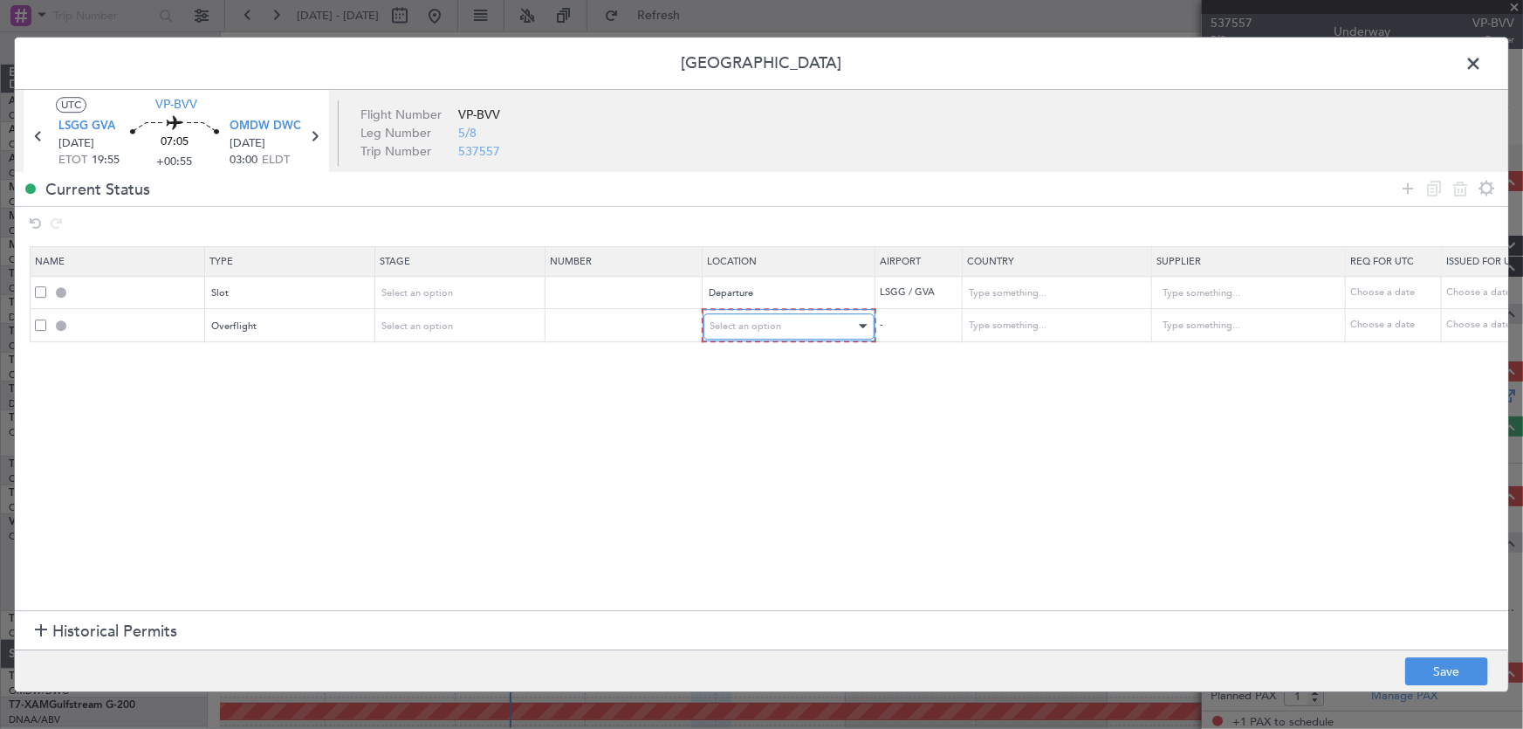
click at [780, 314] on div "Select an option" at bounding box center [782, 326] width 145 height 26
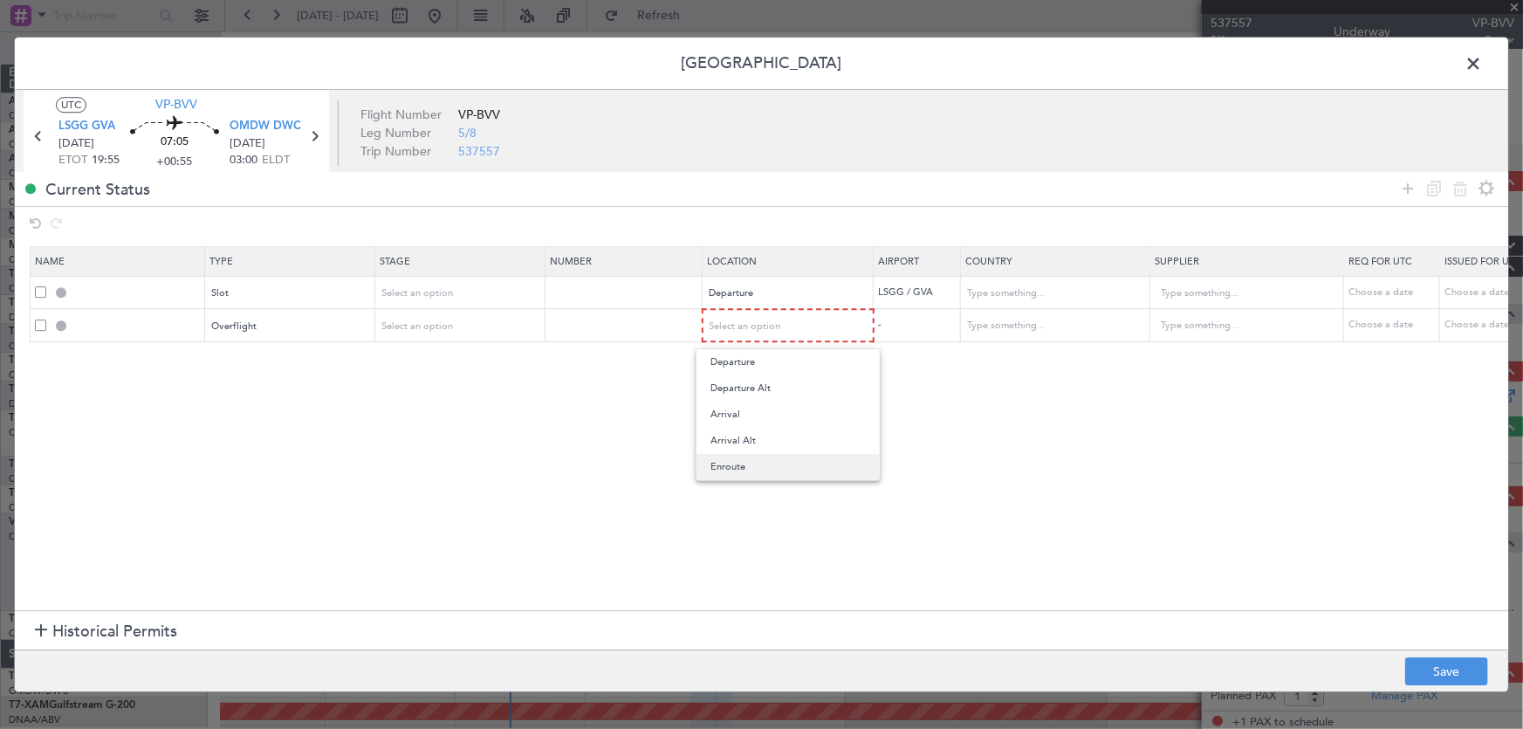
click at [744, 467] on span "Enroute" at bounding box center [787, 467] width 155 height 26
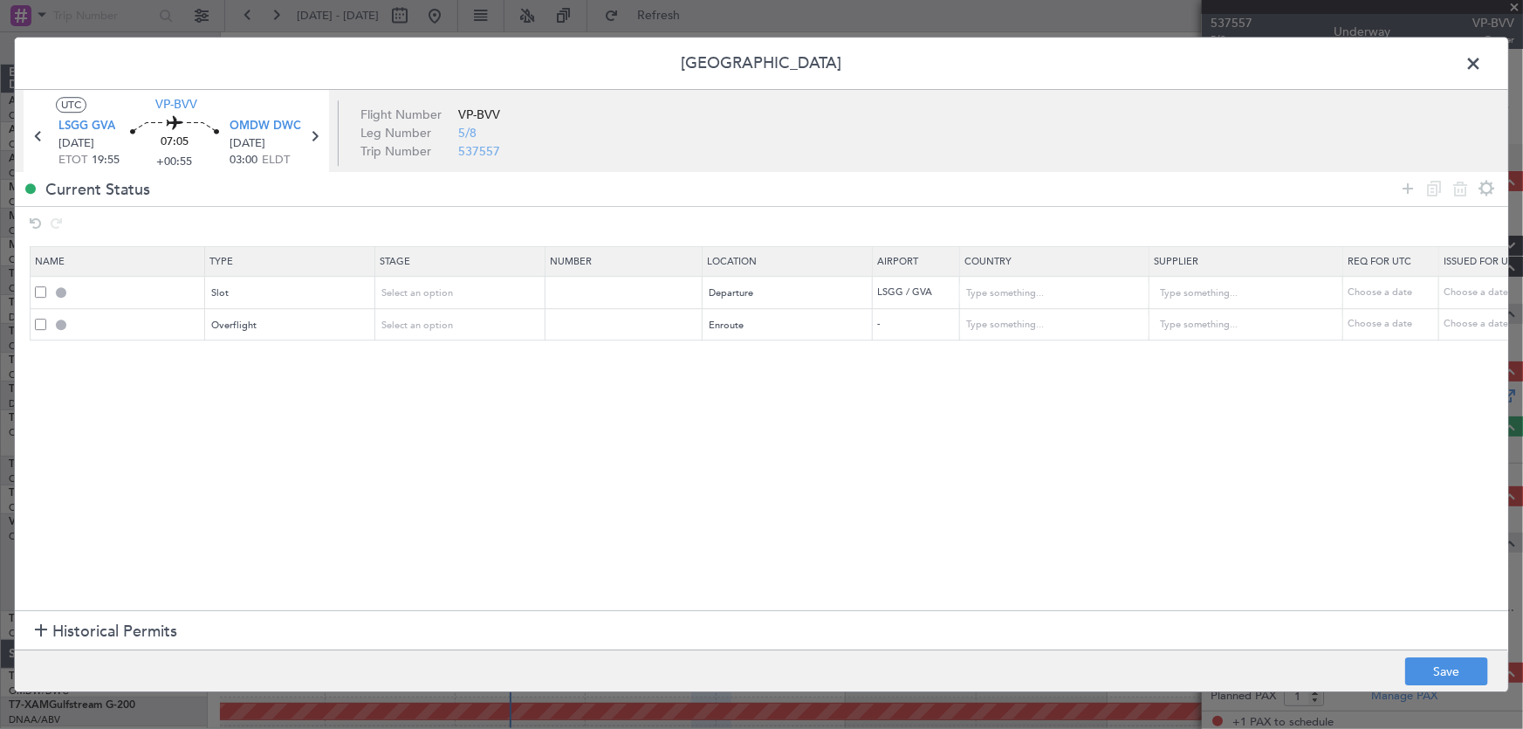
click at [681, 401] on section "Name Type Stage Number Location Airport Country Supplier Req For Utc Issued For…" at bounding box center [761, 427] width 1493 height 368
click at [937, 443] on section "Name Type Stage Number Location Airport Country Supplier Req For Utc Issued For…" at bounding box center [761, 427] width 1493 height 368
click at [986, 323] on input "text" at bounding box center [1045, 325] width 157 height 26
click at [987, 363] on span "[GEOGRAPHIC_DATA]" at bounding box center [1054, 353] width 162 height 26
type input "[GEOGRAPHIC_DATA]"
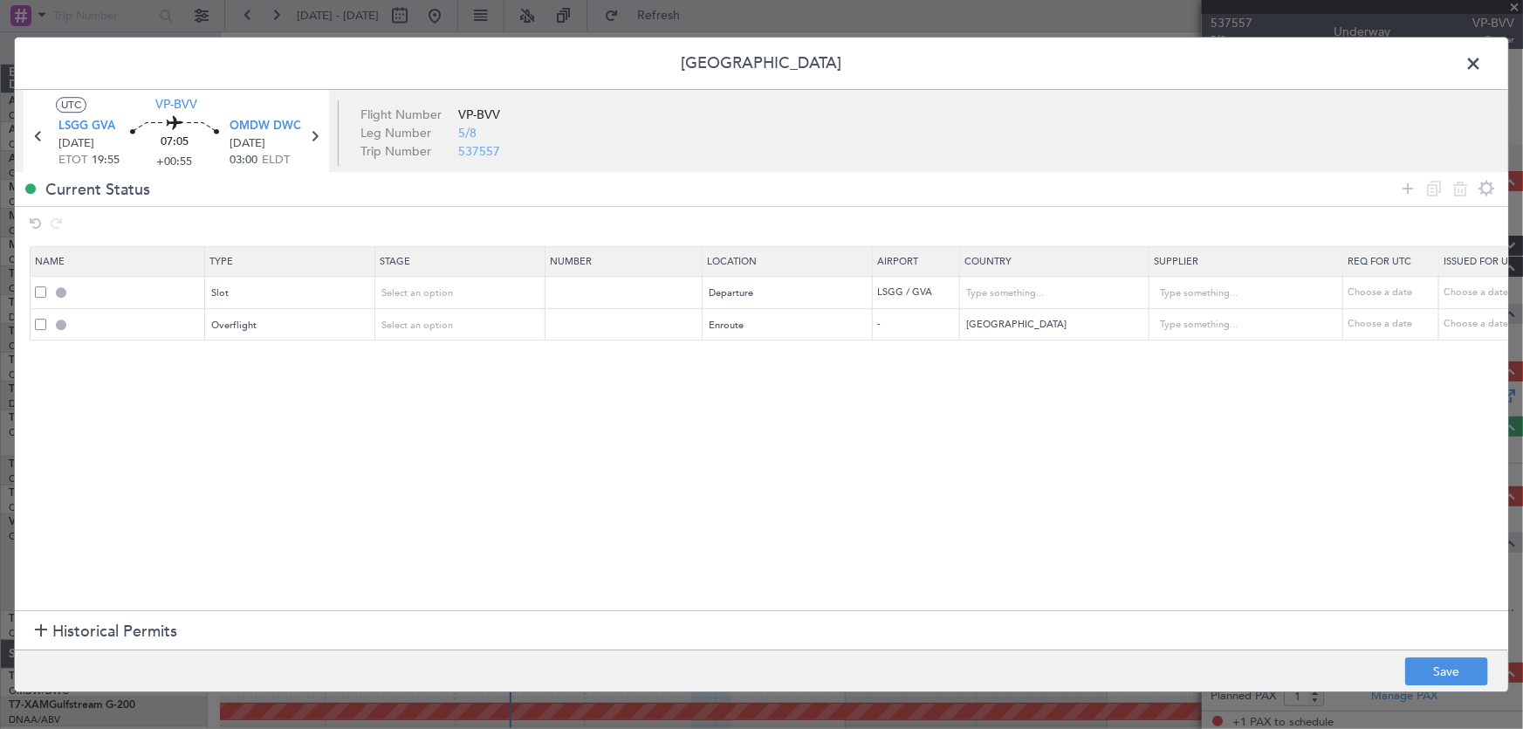
click at [1038, 415] on section "Name Type Stage Number Location Airport Country Supplier Req For Utc Issued For…" at bounding box center [761, 427] width 1493 height 368
click at [1406, 190] on icon at bounding box center [1407, 188] width 21 height 21
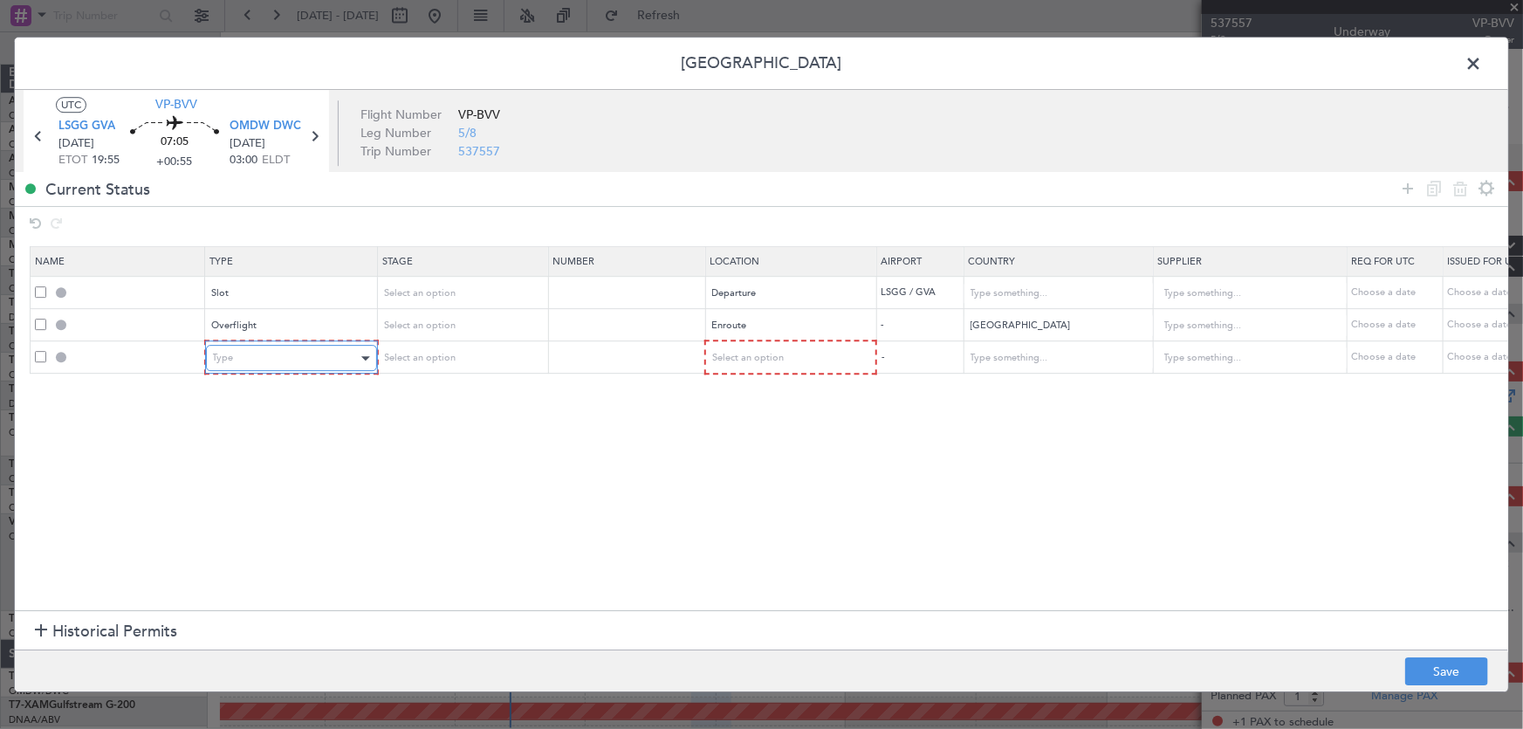
click at [288, 360] on div "Type" at bounding box center [285, 358] width 145 height 26
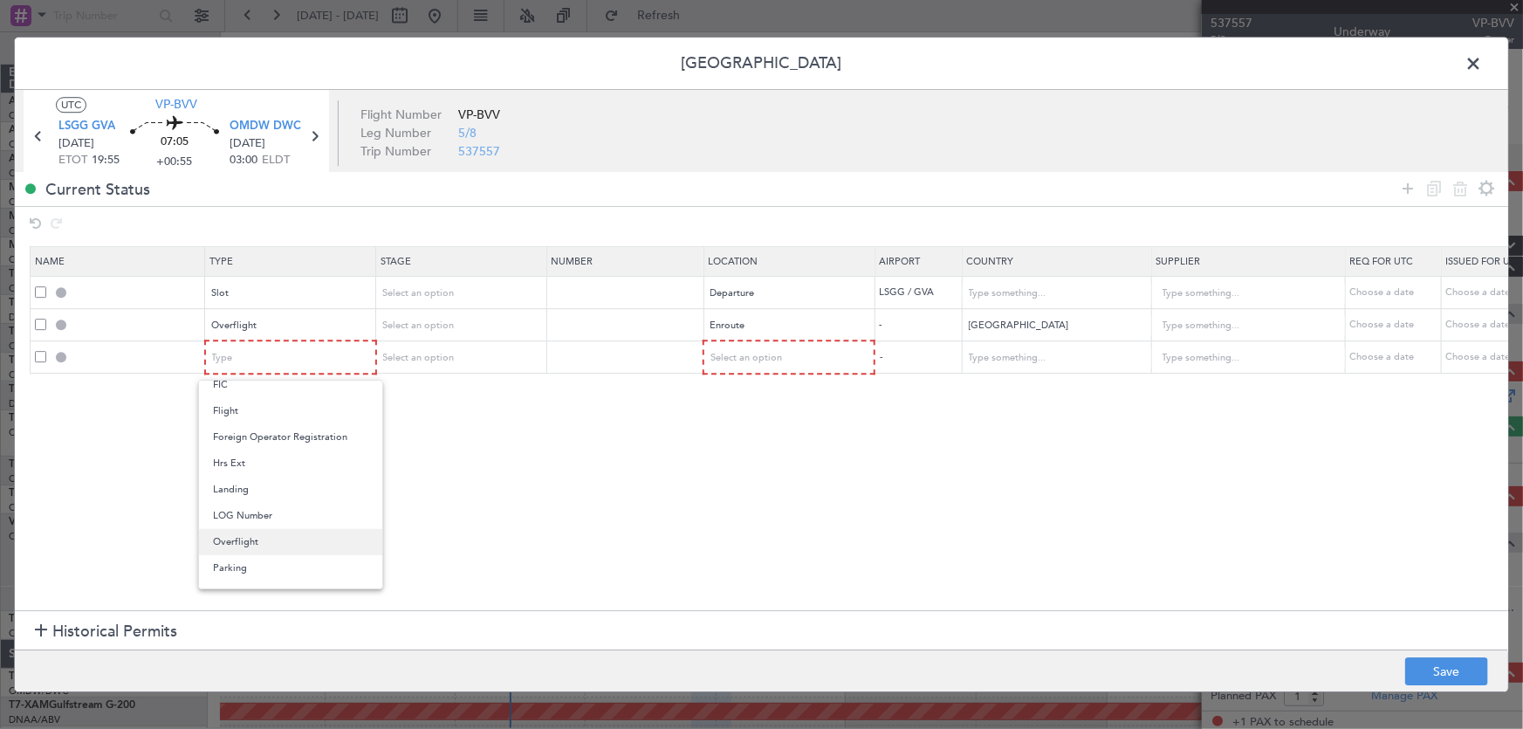
click at [271, 550] on span "Overflight" at bounding box center [290, 542] width 155 height 26
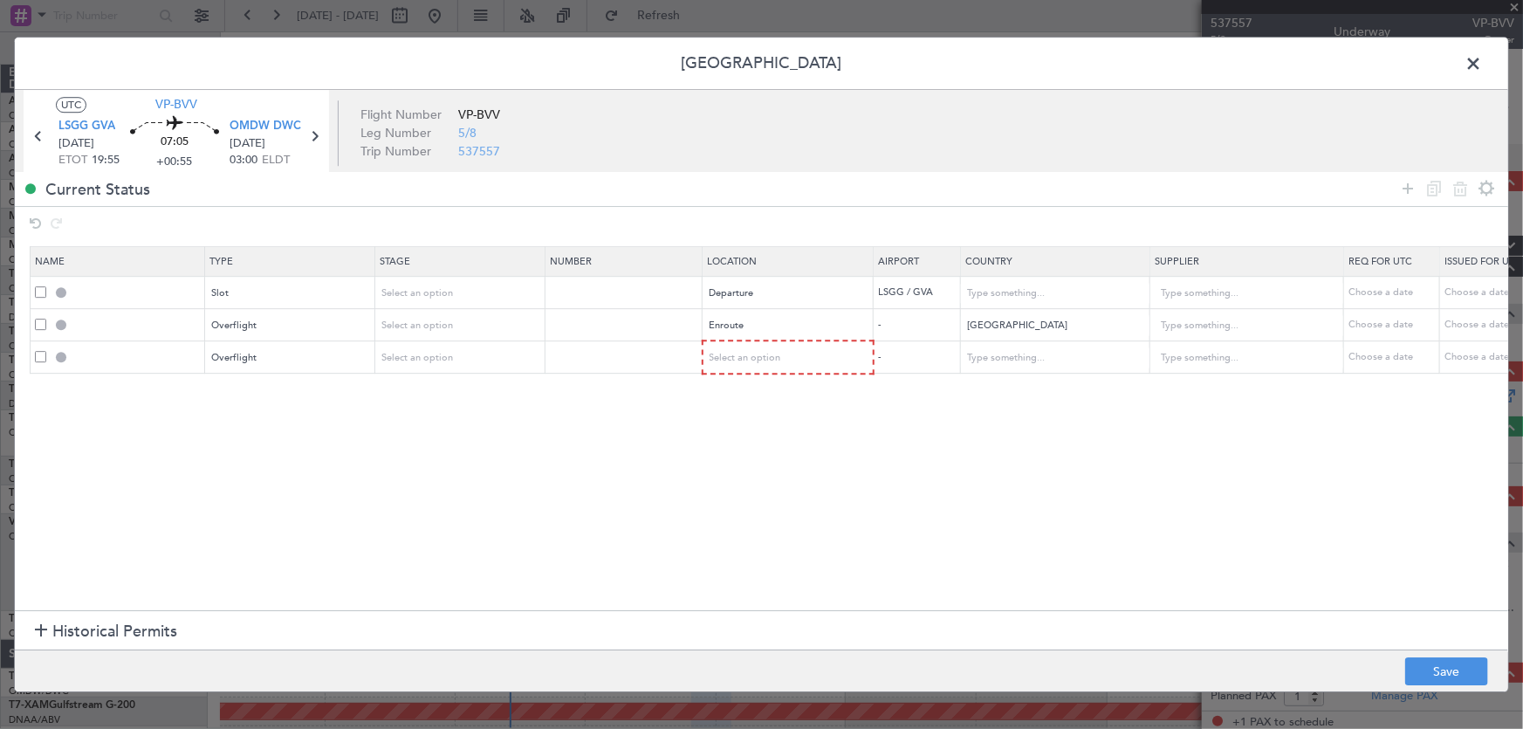
click at [436, 470] on section "Name Type Stage Number Location Airport Country Supplier Req For Utc Issued For…" at bounding box center [761, 427] width 1493 height 368
click at [748, 358] on span "Select an option" at bounding box center [746, 357] width 72 height 13
click at [731, 489] on span "Enroute" at bounding box center [787, 498] width 155 height 26
click at [908, 434] on section "Name Type Stage Number Location Airport Country Supplier Req For Utc Issued For…" at bounding box center [761, 427] width 1493 height 368
click at [983, 354] on input "text" at bounding box center [1045, 357] width 157 height 26
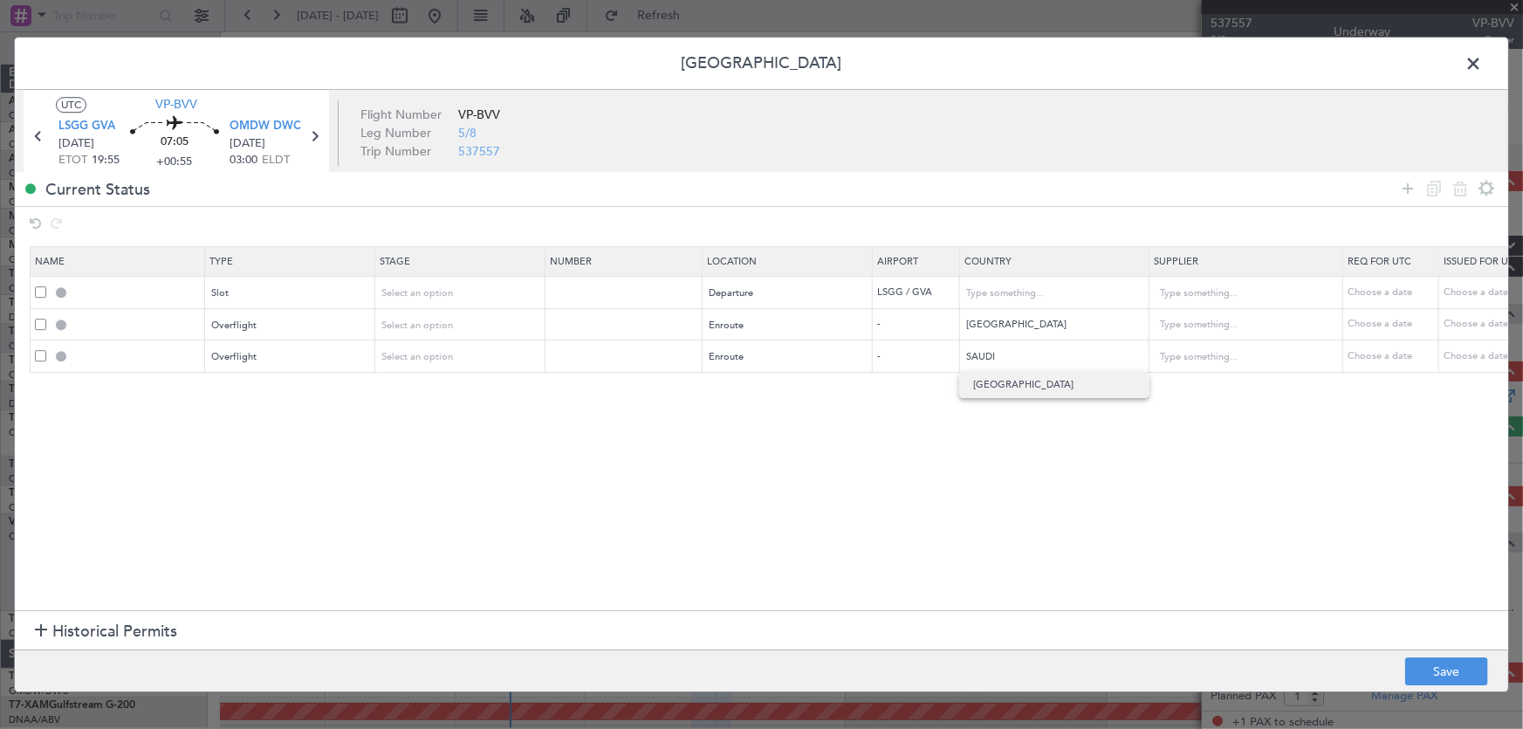
click at [995, 383] on span "[GEOGRAPHIC_DATA]" at bounding box center [1054, 385] width 162 height 26
type input "[GEOGRAPHIC_DATA]"
click at [929, 493] on section "Name Type Stage Number Location Airport Country Supplier Req For Utc Issued For…" at bounding box center [761, 427] width 1493 height 368
click at [1411, 192] on icon at bounding box center [1407, 188] width 21 height 21
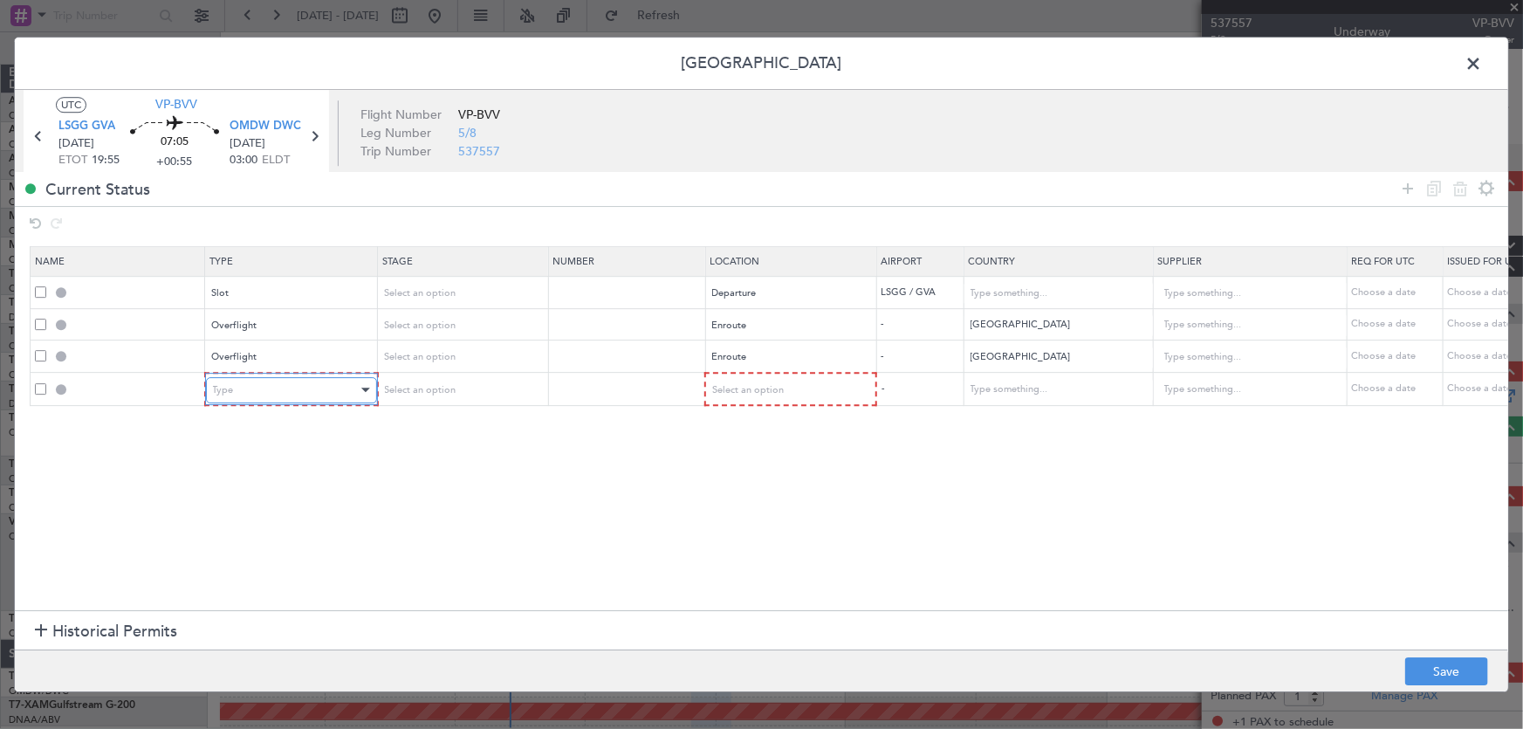
click at [348, 384] on div "Type" at bounding box center [285, 390] width 145 height 26
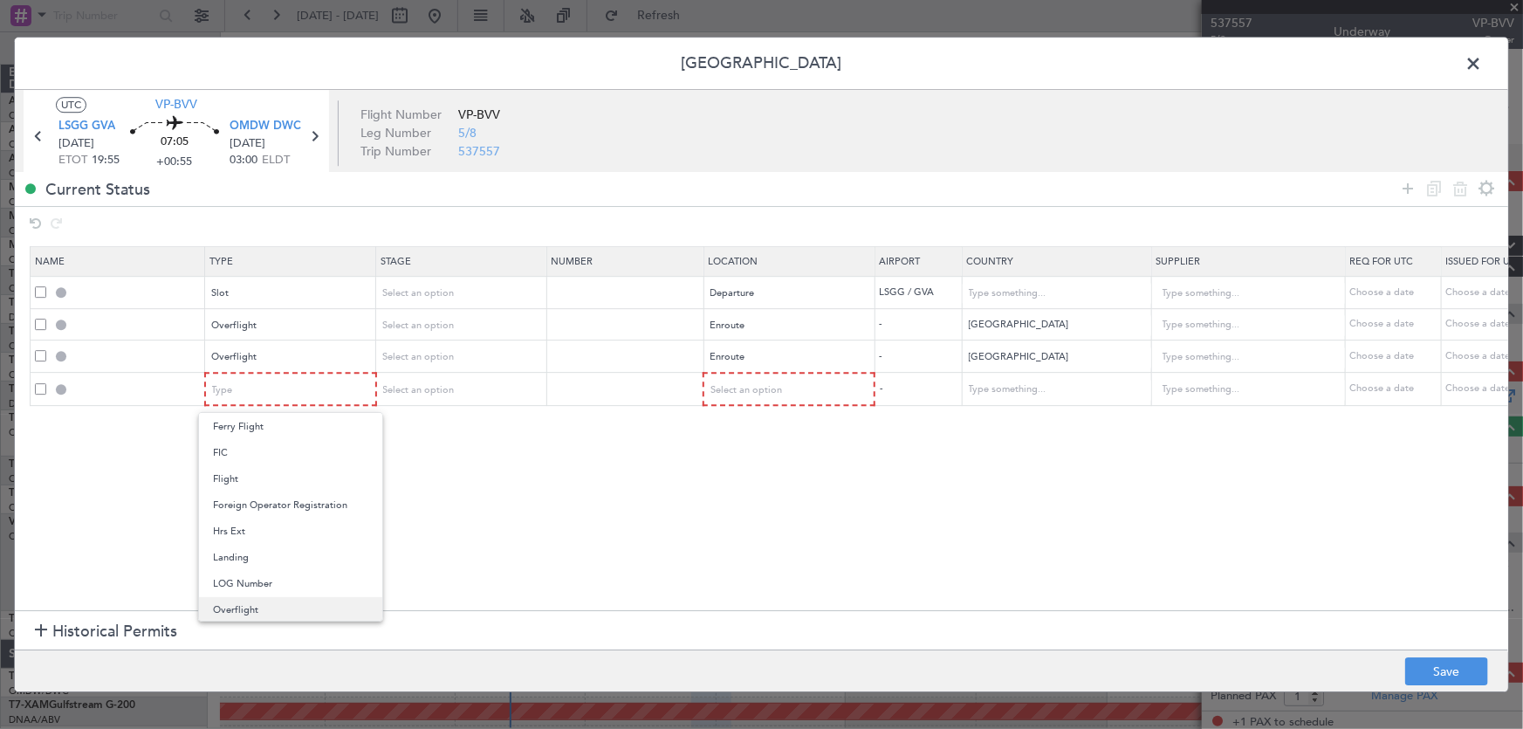
click at [284, 599] on span "Overflight" at bounding box center [290, 610] width 155 height 26
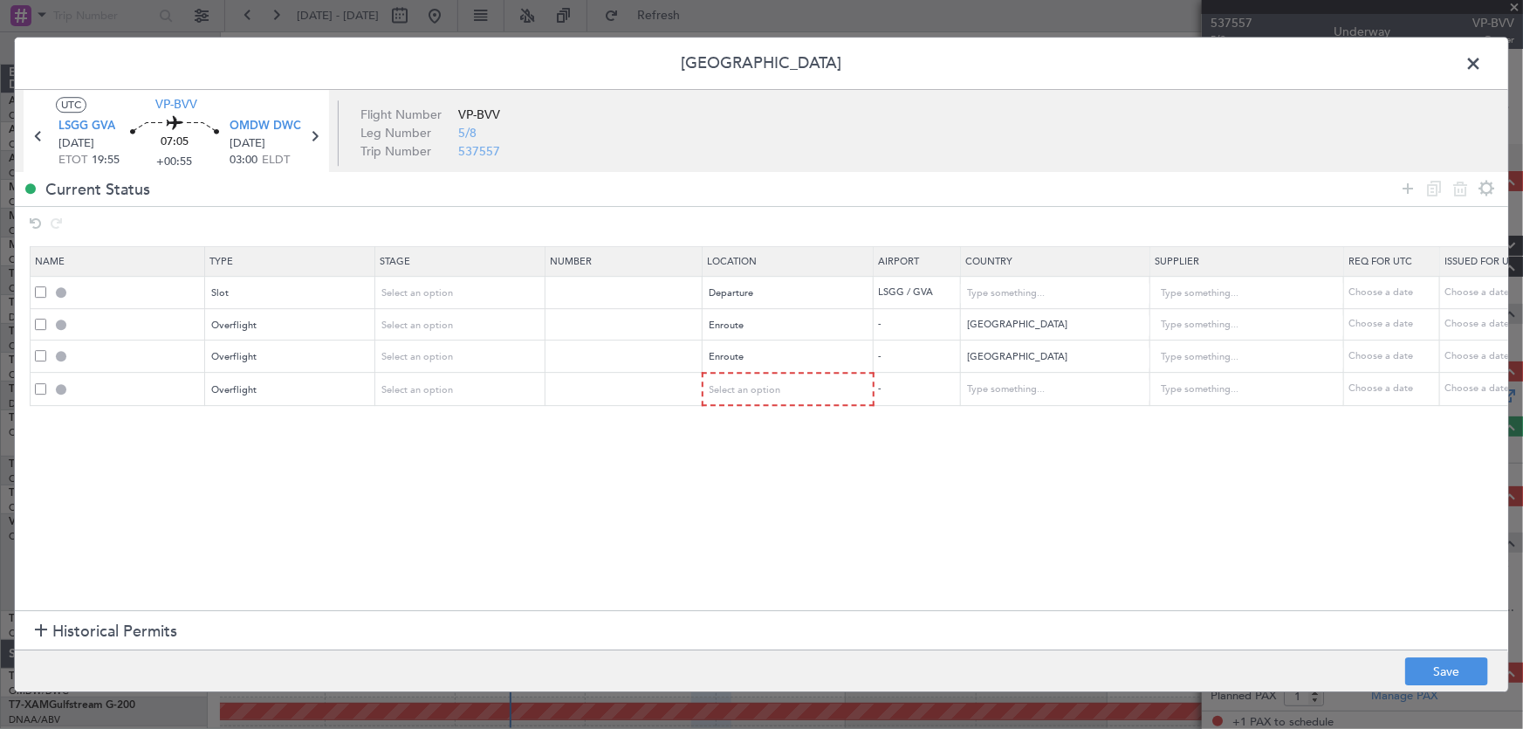
click at [480, 484] on section "Name Type Stage Number Location Airport Country Supplier Req For Utc Issued For…" at bounding box center [761, 427] width 1493 height 368
click at [730, 399] on div "Select an option" at bounding box center [782, 390] width 145 height 26
click at [741, 531] on span "Enroute" at bounding box center [787, 531] width 155 height 26
drag, startPoint x: 829, startPoint y: 484, endPoint x: 908, endPoint y: 468, distance: 80.1
click at [830, 484] on section "Name Type Stage Number Location Airport Country Supplier Req For Utc Issued For…" at bounding box center [761, 427] width 1493 height 368
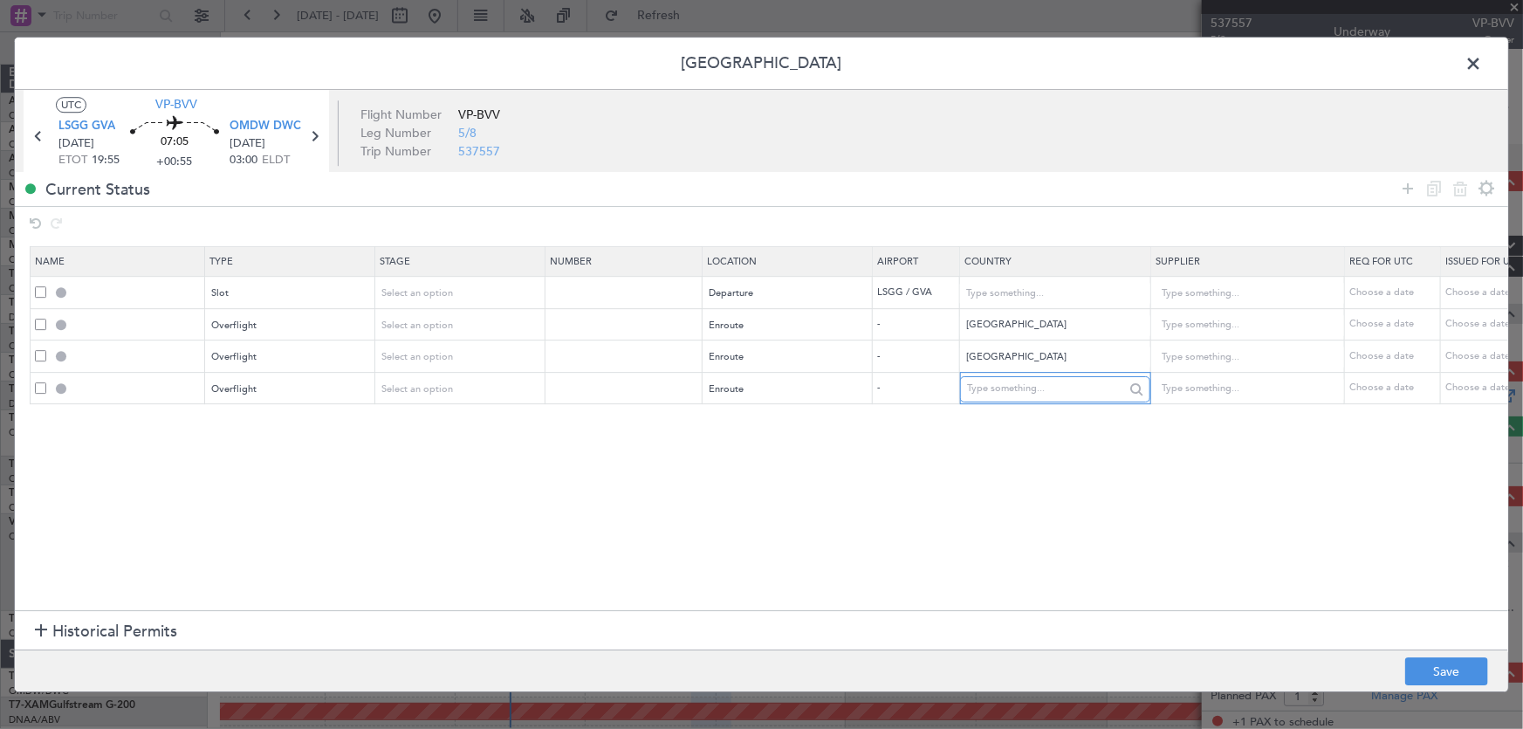
click at [985, 392] on input "text" at bounding box center [1045, 389] width 157 height 26
click at [996, 439] on span "[GEOGRAPHIC_DATA]" at bounding box center [1054, 442] width 162 height 26
type input "[GEOGRAPHIC_DATA]"
click at [996, 439] on section "Name Type Stage Number Location Airport Country Supplier Req For Utc Issued For…" at bounding box center [761, 427] width 1493 height 368
click at [1411, 194] on icon at bounding box center [1407, 188] width 21 height 21
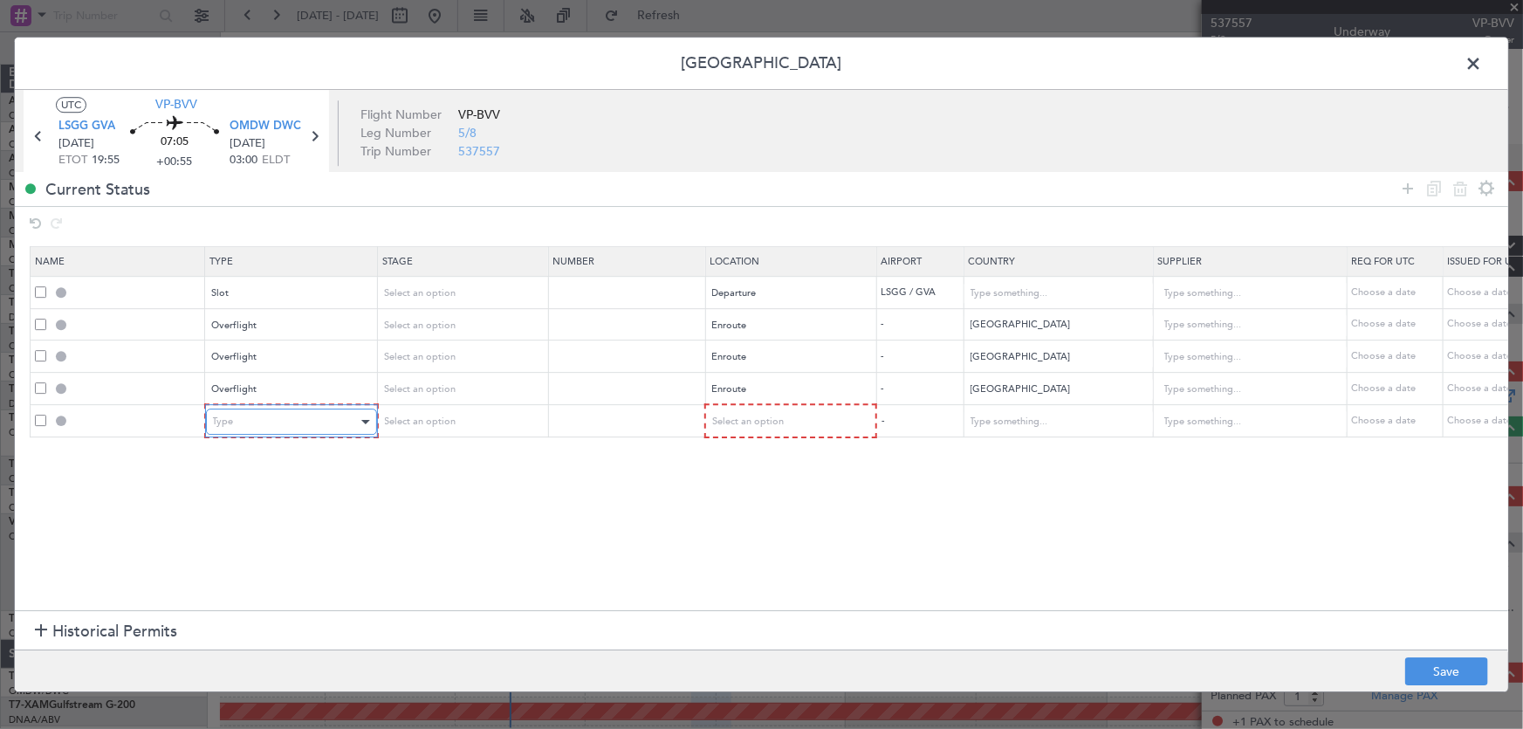
click at [312, 421] on div "Type" at bounding box center [285, 421] width 145 height 26
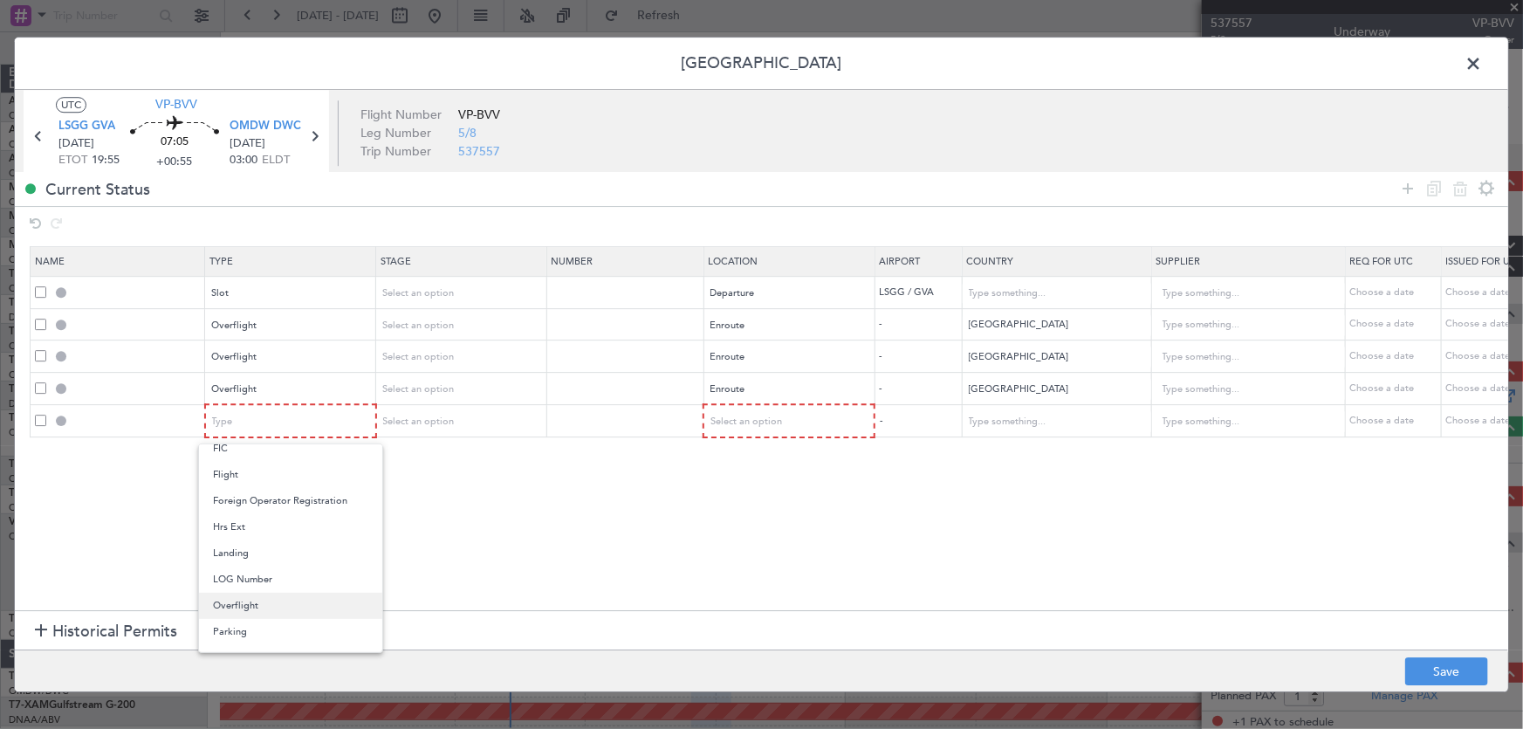
click at [219, 600] on span "Overflight" at bounding box center [290, 606] width 155 height 26
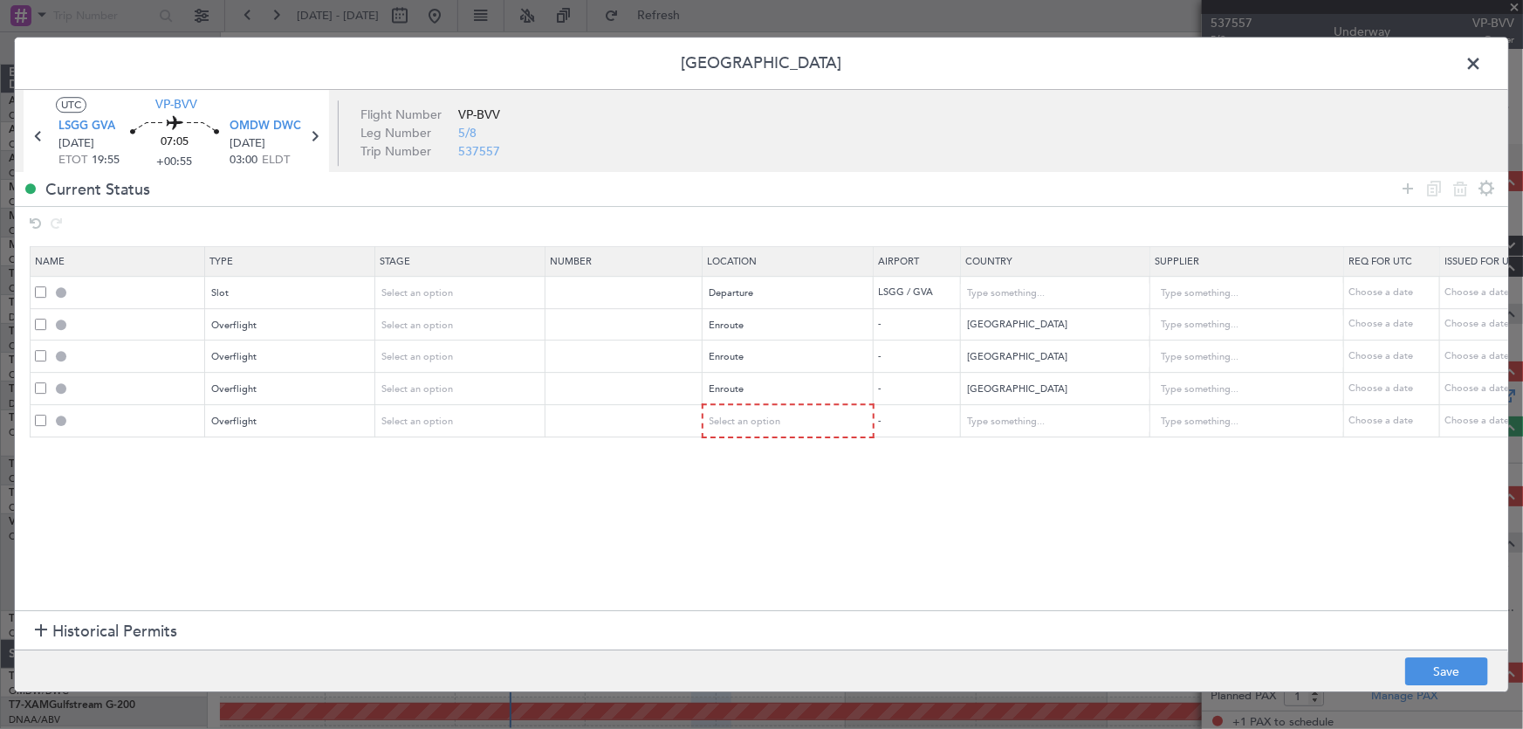
drag, startPoint x: 420, startPoint y: 503, endPoint x: 467, endPoint y: 491, distance: 48.5
click at [425, 503] on section "Name Type Stage Number Location Airport Country Supplier Req For Utc Issued For…" at bounding box center [761, 427] width 1493 height 368
click at [733, 417] on span "Select an option" at bounding box center [746, 421] width 72 height 13
click at [745, 562] on span "Enroute" at bounding box center [787, 562] width 155 height 26
click at [866, 515] on section "Name Type Stage Number Location Airport Country Supplier Req For Utc Issued For…" at bounding box center [761, 427] width 1493 height 368
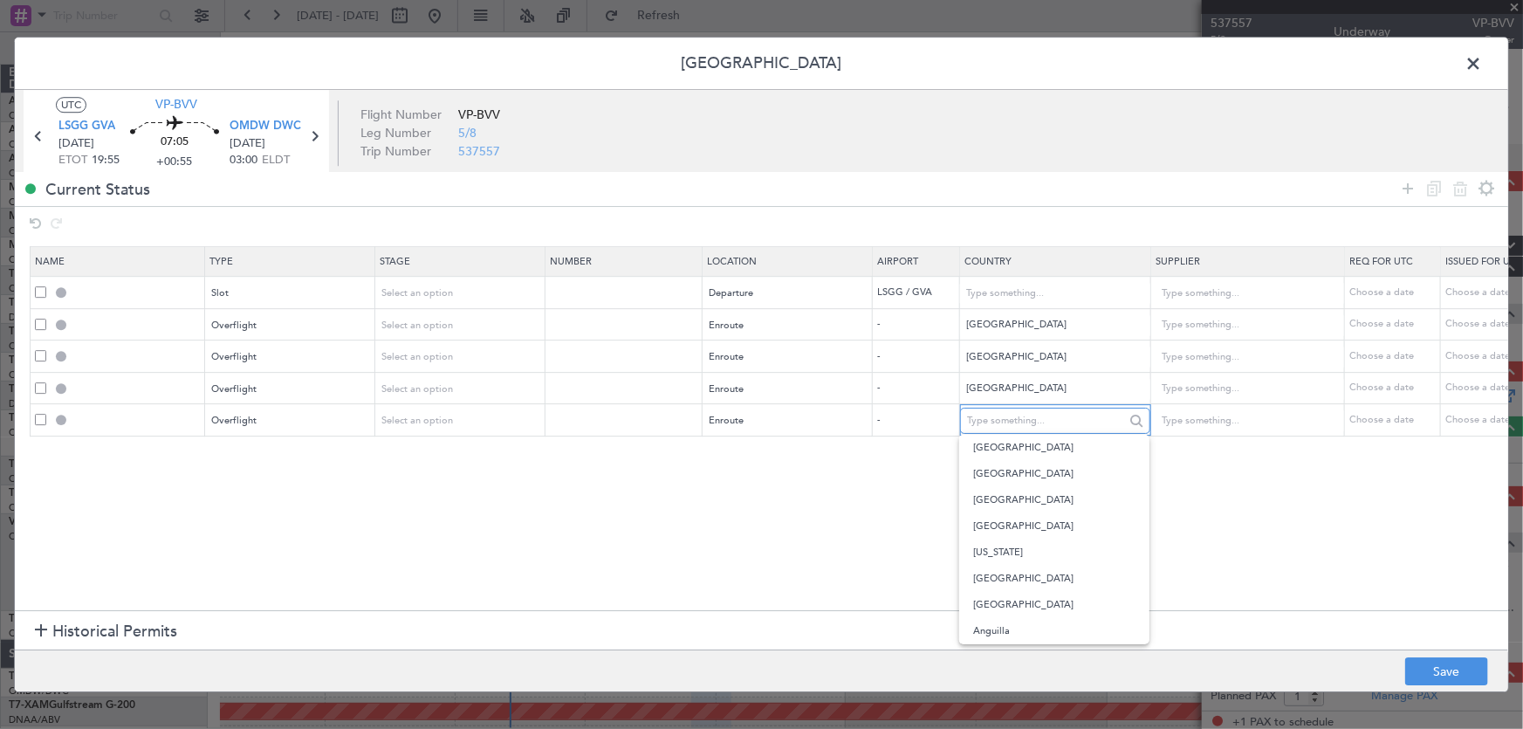
click at [986, 418] on input "text" at bounding box center [1045, 421] width 157 height 26
type input "QA"
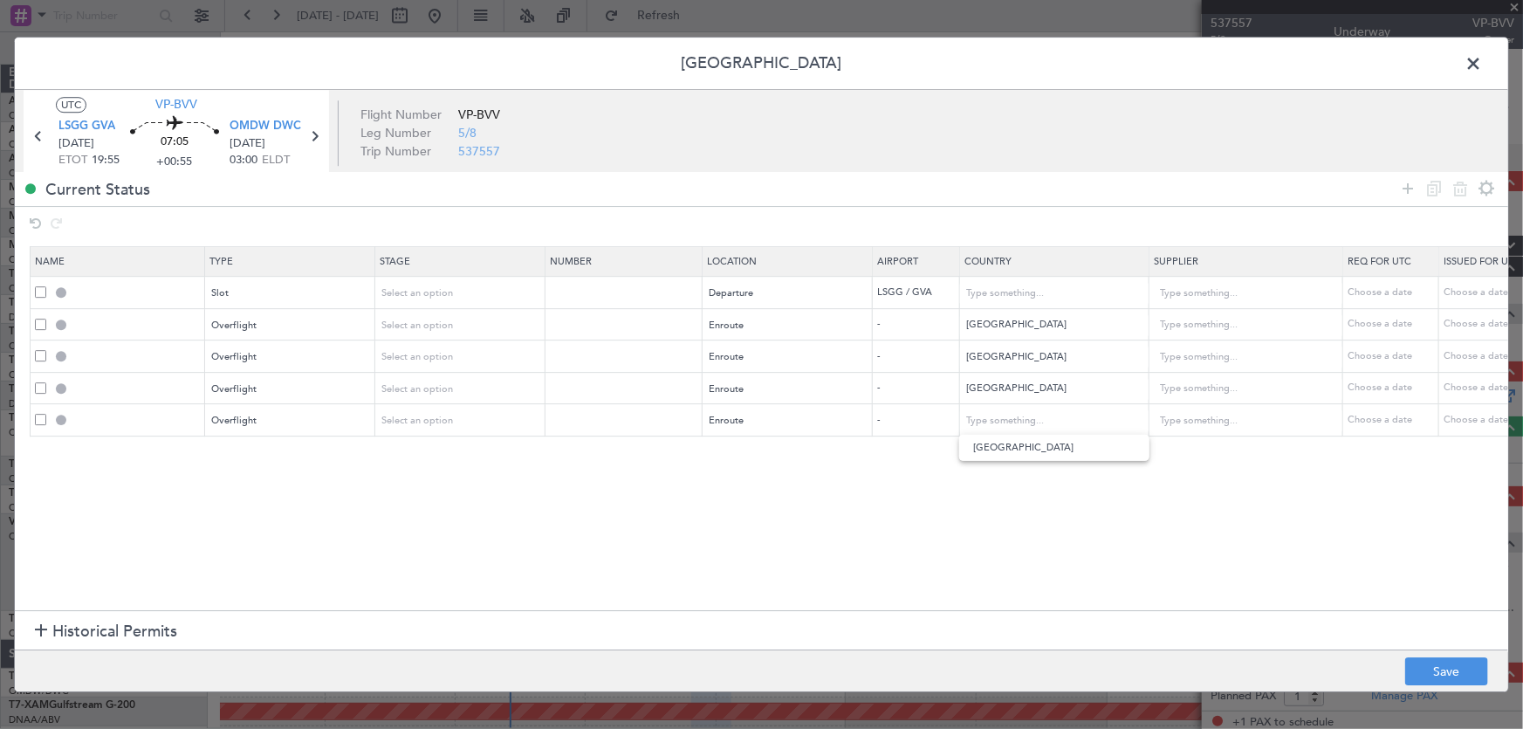
click at [986, 463] on section "Name Type Stage Number Location Airport Country Supplier Req For Utc Issued For…" at bounding box center [761, 427] width 1493 height 368
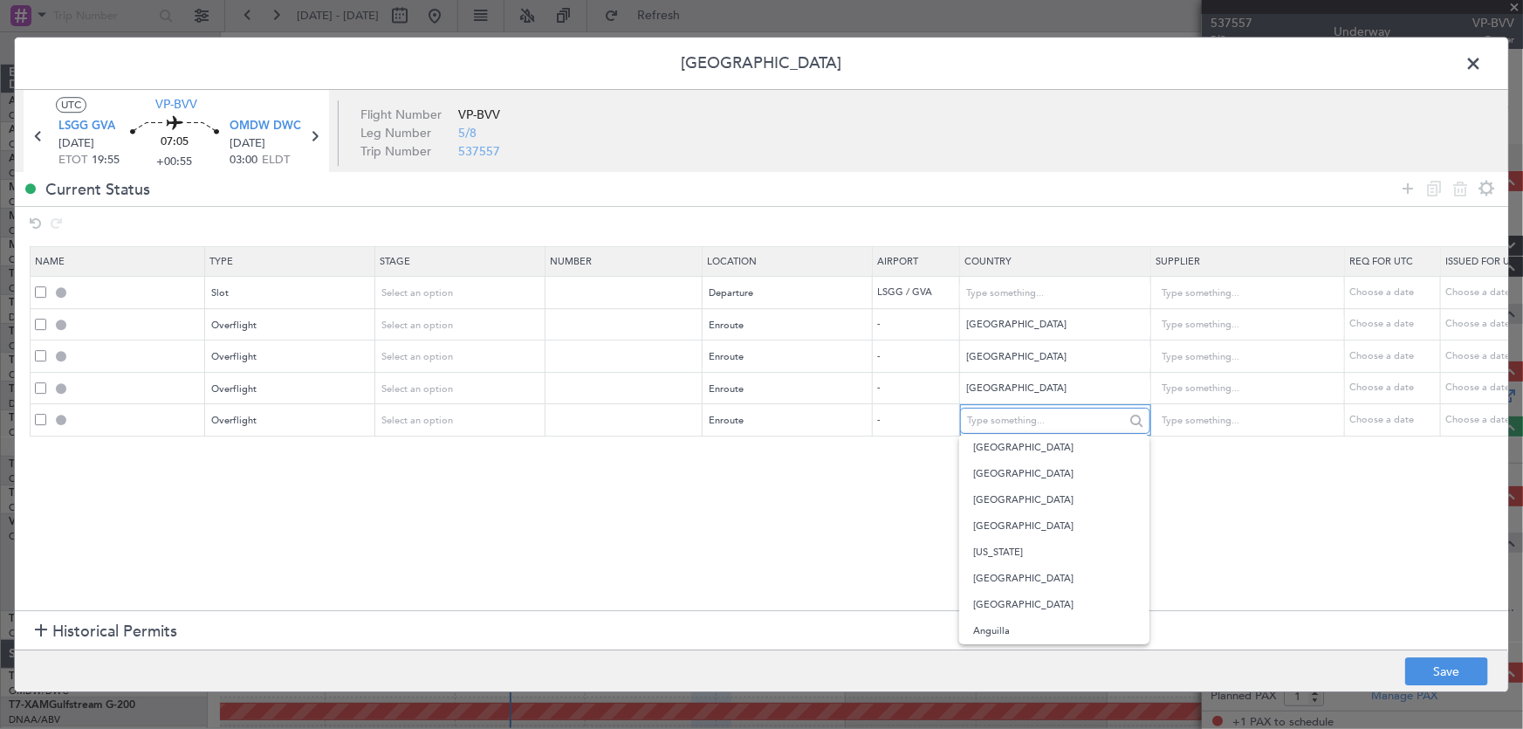
click at [990, 417] on input "text" at bounding box center [1045, 421] width 157 height 26
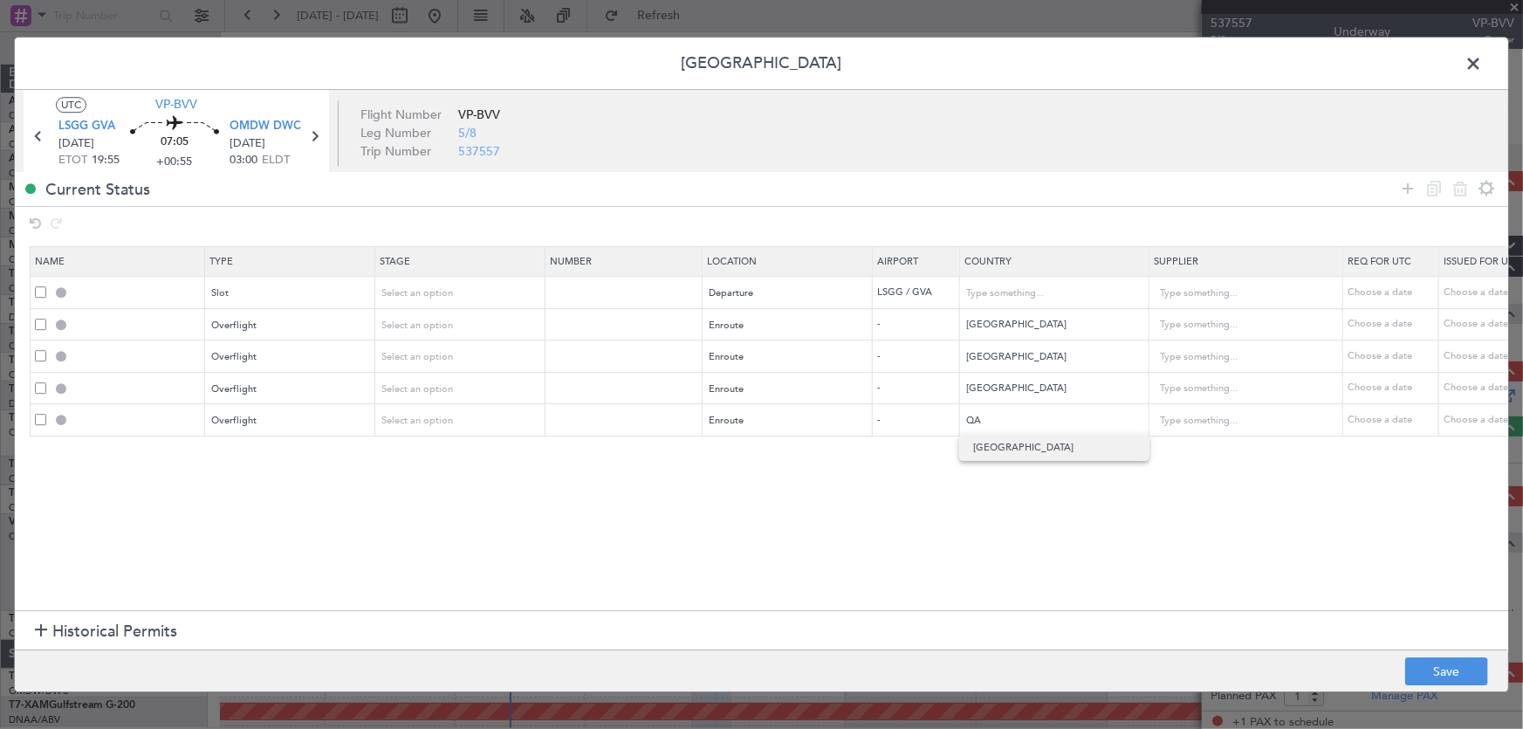
click at [986, 454] on span "[GEOGRAPHIC_DATA]" at bounding box center [1054, 448] width 162 height 26
type input "[GEOGRAPHIC_DATA]"
click at [1000, 495] on section "Name Type Stage Number Location Airport Country Supplier Req For Utc Issued For…" at bounding box center [761, 427] width 1493 height 368
click at [1407, 186] on icon at bounding box center [1407, 188] width 21 height 21
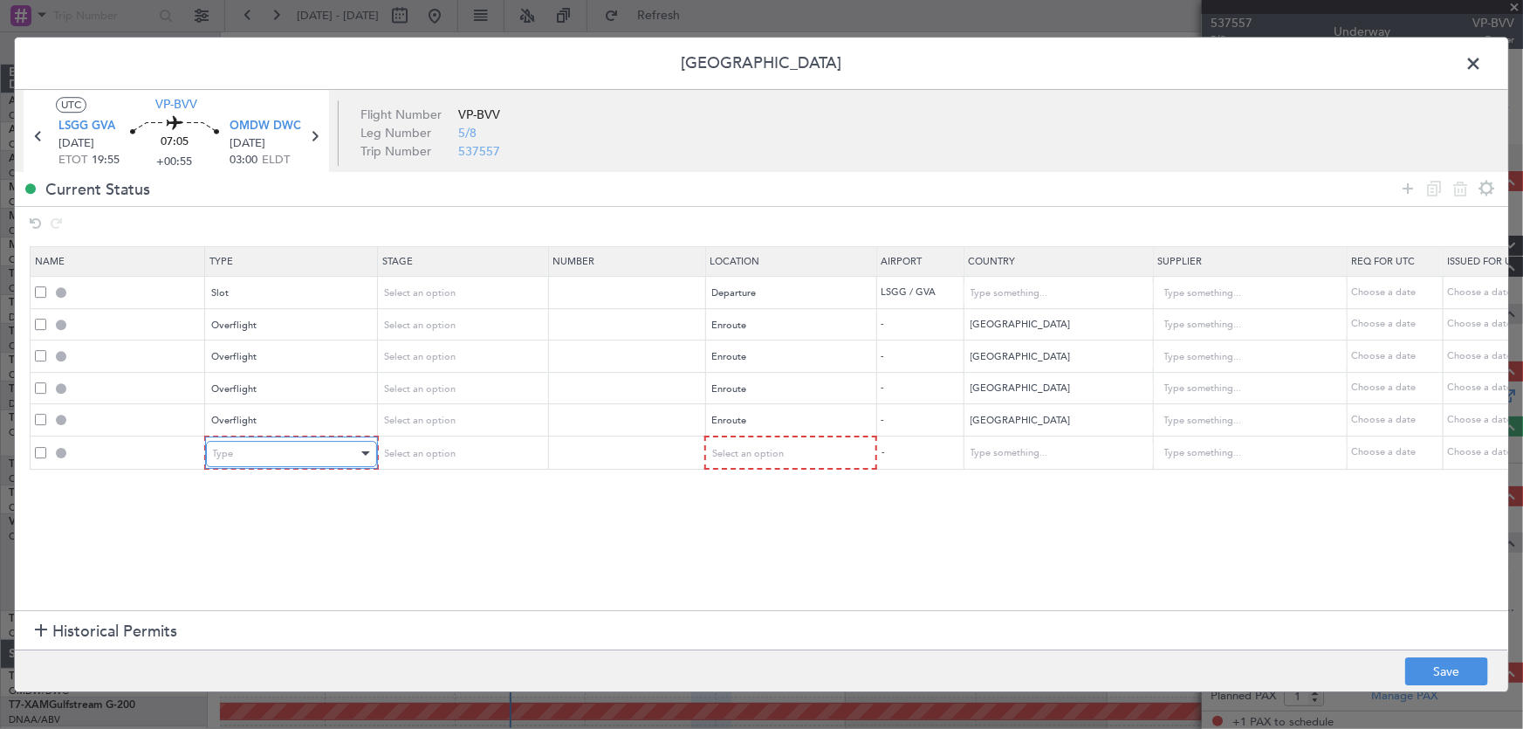
click at [253, 450] on div "Type" at bounding box center [285, 454] width 145 height 26
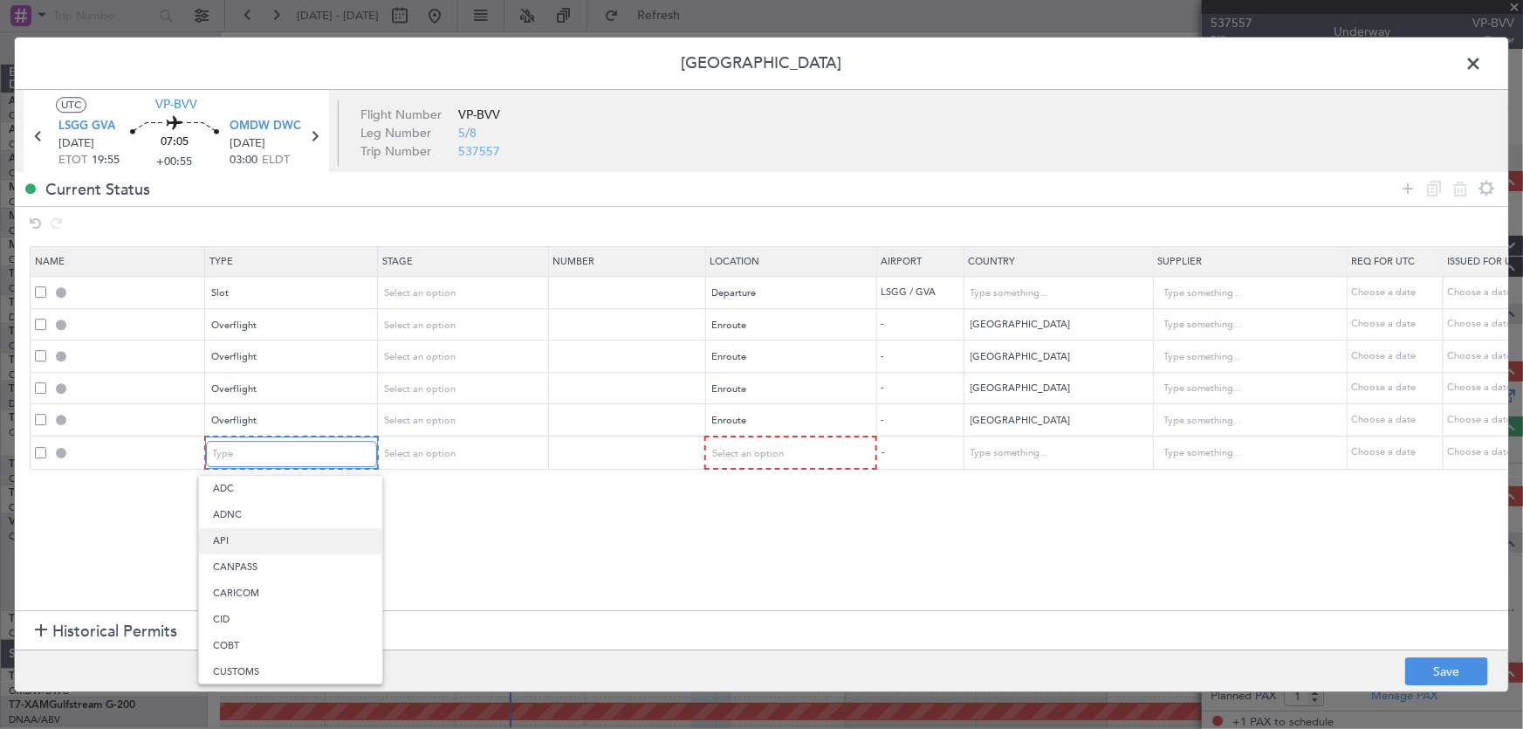
scroll to position [266, 0]
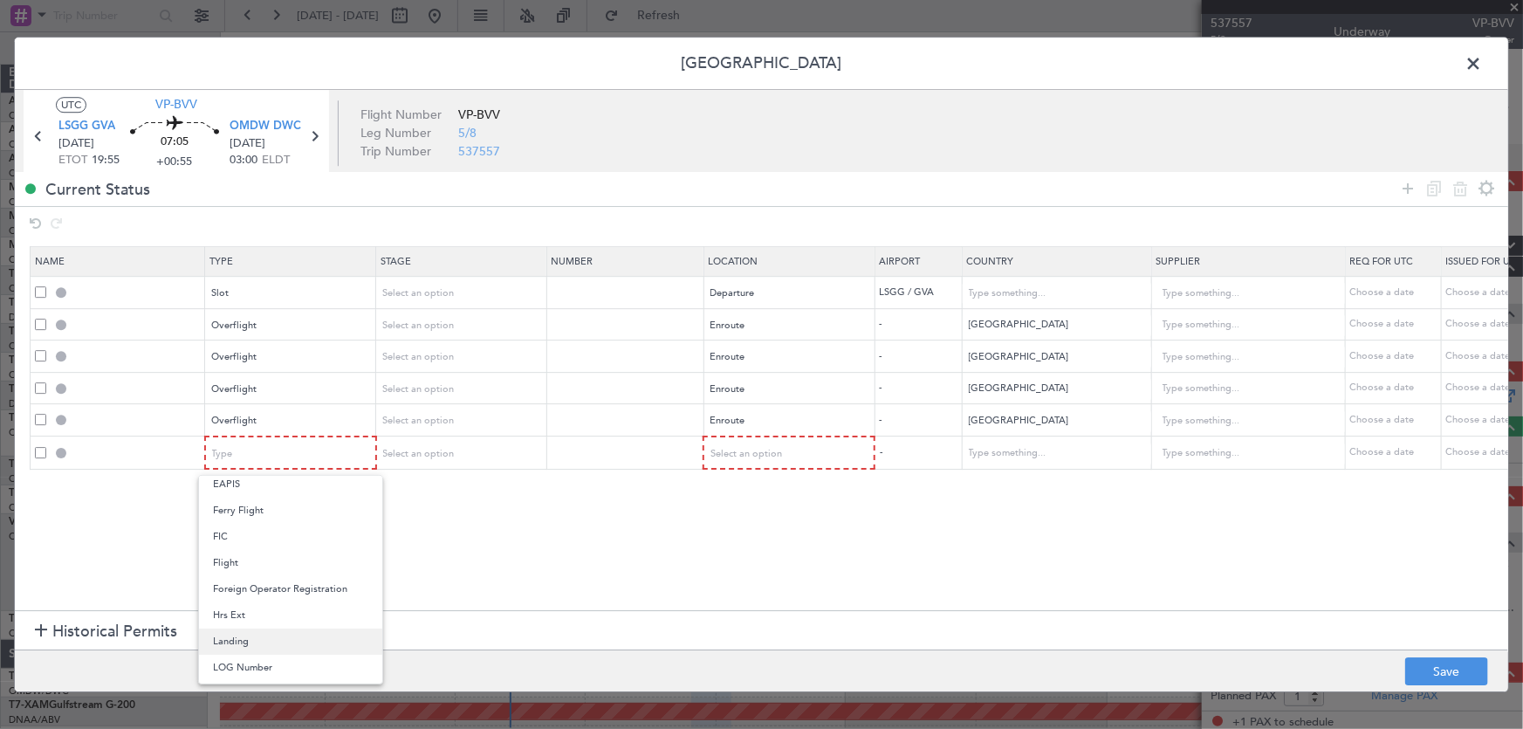
click at [260, 642] on span "Landing" at bounding box center [290, 641] width 155 height 26
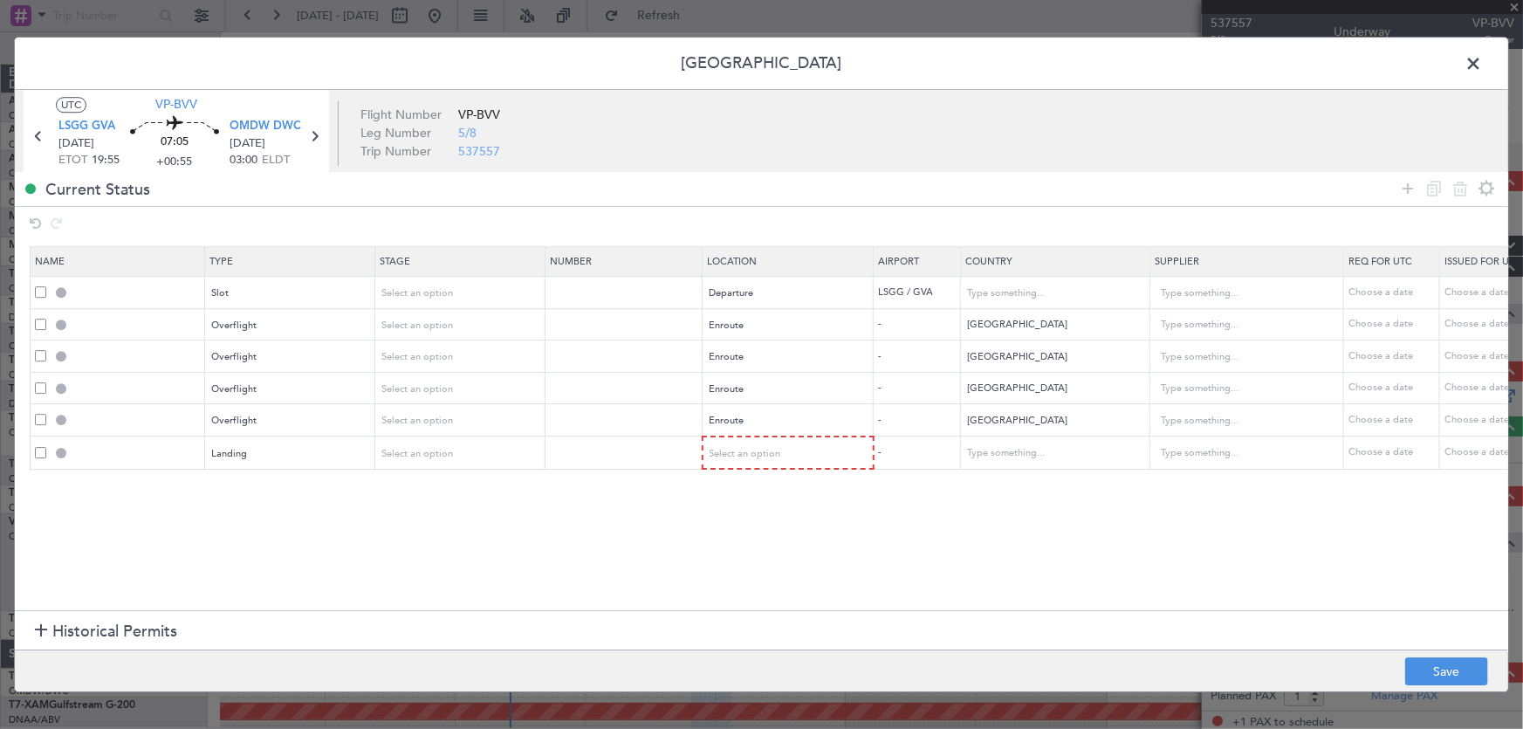
click at [540, 527] on section "Name Type Stage Number Location Airport Country Supplier Req For Utc Issued For…" at bounding box center [761, 427] width 1493 height 368
click at [806, 444] on div "Select an option" at bounding box center [782, 454] width 145 height 26
click at [758, 546] on span "Arrival" at bounding box center [787, 541] width 155 height 26
click at [999, 537] on section "Name Type Stage Number Location Airport Country Supplier Req For Utc Issued For…" at bounding box center [761, 427] width 1493 height 368
click at [1033, 440] on input "text" at bounding box center [1045, 453] width 157 height 26
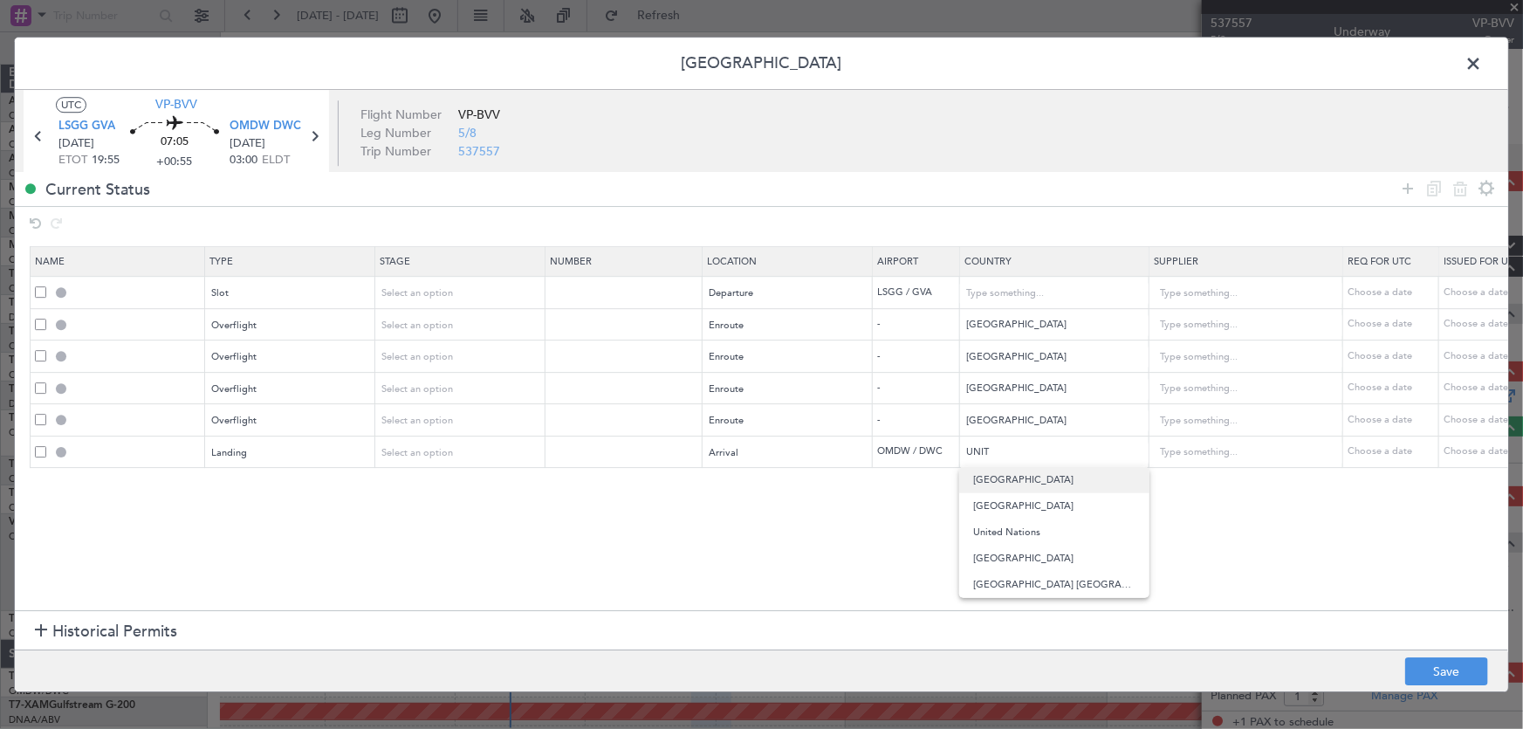
click at [1012, 475] on span "[GEOGRAPHIC_DATA]" at bounding box center [1054, 480] width 162 height 26
type input "[GEOGRAPHIC_DATA]"
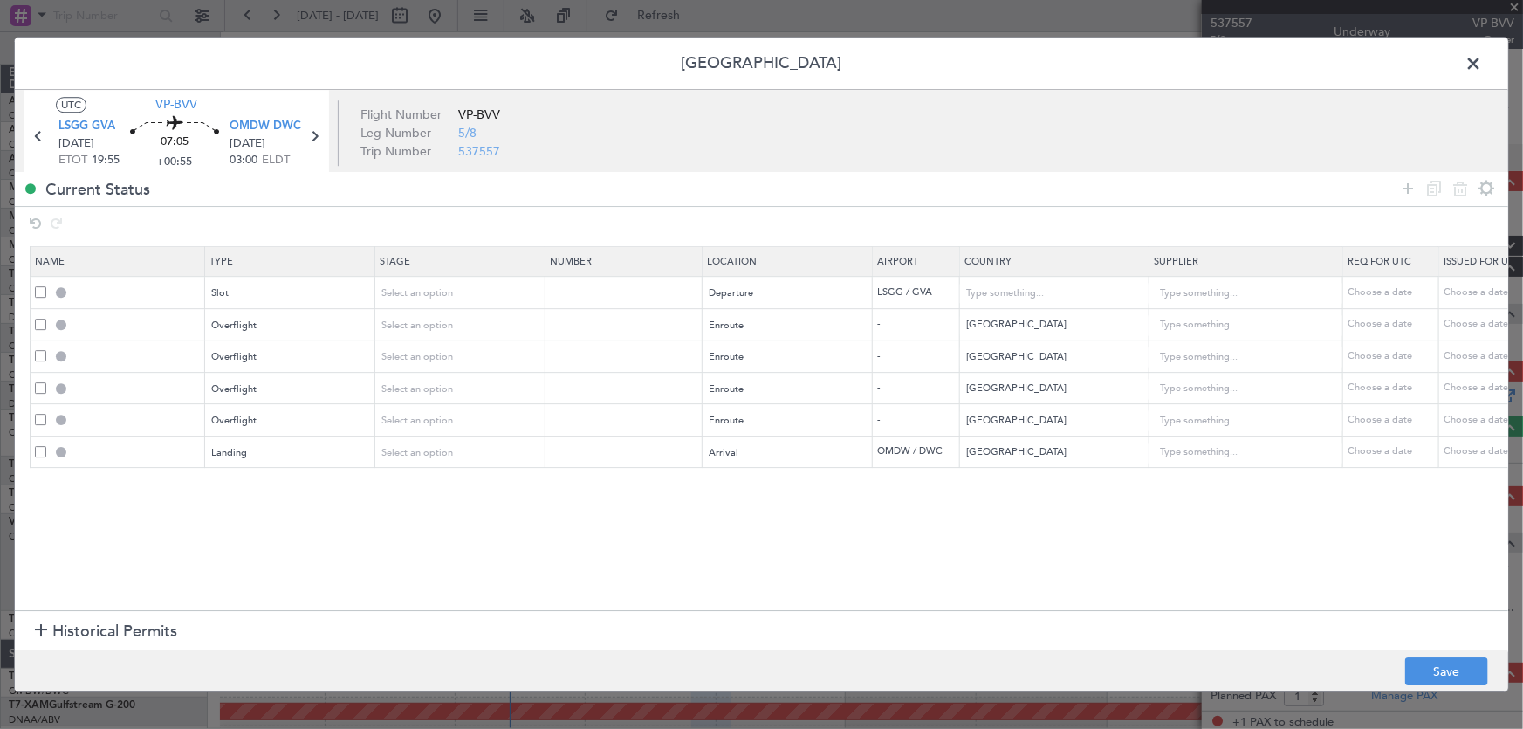
click at [898, 506] on section "Name Type Stage Number Location Airport Country Supplier Req For Utc Issued For…" at bounding box center [761, 427] width 1493 height 368
click at [1172, 557] on section "Name Type Stage Number Location Airport Country Supplier Req For Utc Issued For…" at bounding box center [761, 427] width 1493 height 368
click at [1409, 189] on icon at bounding box center [1407, 188] width 21 height 21
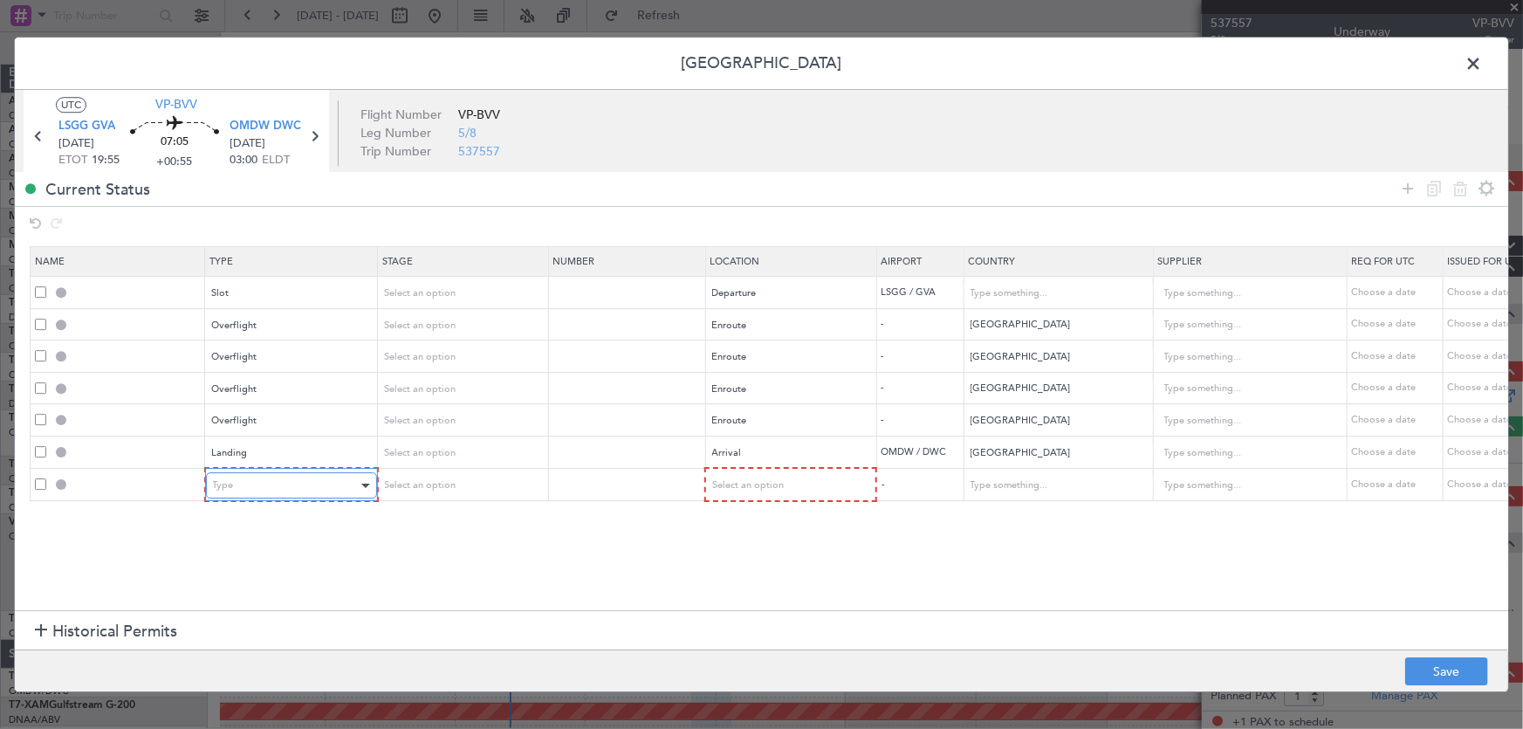
click at [332, 476] on div "Type" at bounding box center [285, 485] width 145 height 26
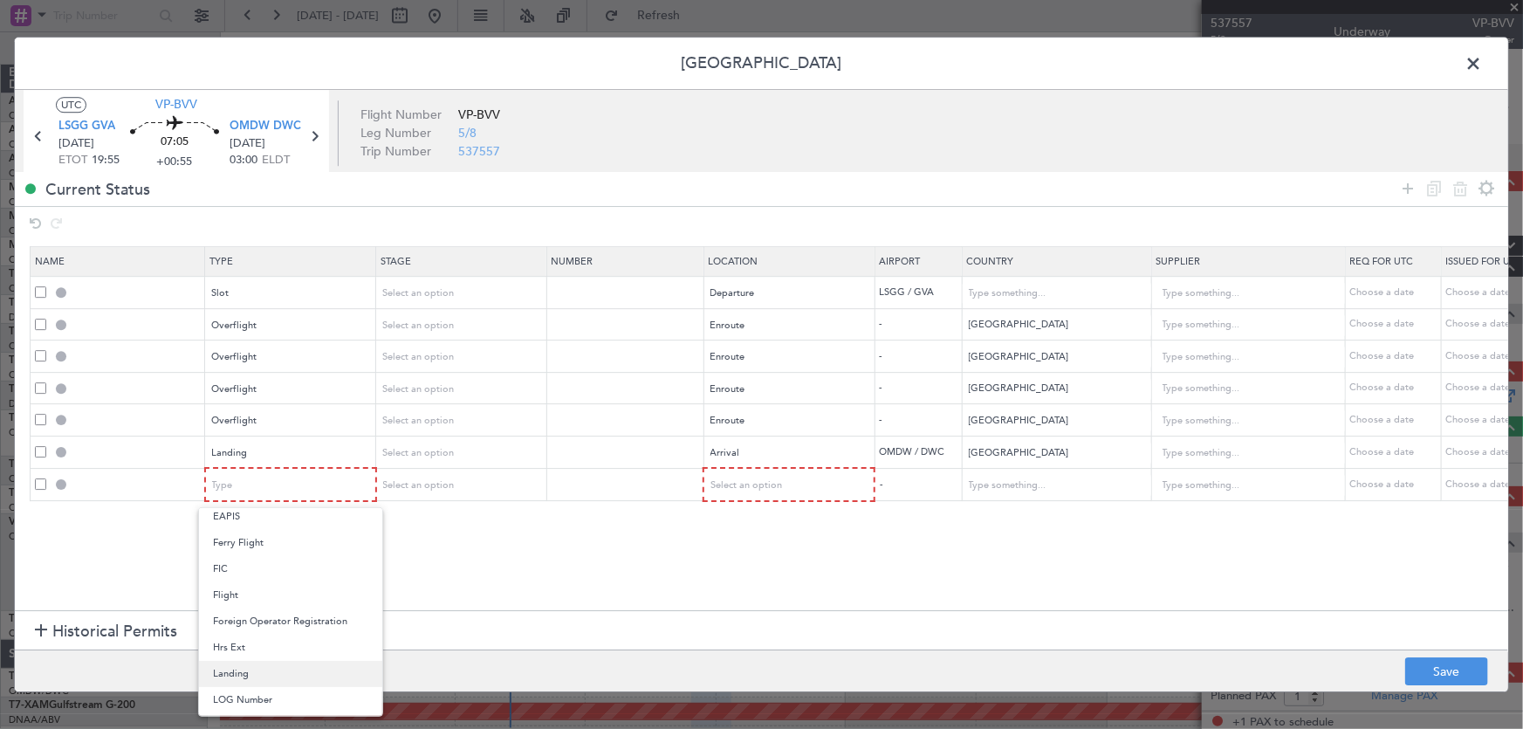
click at [274, 661] on span "Landing" at bounding box center [290, 674] width 155 height 26
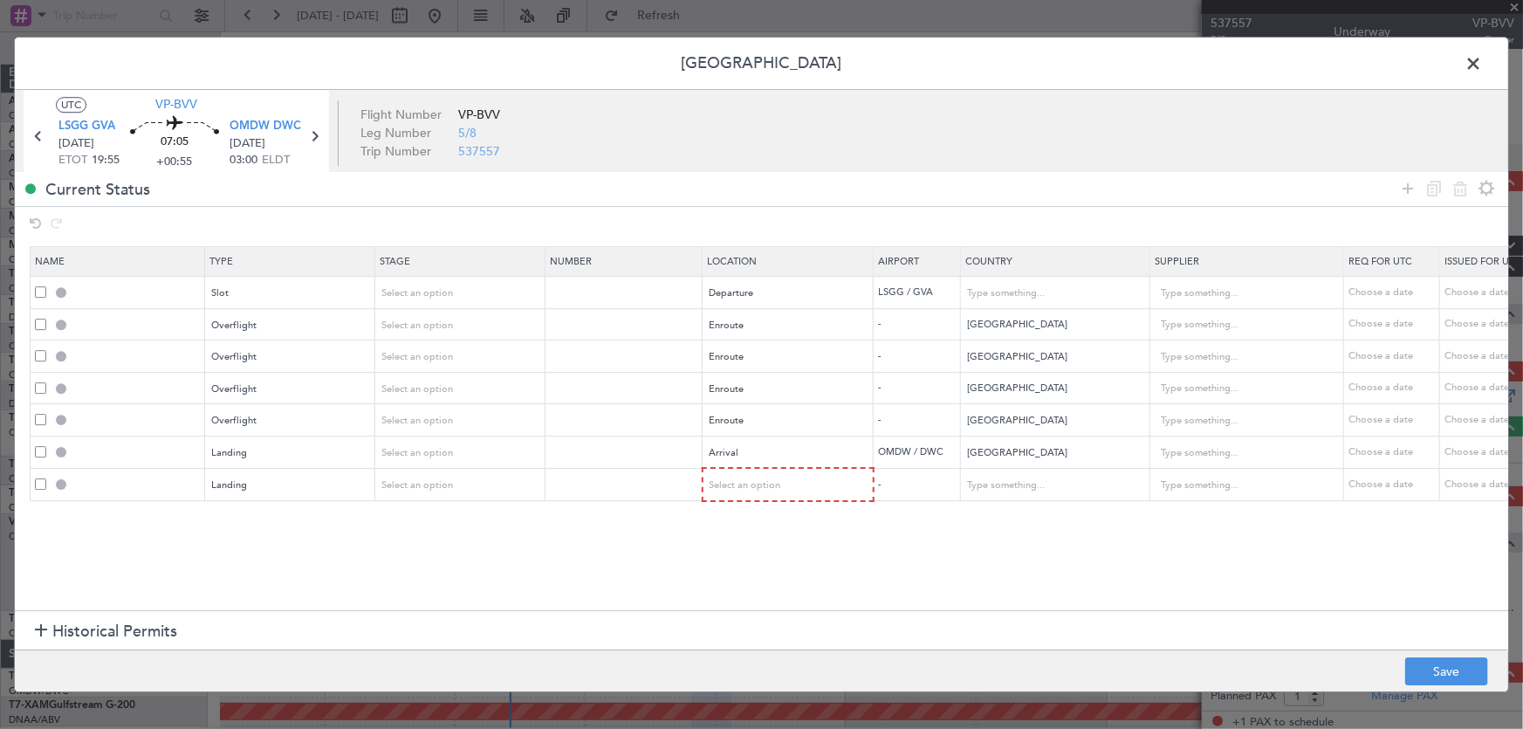
click at [484, 579] on section "Name Type Stage Number Location Airport Country Supplier Req For Utc Issued For…" at bounding box center [761, 427] width 1493 height 368
click at [752, 480] on span "Select an option" at bounding box center [746, 484] width 72 height 13
click at [743, 569] on span "Arrival" at bounding box center [787, 573] width 155 height 26
click at [828, 559] on section "Name Type Stage Number Location Airport Country Supplier Req For Utc Issued For…" at bounding box center [761, 427] width 1493 height 368
click at [992, 485] on input "text" at bounding box center [1045, 484] width 157 height 26
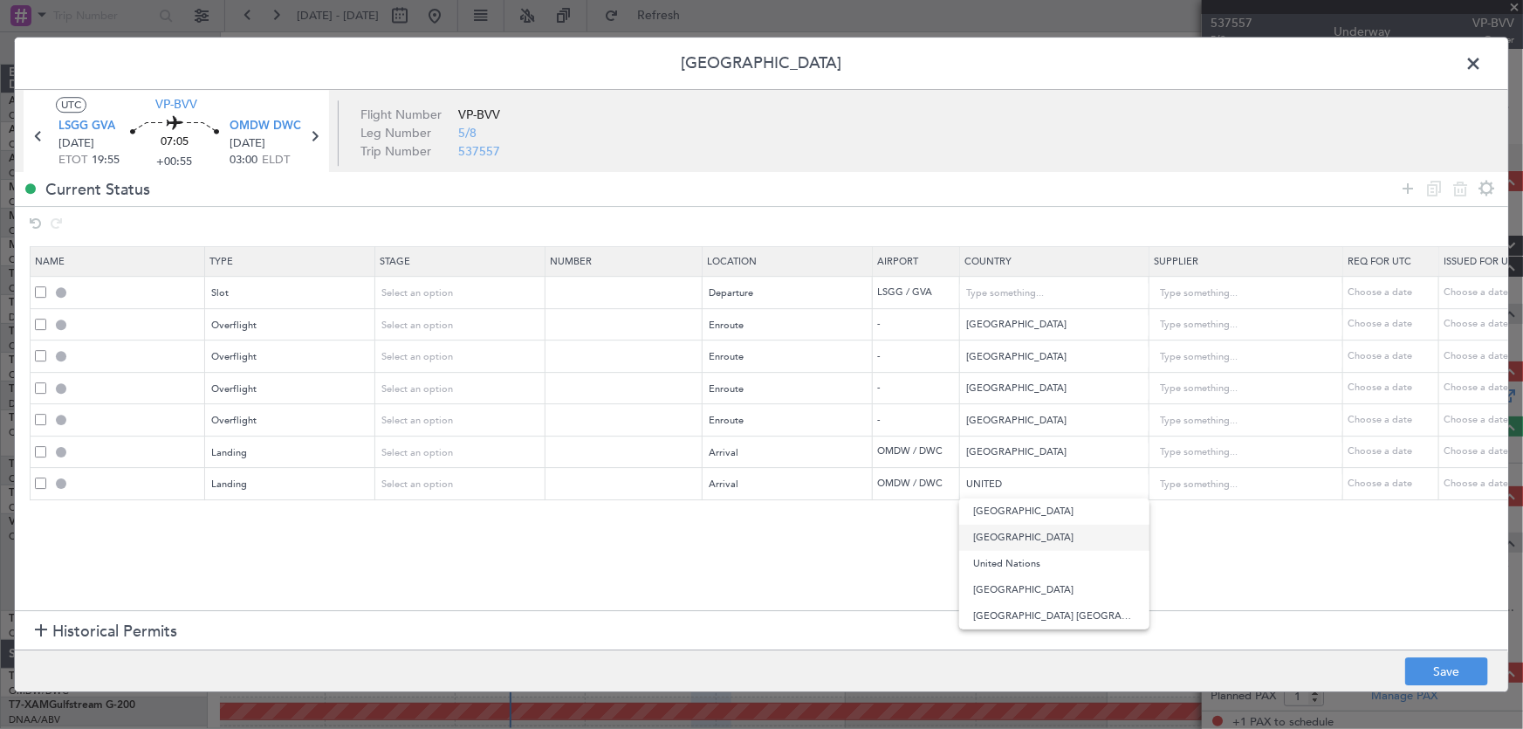
click at [1012, 532] on span "[GEOGRAPHIC_DATA]" at bounding box center [1054, 538] width 162 height 26
type input "[GEOGRAPHIC_DATA]"
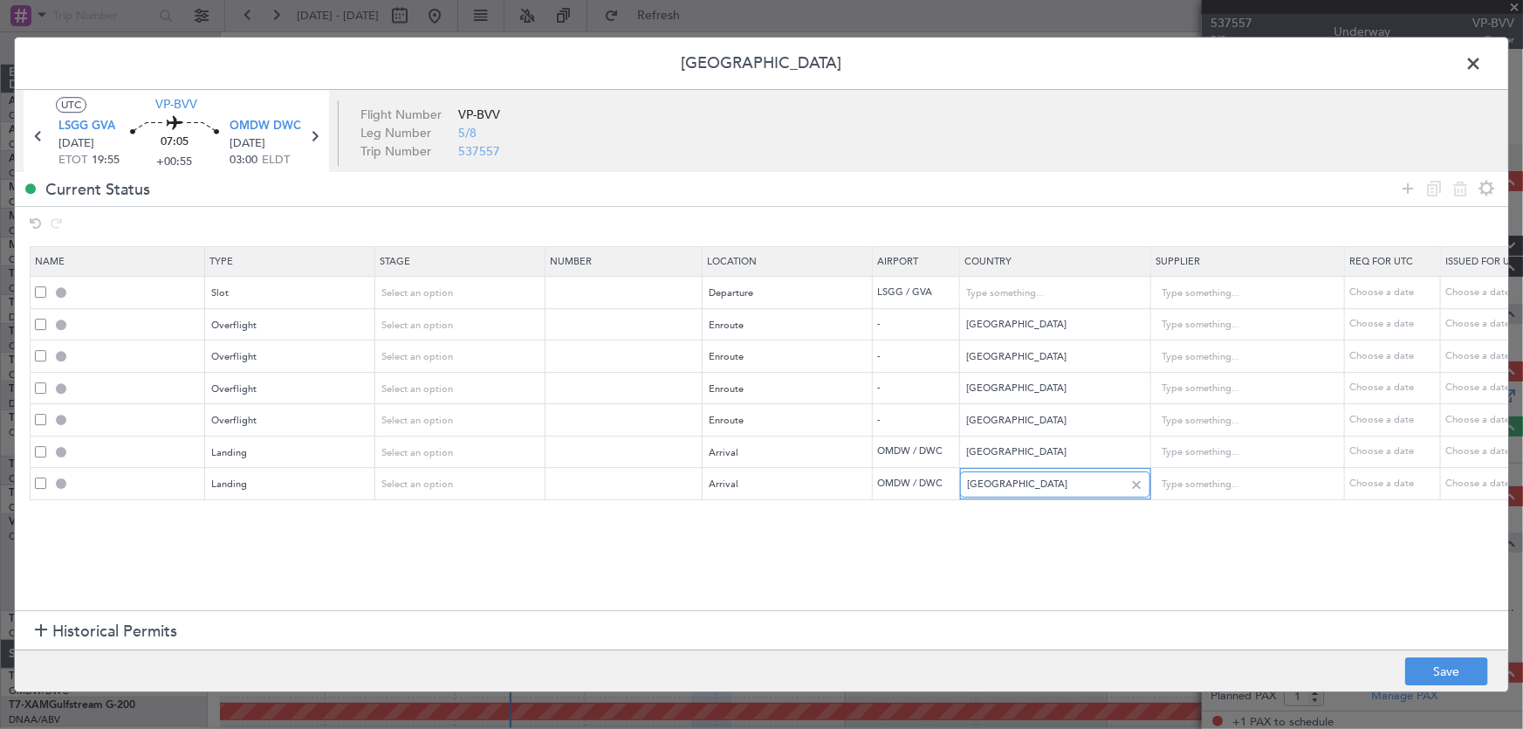
click at [1047, 485] on input "[GEOGRAPHIC_DATA]" at bounding box center [1045, 484] width 157 height 26
click at [1092, 482] on input "[GEOGRAPHIC_DATA]" at bounding box center [1045, 484] width 157 height 26
click at [1137, 477] on div at bounding box center [1135, 485] width 19 height 19
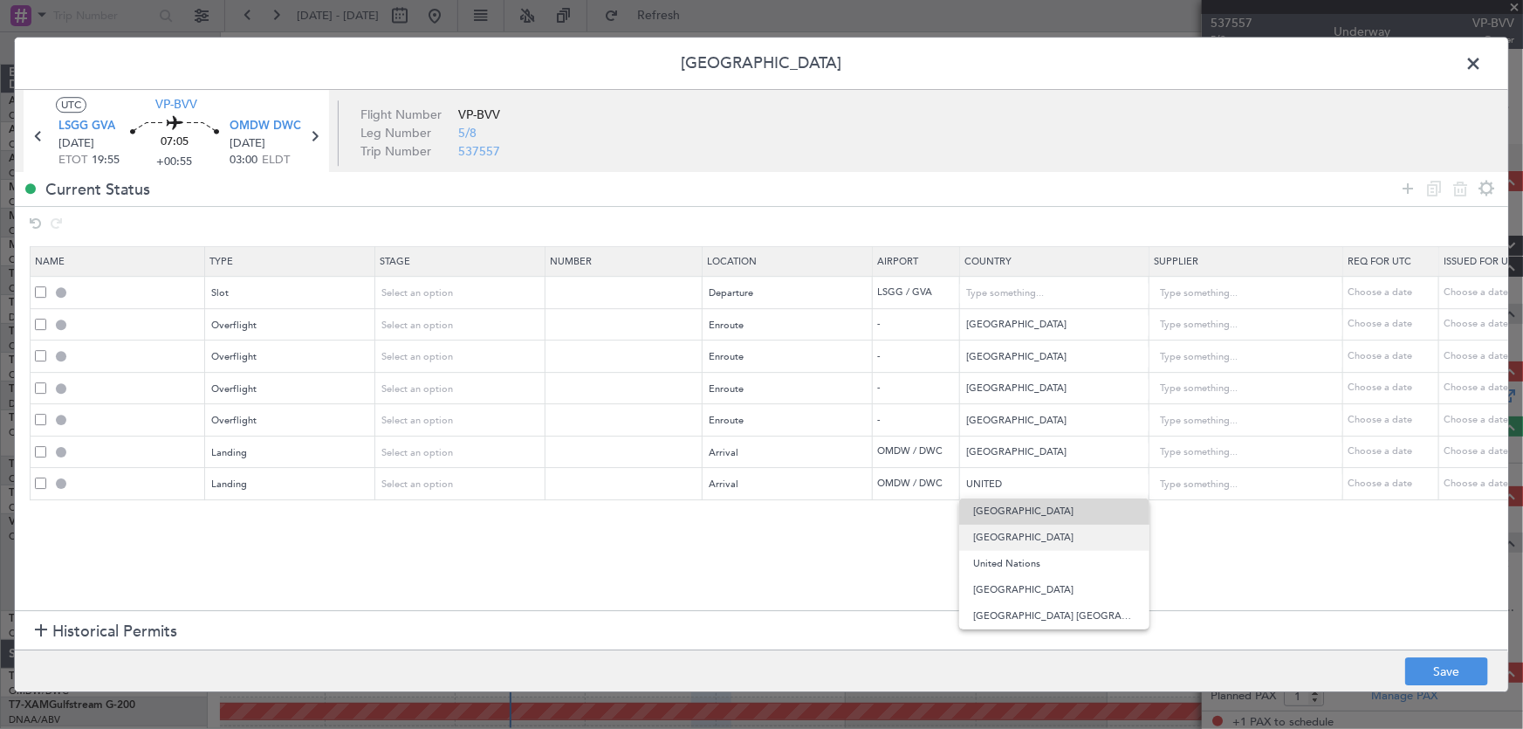
click at [1046, 506] on span "[GEOGRAPHIC_DATA]" at bounding box center [1054, 511] width 162 height 26
type input "[GEOGRAPHIC_DATA]"
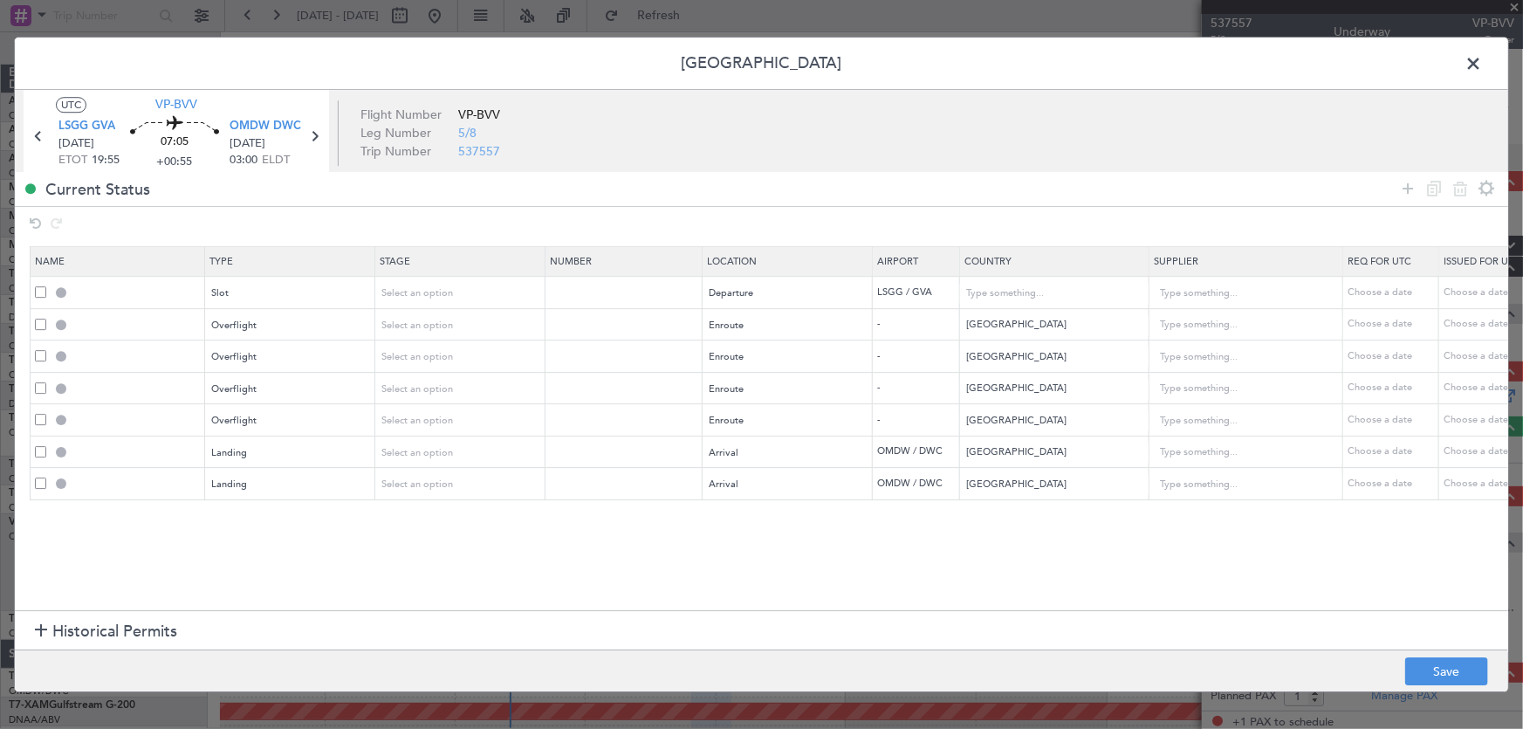
click at [948, 539] on section "Name Type Stage Number Location Airport Country Supplier Req For Utc Issued For…" at bounding box center [761, 427] width 1493 height 368
click at [263, 480] on div "Landing" at bounding box center [284, 484] width 145 height 26
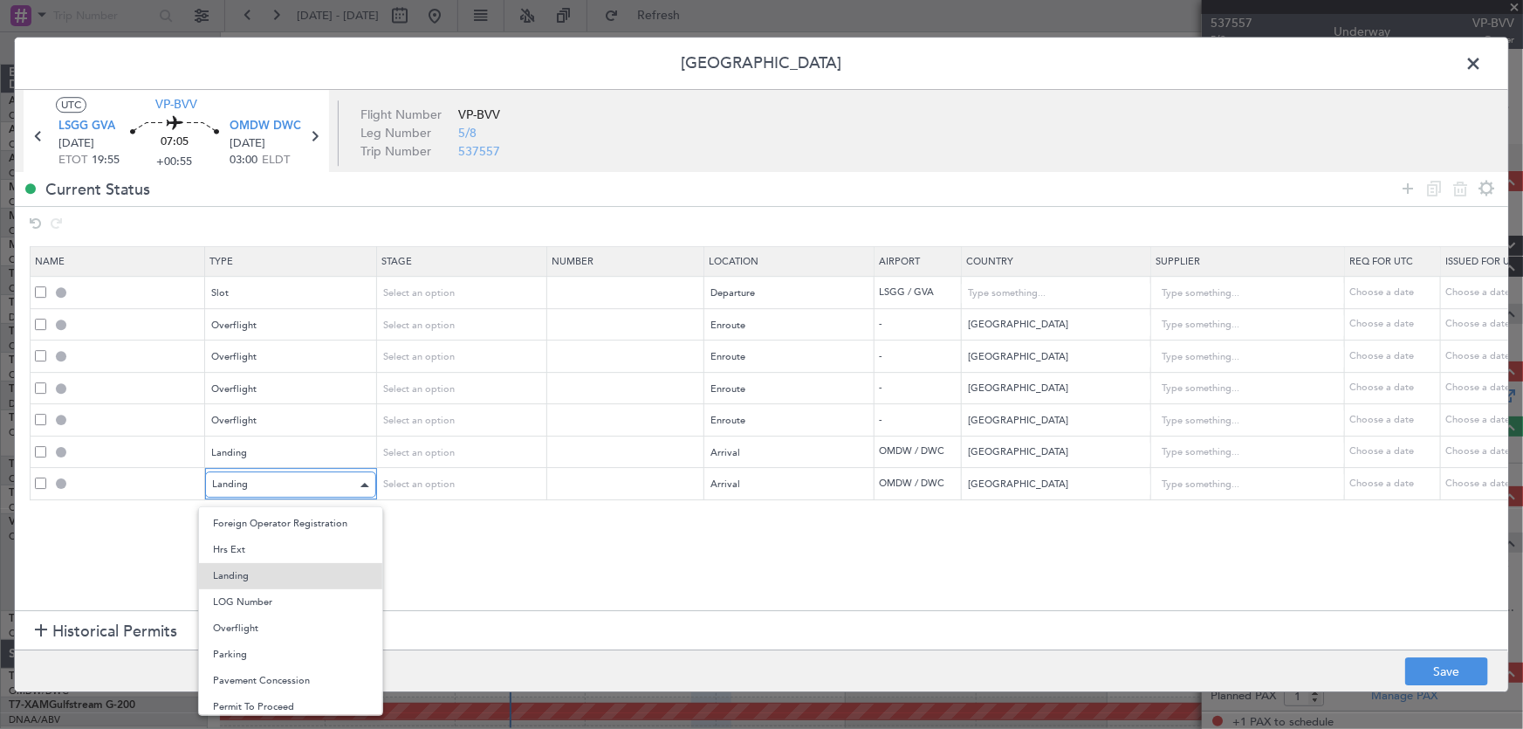
scroll to position [525, 0]
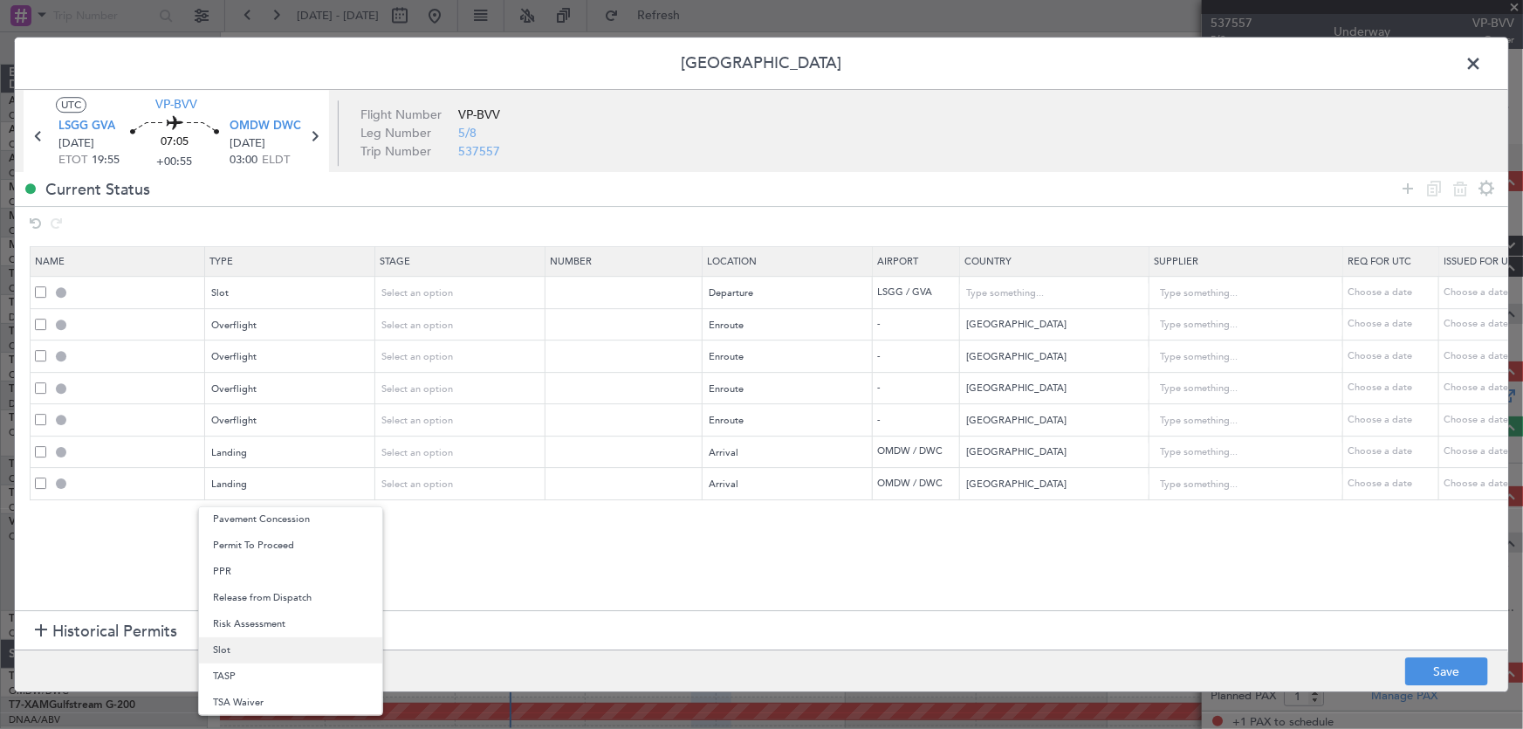
click at [249, 645] on span "Slot" at bounding box center [290, 650] width 155 height 26
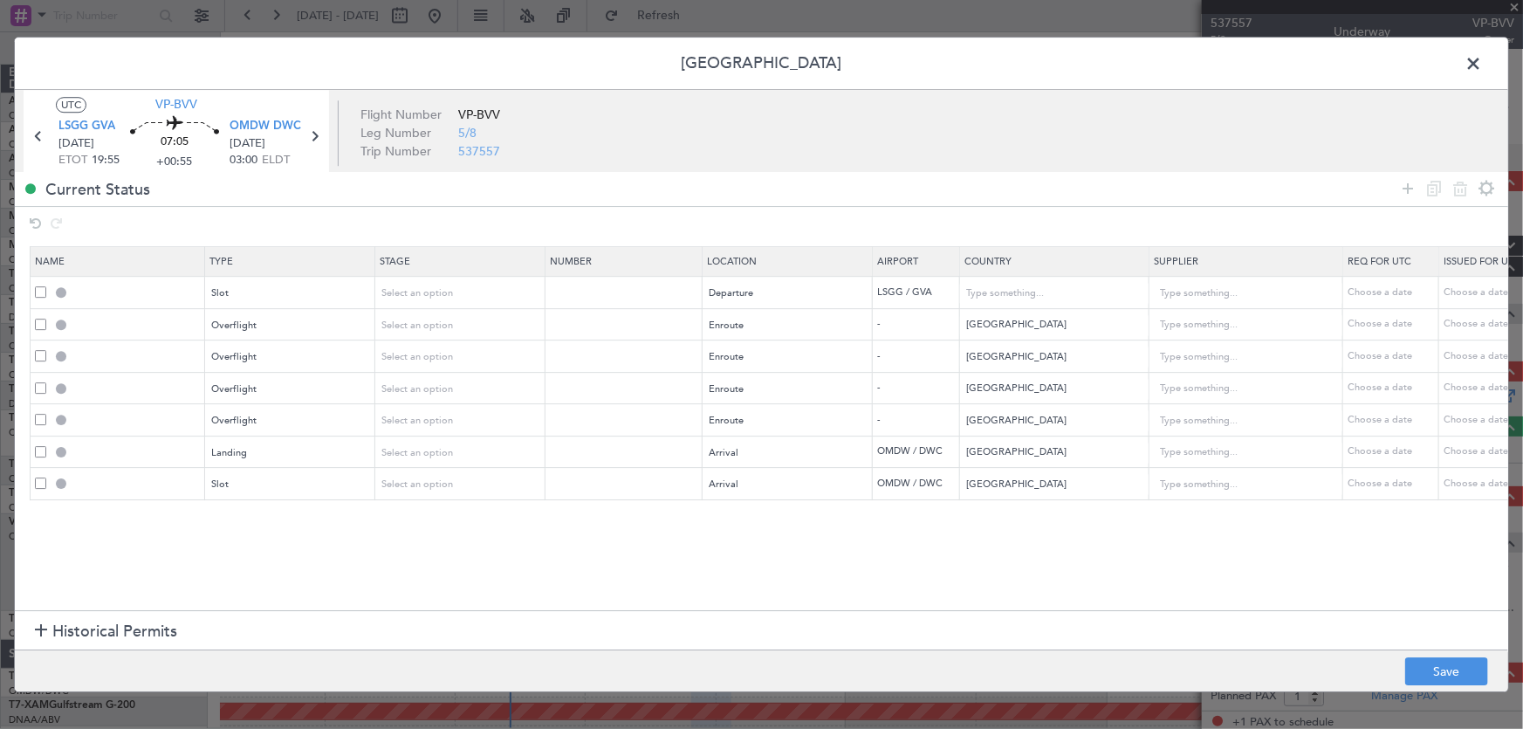
click at [295, 554] on section "Name Type Stage Number Location Airport Country Supplier Req For Utc Issued For…" at bounding box center [761, 427] width 1493 height 368
click at [1404, 190] on icon at bounding box center [1407, 188] width 21 height 21
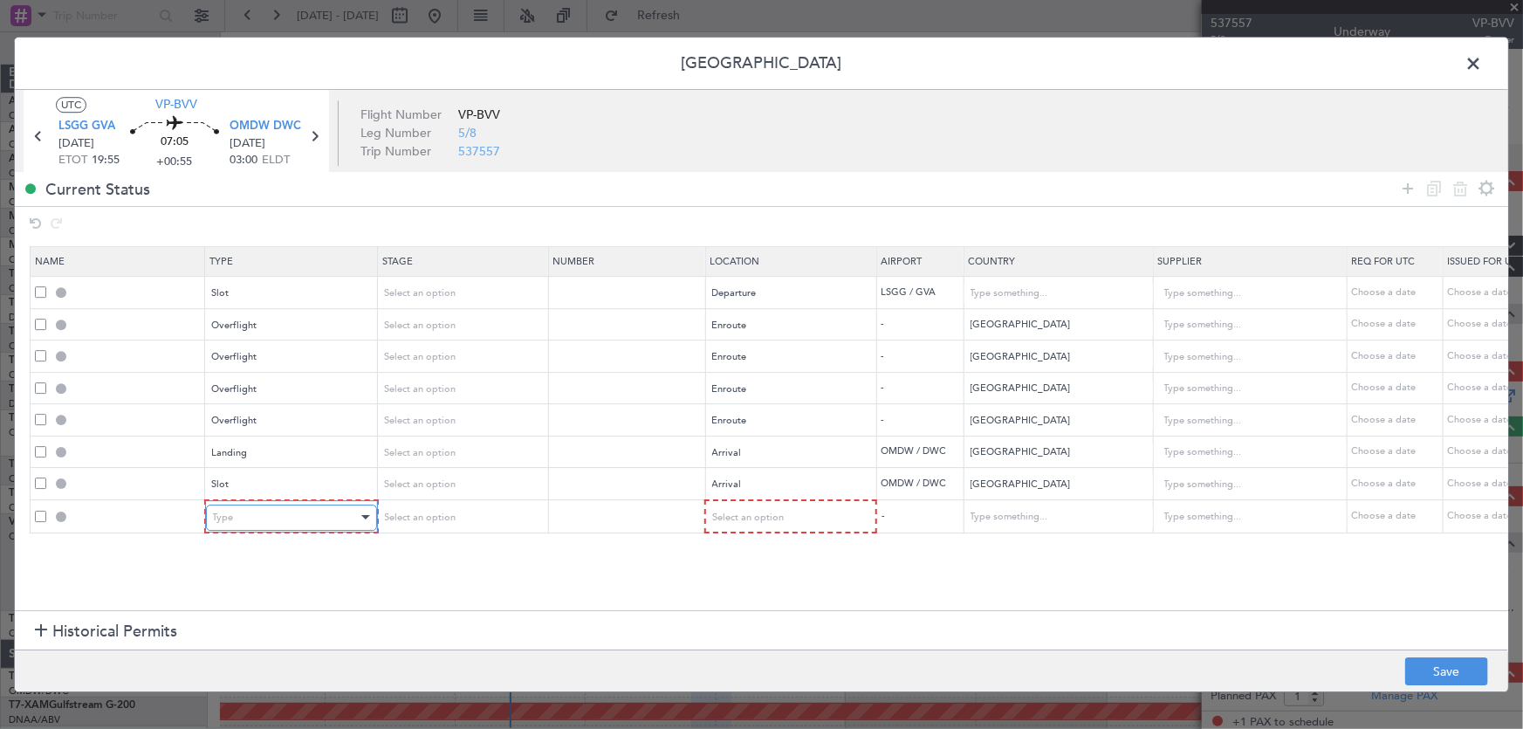
click at [307, 525] on div "Type" at bounding box center [285, 518] width 145 height 26
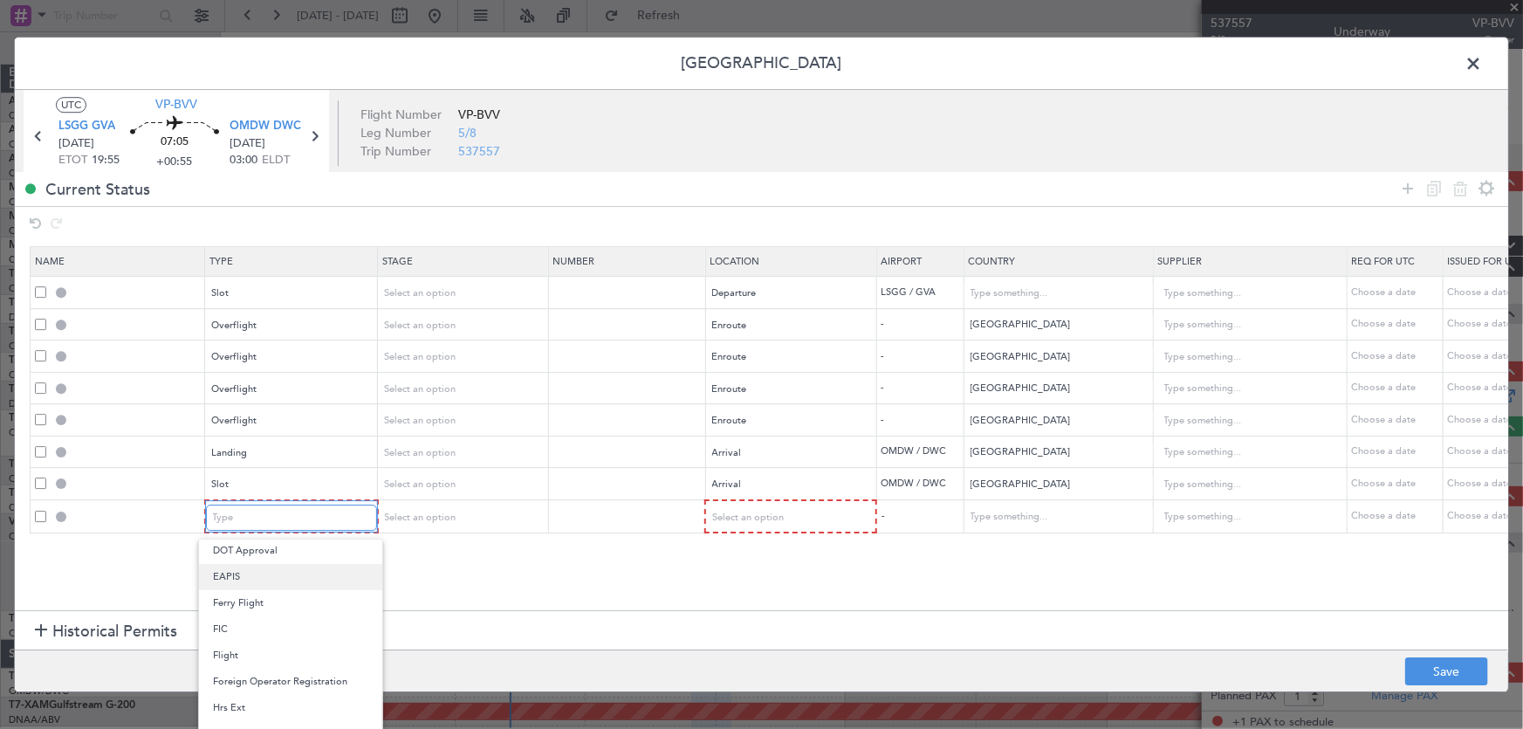
scroll to position [0, 0]
click at [314, 606] on span "API" at bounding box center [290, 605] width 155 height 26
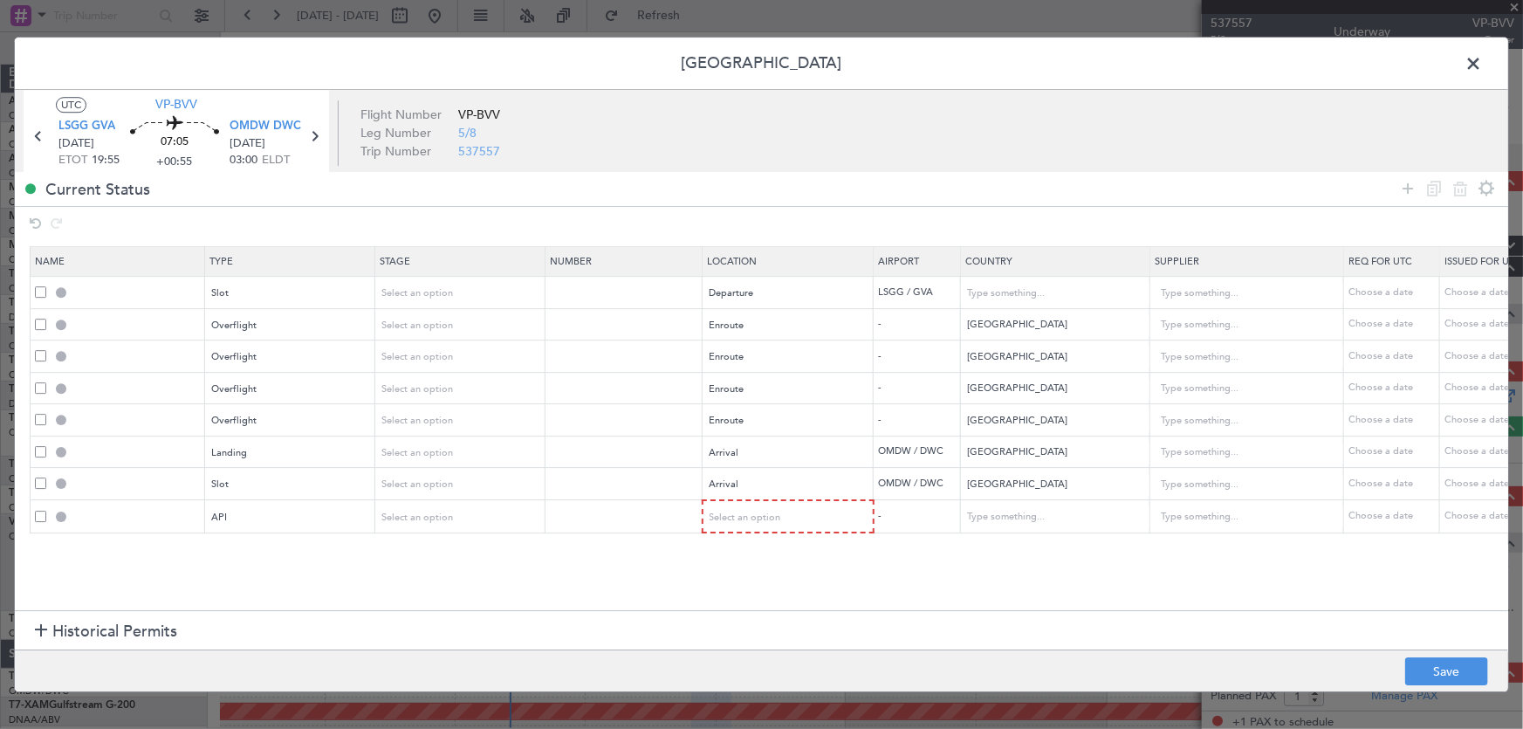
click at [474, 563] on section "Name Type Stage Number Location Airport Country Supplier Req For Utc Issued For…" at bounding box center [761, 427] width 1493 height 368
click at [742, 522] on div "Select an option" at bounding box center [782, 518] width 145 height 26
click at [750, 612] on span "Arrival" at bounding box center [787, 605] width 155 height 26
click at [873, 550] on section "Name Type Stage Number Location Airport Country Supplier Req For Utc Issued For…" at bounding box center [761, 427] width 1493 height 368
click at [1040, 498] on mat-form-field "[GEOGRAPHIC_DATA]" at bounding box center [1054, 484] width 189 height 31
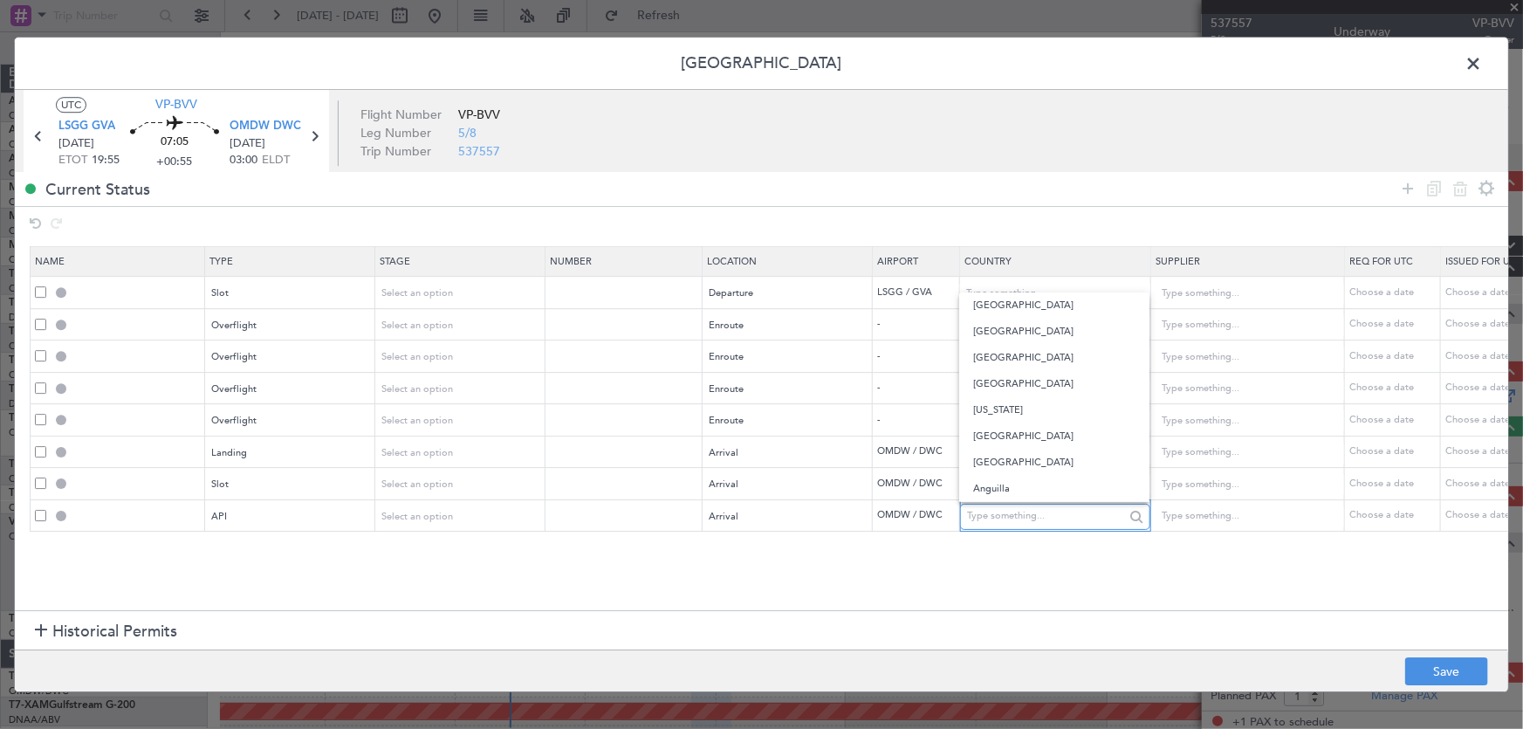
click at [1040, 504] on input "text" at bounding box center [1045, 517] width 157 height 26
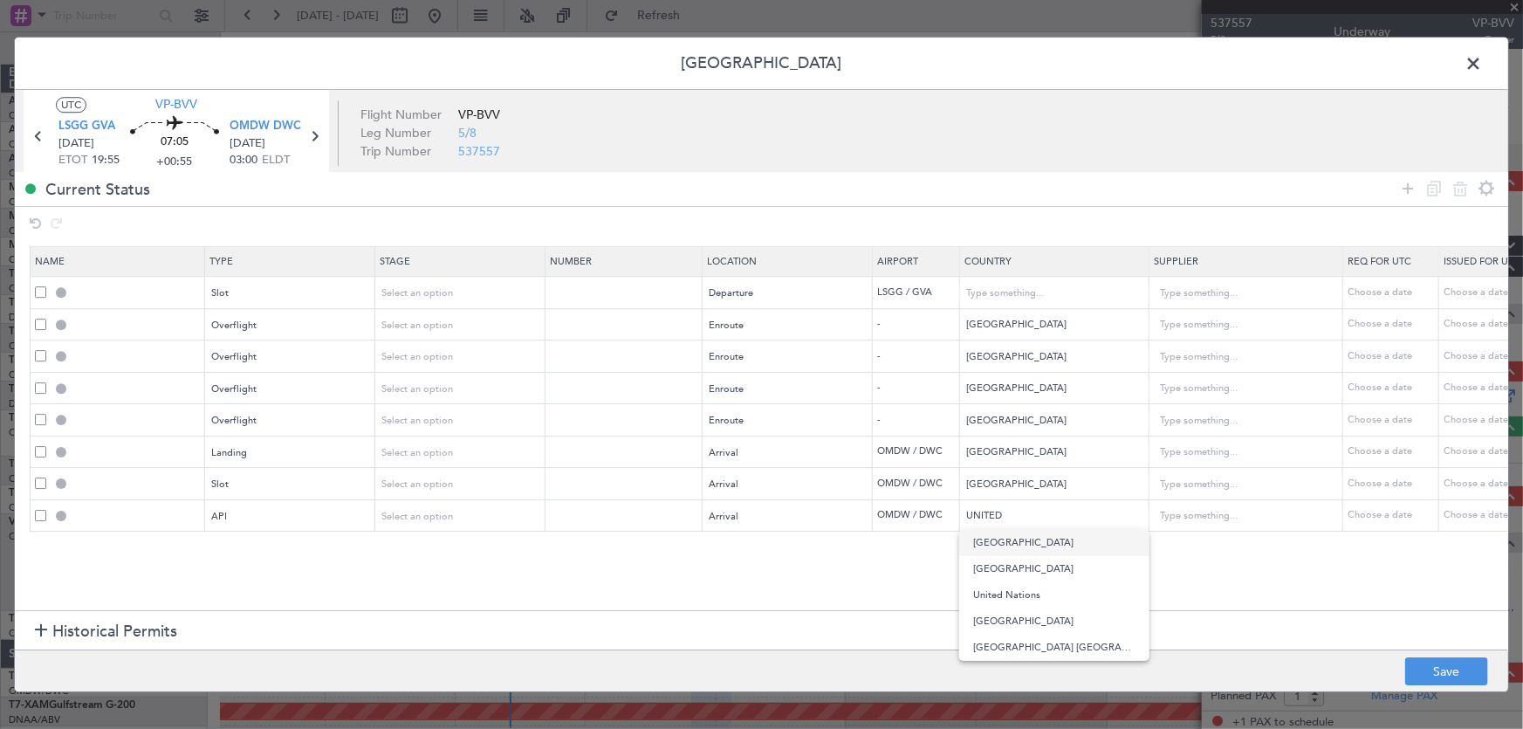
click at [1000, 534] on span "[GEOGRAPHIC_DATA]" at bounding box center [1054, 543] width 162 height 26
type input "[GEOGRAPHIC_DATA]"
click at [1231, 541] on section "Name Type Stage Number Location Airport Country Supplier Req For Utc Issued For…" at bounding box center [761, 427] width 1493 height 368
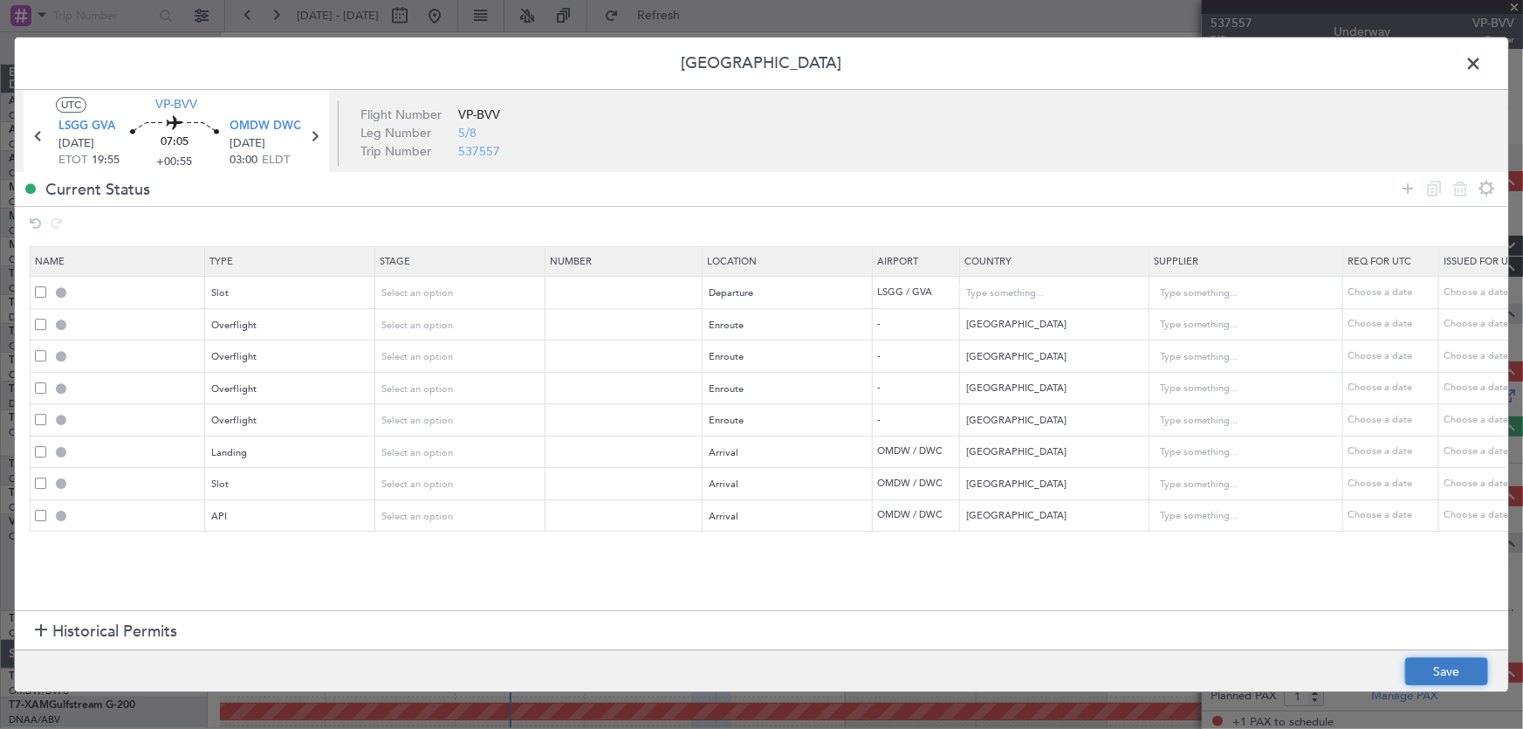
click at [1438, 664] on button "Save" at bounding box center [1446, 671] width 83 height 28
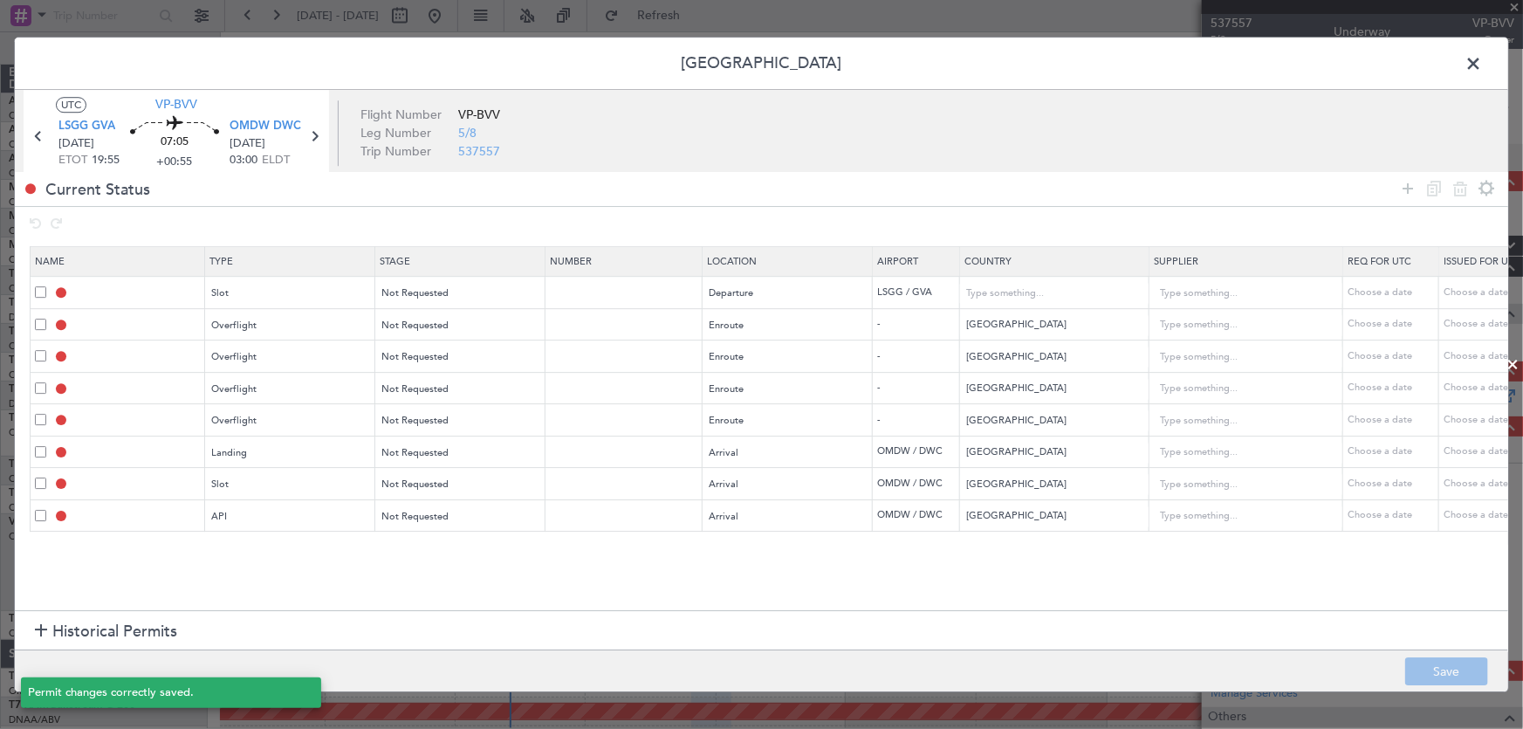
type input "LSGG DEP SLOT"
type input "[GEOGRAPHIC_DATA]"
type input "NNN"
type input "EGYPT OVF"
type input "NNN"
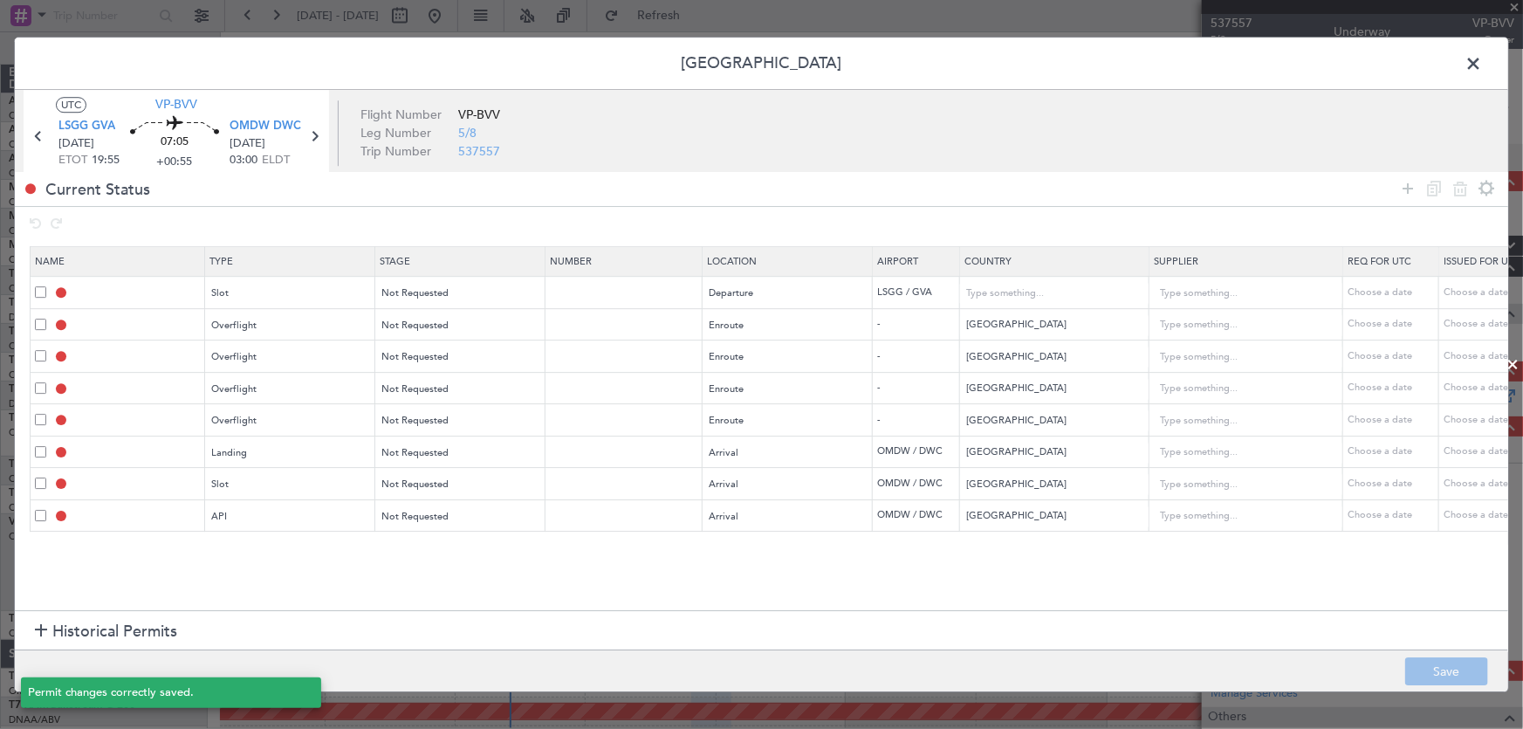
type input "SAUDI ARABIA OVF"
type input "NNN"
type input "BAHRAIN OVF"
type input "NNN"
type input "QATAR OVF"
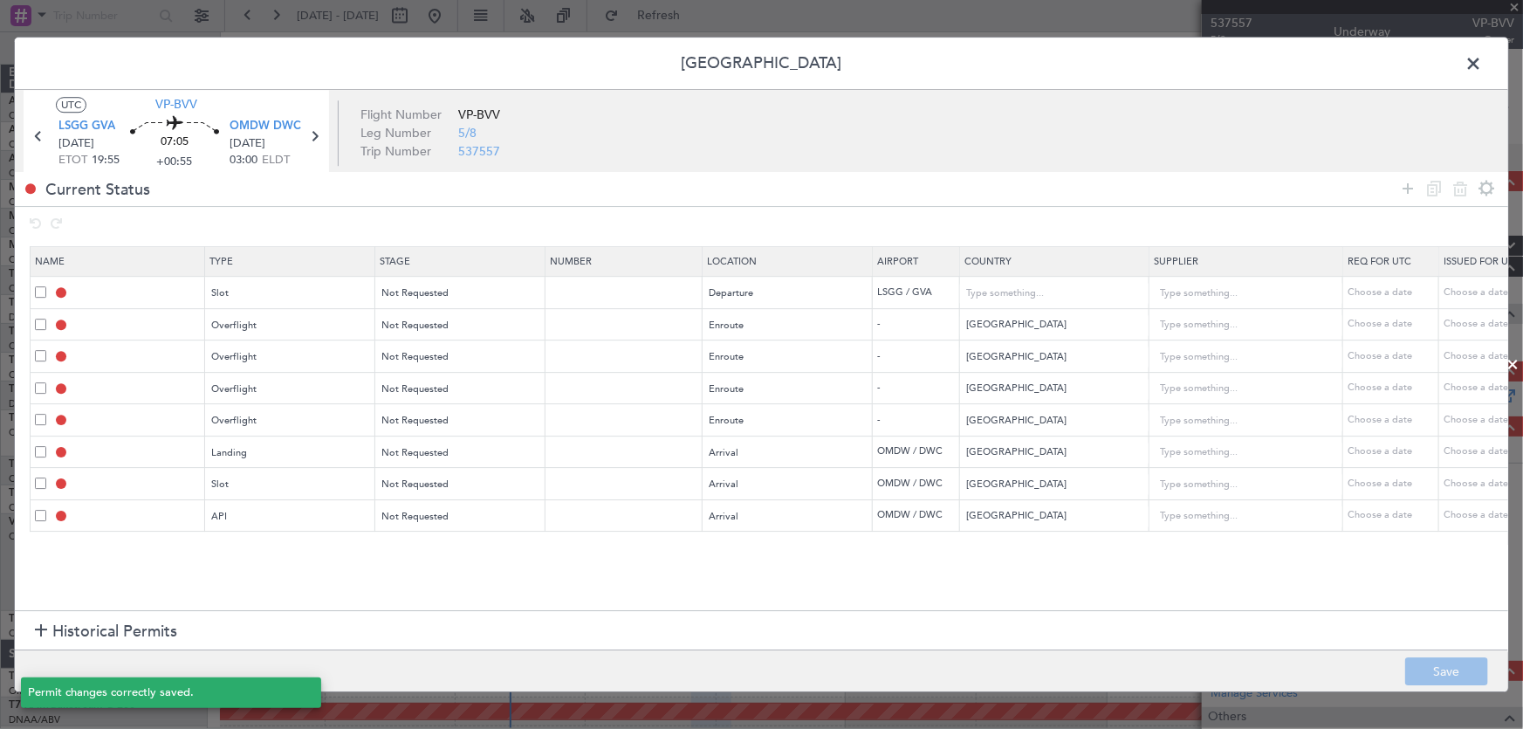
type input "NNN"
type input "2"
type input "OMDW LDG"
type input "NNN"
type input "1"
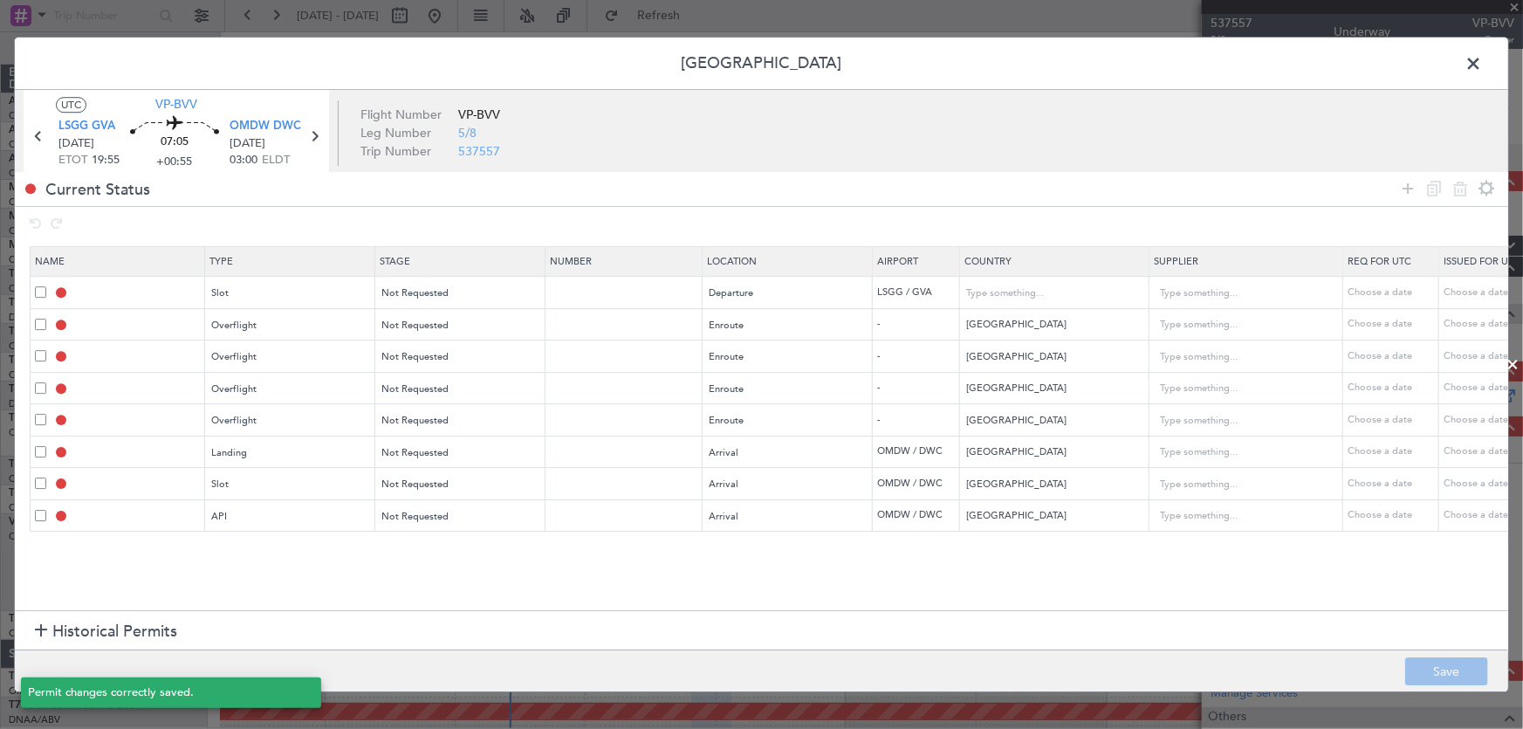
type input "OMDW ARR SLOT"
type input "NNN"
type input "1"
type input "OMDW ARR API"
type input "NNN"
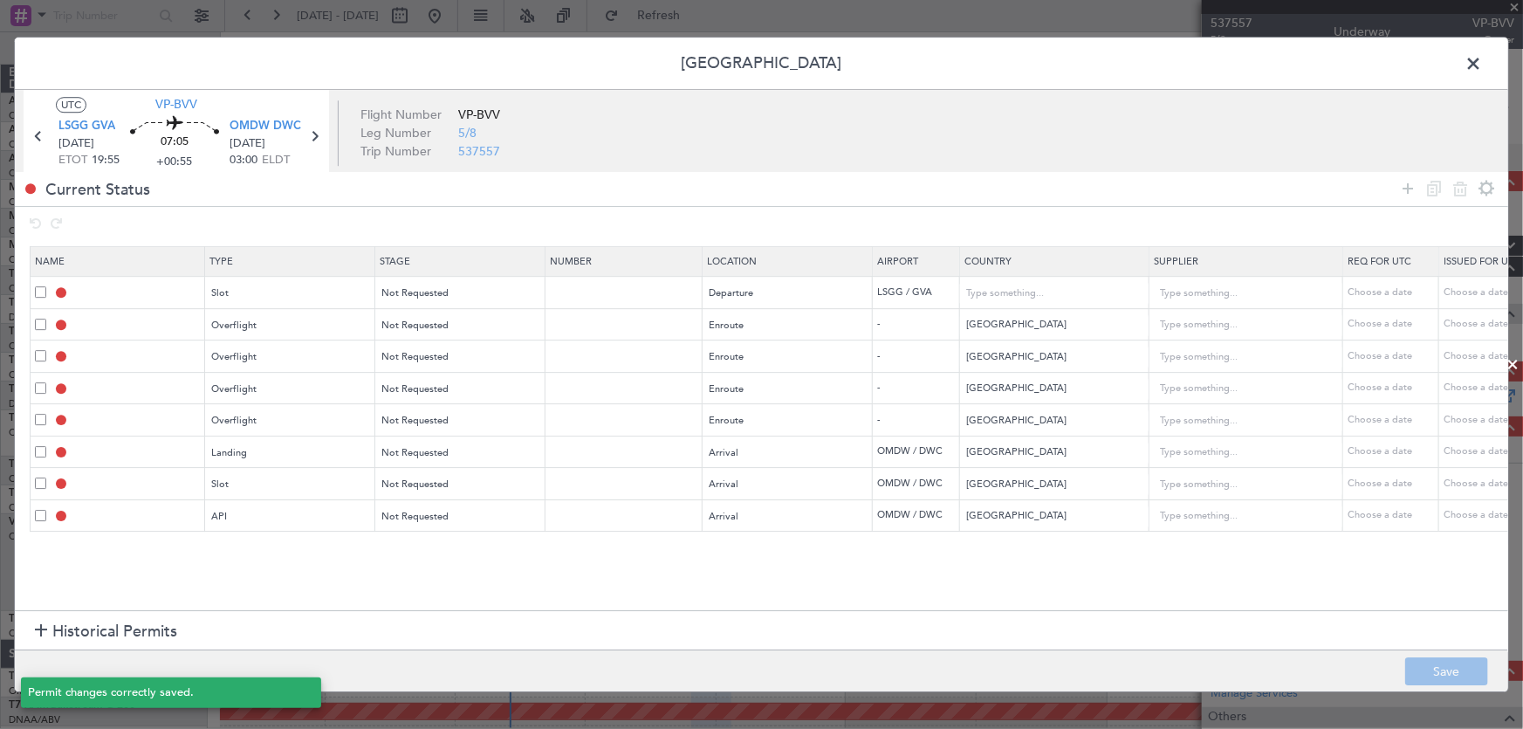
type input "1"
click at [1482, 57] on span at bounding box center [1482, 68] width 0 height 35
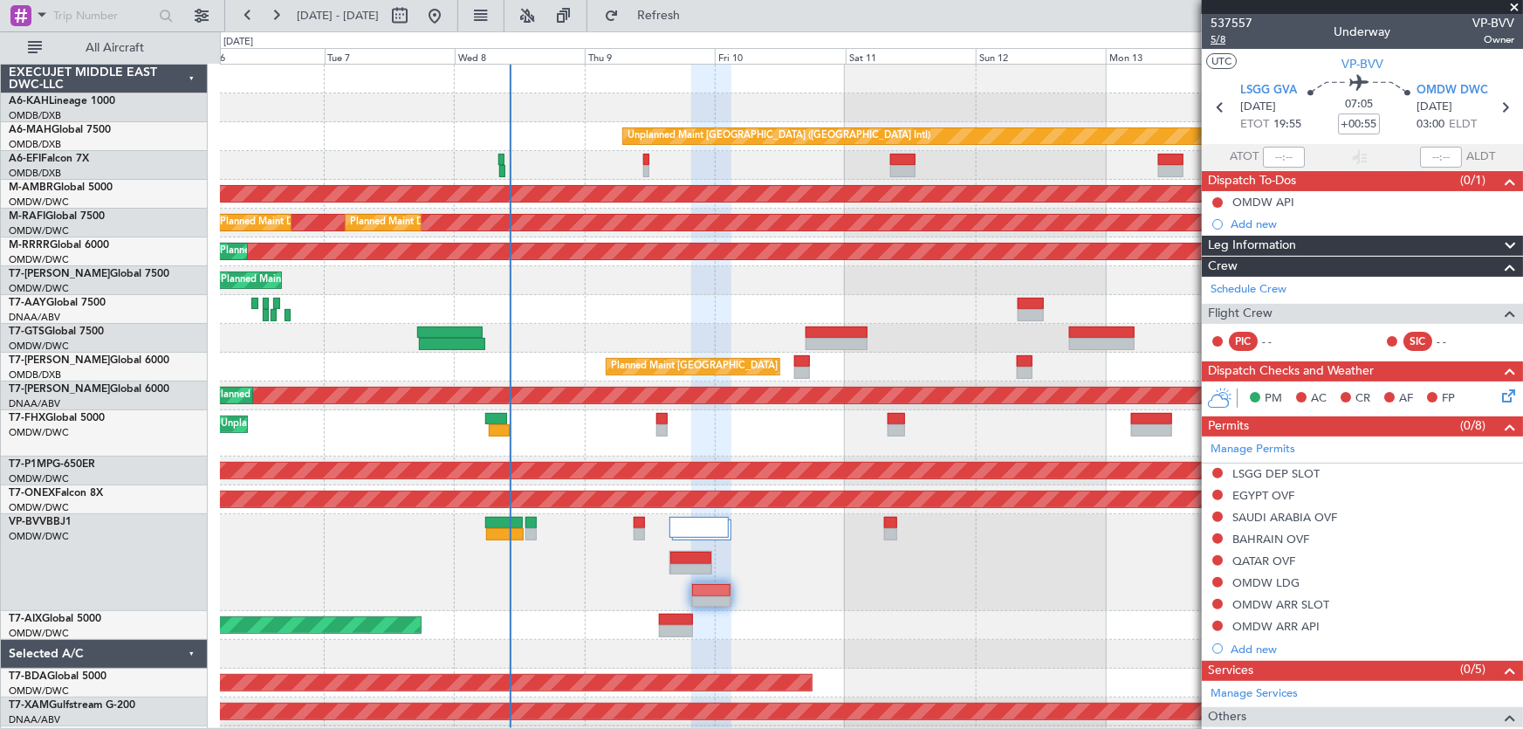
click at [1225, 38] on span "5/8" at bounding box center [1232, 39] width 42 height 15
click at [199, 10] on button at bounding box center [202, 16] width 28 height 28
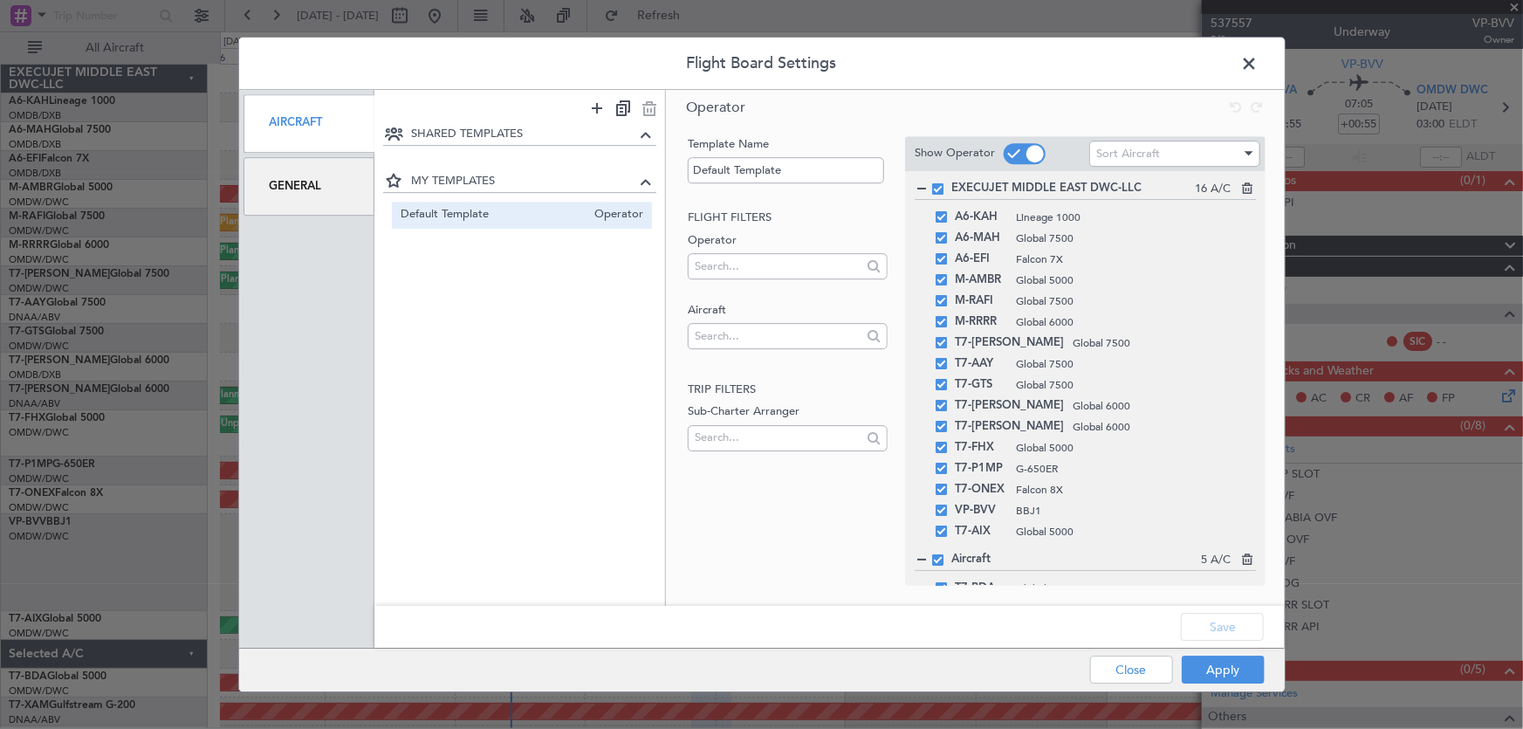
click at [299, 186] on div "General" at bounding box center [310, 186] width 132 height 58
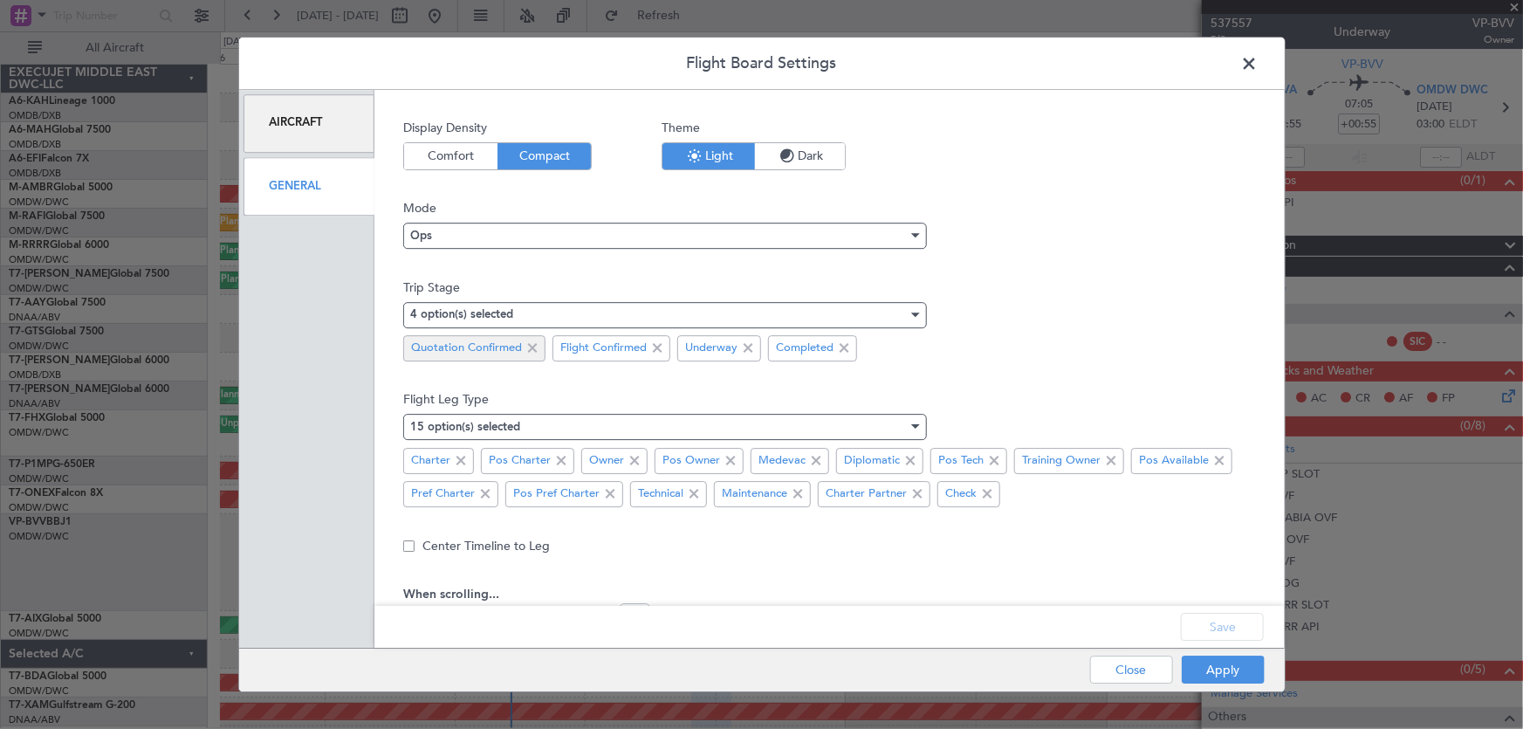
click at [534, 348] on span at bounding box center [532, 348] width 21 height 21
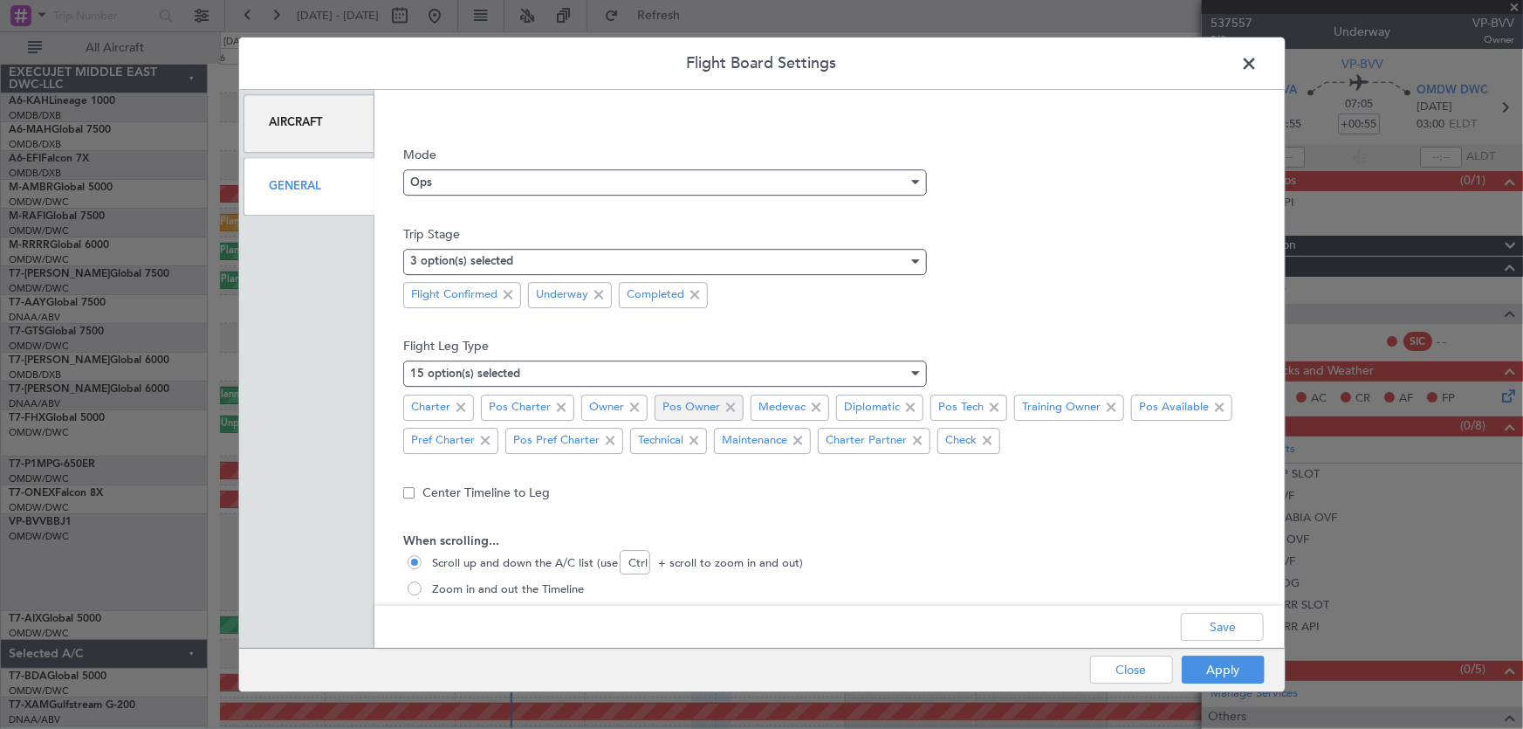
scroll to position [78, 0]
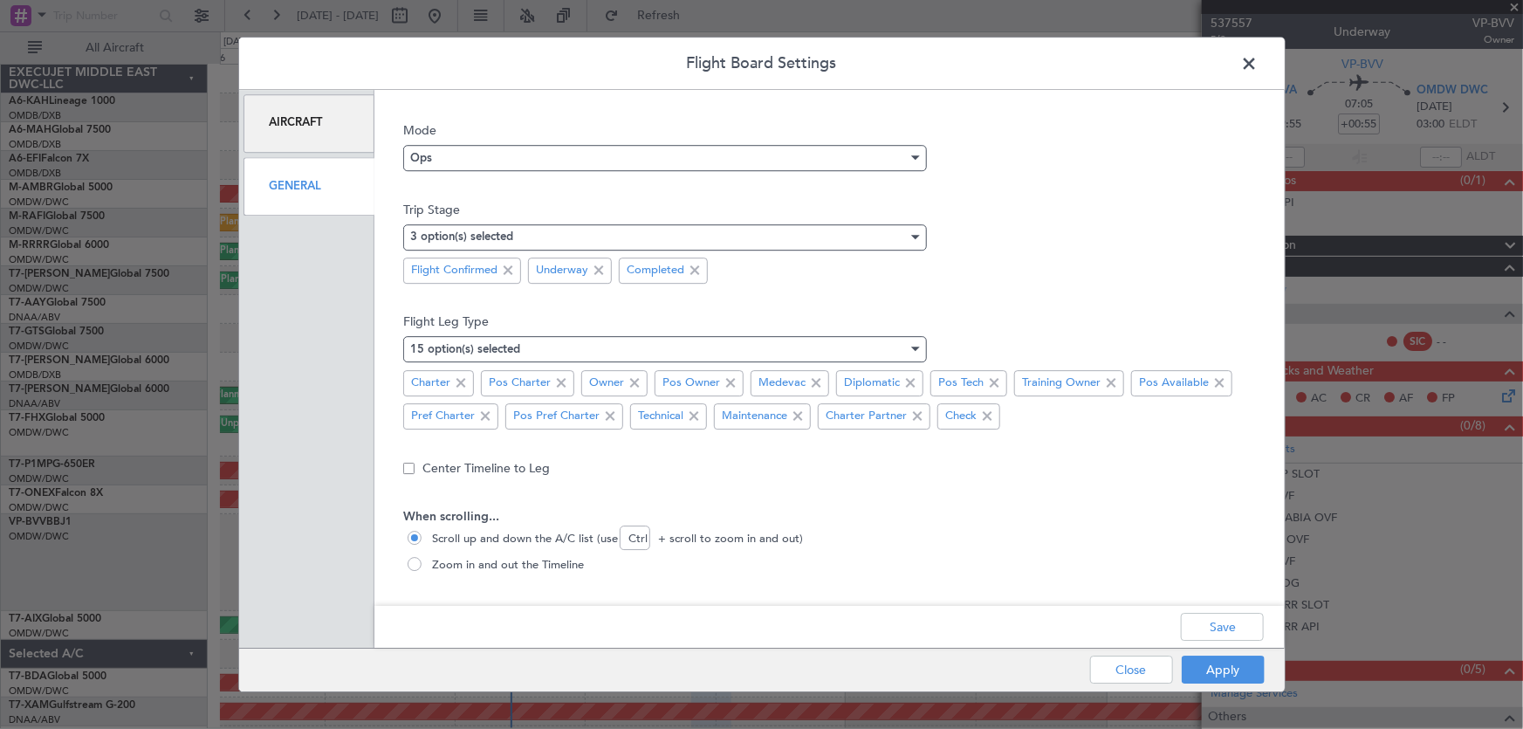
click at [528, 567] on span "Zoom in and out the Timeline" at bounding box center [504, 565] width 159 height 17
click at [425, 567] on input "Zoom in and out the Timeline" at bounding box center [416, 565] width 17 height 17
radio input "true"
click at [1228, 627] on button "Save" at bounding box center [1222, 627] width 83 height 28
click at [1226, 667] on button "Apply" at bounding box center [1223, 670] width 83 height 28
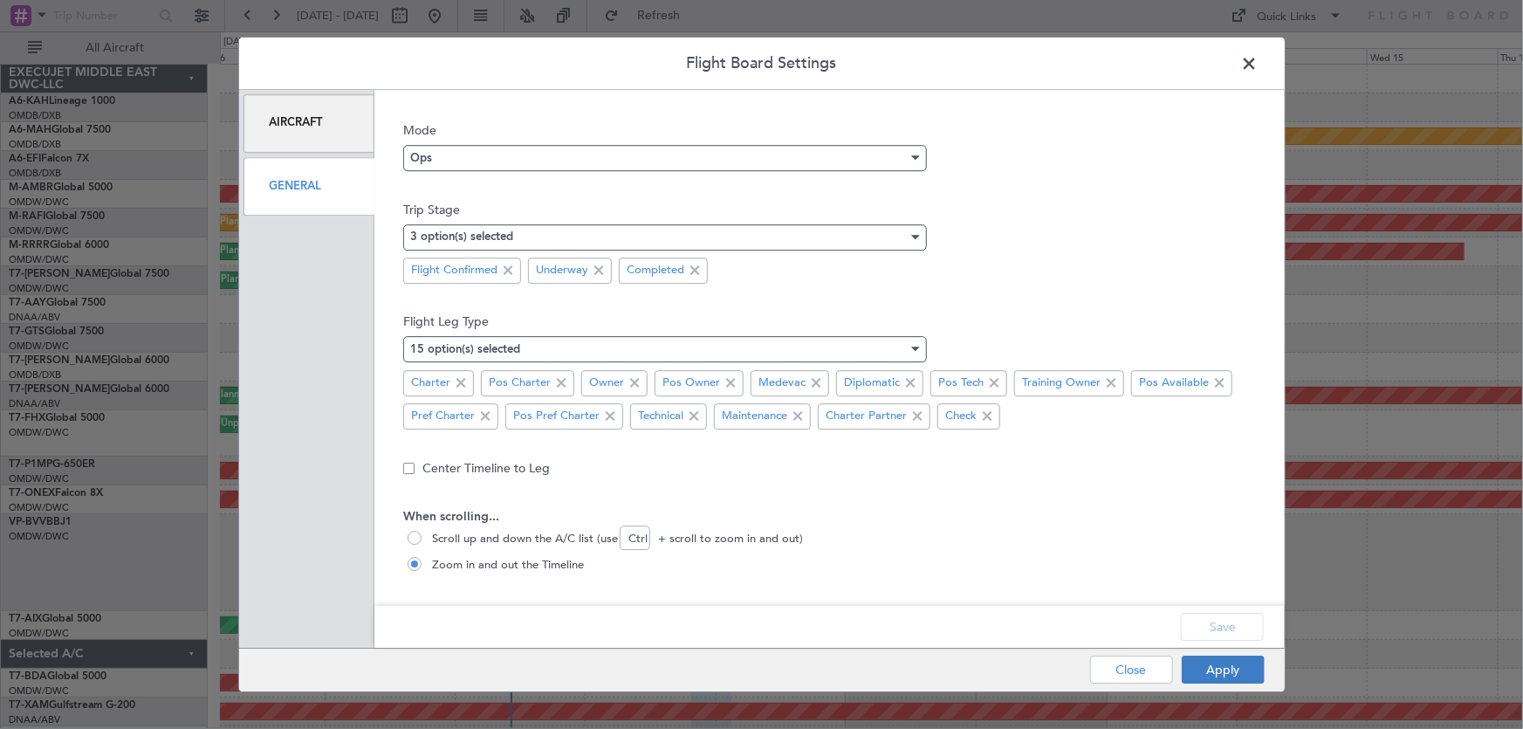
type input "0"
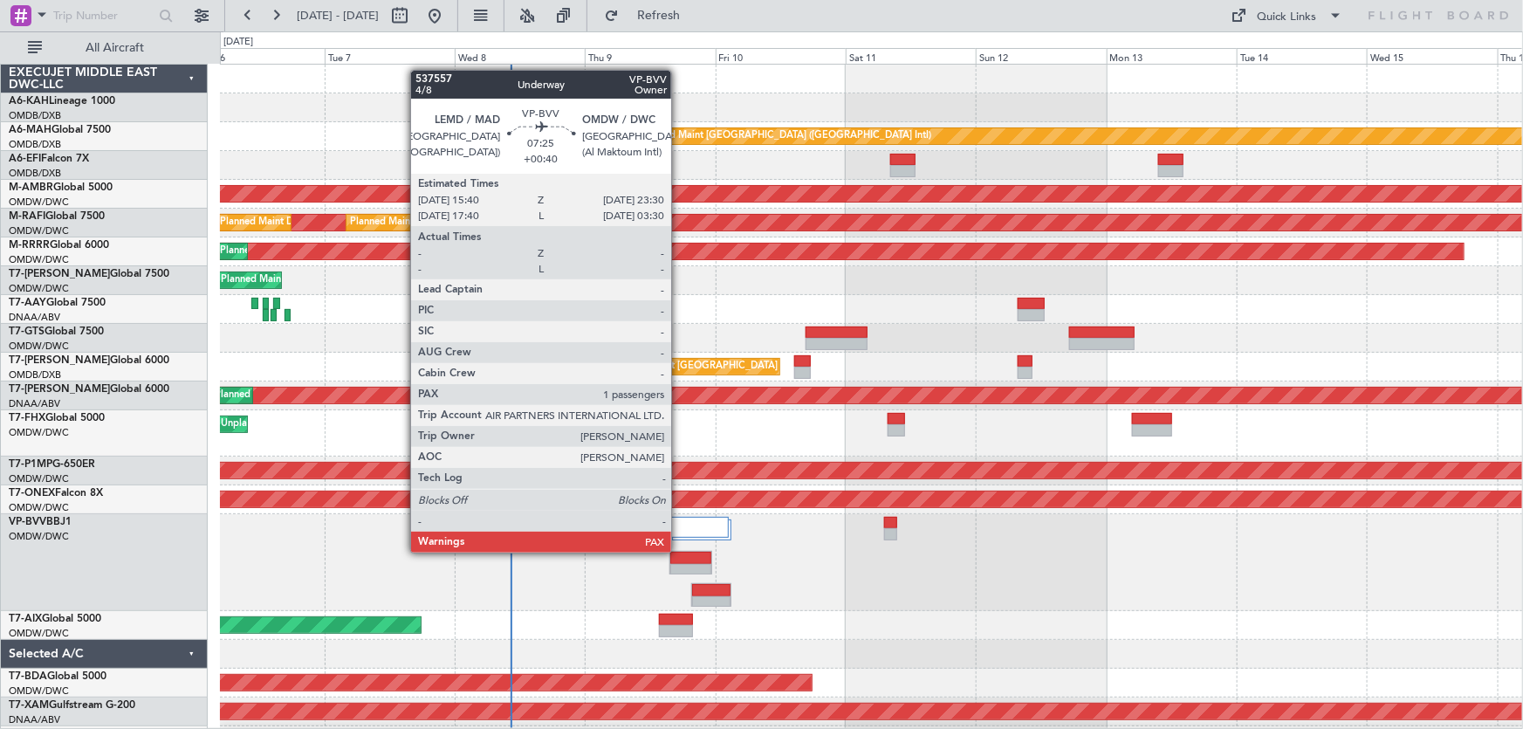
click at [679, 552] on div at bounding box center [690, 558] width 41 height 12
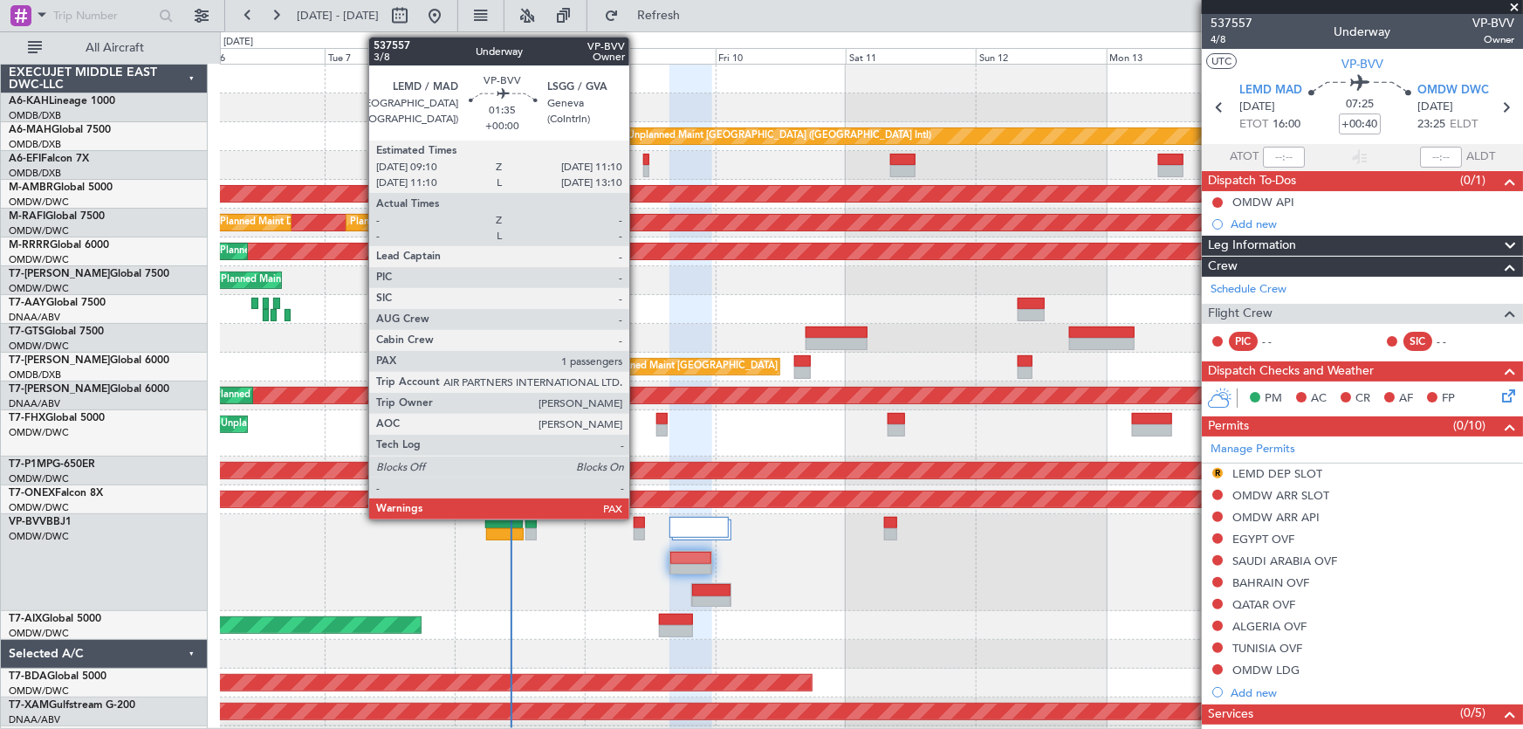
click at [637, 517] on div at bounding box center [639, 523] width 11 height 12
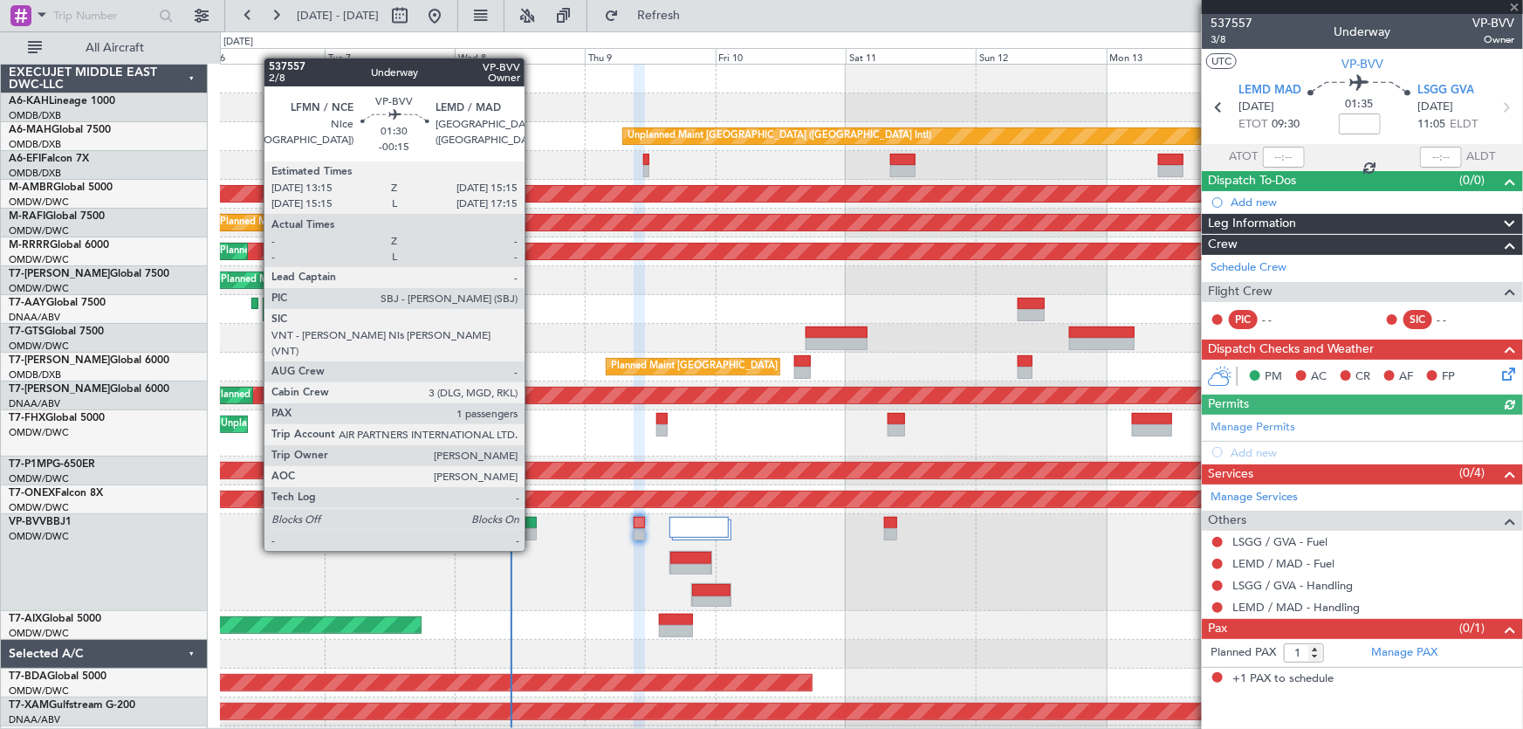
click at [532, 518] on div at bounding box center [530, 523] width 11 height 12
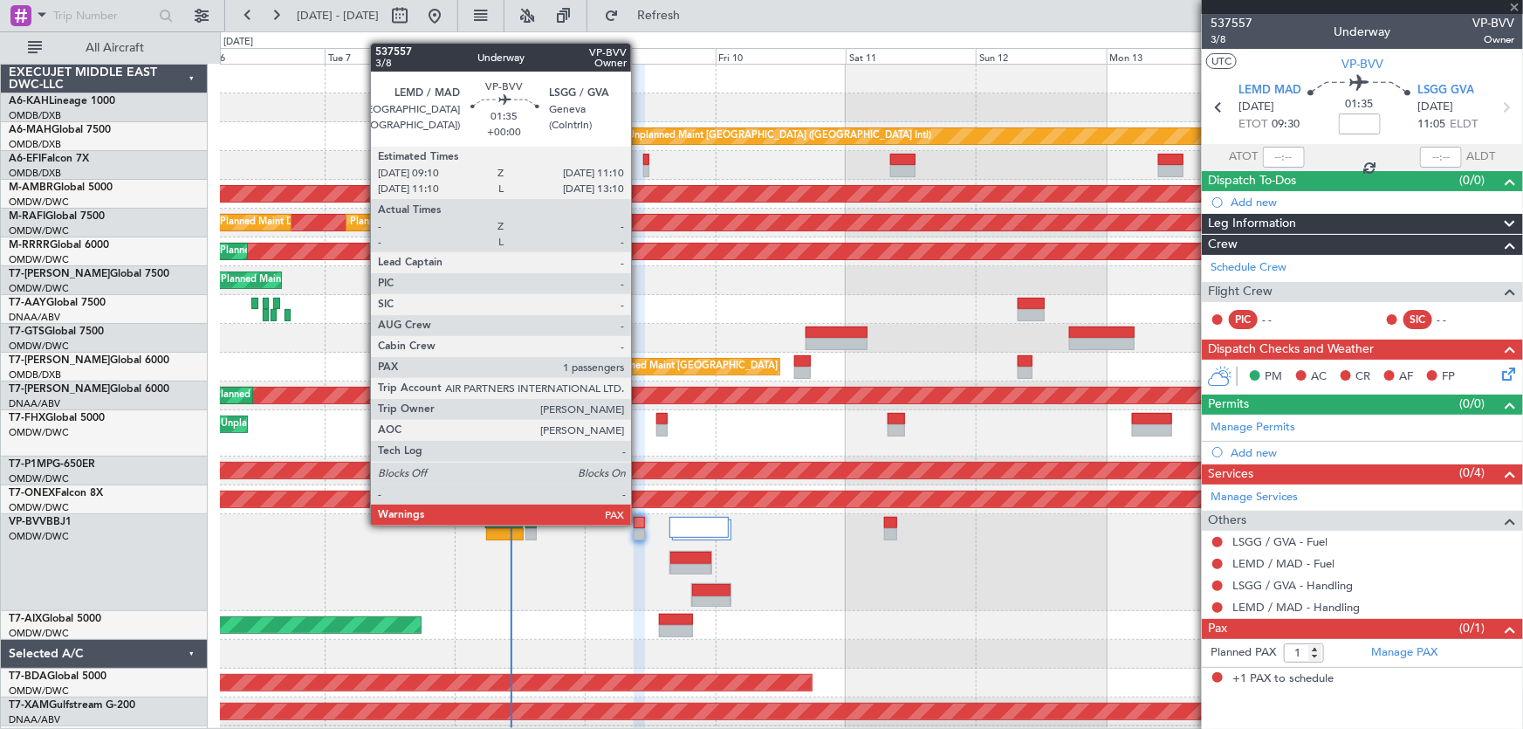
click at [639, 524] on div at bounding box center [639, 523] width 11 height 12
type input "-00:15"
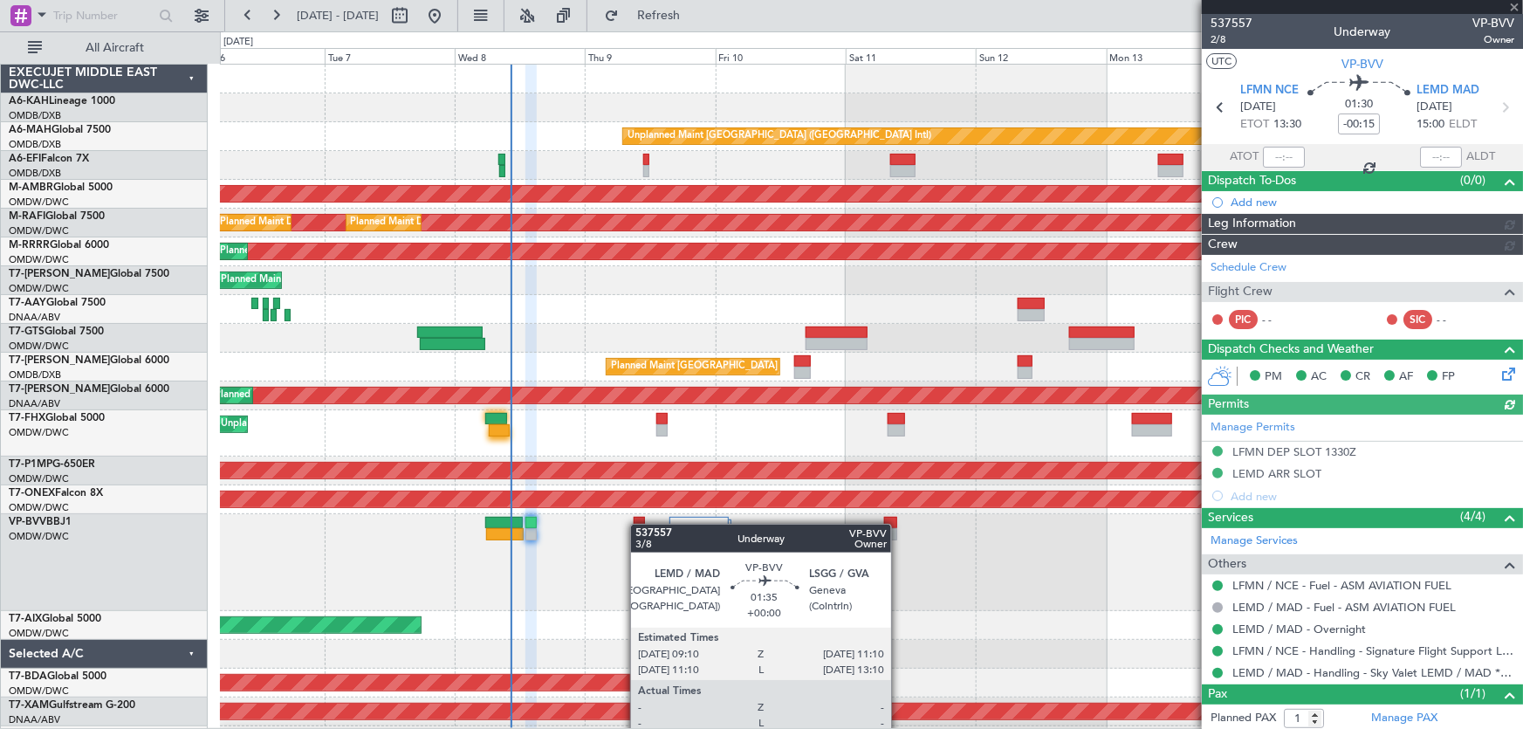
type input "Dherander Fithani (DHF)"
type input "7478"
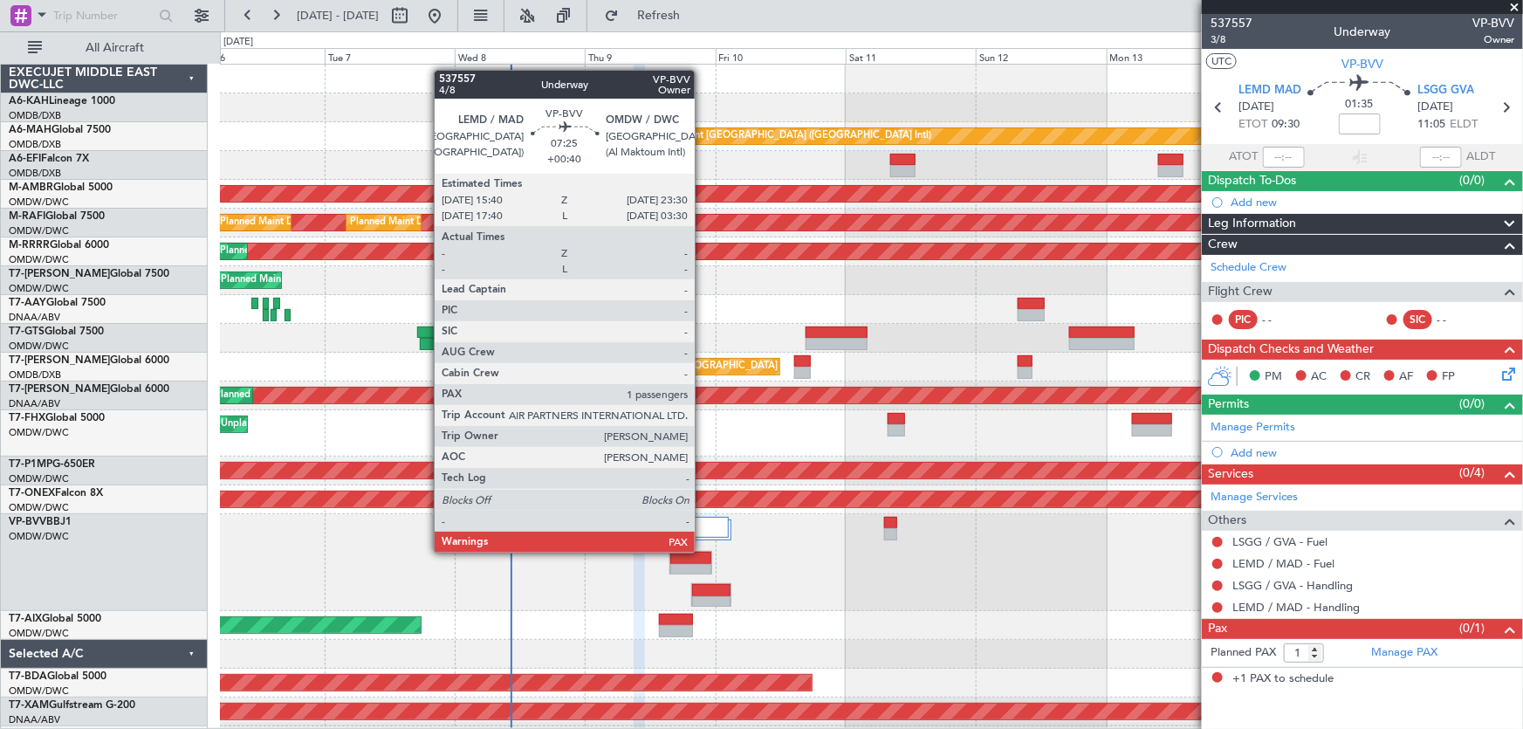
click at [703, 552] on div at bounding box center [690, 558] width 41 height 12
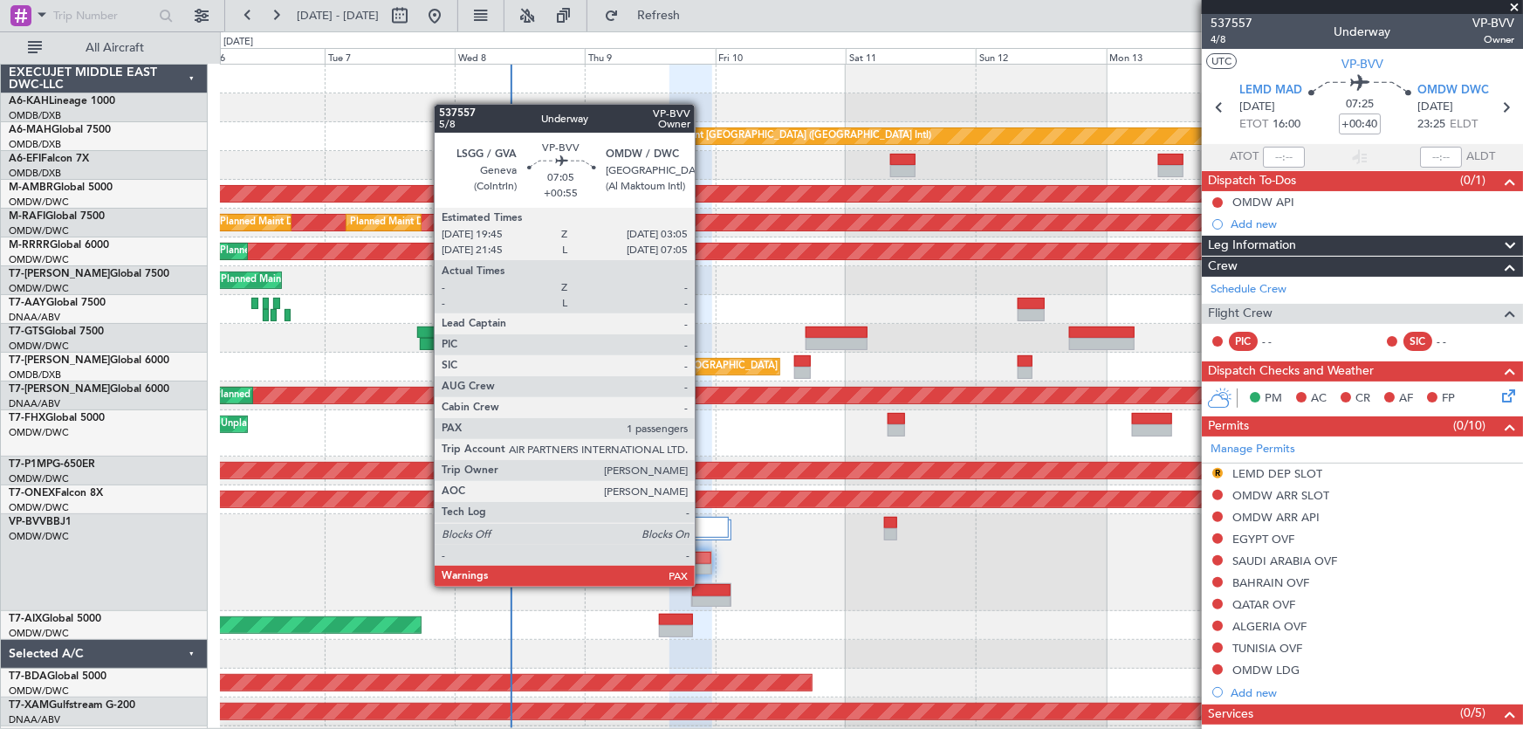
click at [703, 586] on div at bounding box center [711, 590] width 38 height 12
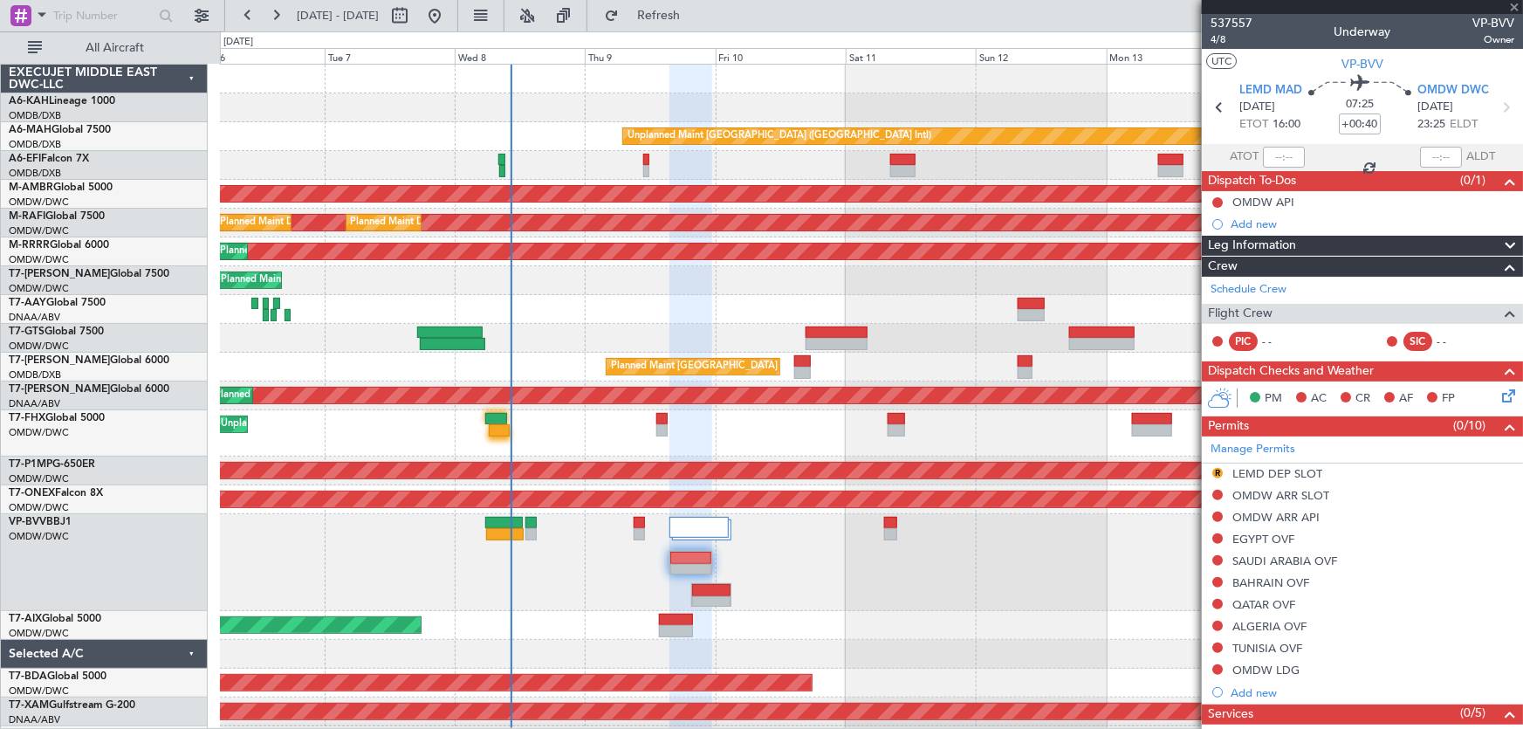
type input "+00:55"
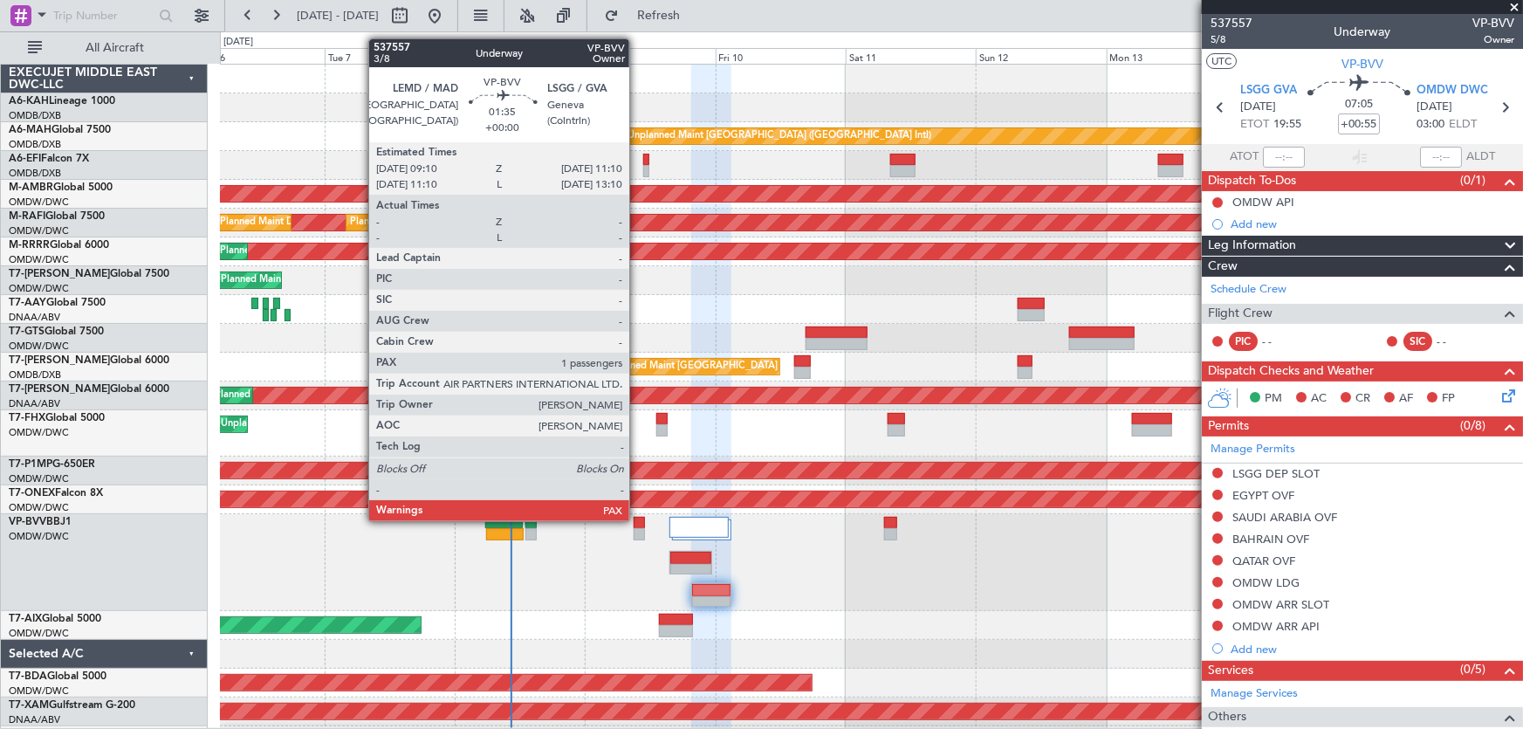
click at [637, 519] on div at bounding box center [639, 523] width 11 height 12
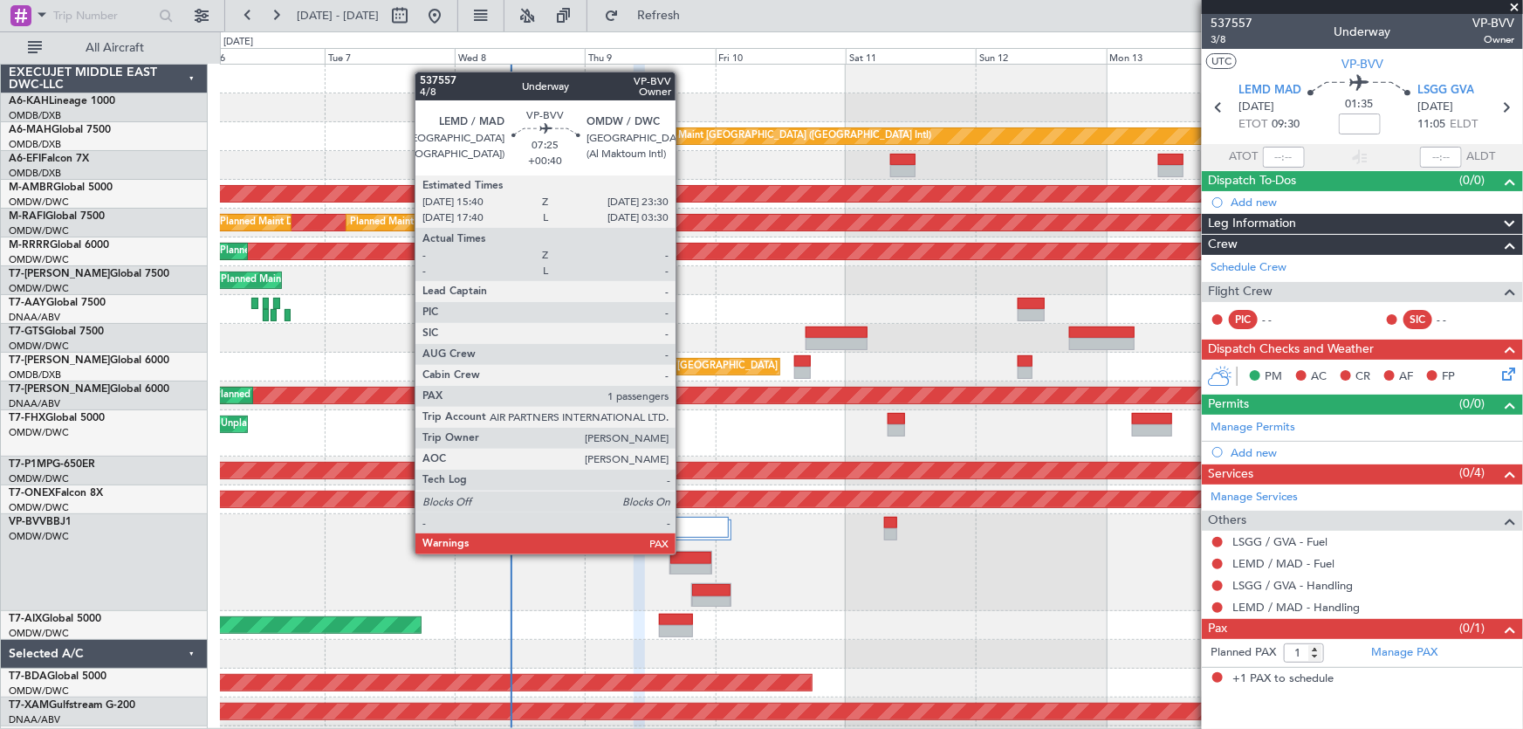
click at [683, 553] on div at bounding box center [690, 558] width 41 height 12
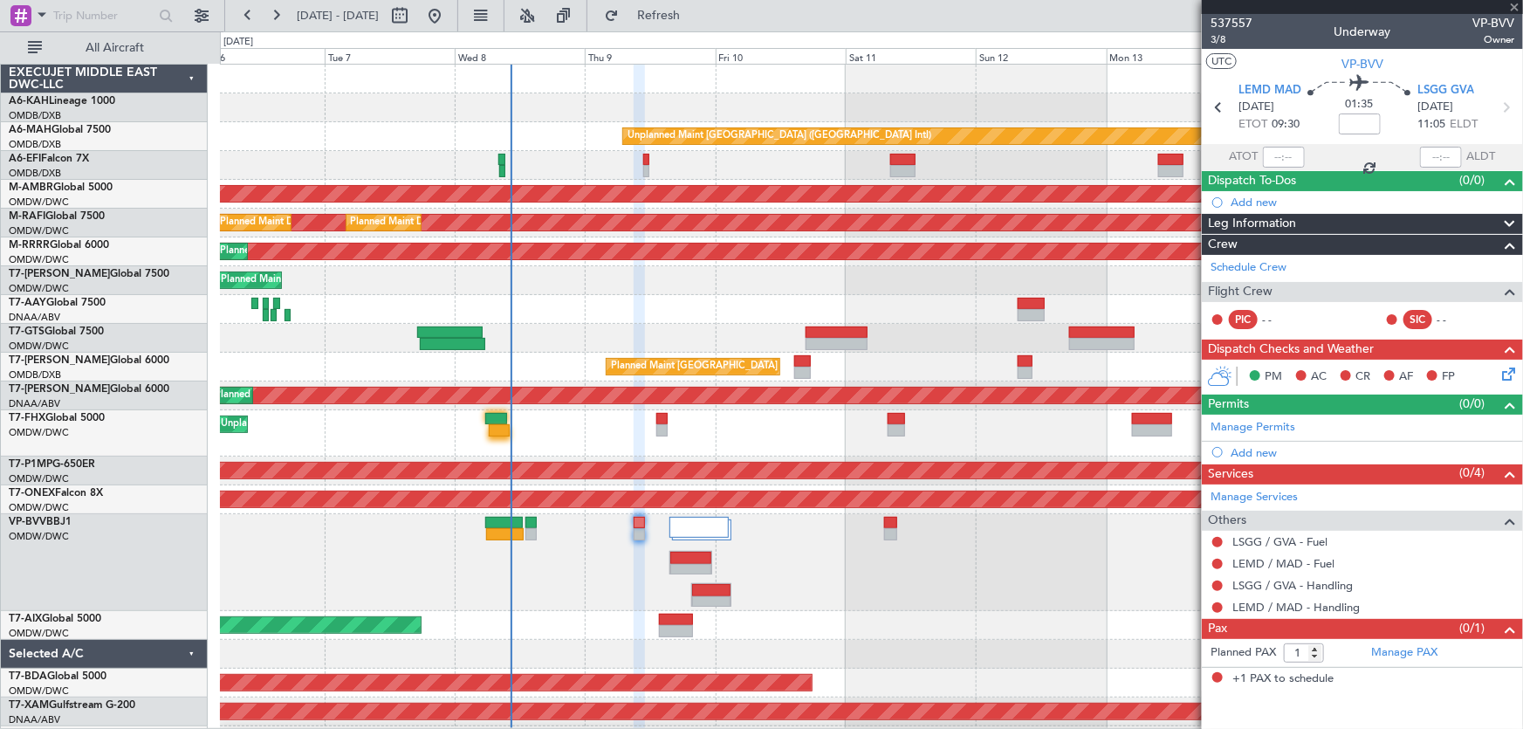
type input "+00:40"
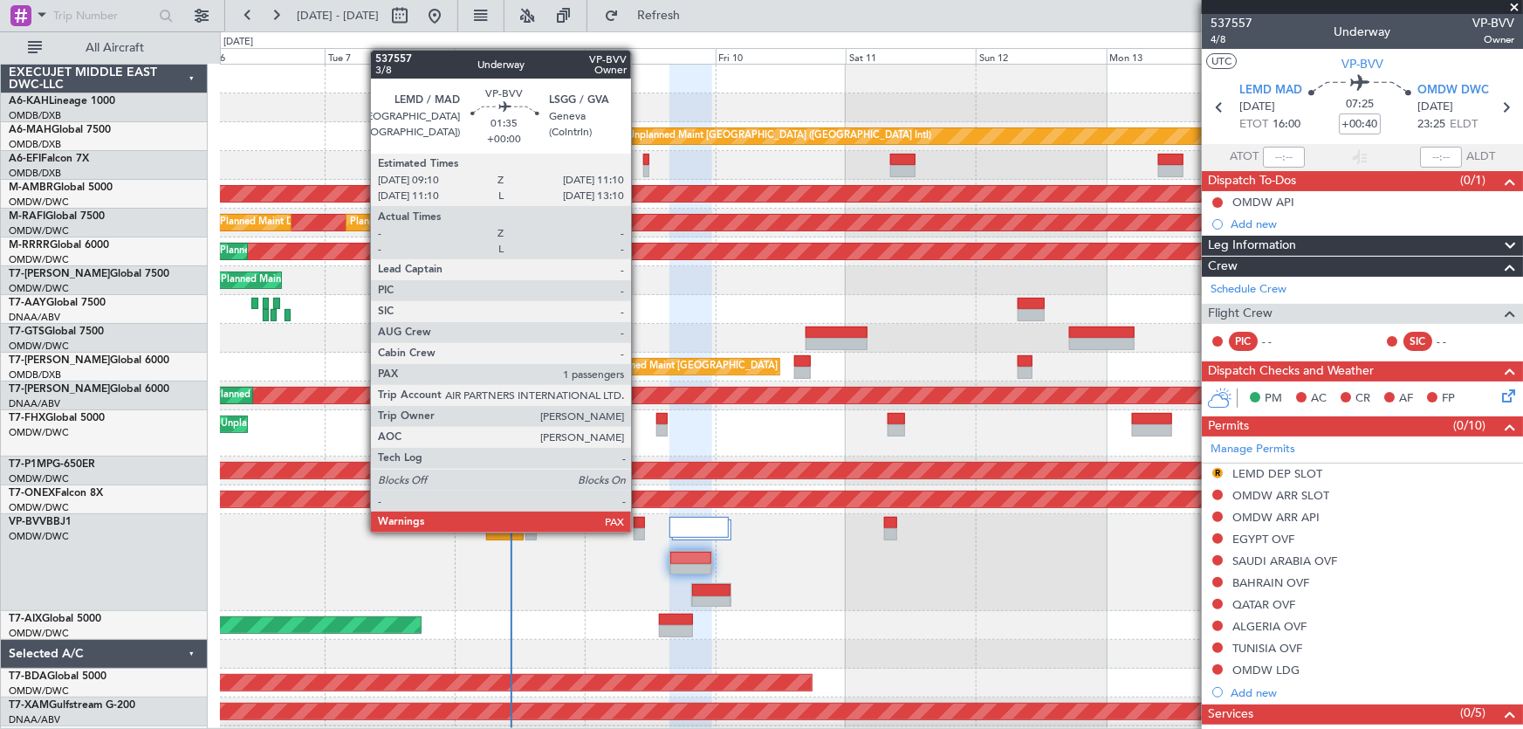
click at [639, 531] on div at bounding box center [639, 534] width 11 height 12
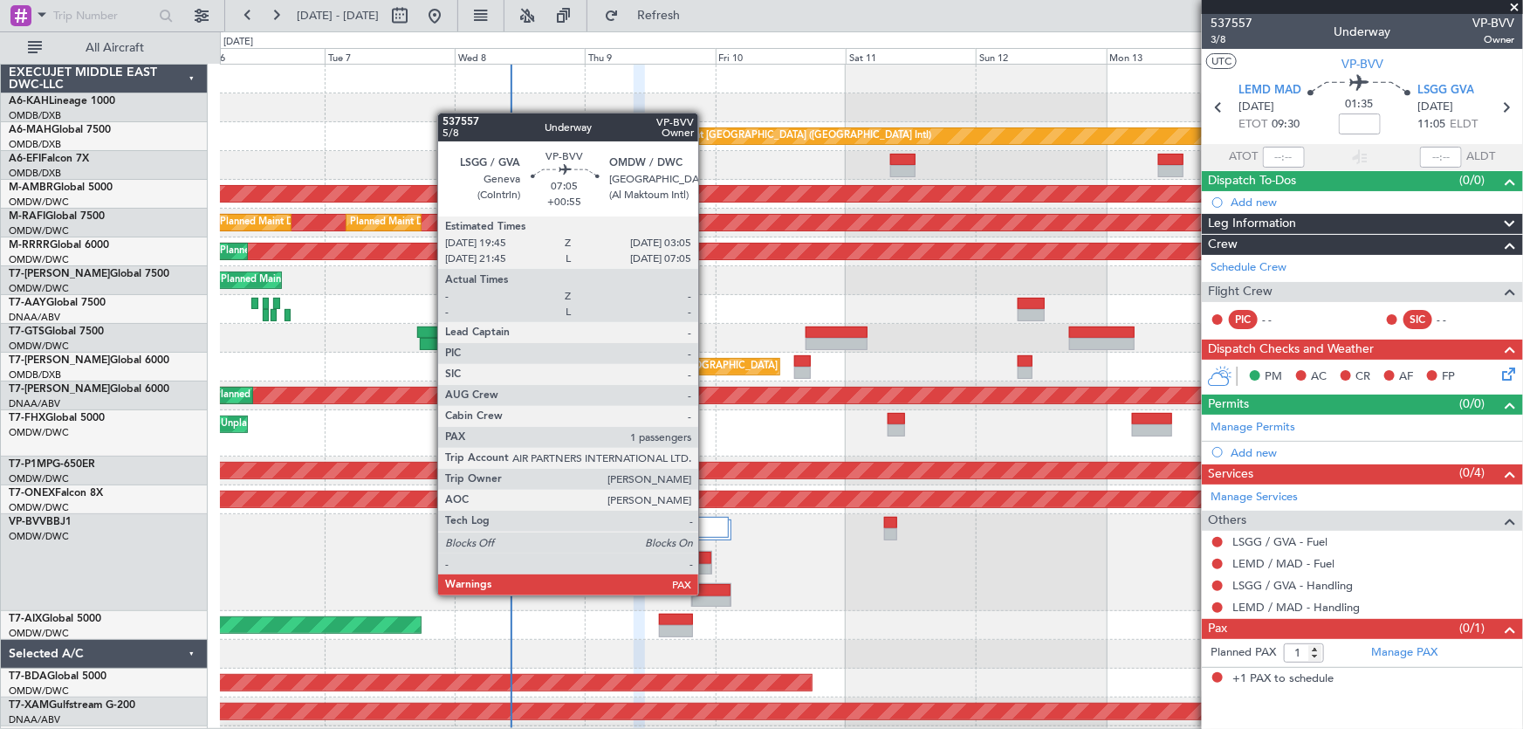
click at [706, 594] on div at bounding box center [711, 590] width 38 height 12
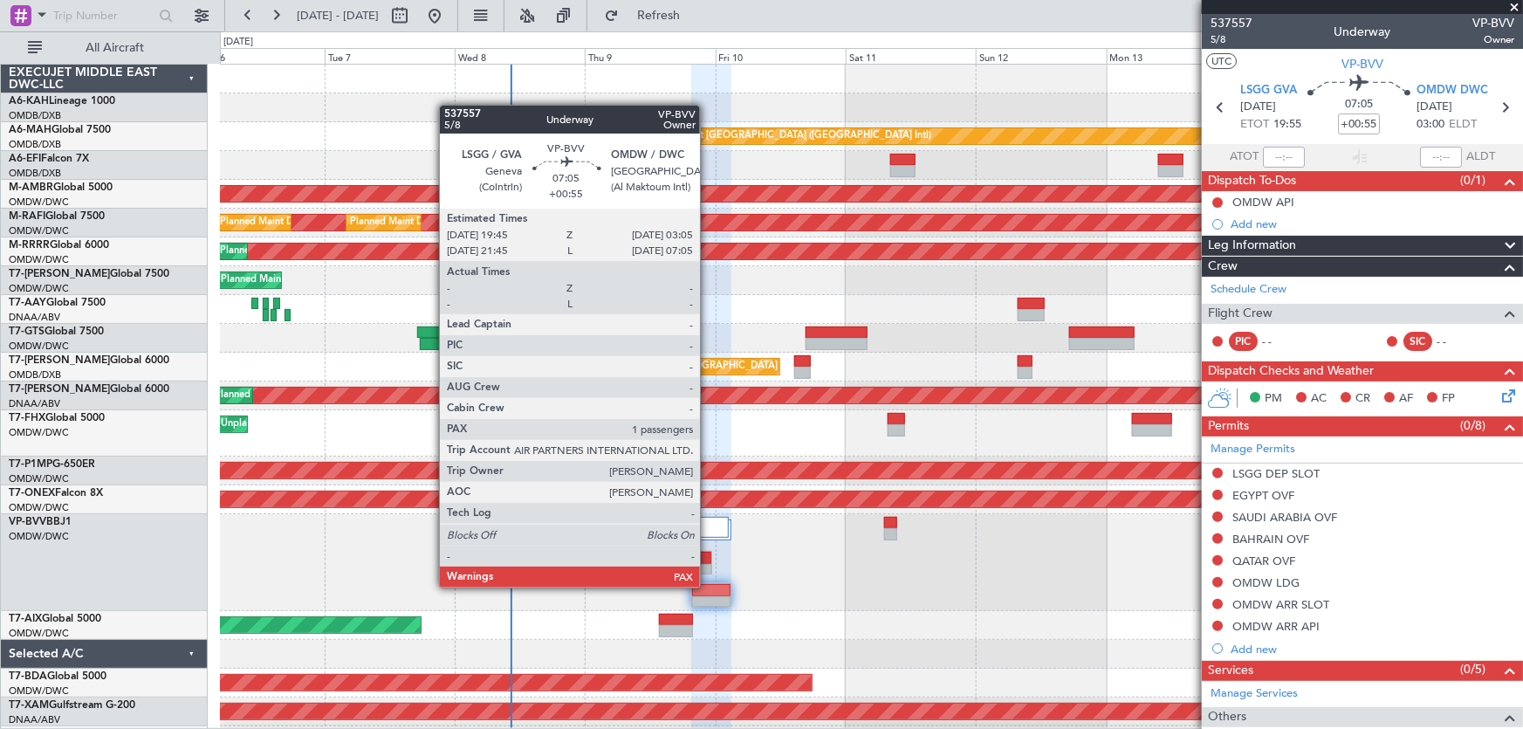
click at [708, 586] on div at bounding box center [711, 590] width 38 height 12
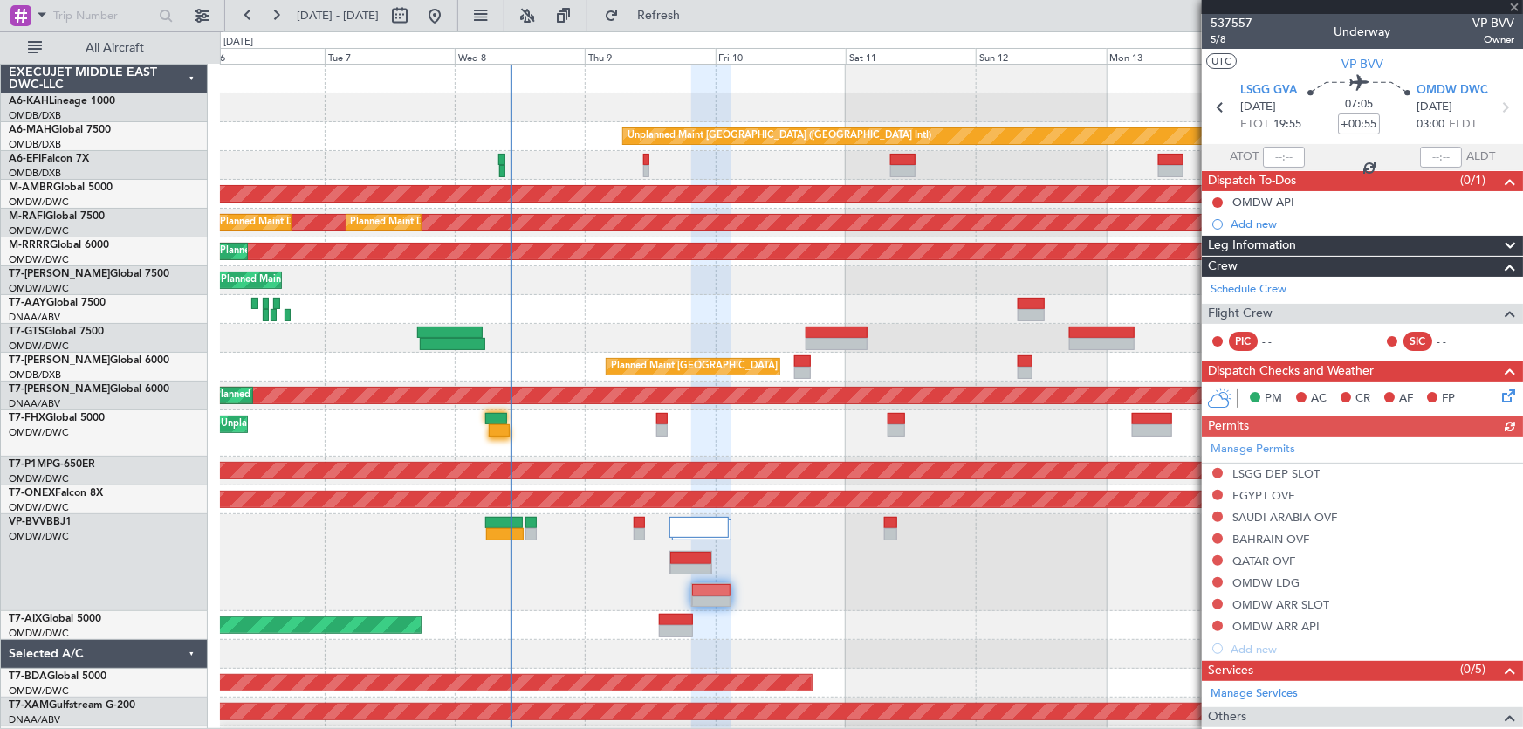
type input "+00:45"
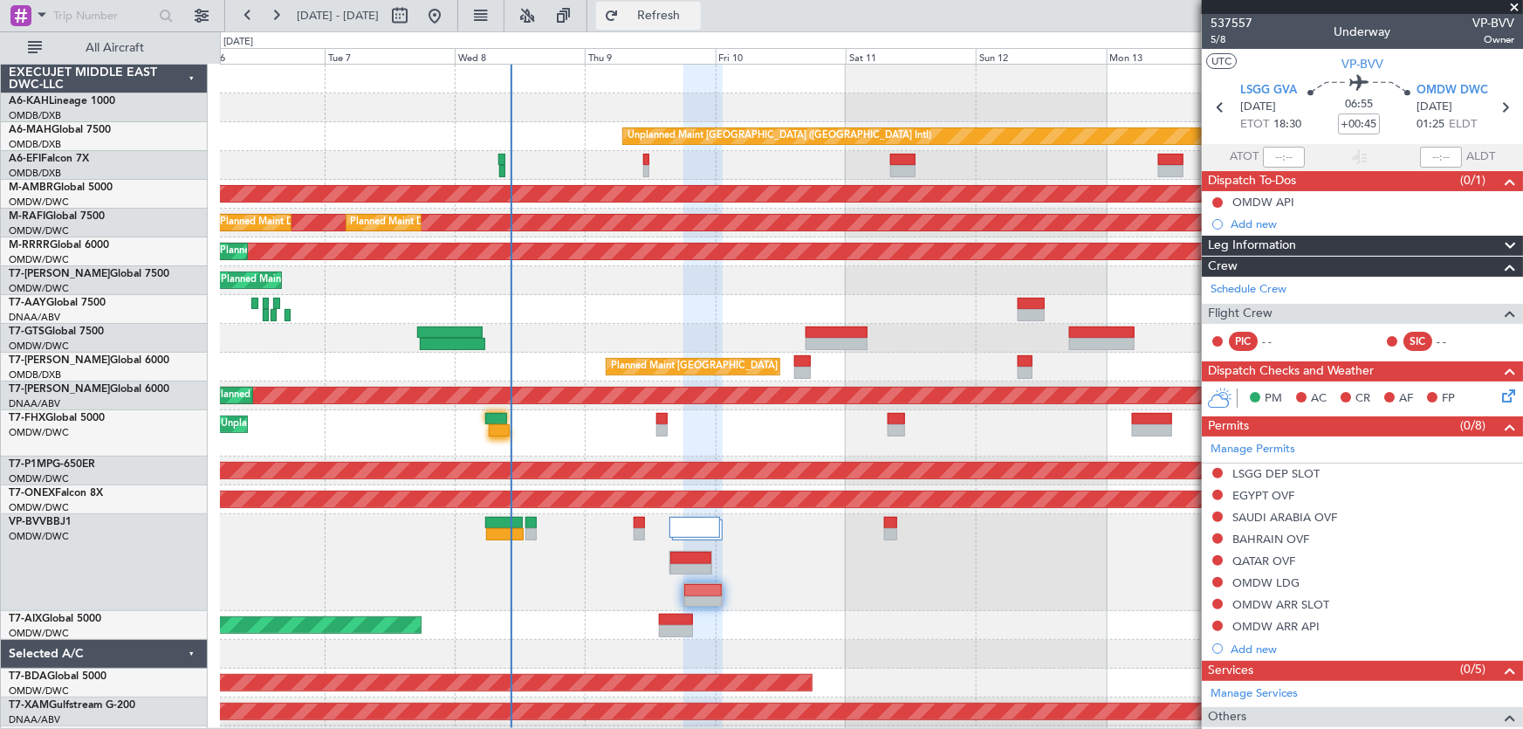
click at [701, 23] on button "Refresh" at bounding box center [648, 16] width 105 height 28
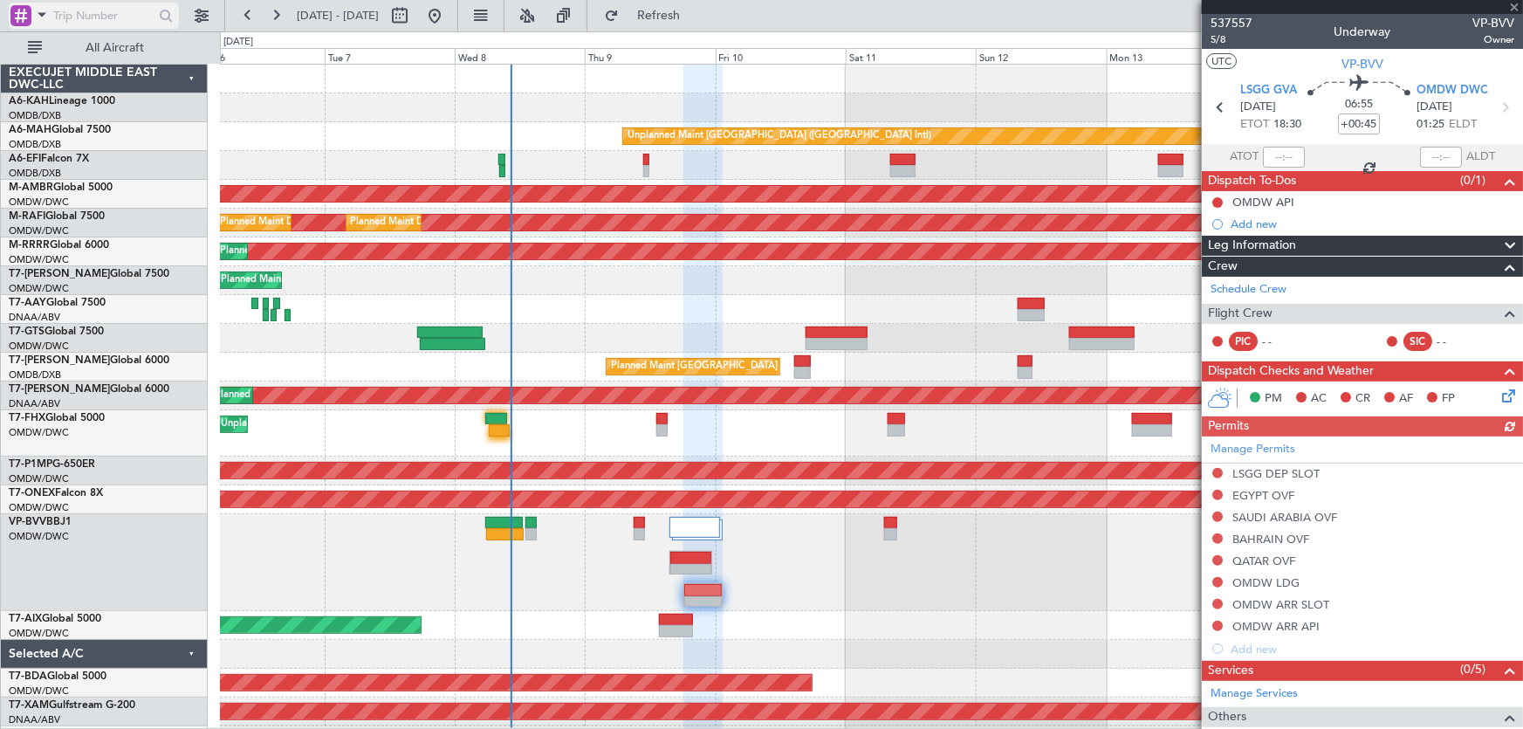
click at [44, 19] on span at bounding box center [41, 14] width 21 height 22
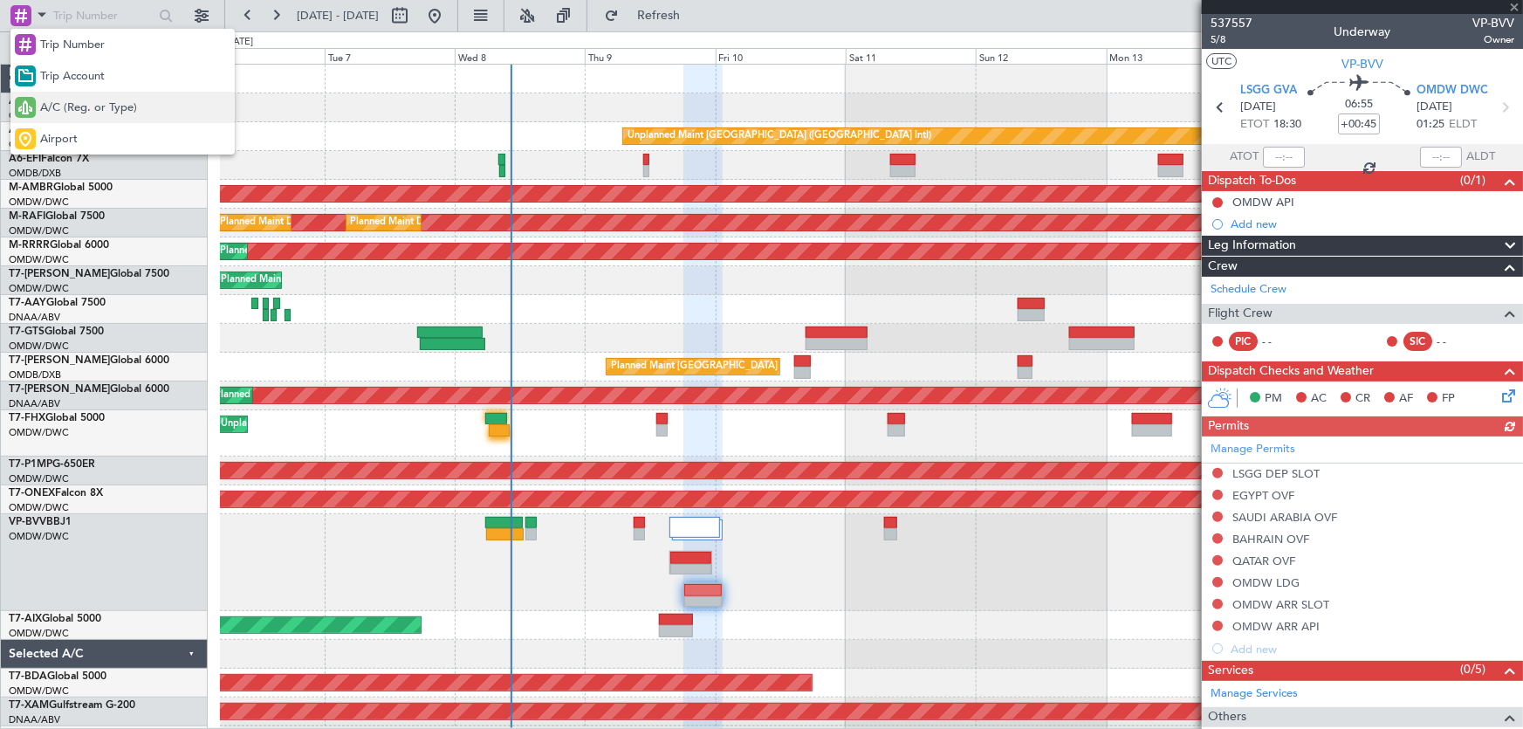
click at [67, 113] on span "A/C (Reg. or Type)" at bounding box center [88, 108] width 97 height 17
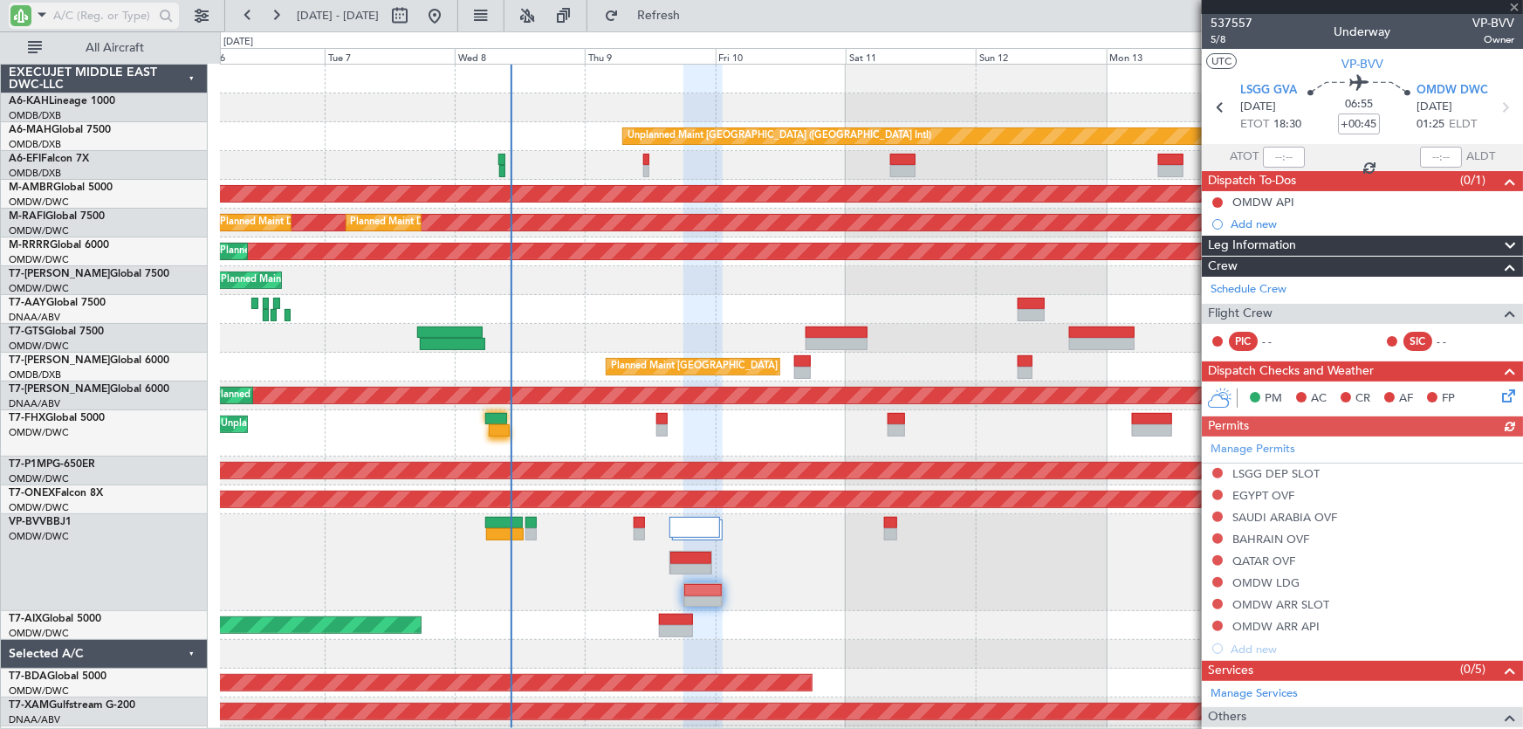
click at [77, 19] on input "text" at bounding box center [103, 16] width 100 height 26
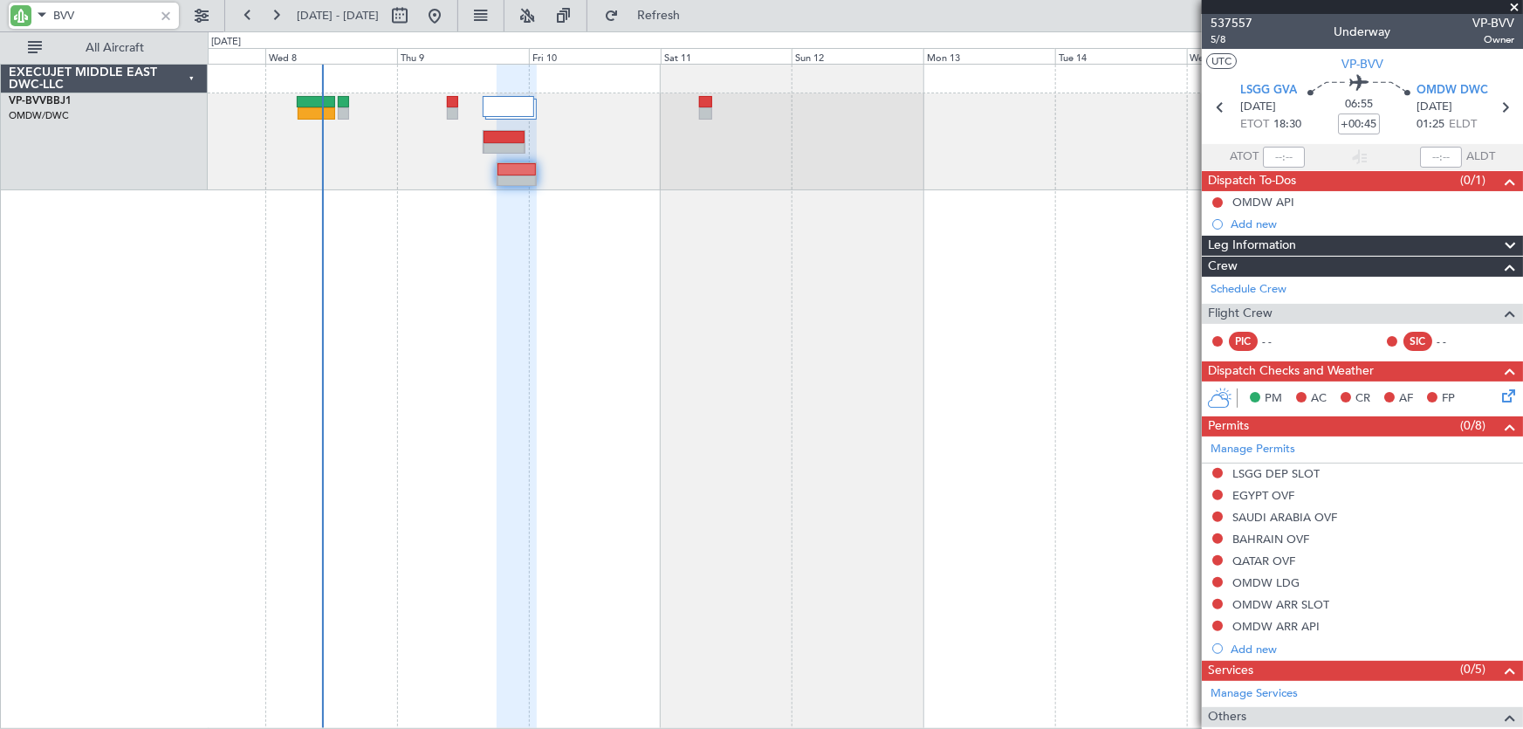
click at [431, 278] on div at bounding box center [866, 396] width 1316 height 665
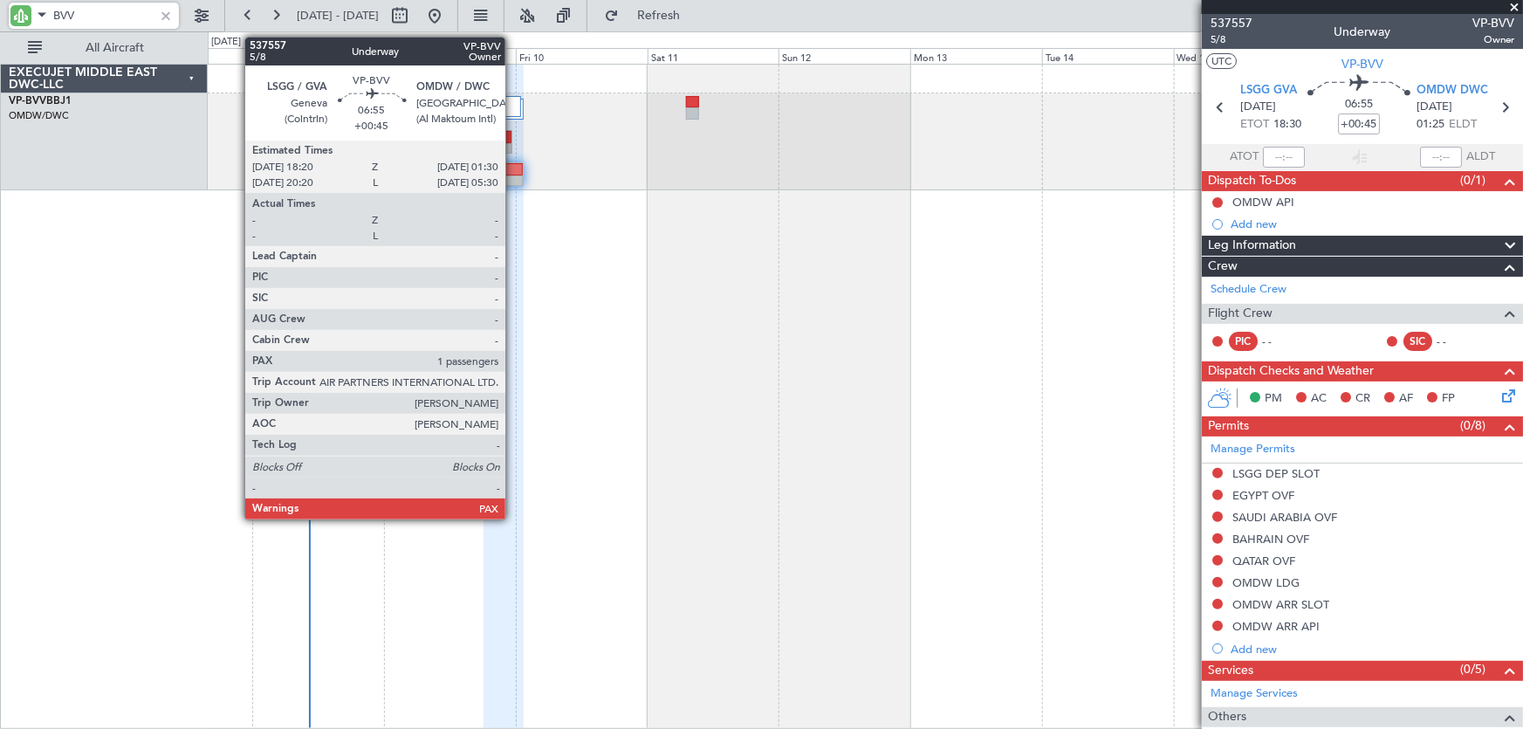
click at [513, 170] on div at bounding box center [503, 169] width 38 height 12
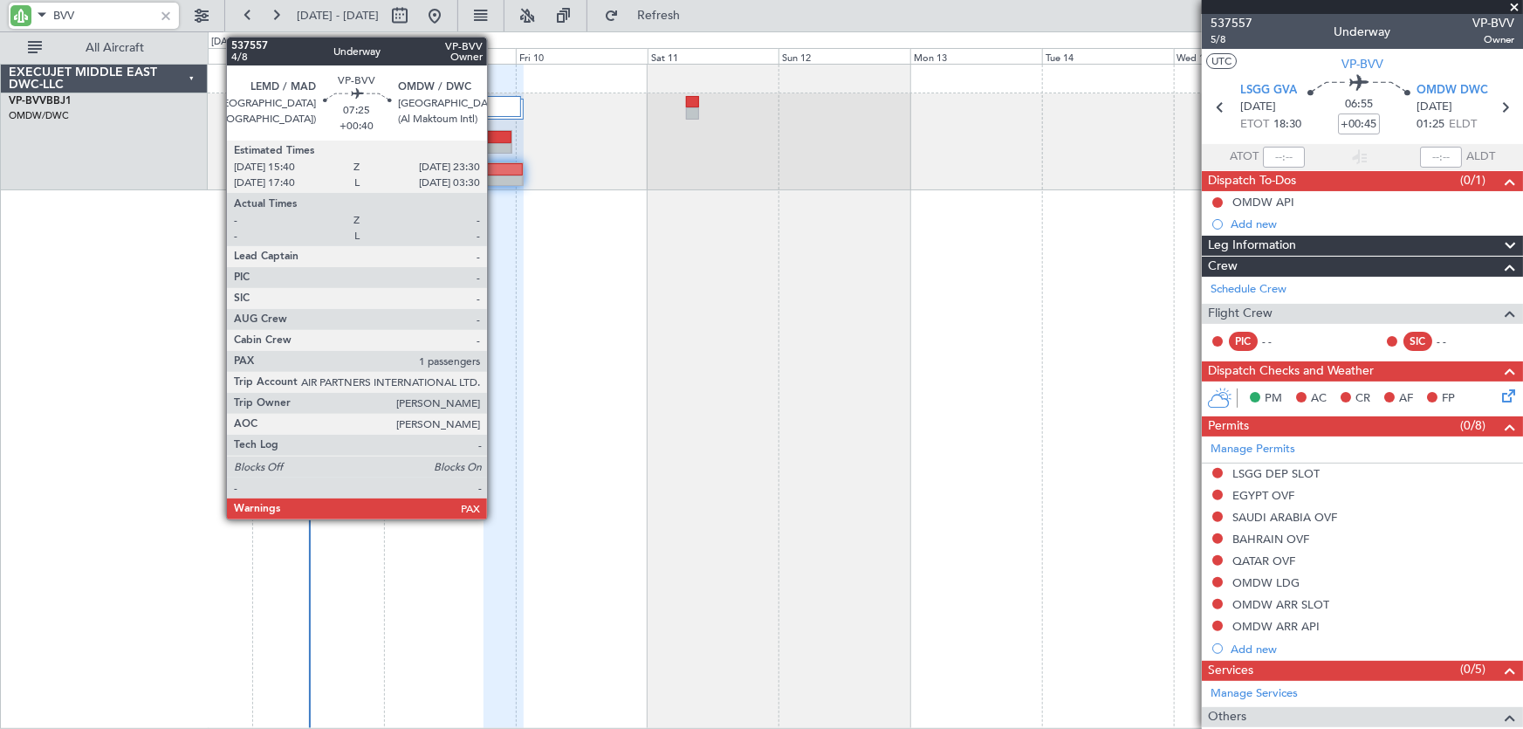
click at [495, 141] on div at bounding box center [491, 137] width 42 height 12
type input "BVV"
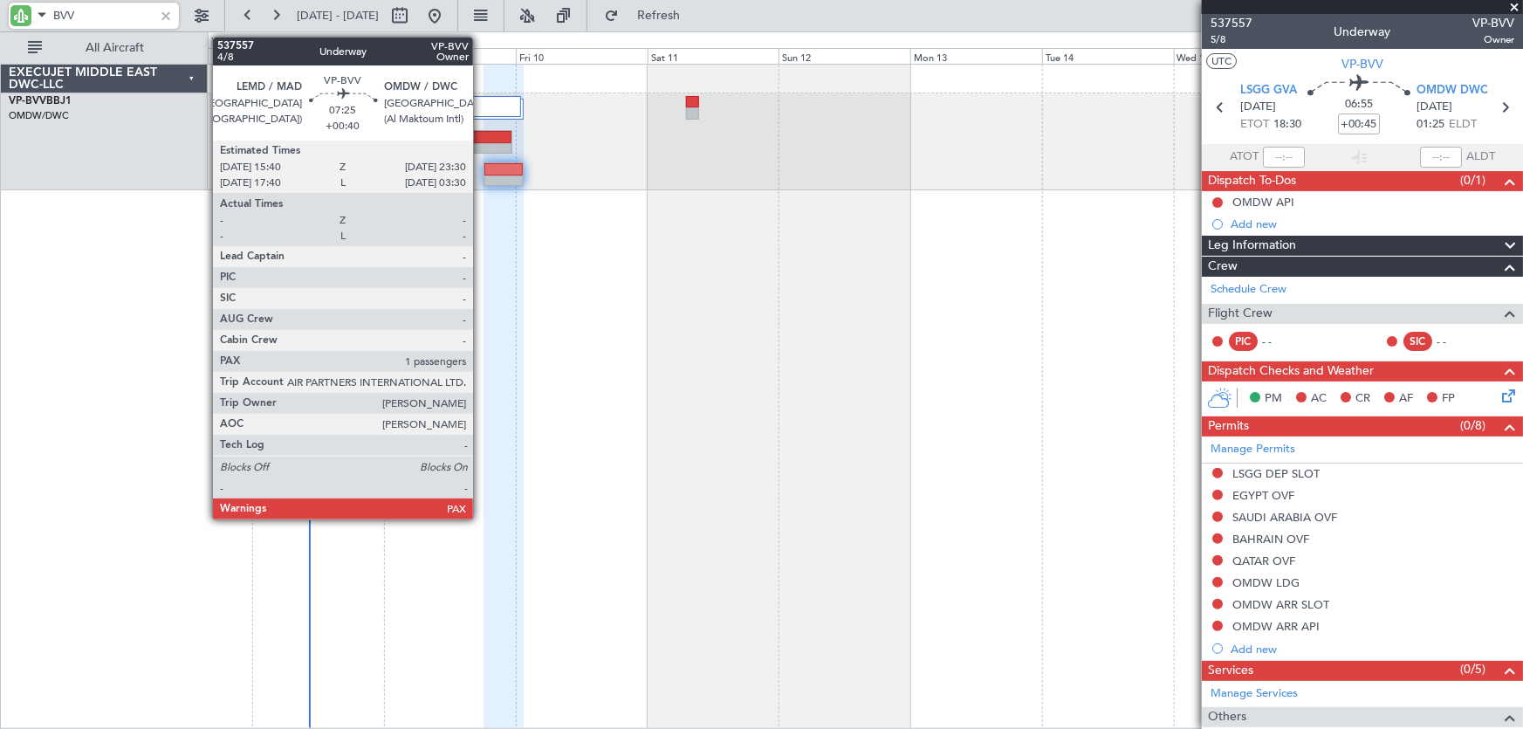
click at [481, 140] on div at bounding box center [491, 137] width 42 height 12
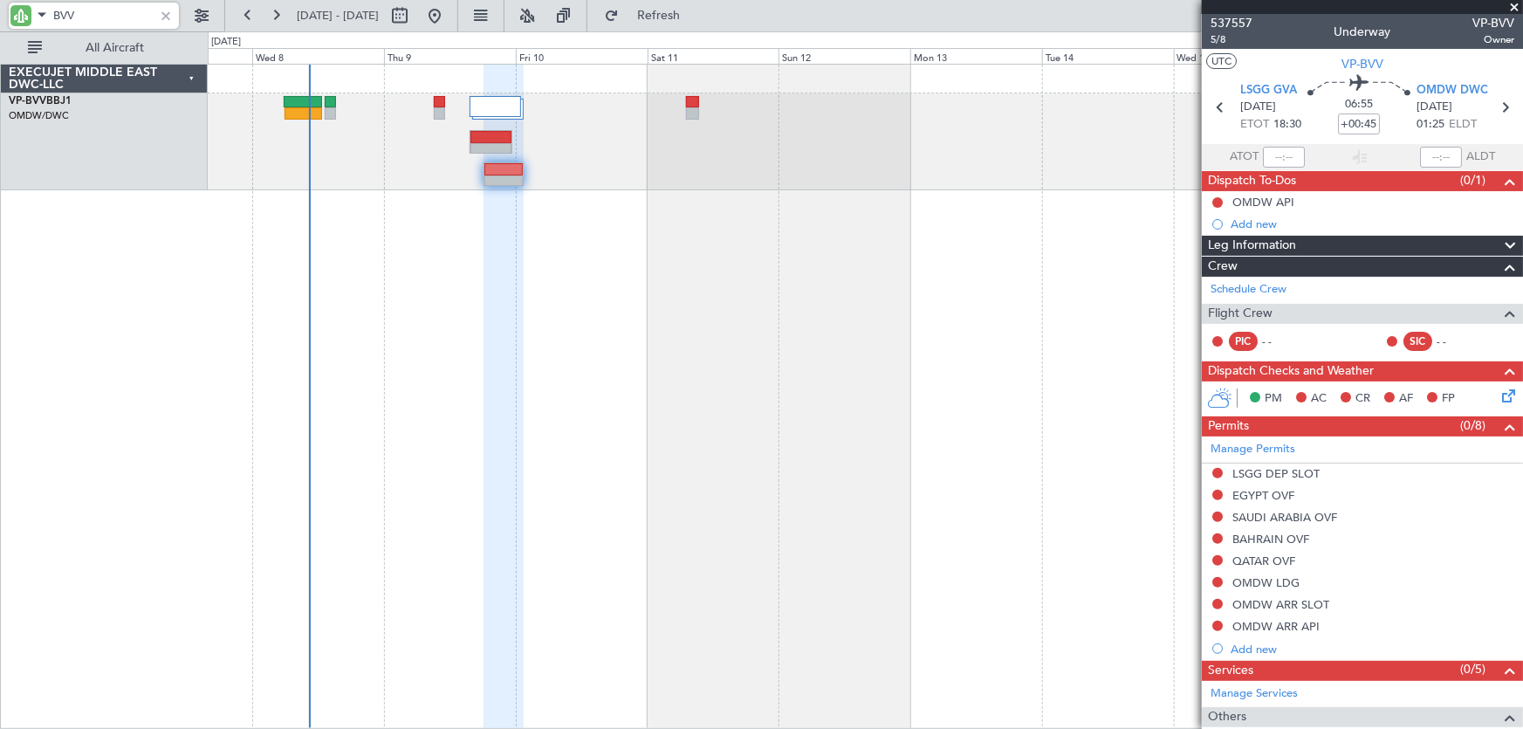
click at [417, 258] on div at bounding box center [866, 396] width 1316 height 665
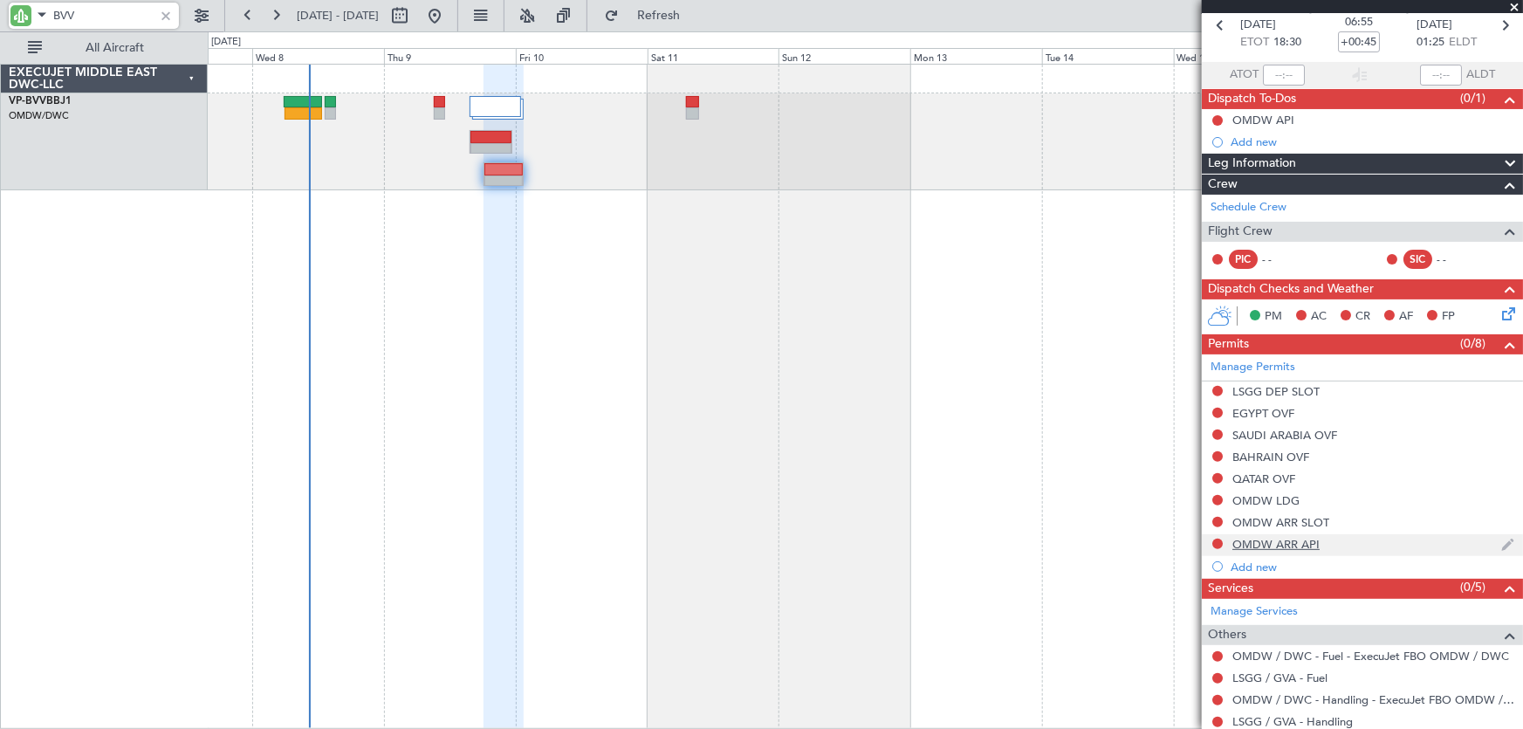
scroll to position [177, 0]
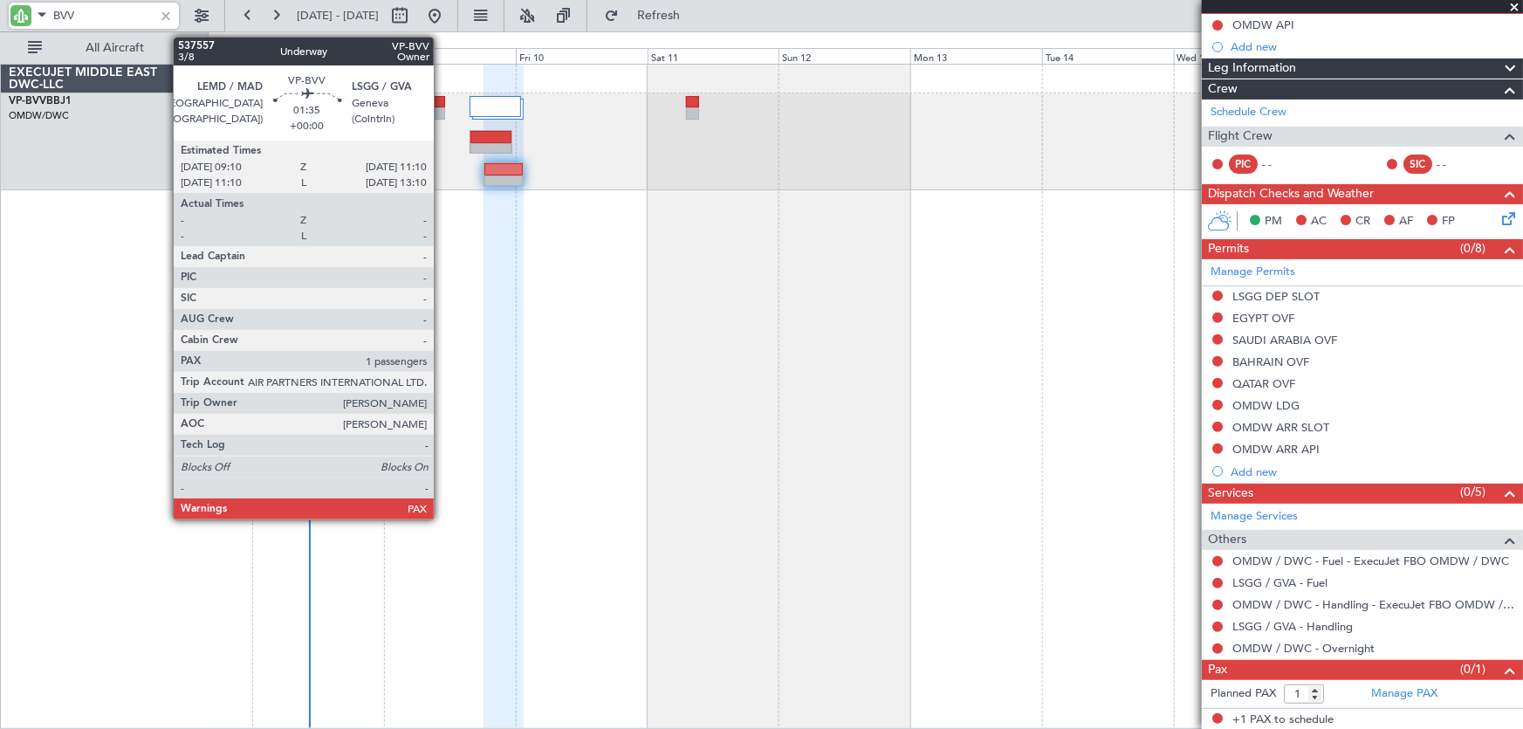
click at [442, 102] on div at bounding box center [439, 102] width 11 height 12
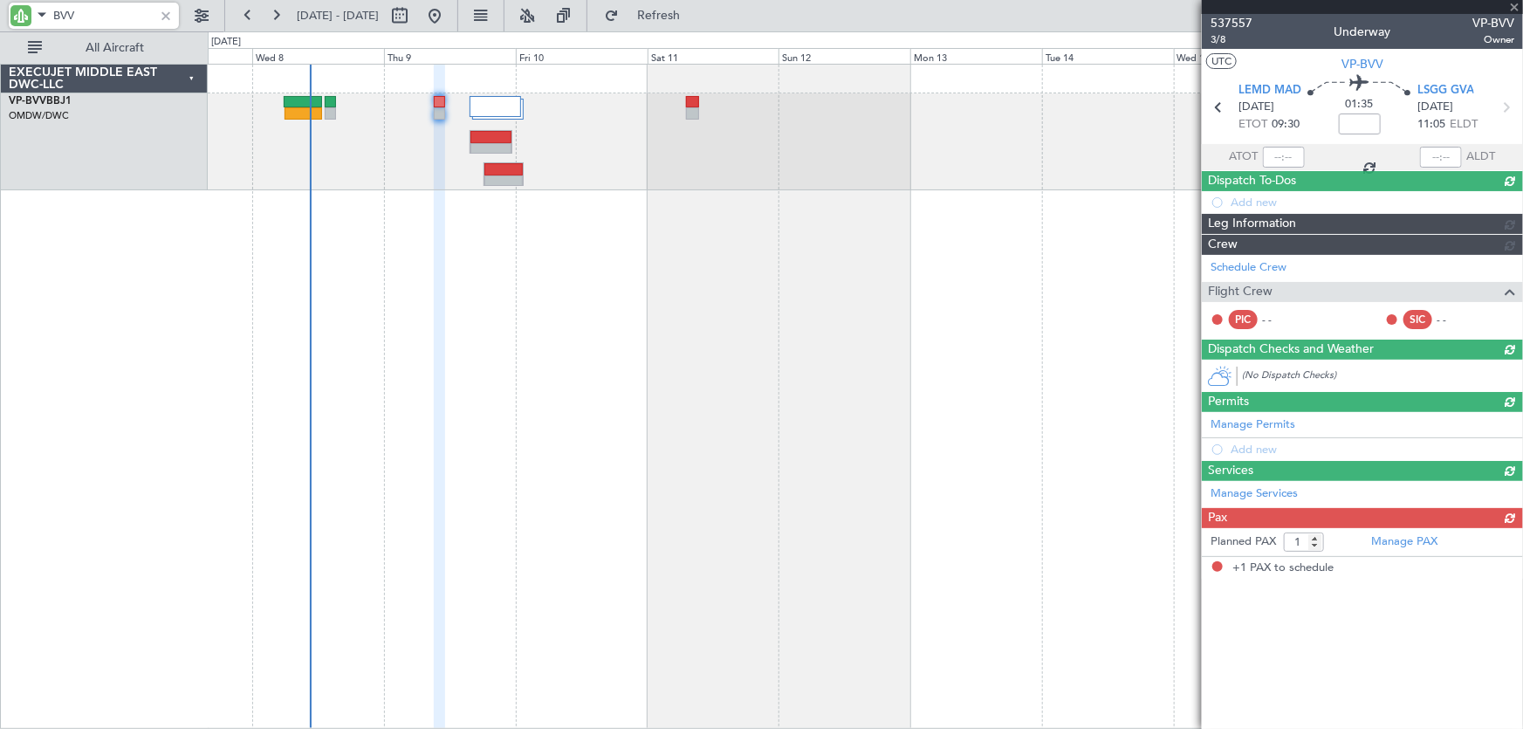
scroll to position [0, 0]
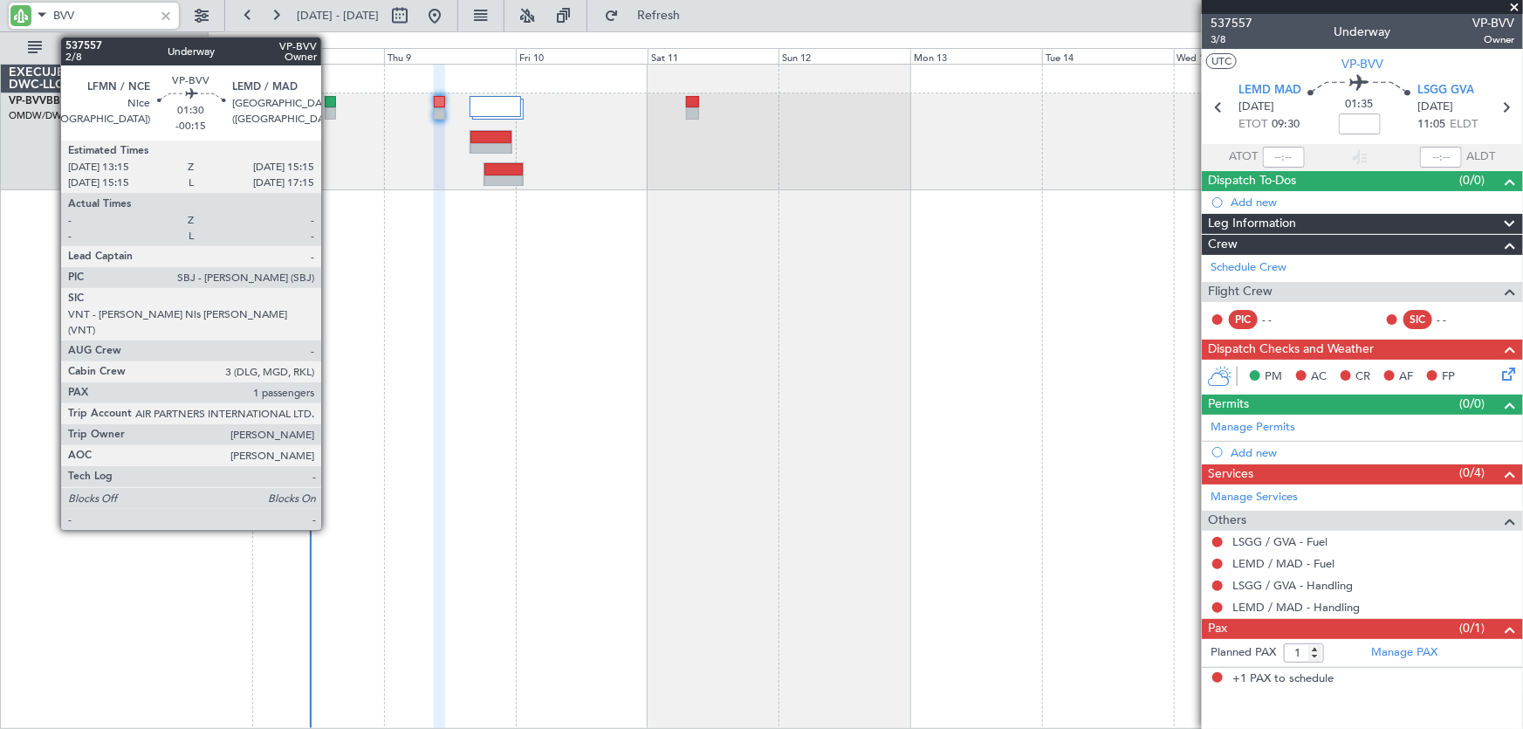
click at [329, 104] on div at bounding box center [330, 102] width 11 height 12
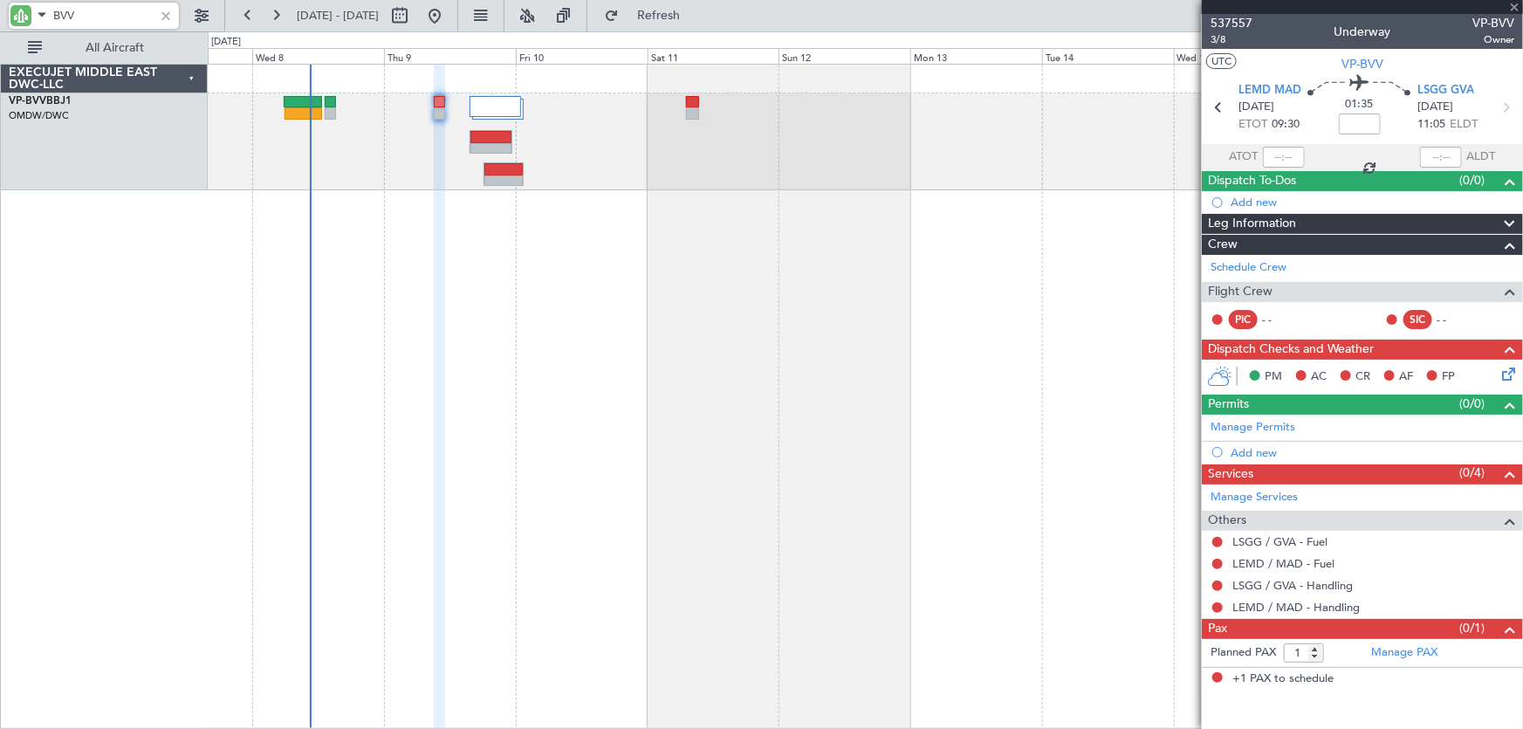
type input "-00:15"
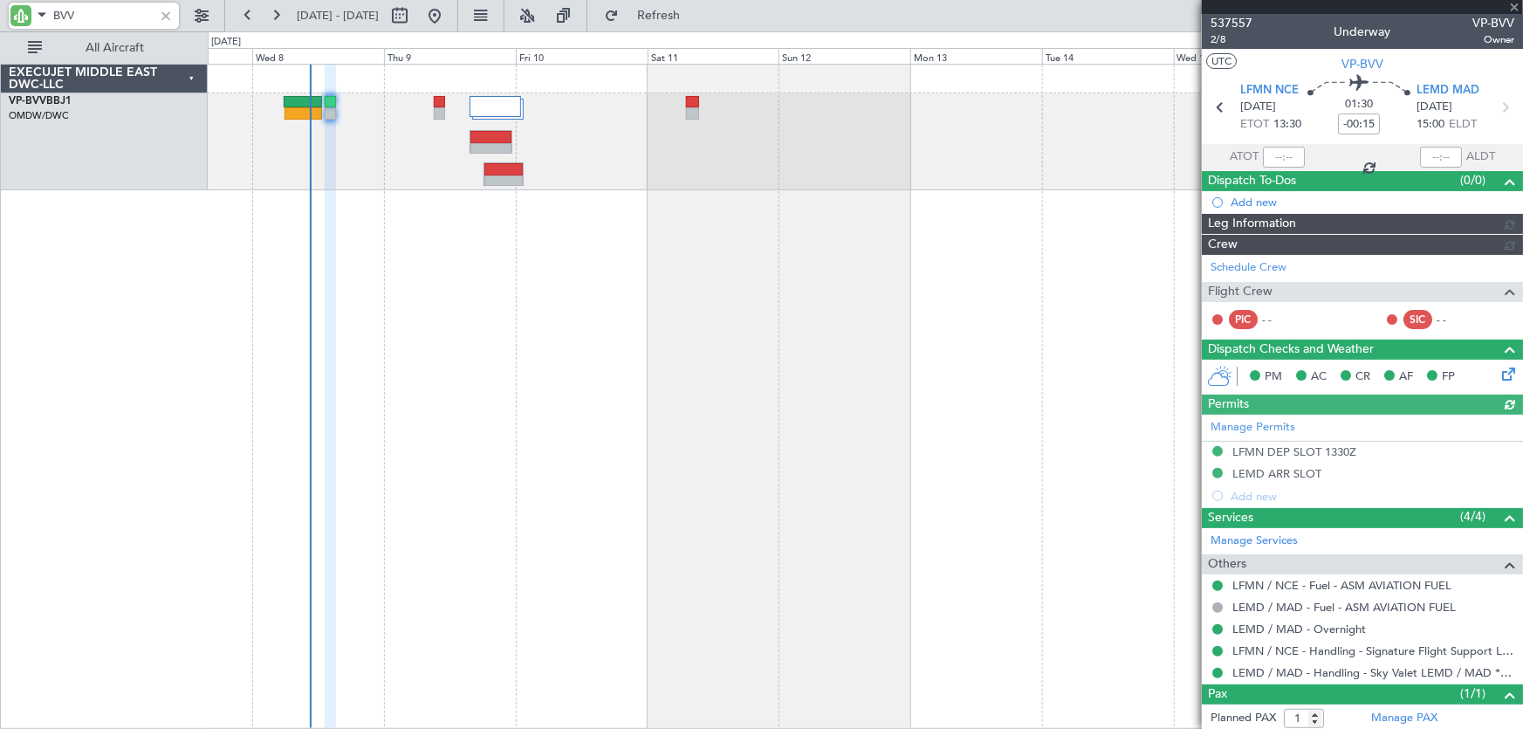
type input "Dherander Fithani (DHF)"
type input "7478"
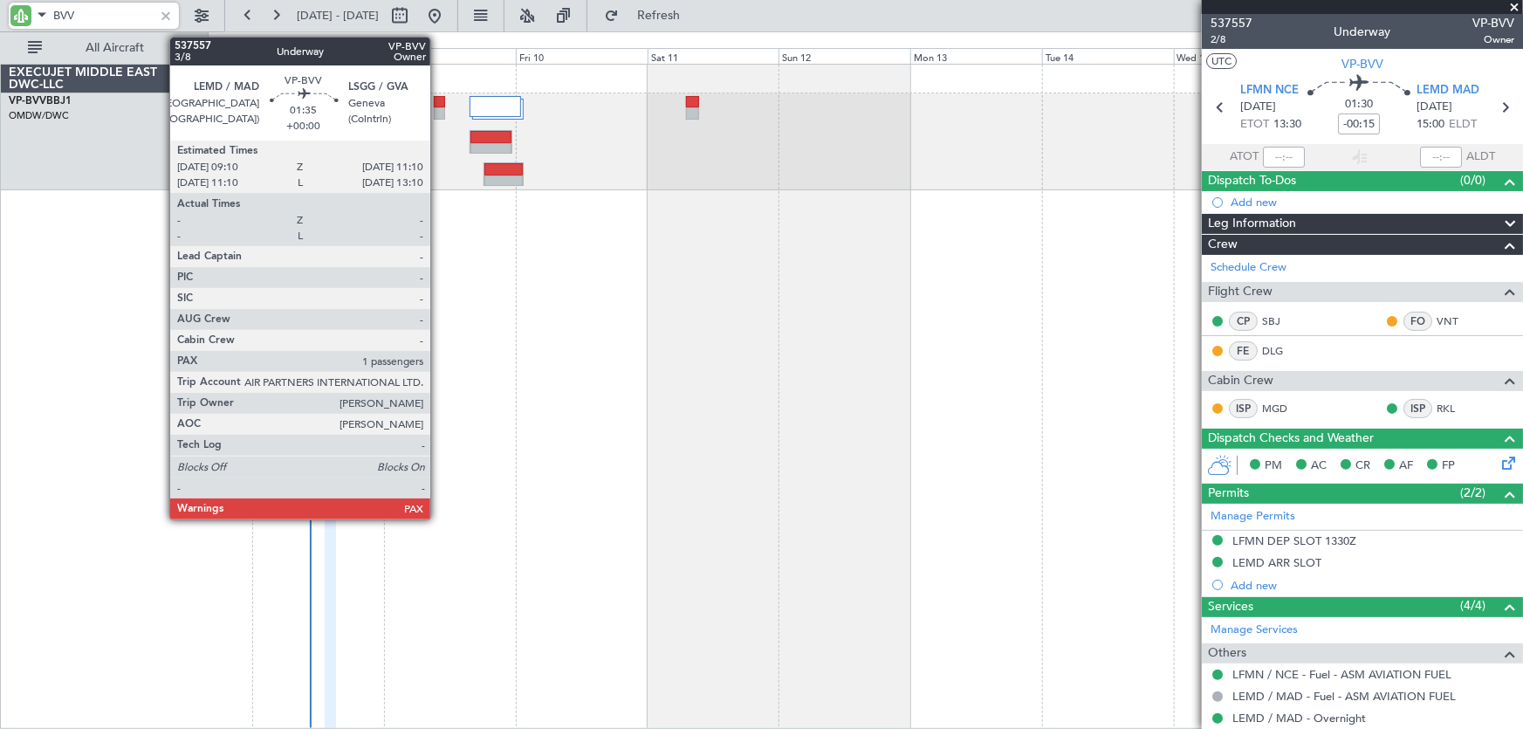
click at [438, 104] on div at bounding box center [439, 102] width 11 height 12
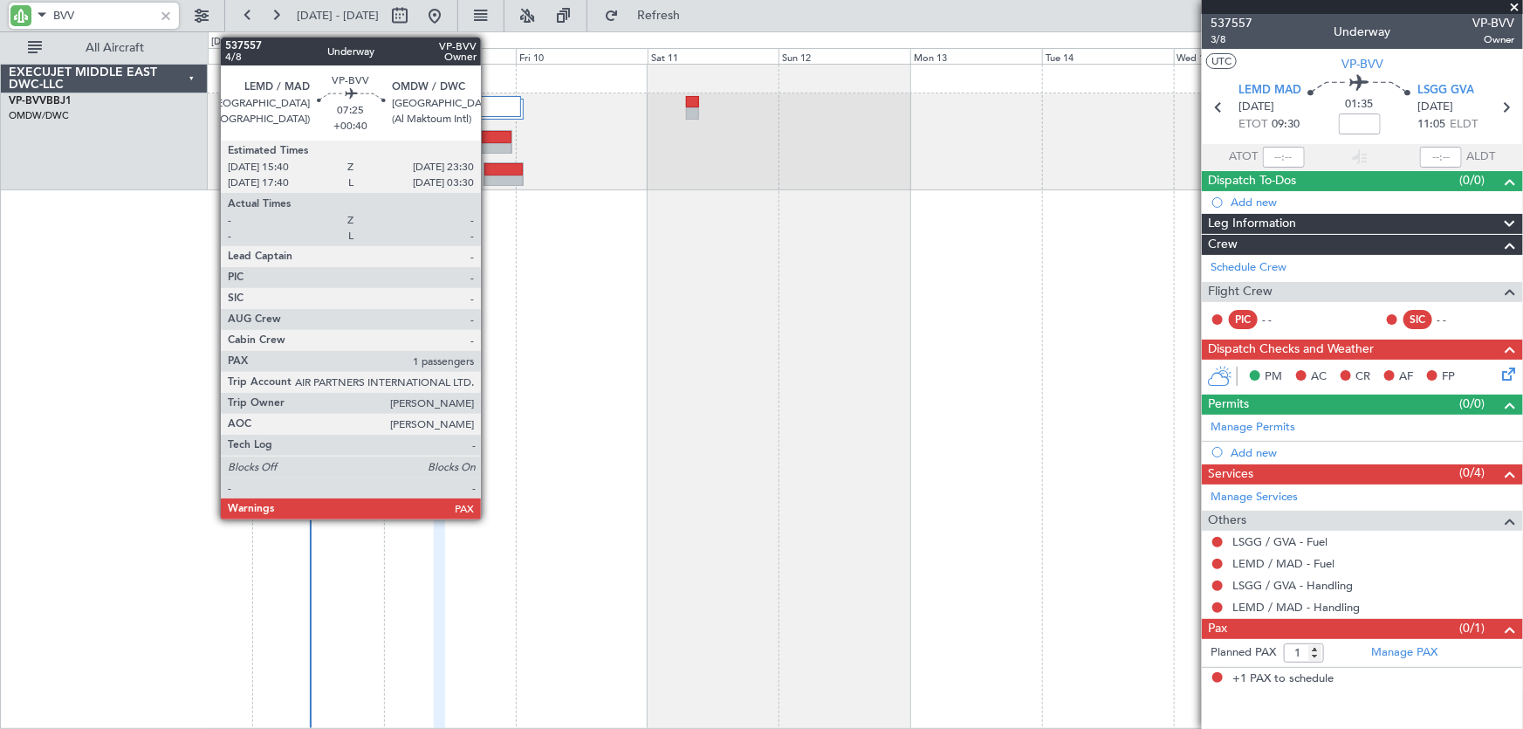
click at [489, 140] on div at bounding box center [491, 137] width 42 height 12
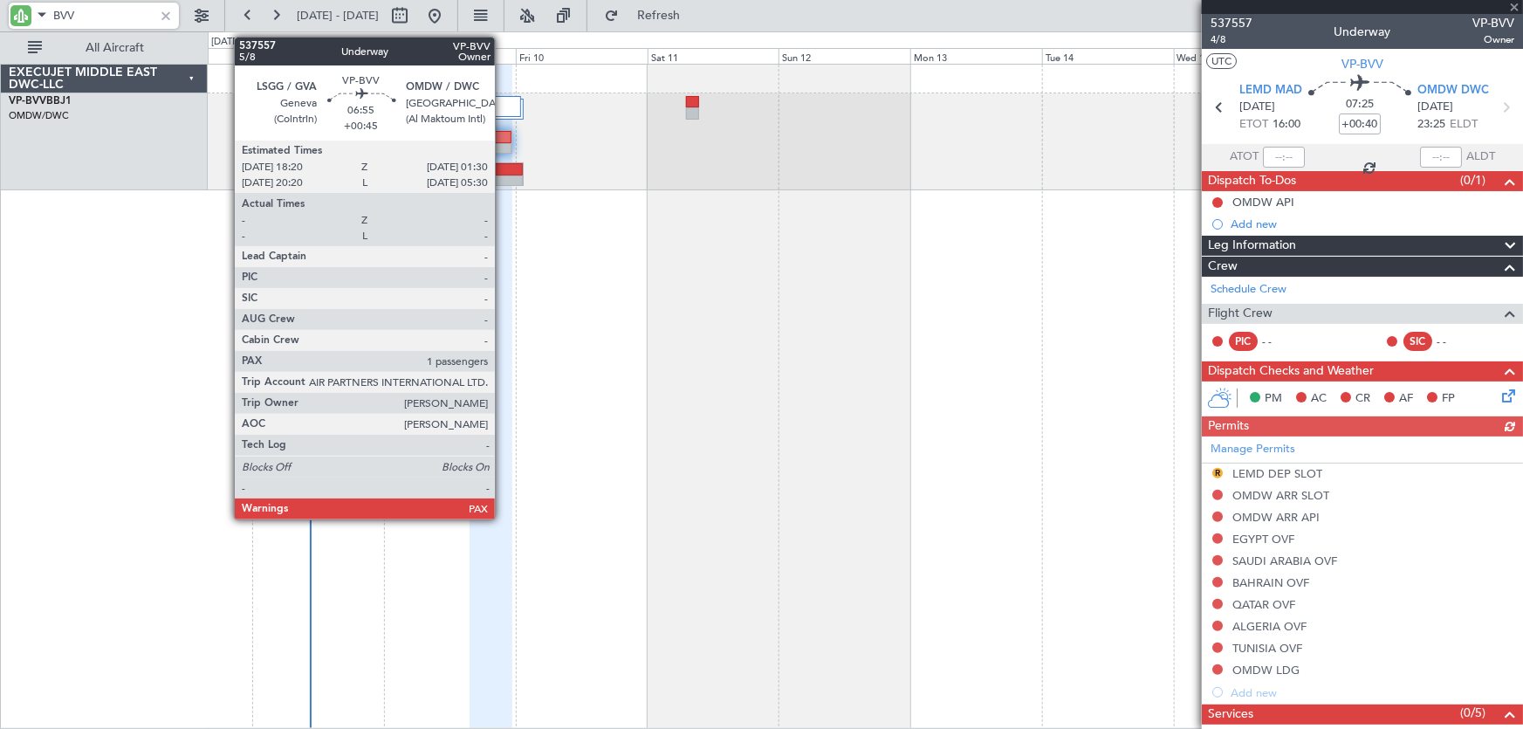
click at [503, 170] on div at bounding box center [503, 169] width 38 height 12
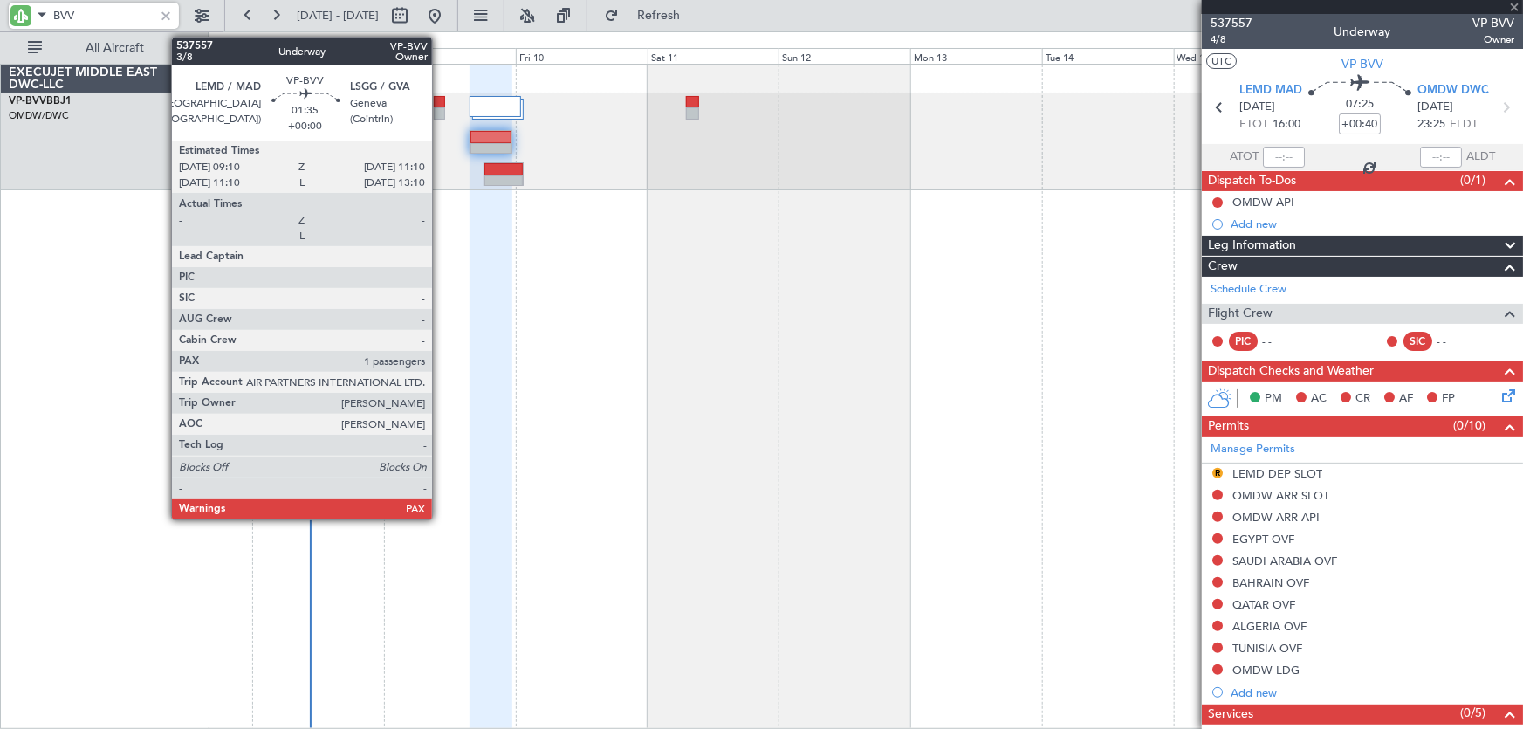
type input "+00:45"
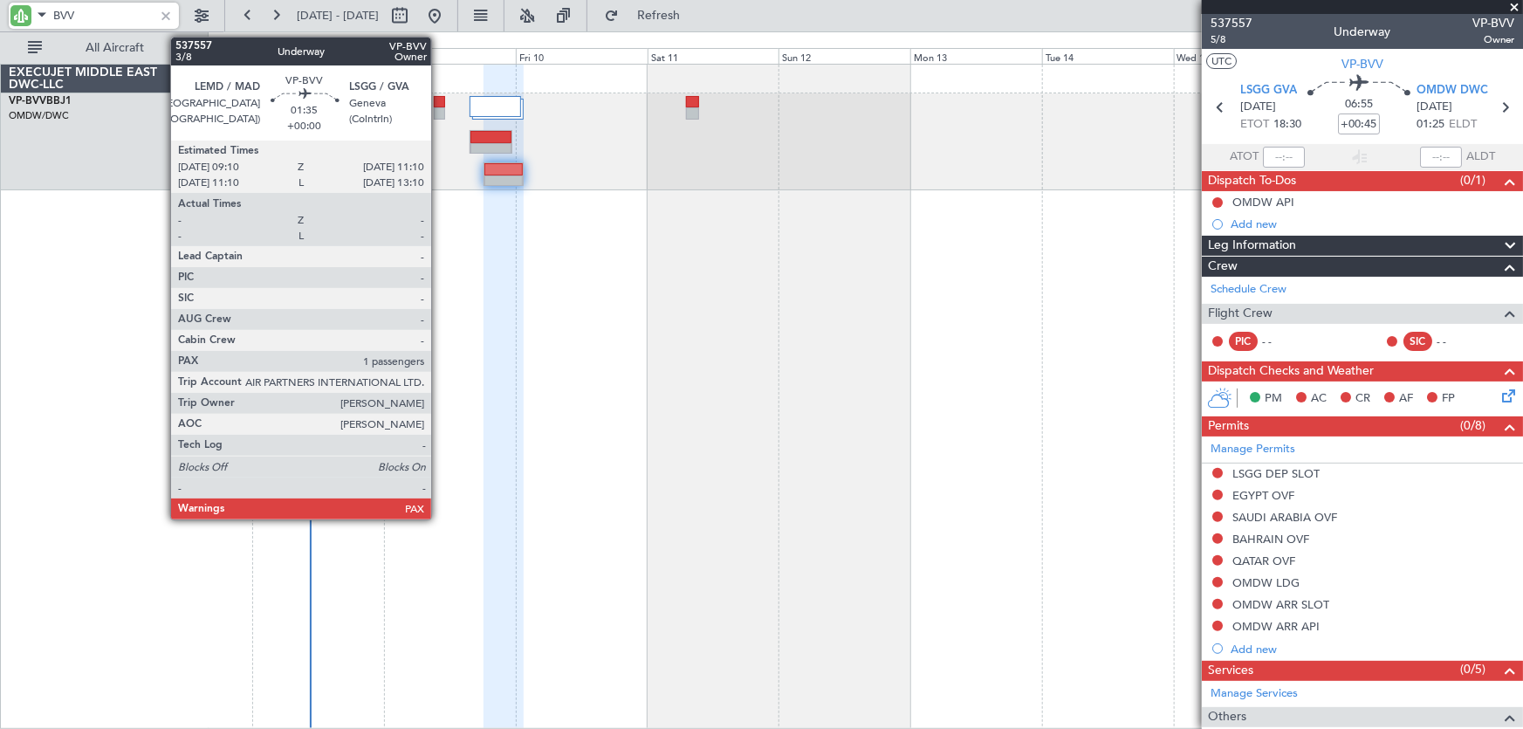
click at [439, 113] on div at bounding box center [439, 113] width 11 height 12
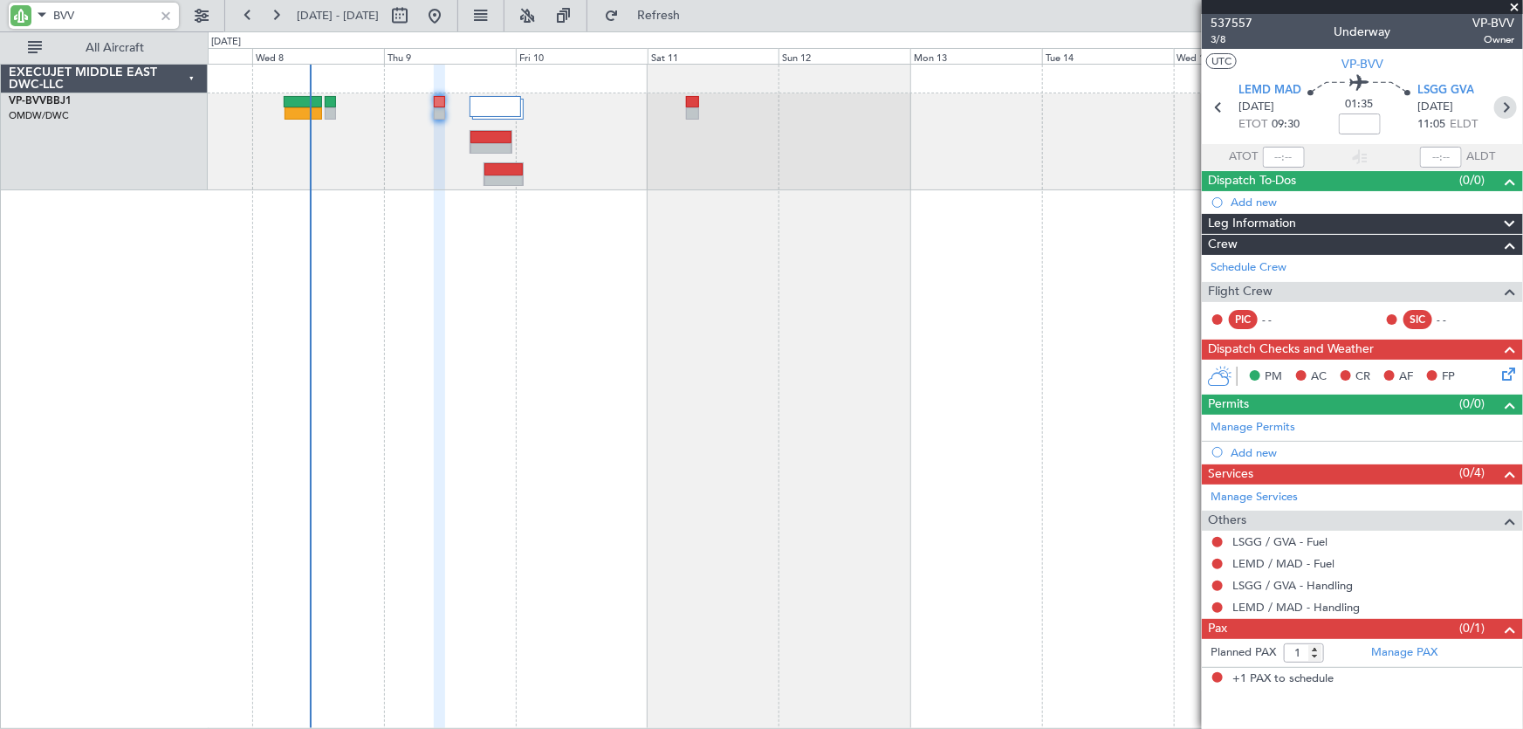
click at [1500, 105] on icon at bounding box center [1505, 107] width 23 height 23
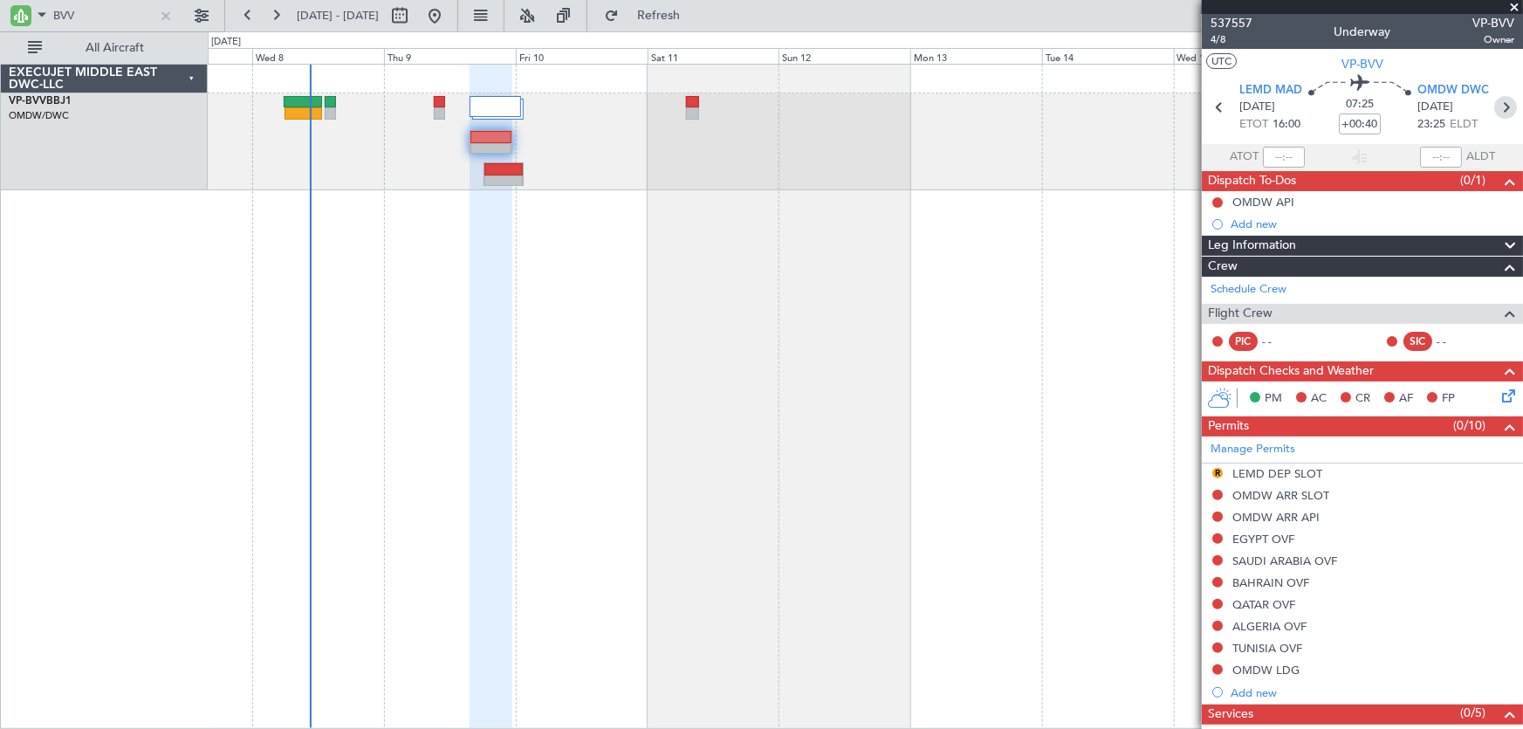
click at [1498, 104] on icon at bounding box center [1505, 107] width 23 height 23
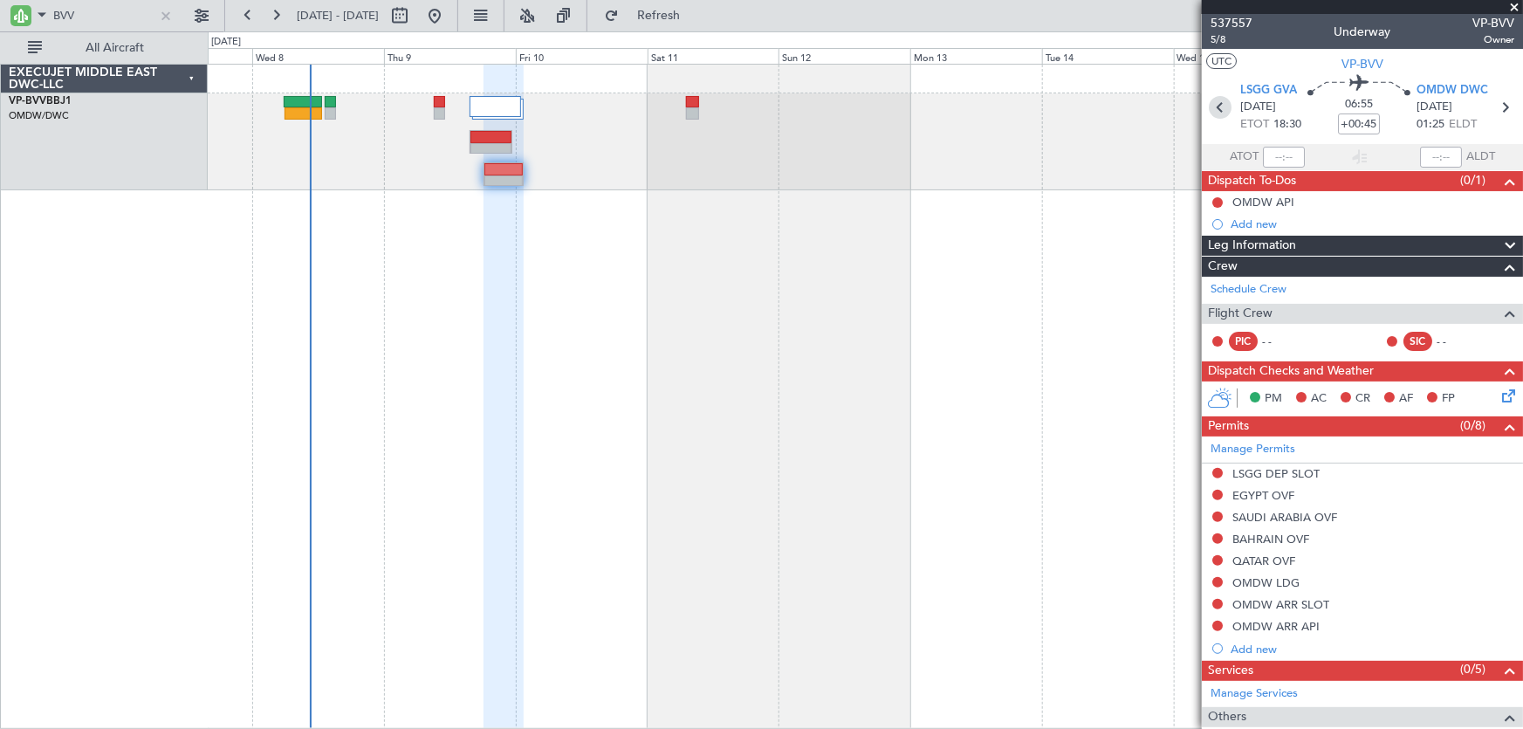
click at [1209, 108] on icon at bounding box center [1220, 107] width 23 height 23
type input "+00:40"
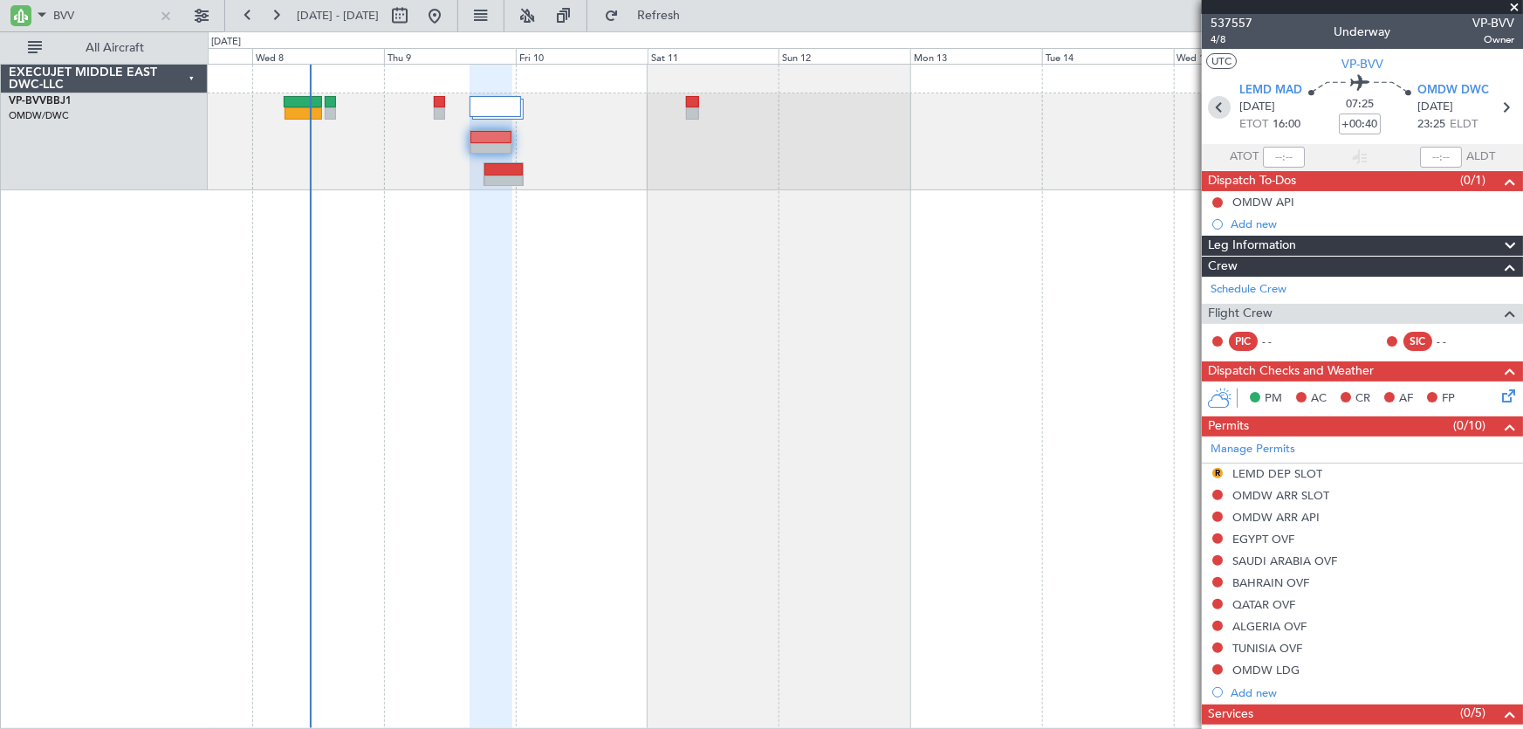
click at [1215, 103] on icon at bounding box center [1219, 107] width 23 height 23
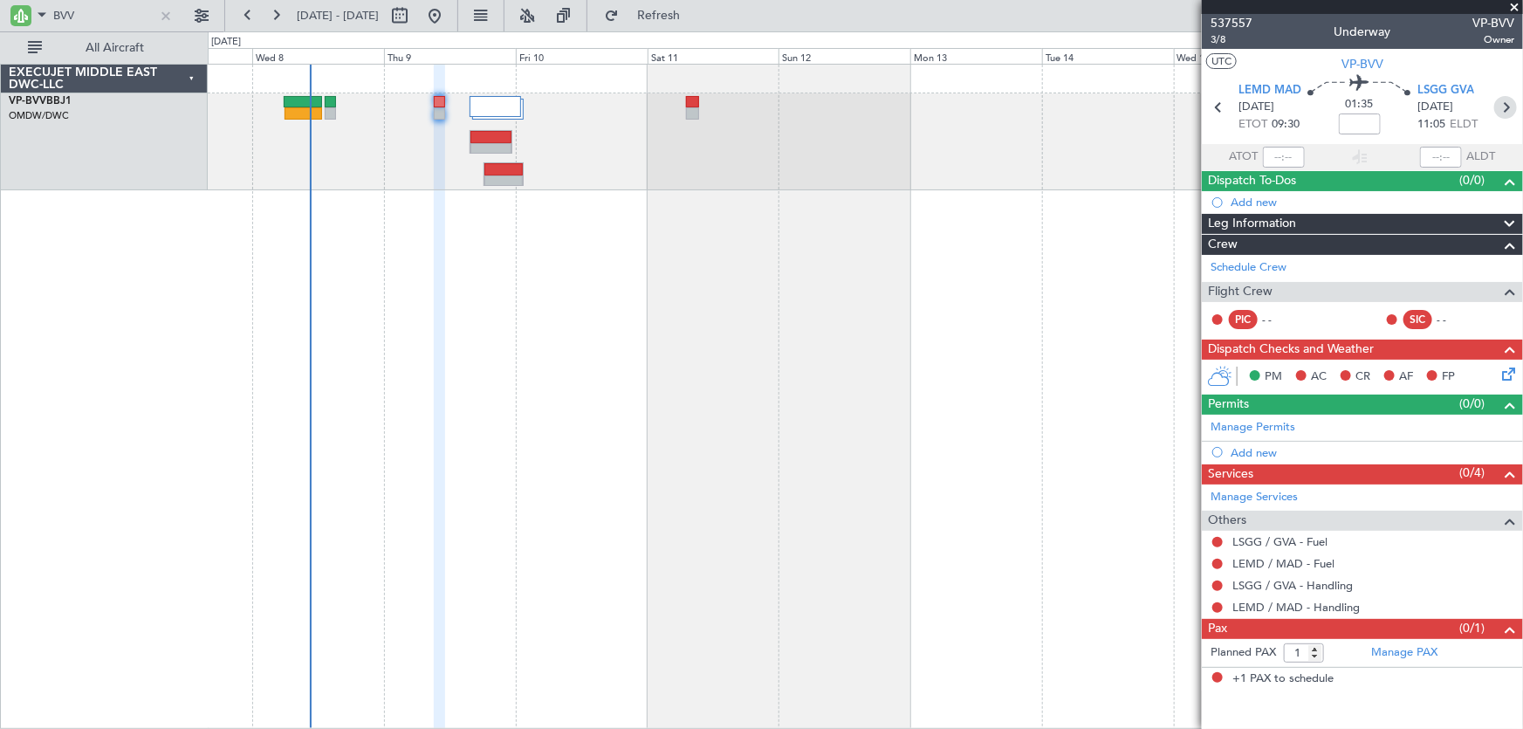
click at [1509, 114] on icon at bounding box center [1505, 107] width 23 height 23
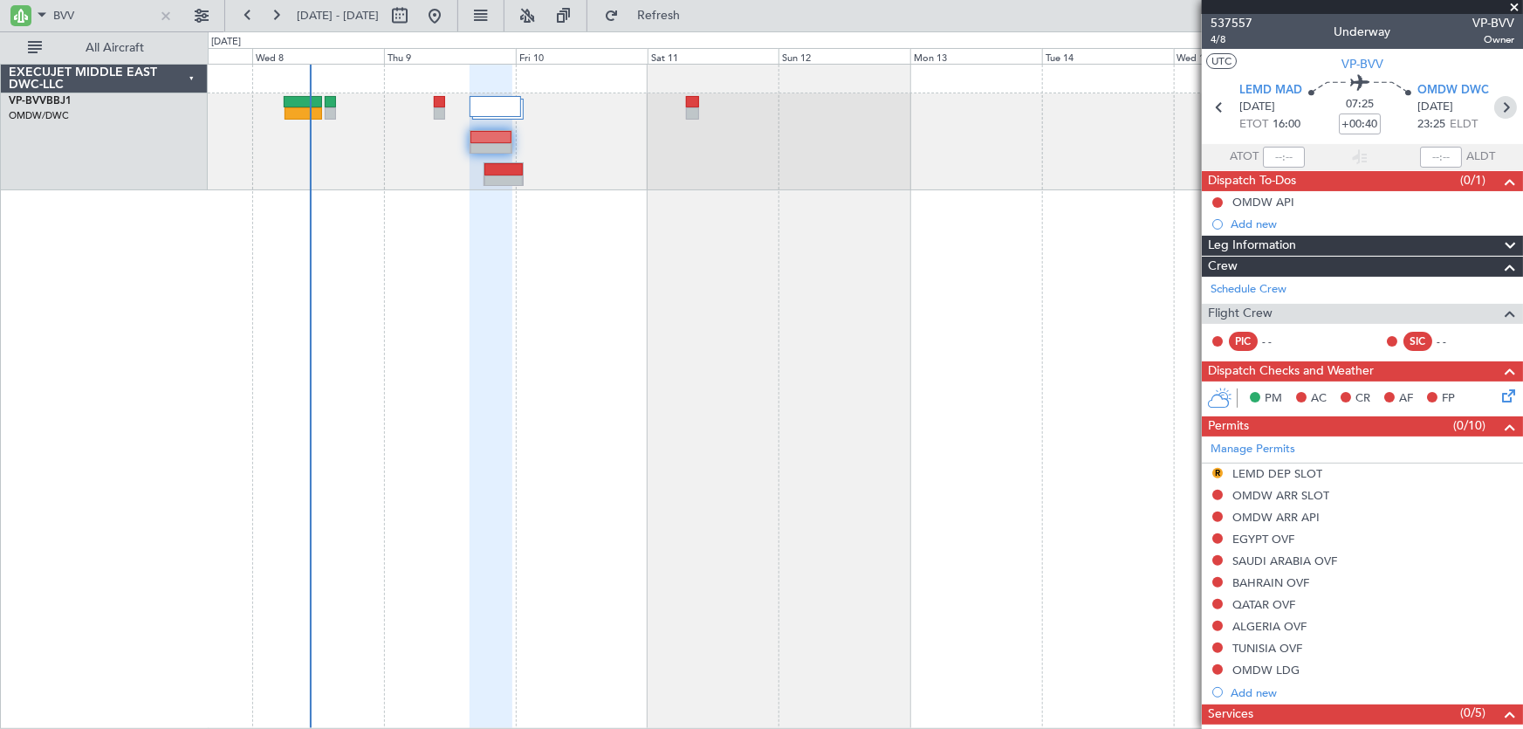
click at [1498, 110] on icon at bounding box center [1505, 107] width 23 height 23
type input "+00:45"
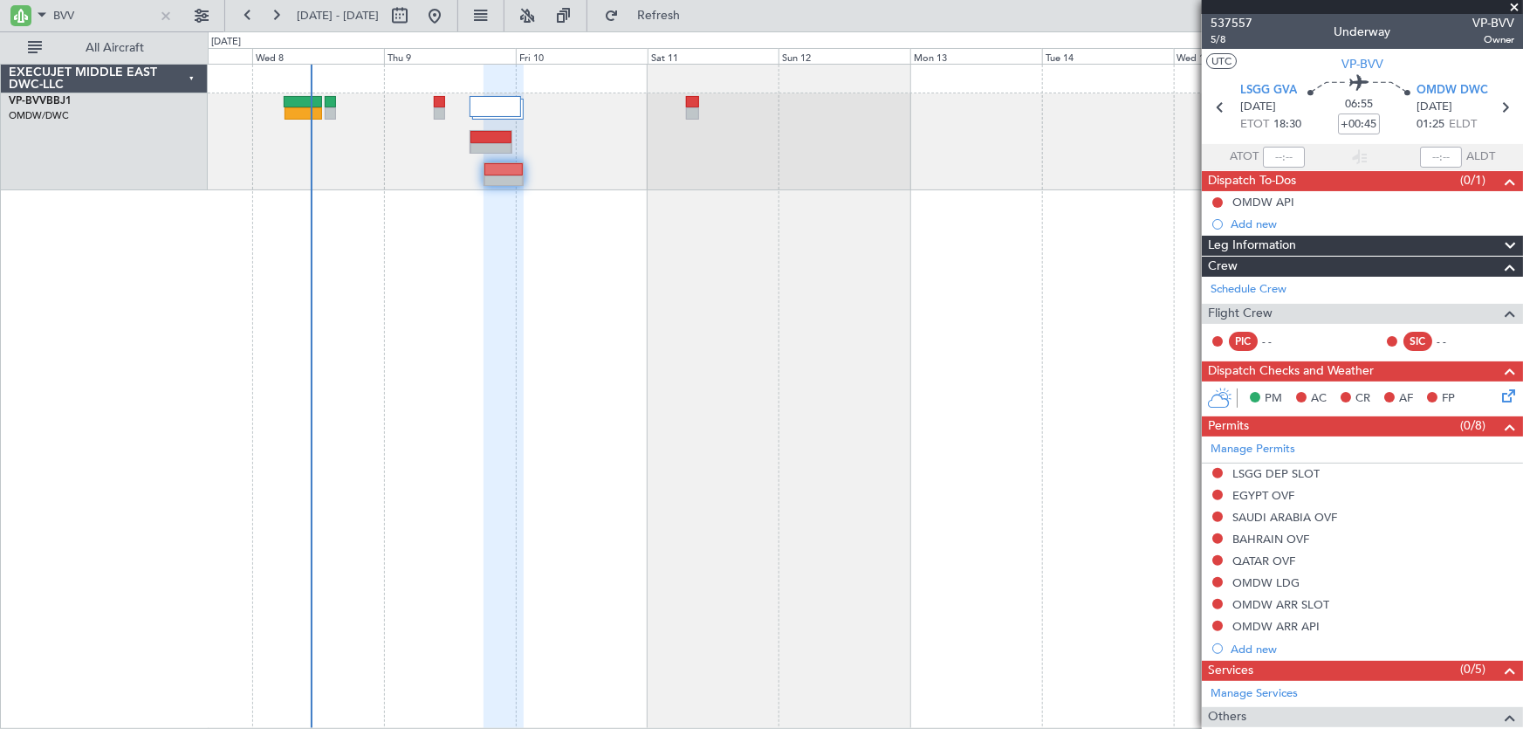
click at [1515, 3] on span at bounding box center [1514, 8] width 17 height 16
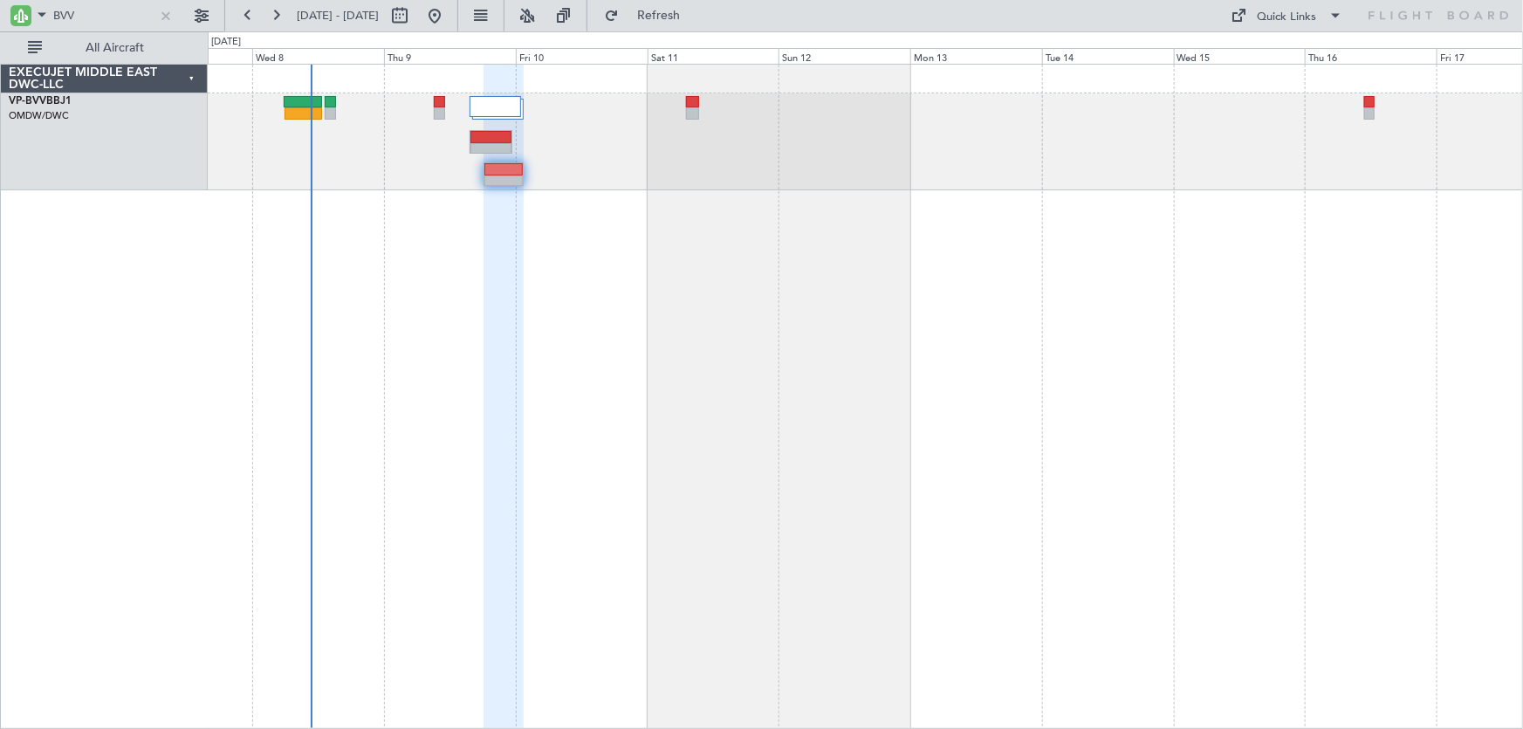
type input "0"
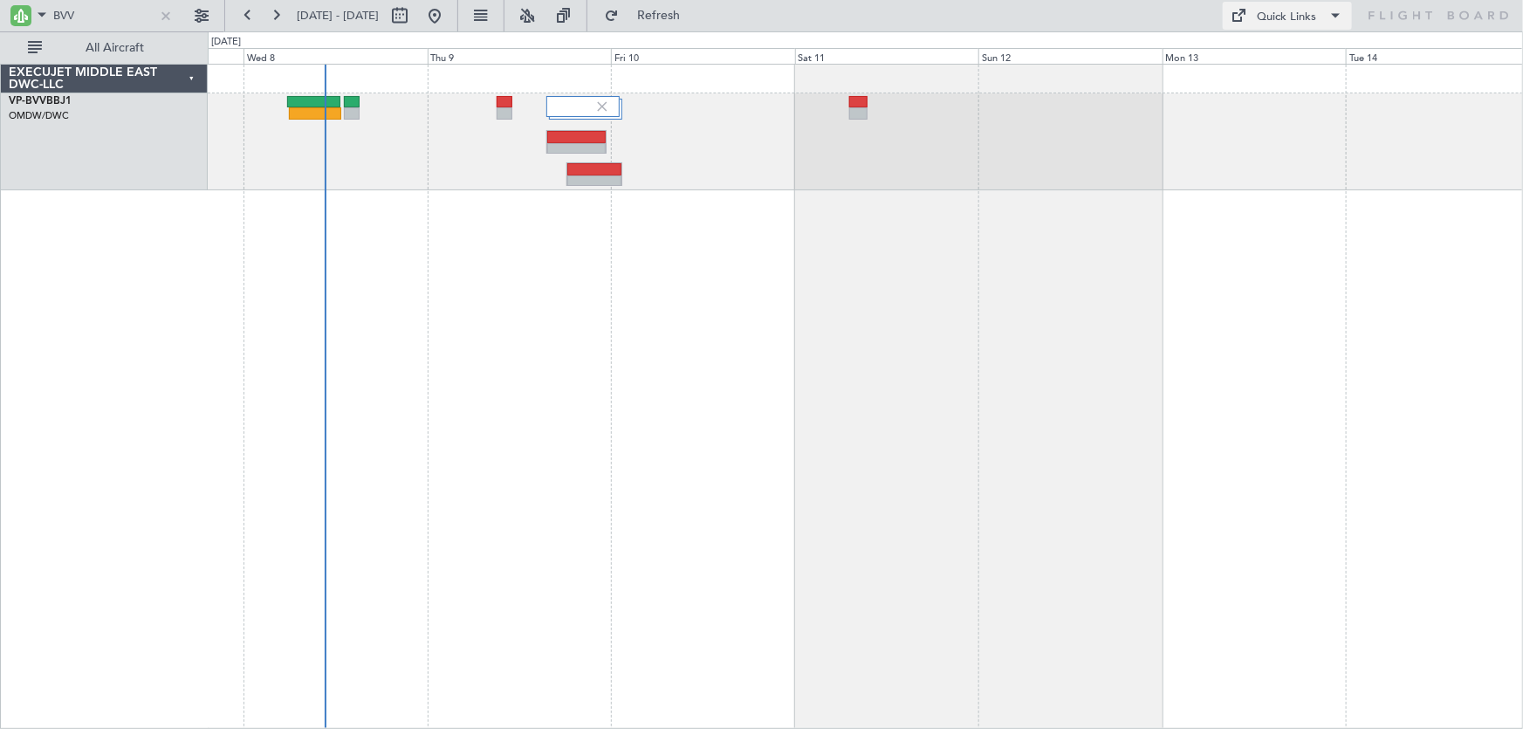
click at [1321, 13] on button "Quick Links" at bounding box center [1287, 16] width 129 height 28
click at [898, 371] on div at bounding box center [761, 364] width 1523 height 729
